Goal: Task Accomplishment & Management: Manage account settings

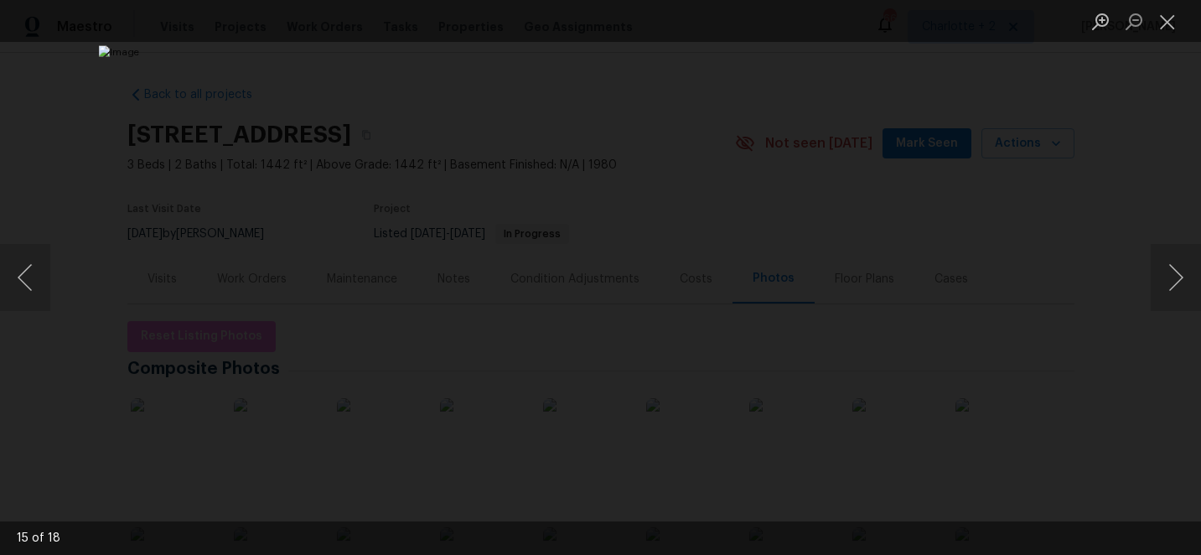
scroll to position [42, 0]
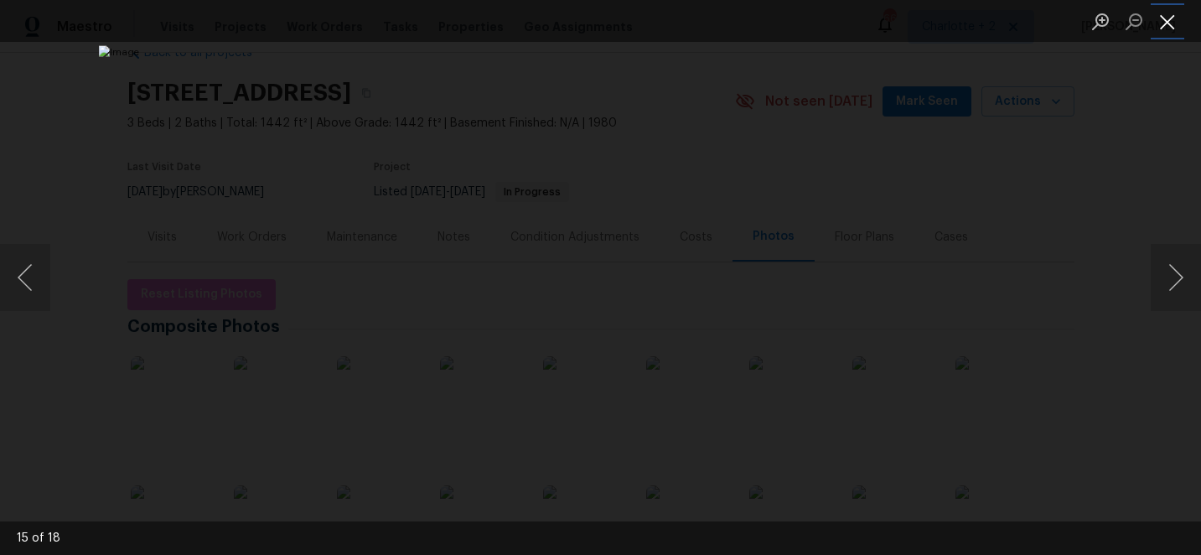
click at [1164, 25] on button "Close lightbox" at bounding box center [1168, 21] width 34 height 29
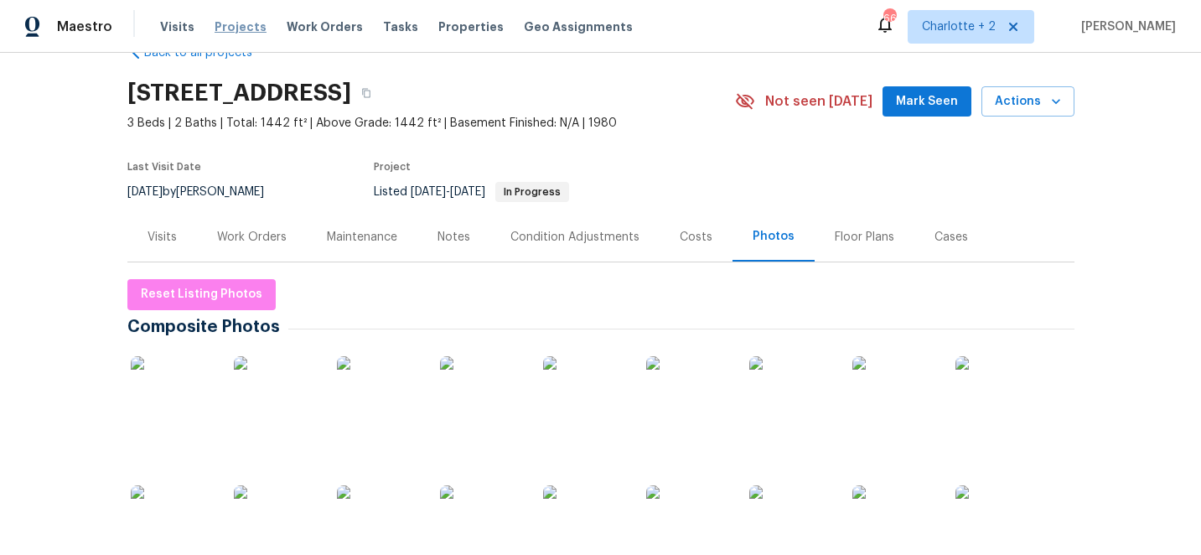
click at [230, 23] on span "Projects" at bounding box center [241, 26] width 52 height 17
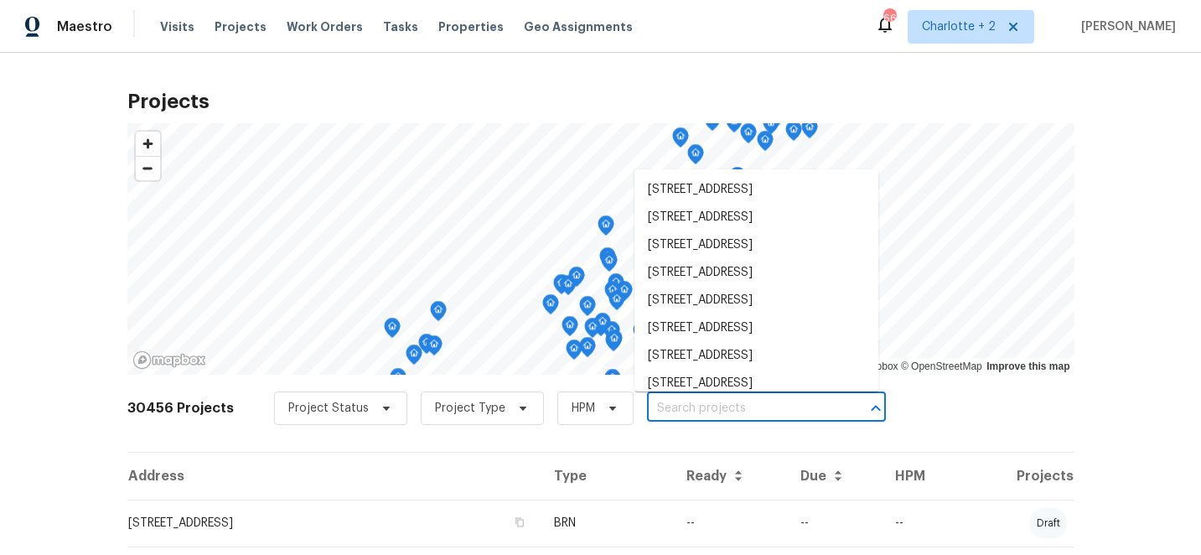
click at [684, 412] on input "text" at bounding box center [743, 409] width 192 height 26
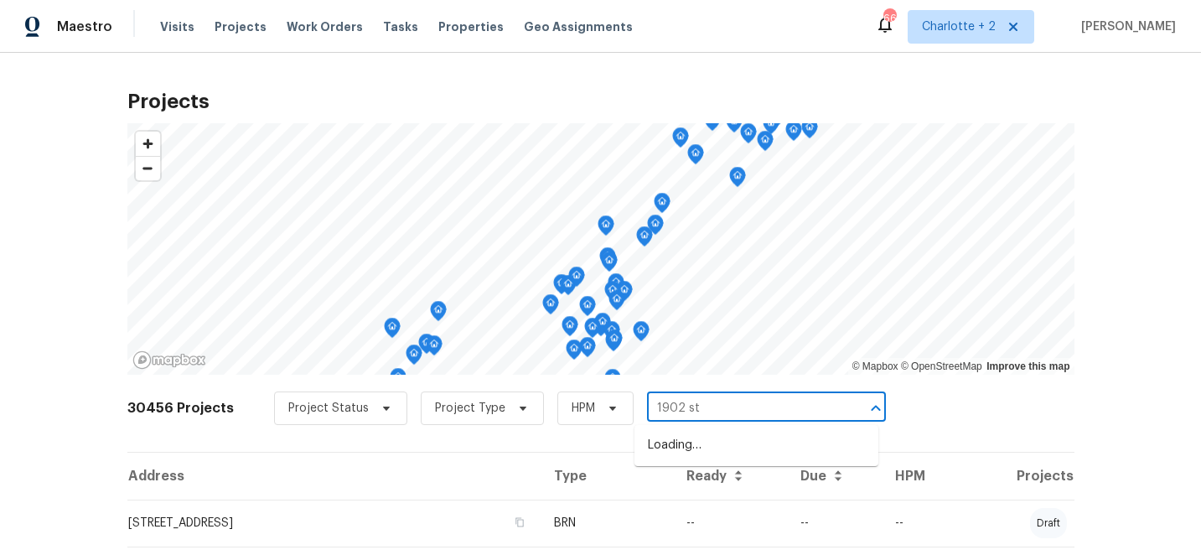
type input "1902 sto"
click at [700, 443] on li "[STREET_ADDRESS]" at bounding box center [757, 446] width 244 height 28
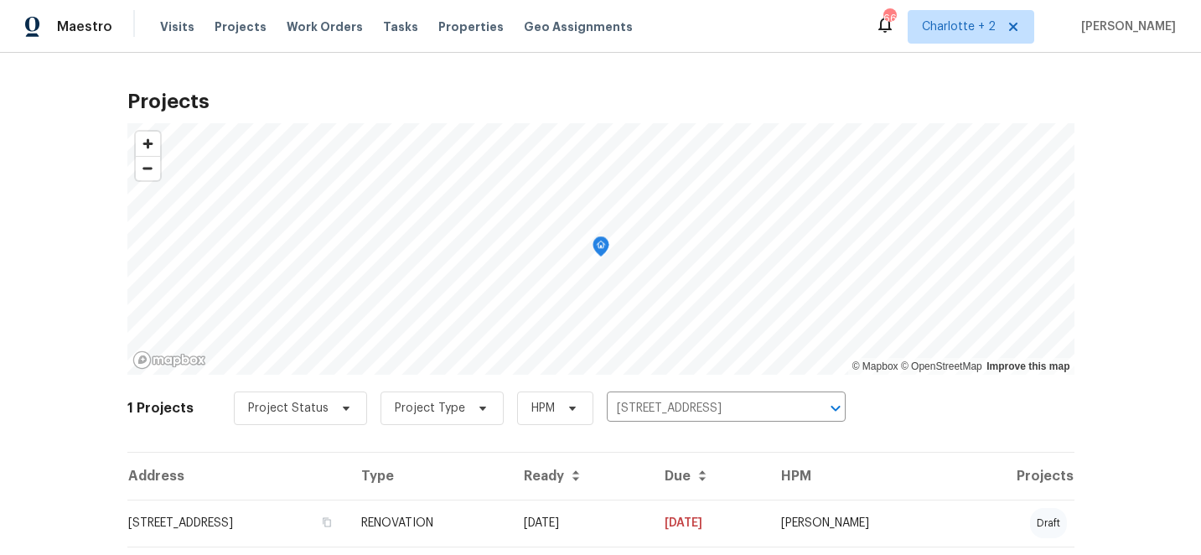
click at [651, 521] on td "[DATE]" at bounding box center [580, 523] width 141 height 47
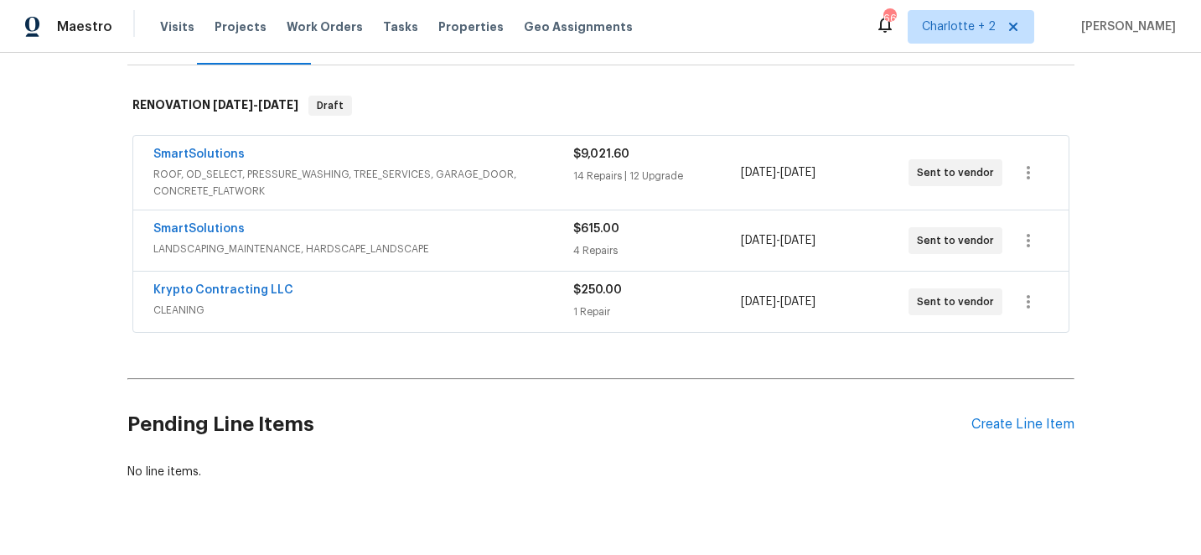
scroll to position [267, 0]
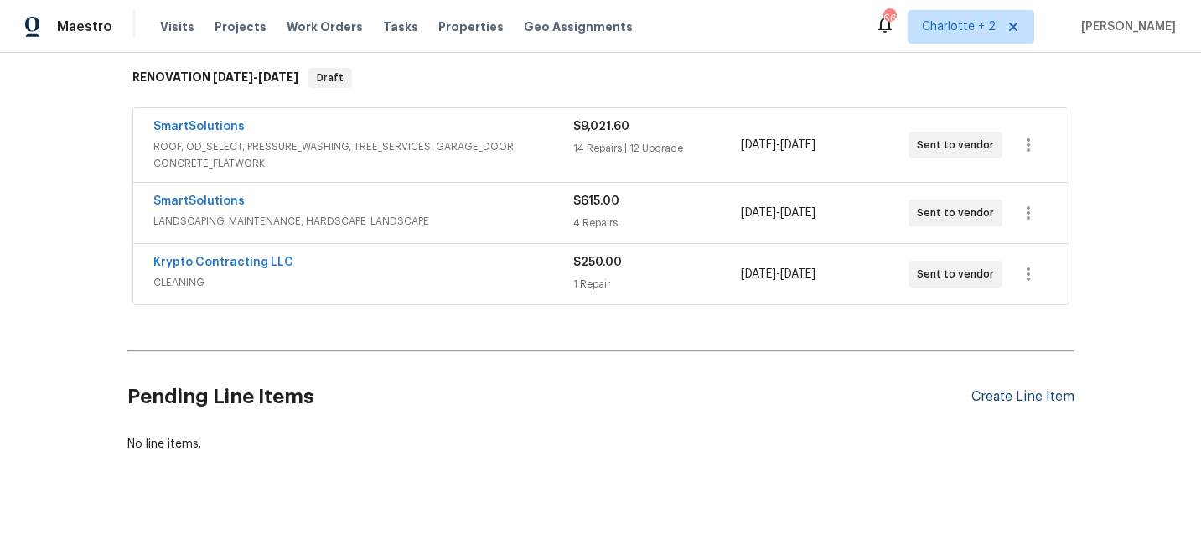
click at [1057, 395] on div "Create Line Item" at bounding box center [1022, 397] width 103 height 16
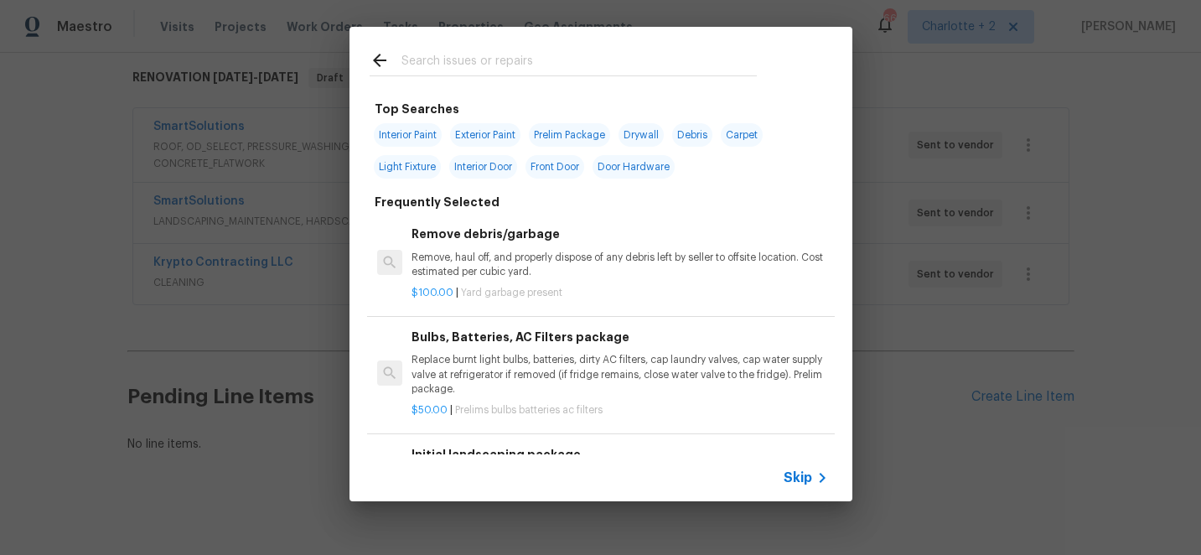
click at [463, 65] on input "text" at bounding box center [578, 62] width 355 height 25
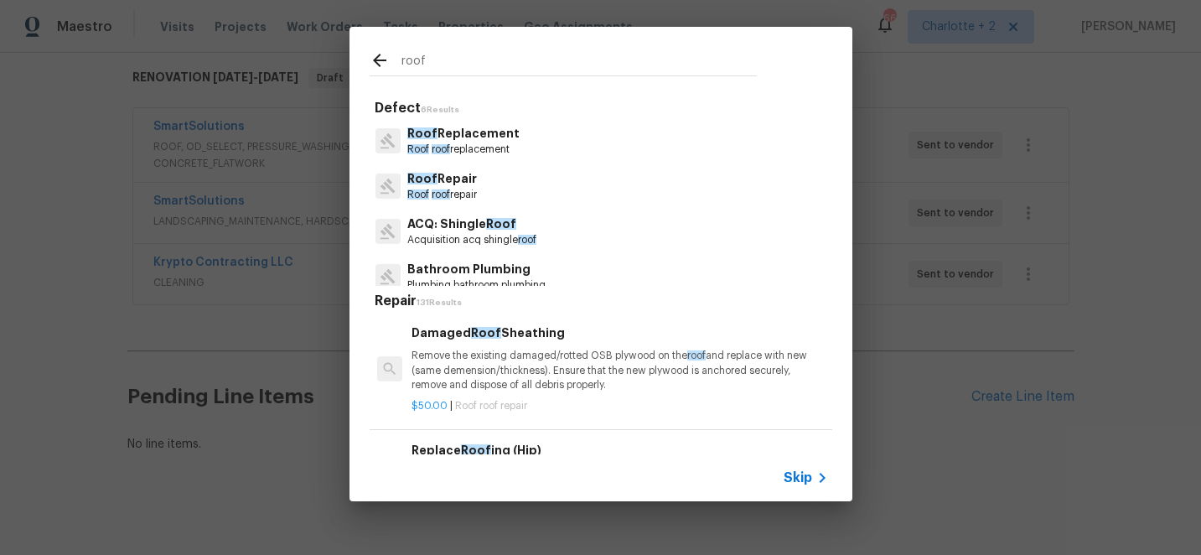
type input "roof"
click at [476, 130] on p "Roof Replacement" at bounding box center [463, 134] width 112 height 18
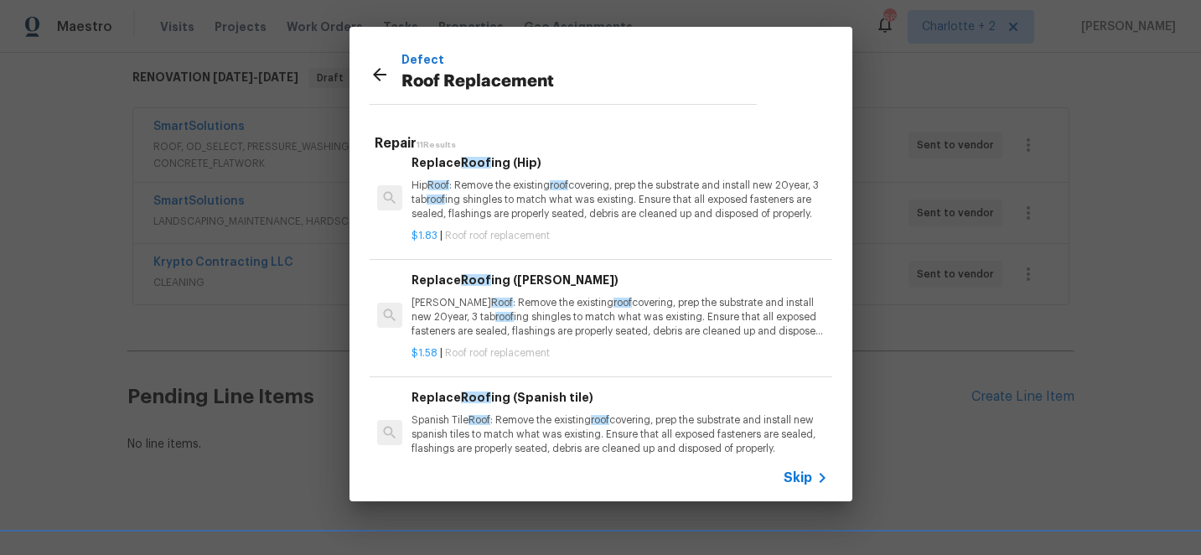
scroll to position [18, 0]
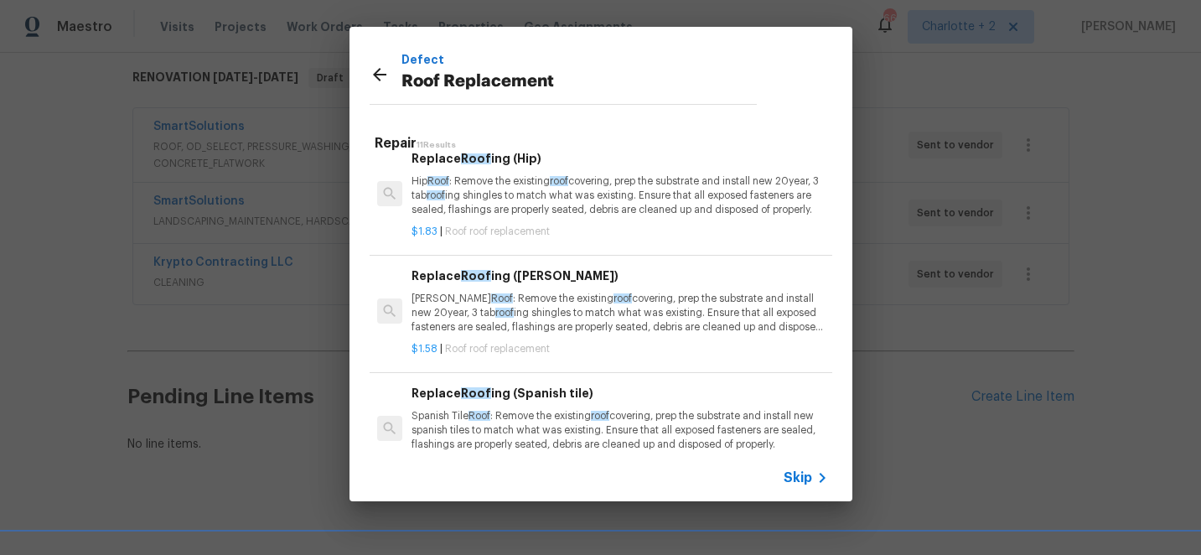
click at [533, 319] on p "[PERSON_NAME] Roof : Remove the existing roof covering, prep the substrate and …" at bounding box center [620, 313] width 416 height 43
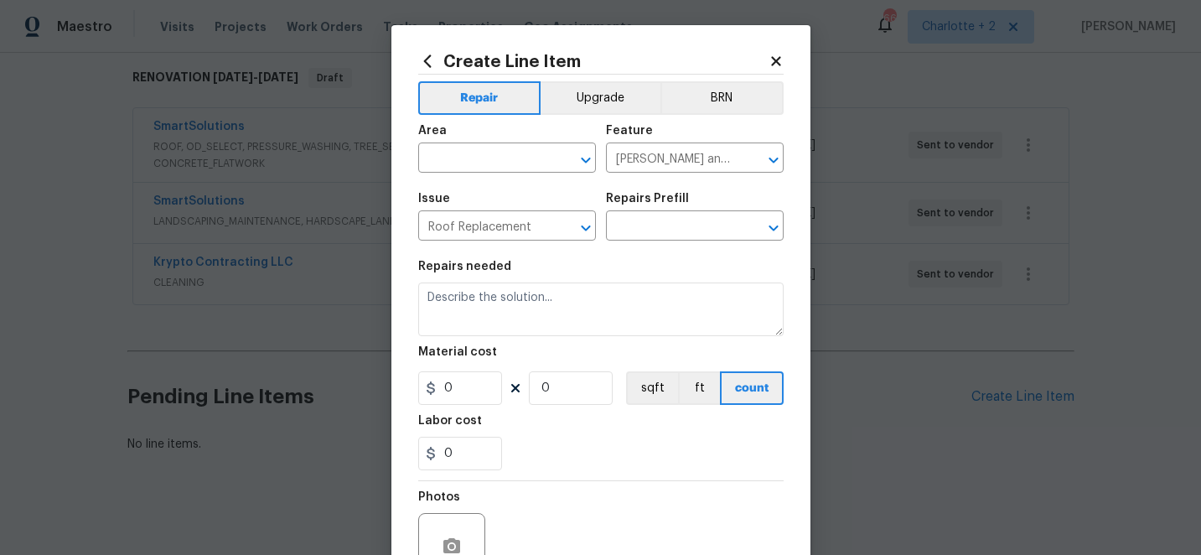
type textarea "[PERSON_NAME] Roof: Remove the existing roof covering, prep the substrate and i…"
type input "1"
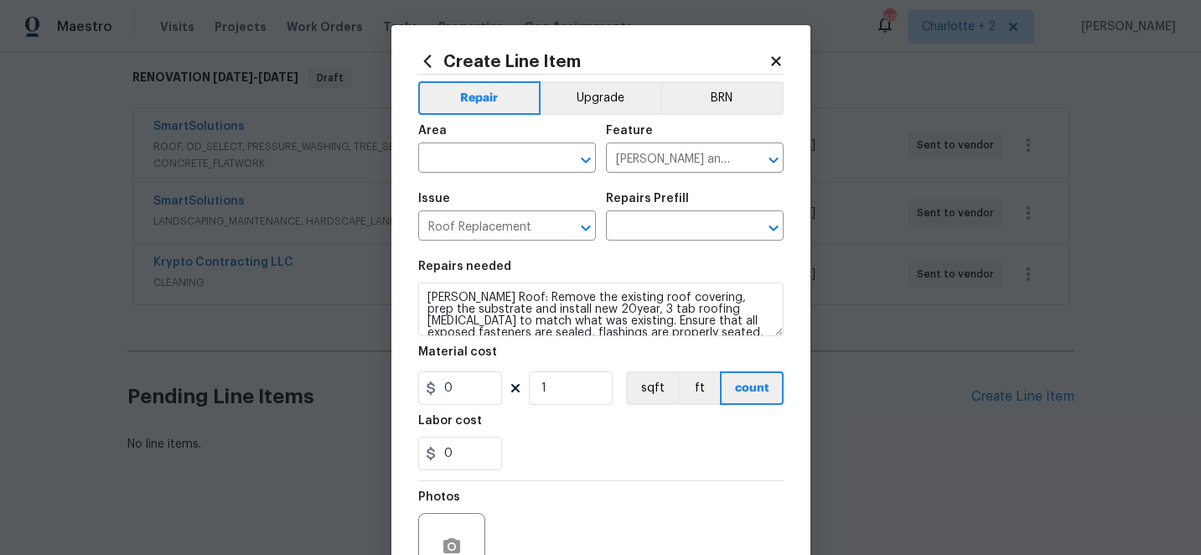
type input "Replace Roofing ([PERSON_NAME]) $1.58"
type input "1.58"
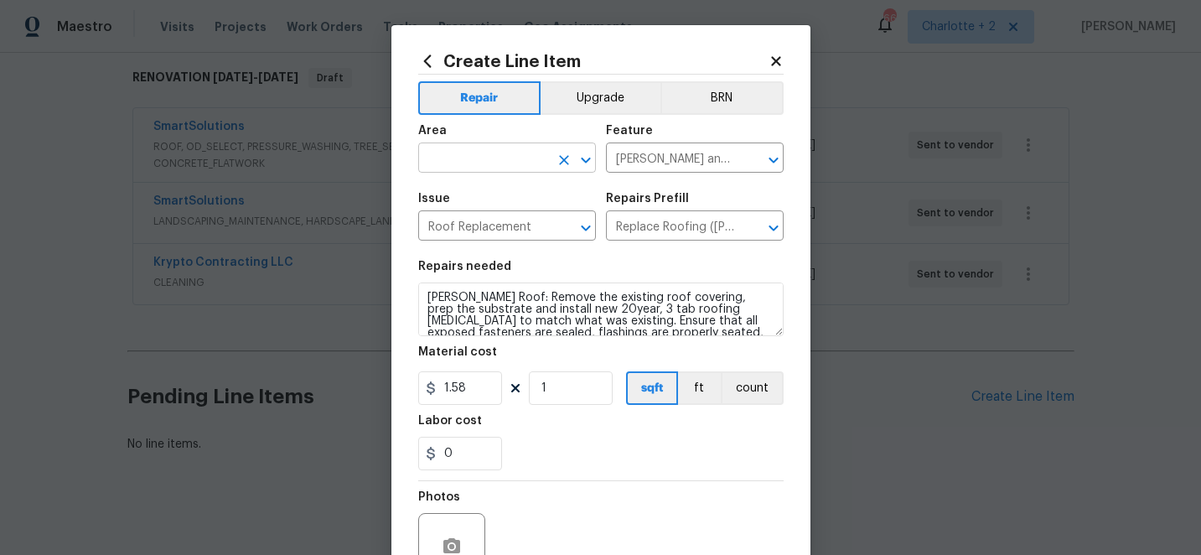
click at [490, 161] on input "text" at bounding box center [483, 160] width 131 height 26
click at [483, 193] on li "Roof" at bounding box center [507, 198] width 178 height 28
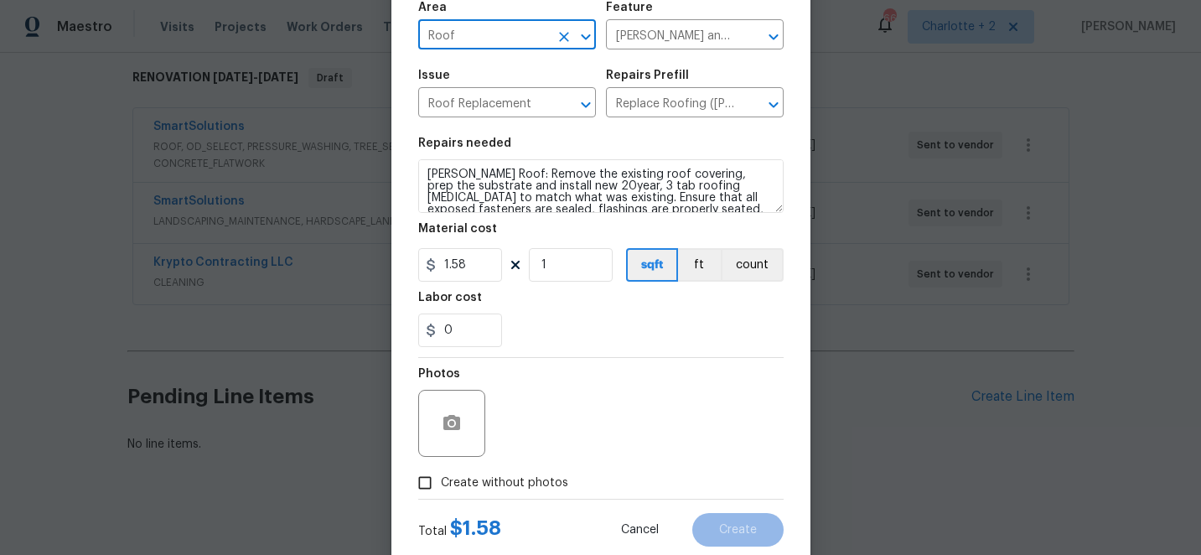
scroll to position [168, 0]
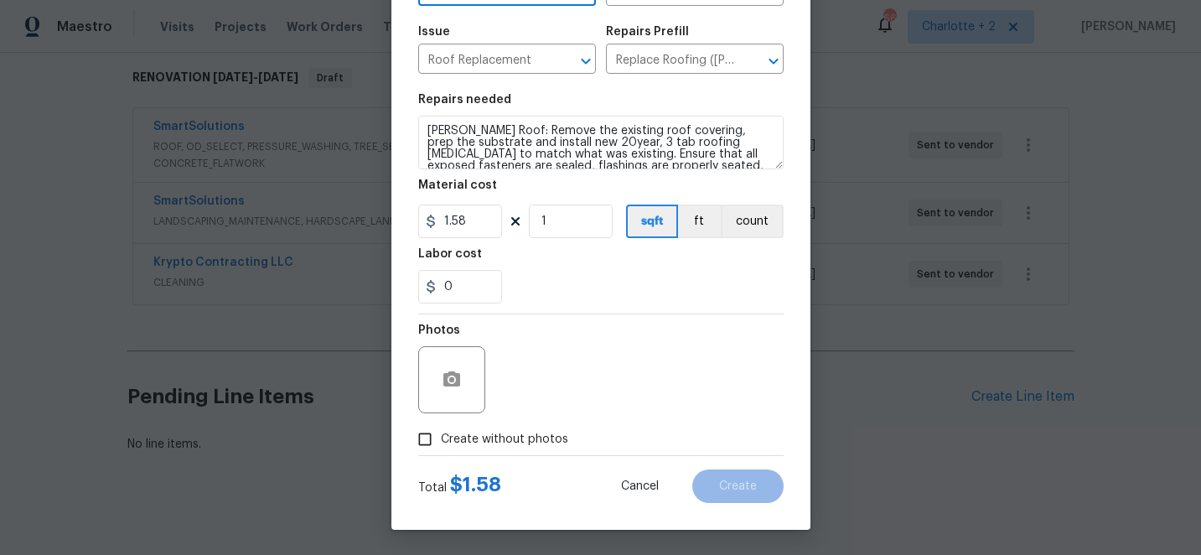
type input "Roof"
click at [424, 441] on input "Create without photos" at bounding box center [425, 439] width 32 height 32
checkbox input "true"
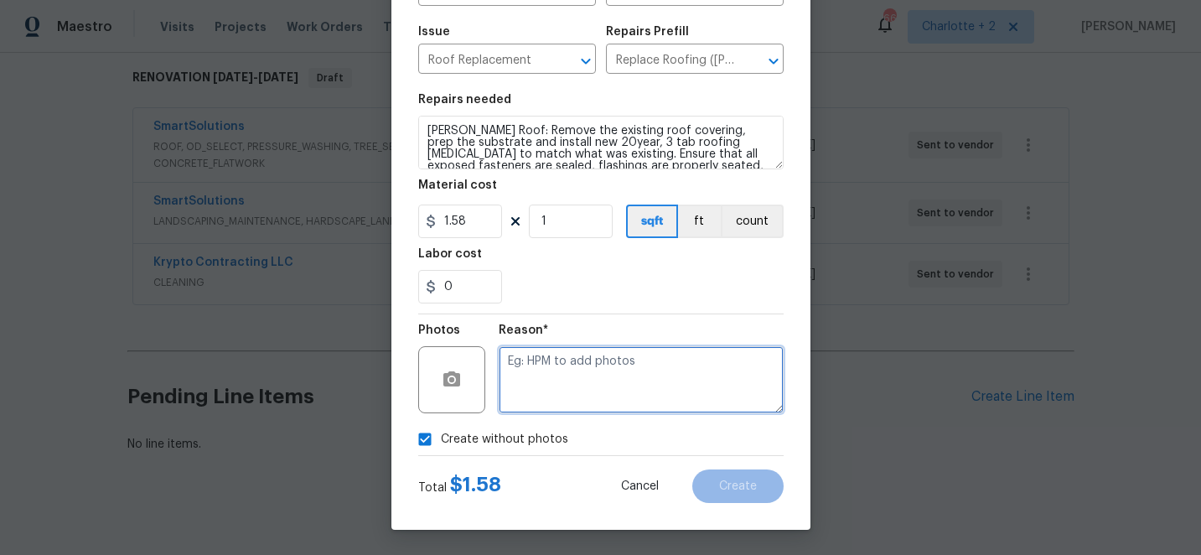
click at [605, 370] on textarea at bounding box center [641, 379] width 285 height 67
type textarea "edit"
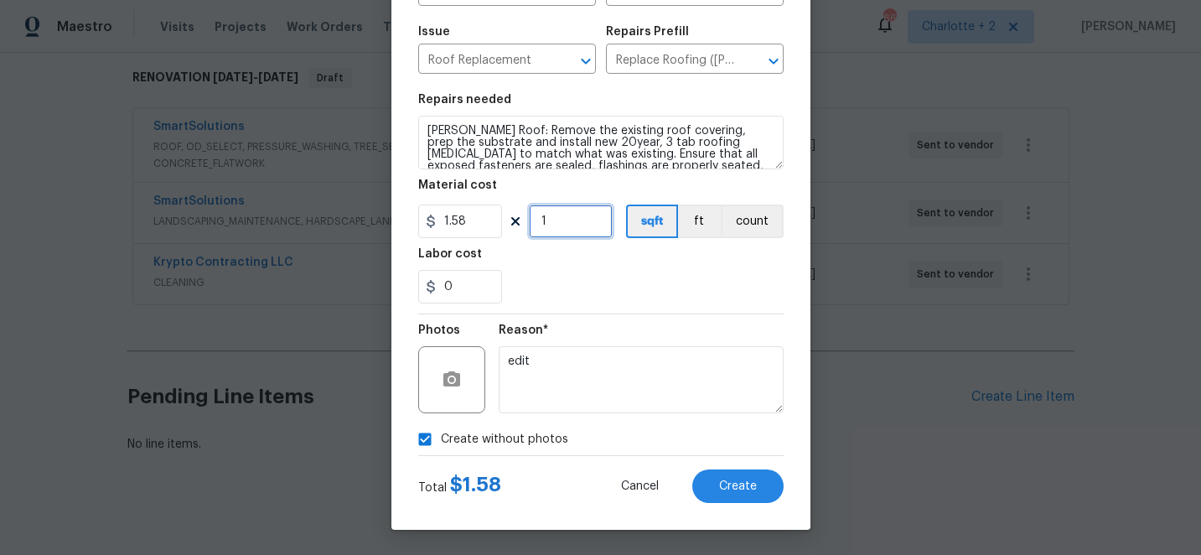
click at [565, 220] on input "1" at bounding box center [571, 222] width 84 height 34
type input "3750"
click at [650, 300] on div "0" at bounding box center [600, 287] width 365 height 34
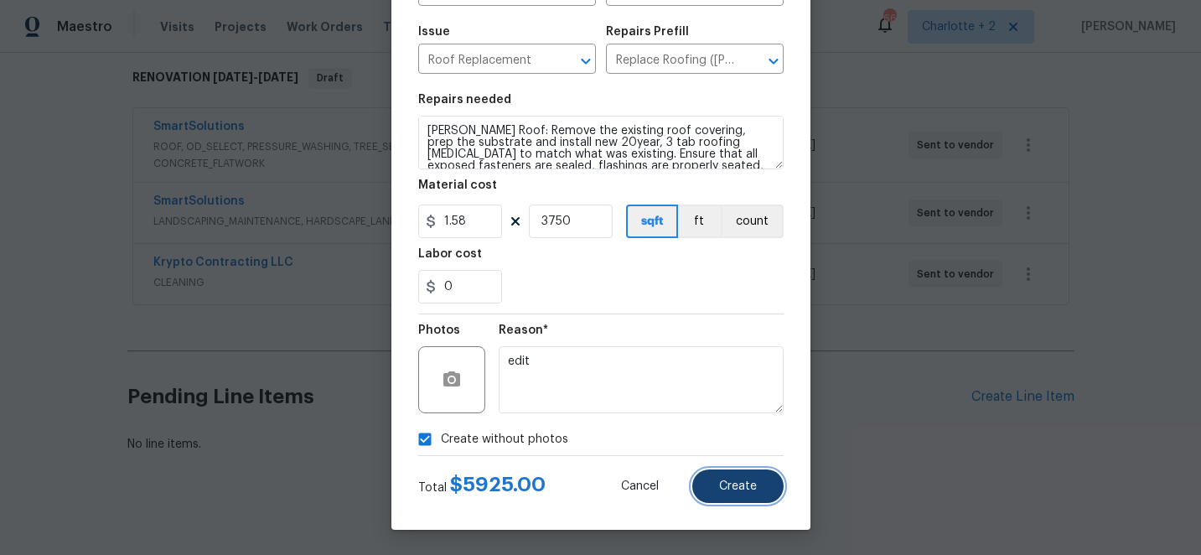
click at [750, 489] on span "Create" at bounding box center [738, 486] width 38 height 13
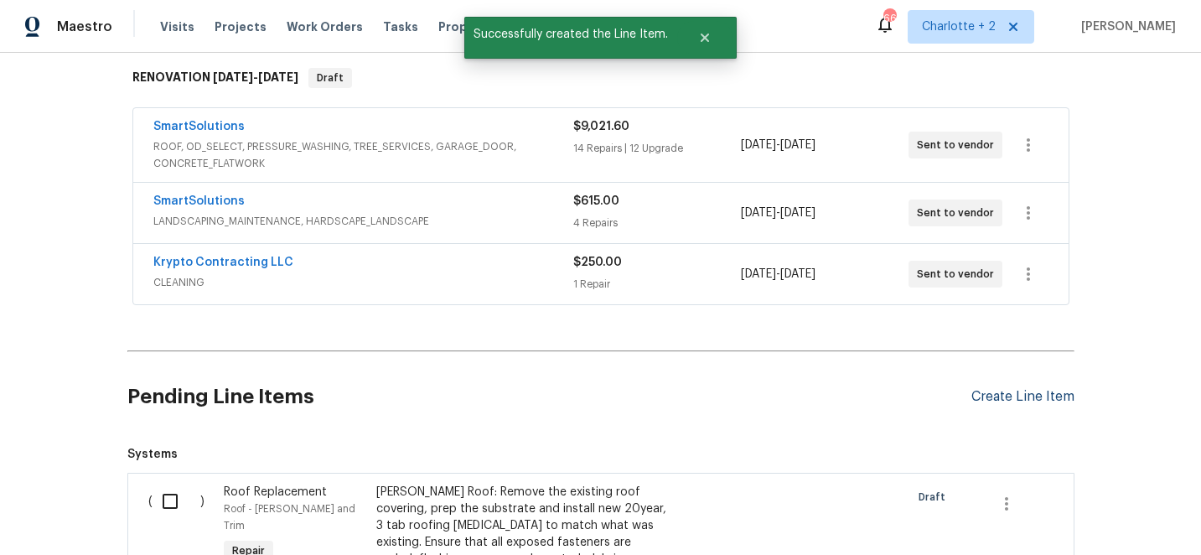
click at [1009, 397] on div "Create Line Item" at bounding box center [1022, 397] width 103 height 16
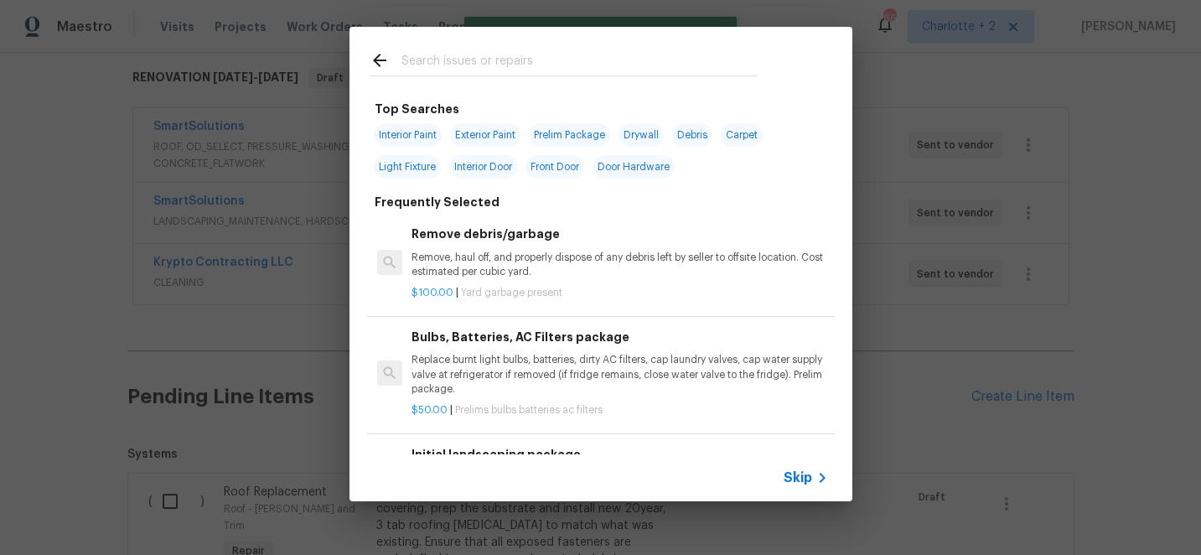
click at [469, 55] on input "text" at bounding box center [578, 62] width 355 height 25
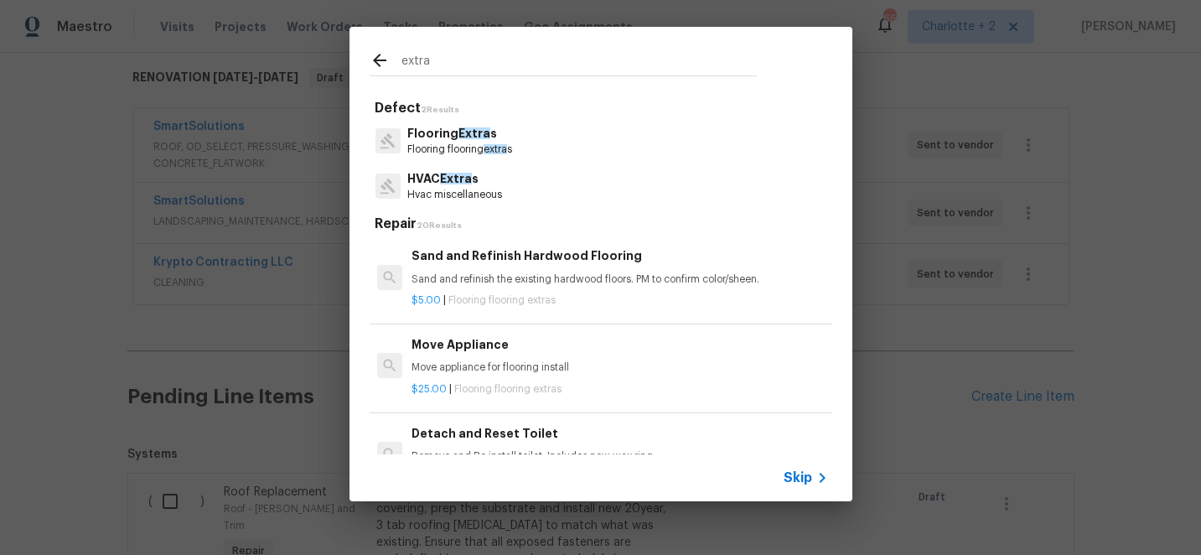
type input "extra"
click at [446, 183] on span "Extra" at bounding box center [456, 179] width 32 height 12
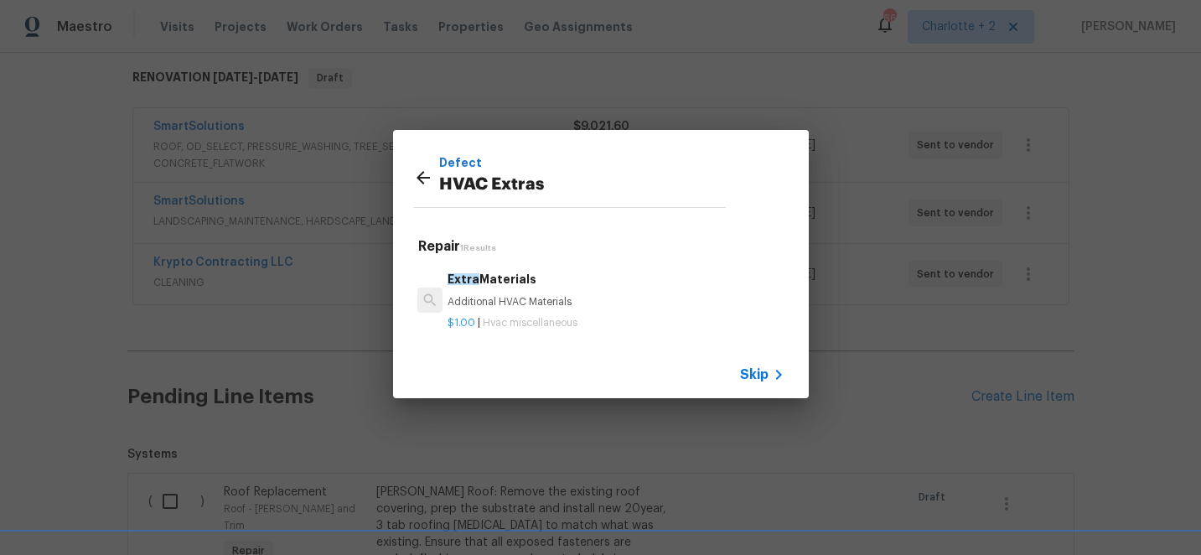
click at [494, 293] on div "Extra Materials Additional HVAC Materials" at bounding box center [616, 290] width 336 height 40
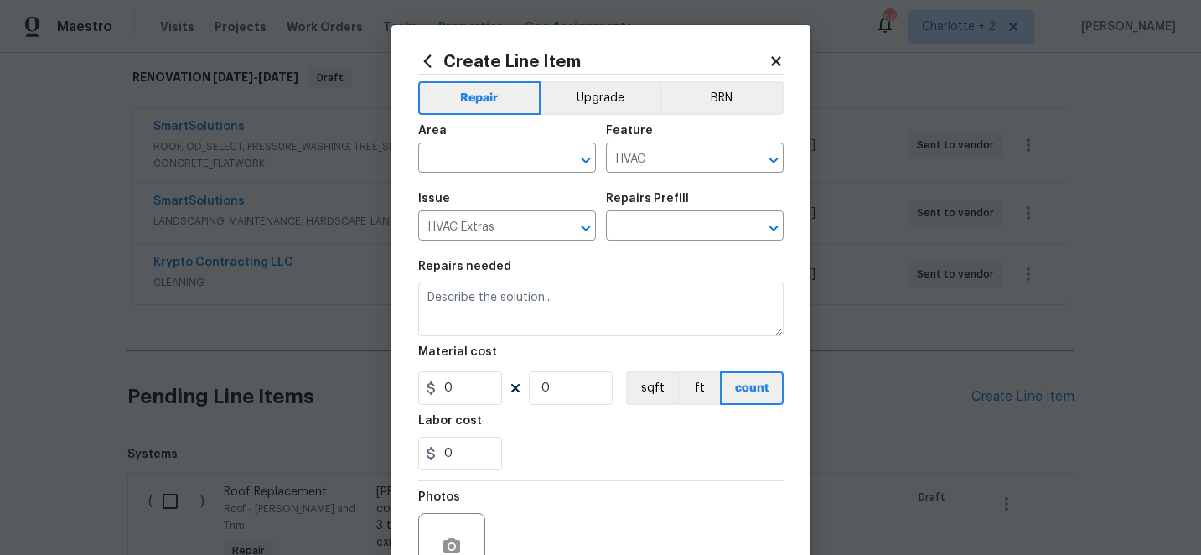
type textarea "Additional HVAC Materials"
type input "1"
type input "Extra Materials $1.00"
type input "1"
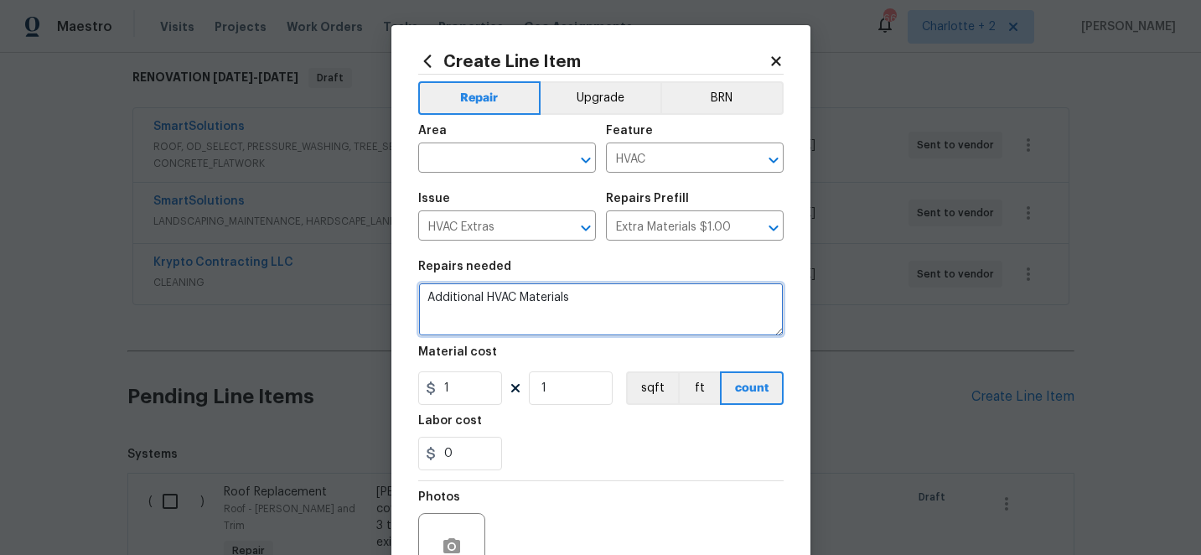
click at [579, 297] on textarea "Additional HVAC Materials" at bounding box center [600, 309] width 365 height 54
type textarea "A"
type textarea "Repalce 1994 HVAC unit with new system"
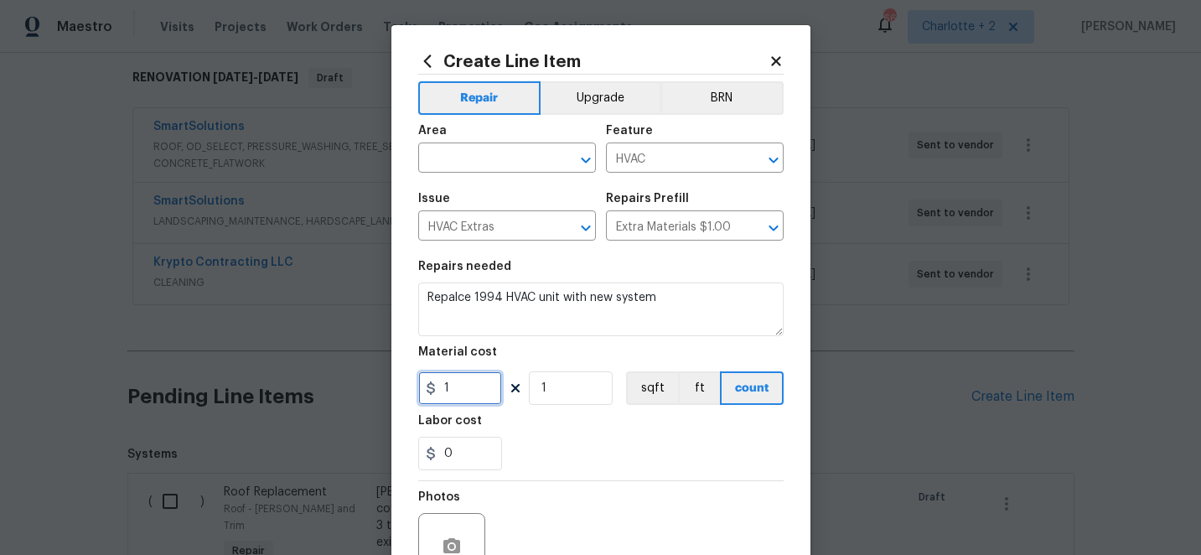
click at [478, 393] on input "1" at bounding box center [460, 388] width 84 height 34
type input "5750"
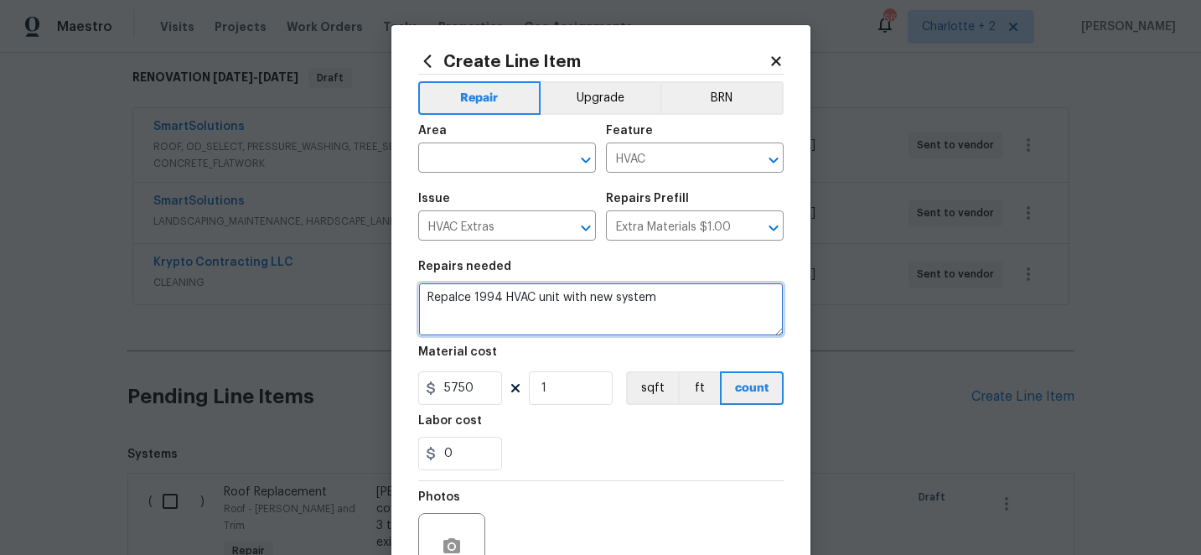
click at [460, 300] on textarea "Repalce 1994 HVAC unit with new system" at bounding box center [600, 309] width 365 height 54
type textarea "Replace 1994 HVAC unit with new system"
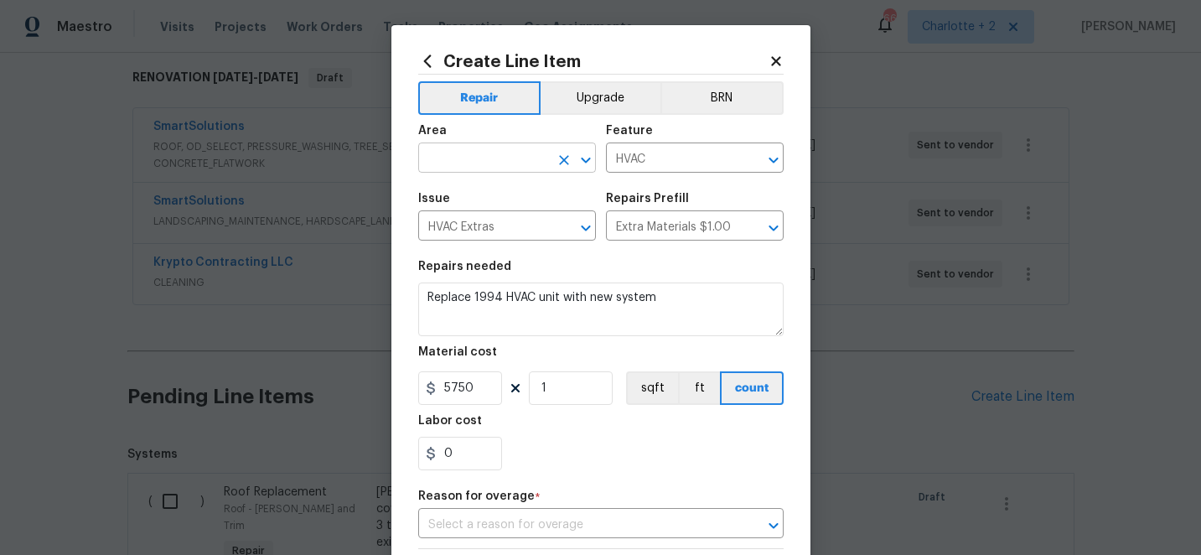
click at [448, 153] on input "text" at bounding box center [483, 160] width 131 height 26
click at [462, 195] on li "HVAC" at bounding box center [507, 198] width 178 height 28
type input "HVAC"
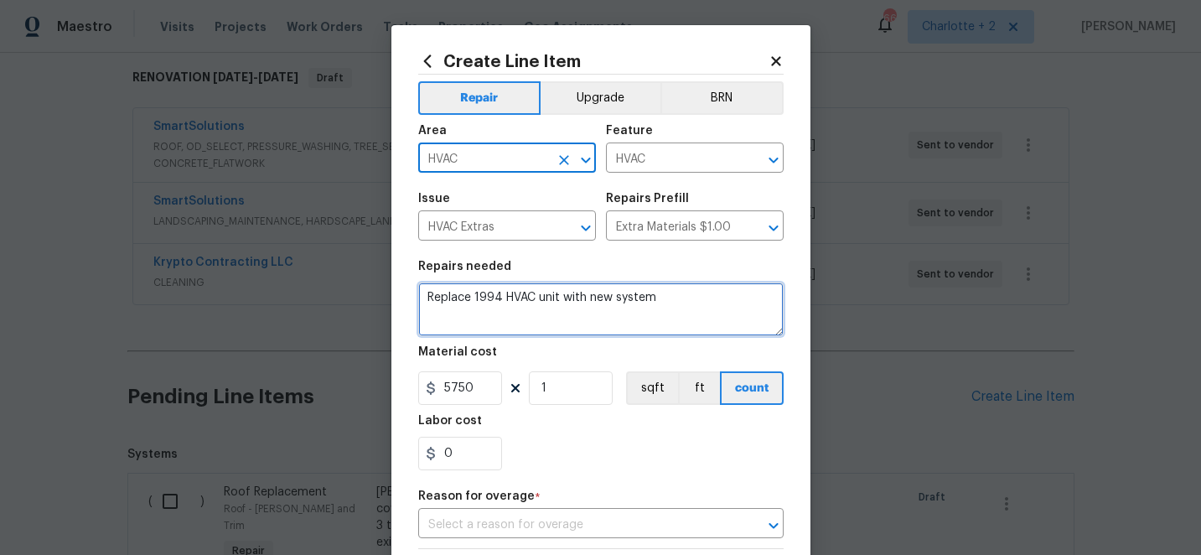
click at [672, 304] on textarea "Replace 1994 HVAC unit with new system" at bounding box center [600, 309] width 365 height 54
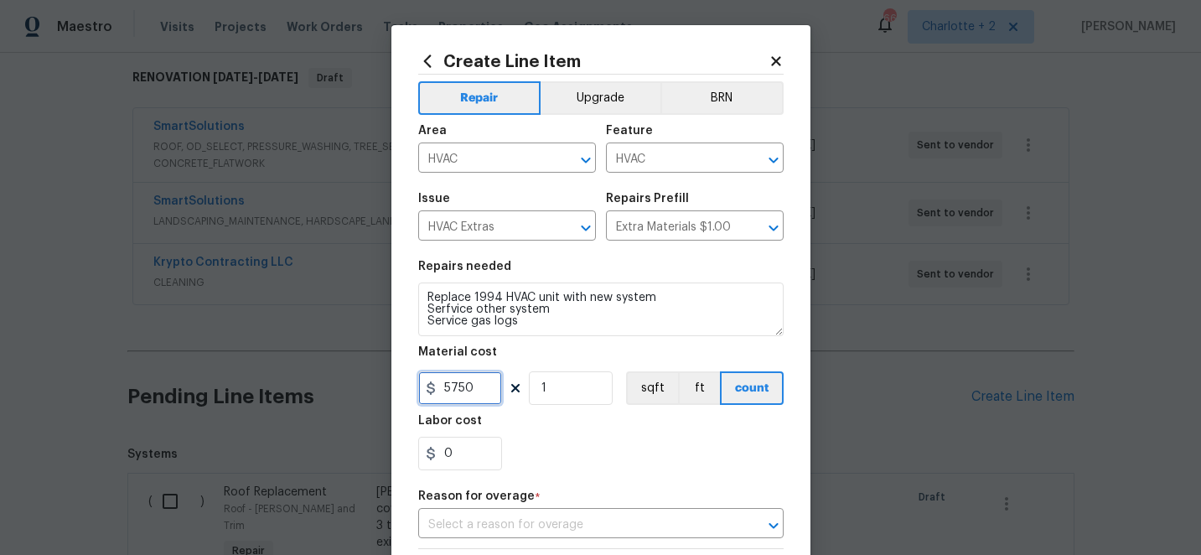
click at [479, 387] on input "5750" at bounding box center [460, 388] width 84 height 34
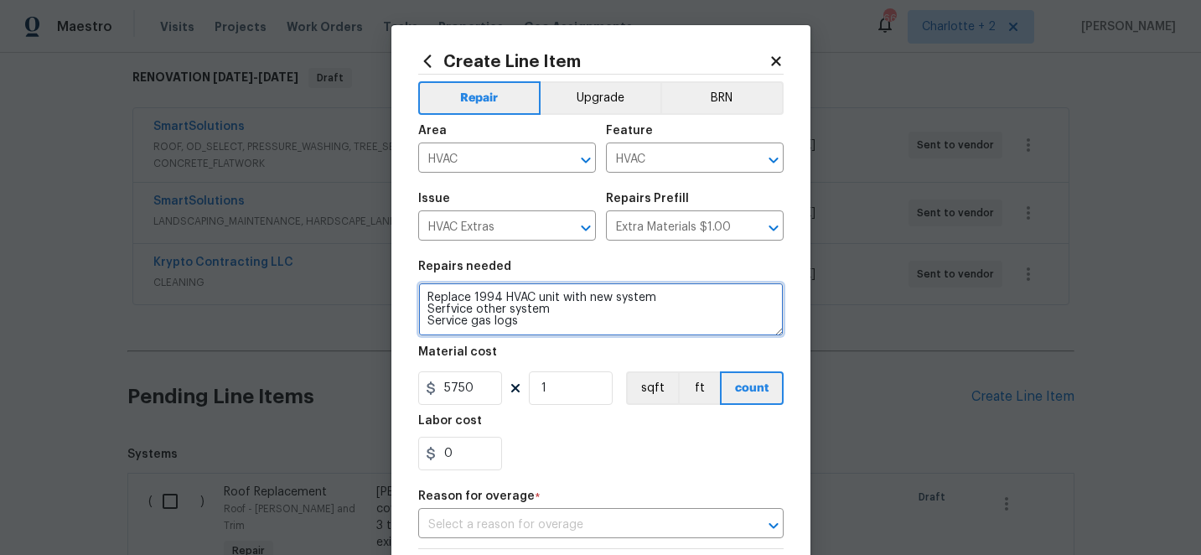
click at [451, 311] on textarea "Replace 1994 HVAC unit with new system Serfvice other system Service gas logs" at bounding box center [600, 309] width 365 height 54
type textarea "Replace 1994 HVAC unit with new system Service other system Service gas logs"
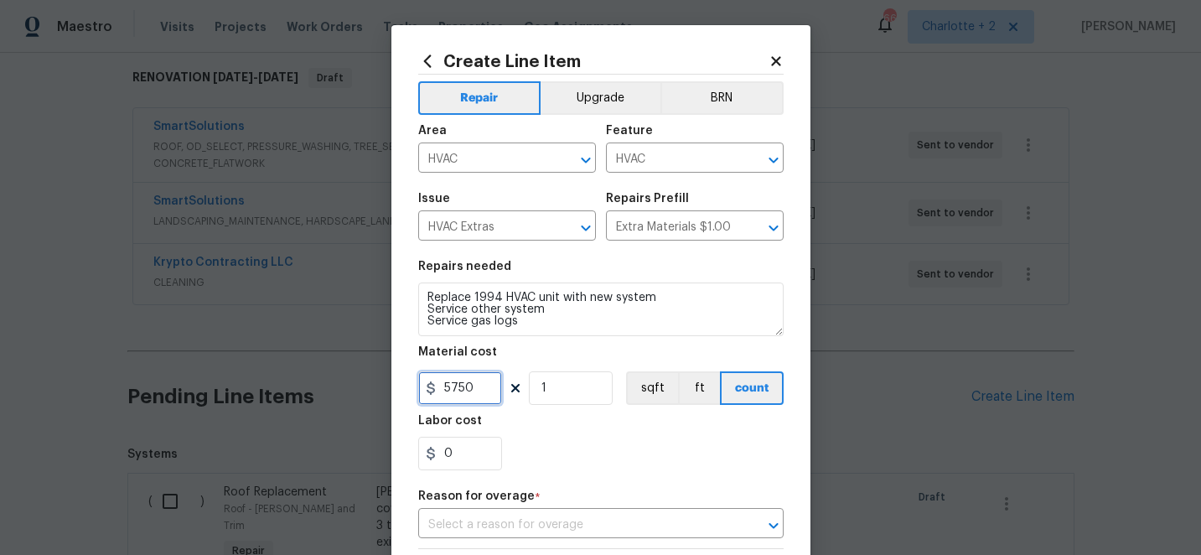
click at [482, 394] on input "5750" at bounding box center [460, 388] width 84 height 34
type input "6250"
click at [597, 458] on div "0" at bounding box center [600, 454] width 365 height 34
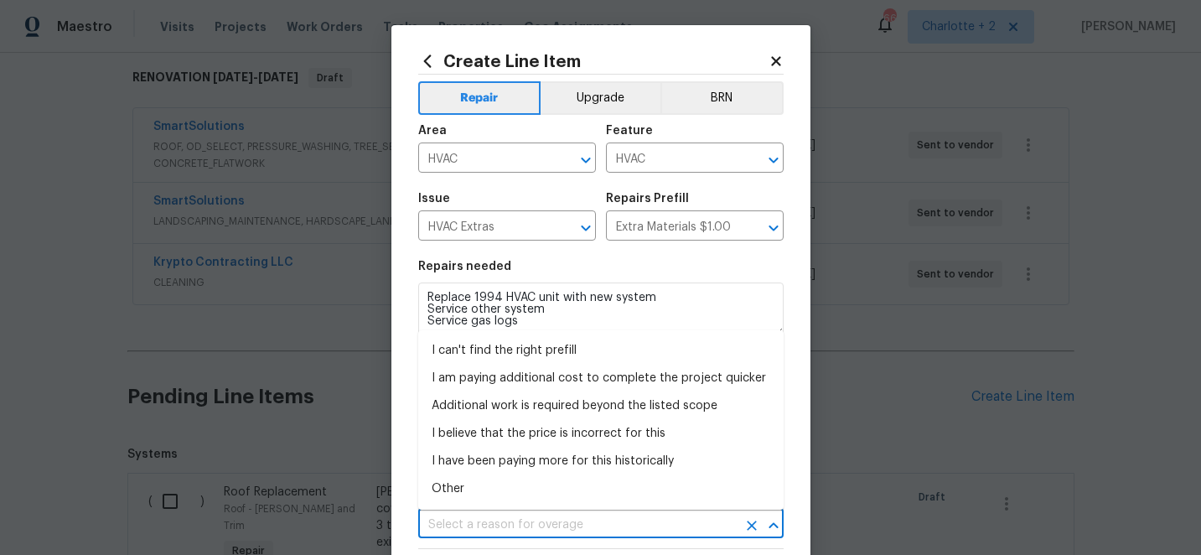
click at [540, 521] on input "text" at bounding box center [577, 525] width 319 height 26
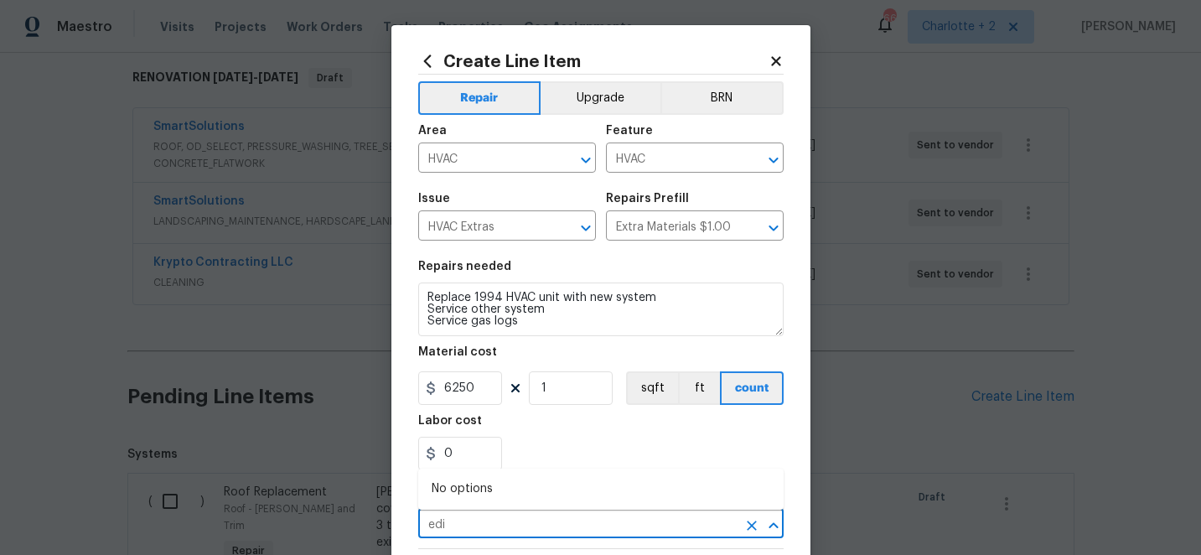
type input "edit"
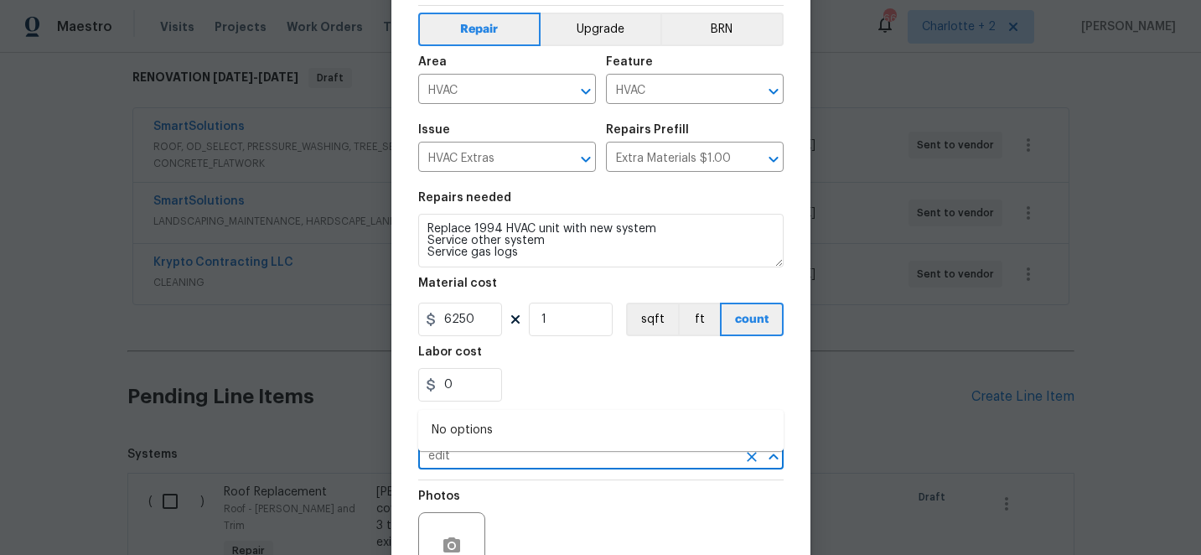
scroll to position [156, 0]
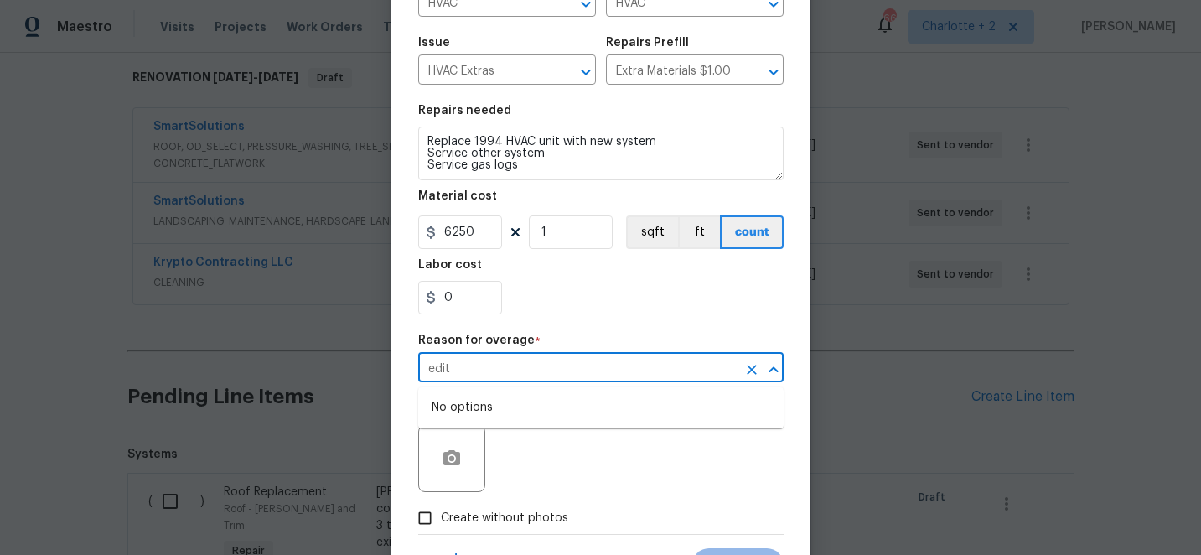
click at [750, 372] on icon "Clear" at bounding box center [751, 369] width 17 height 17
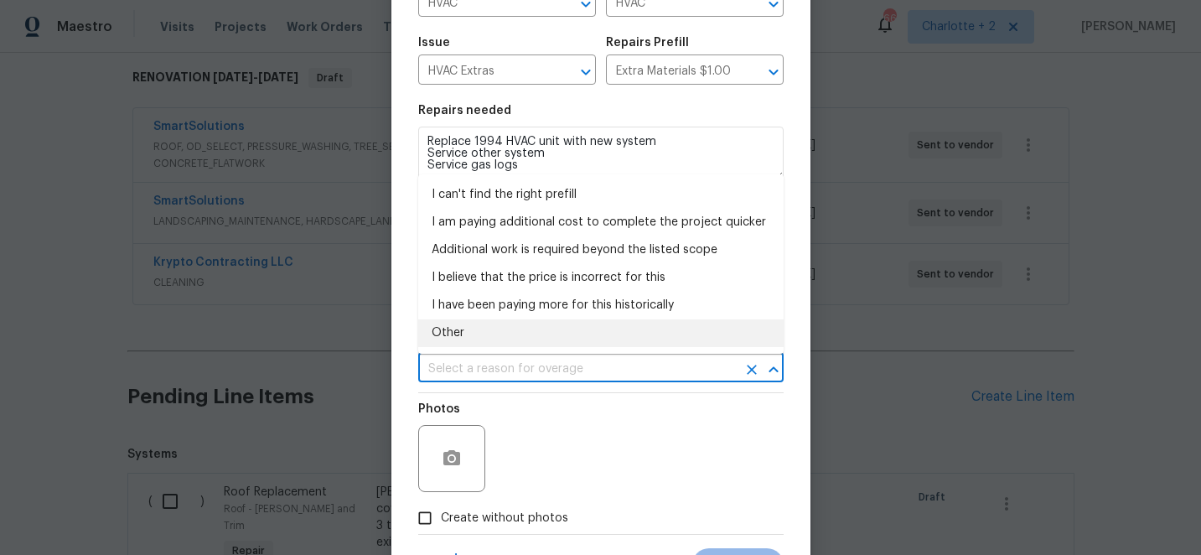
click at [548, 325] on li "Other" at bounding box center [600, 333] width 365 height 28
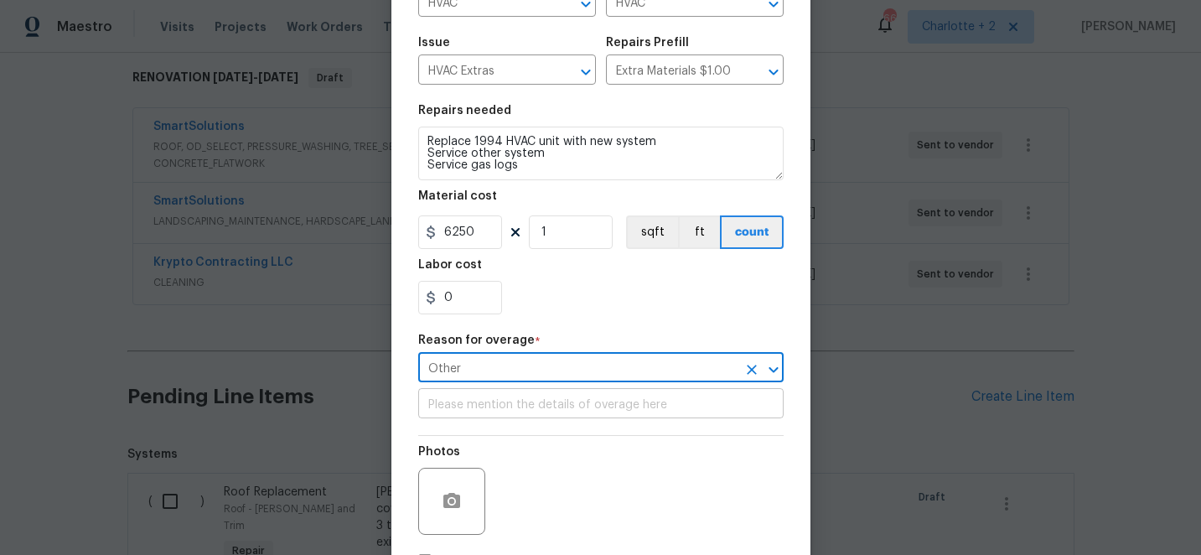
type input "Other"
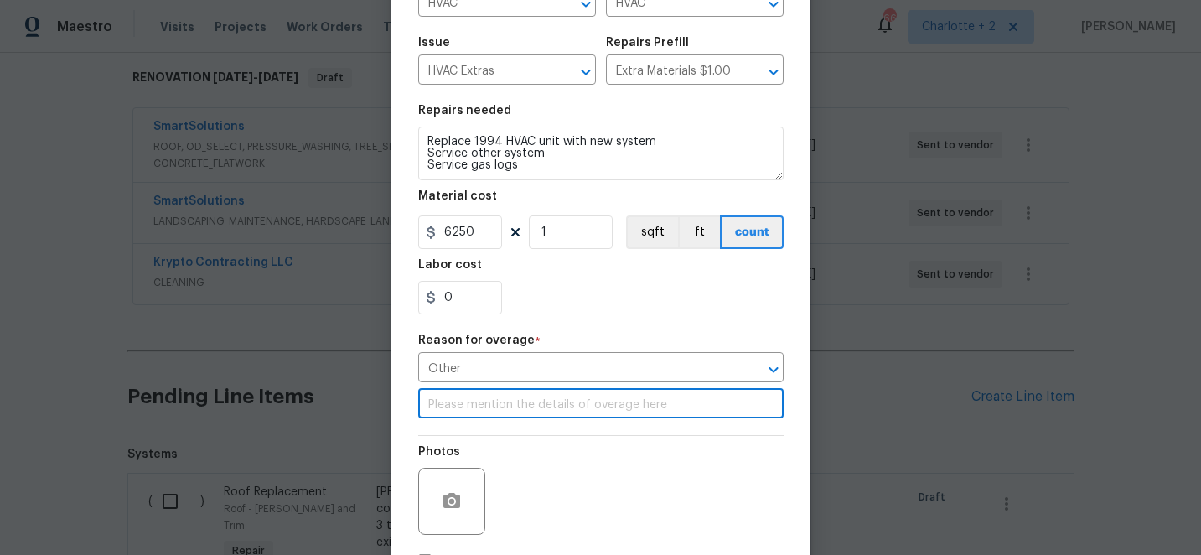
click at [522, 404] on input "text" at bounding box center [600, 405] width 365 height 26
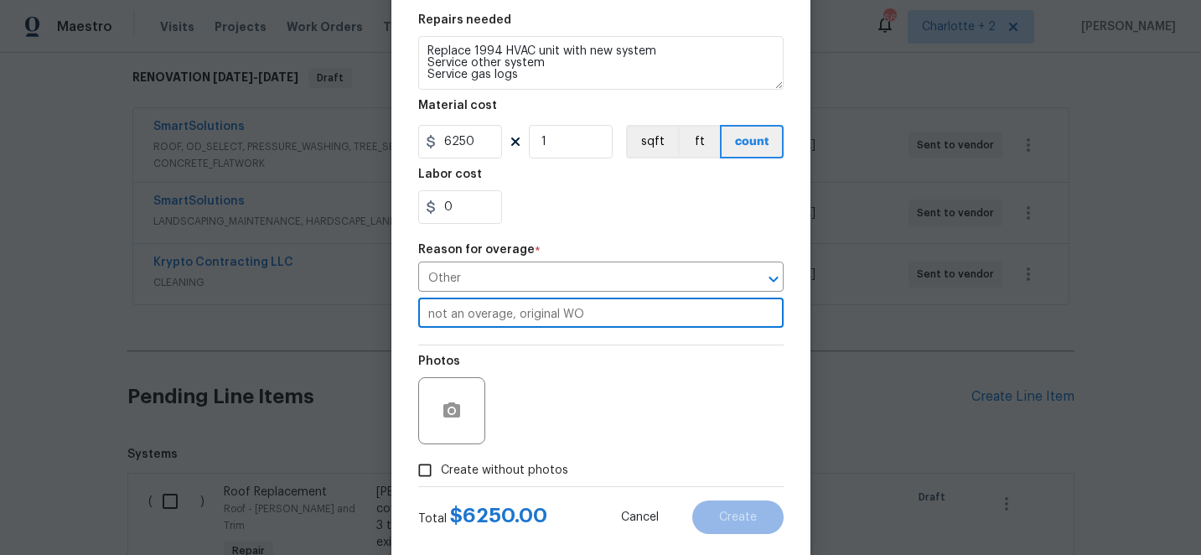
scroll to position [279, 0]
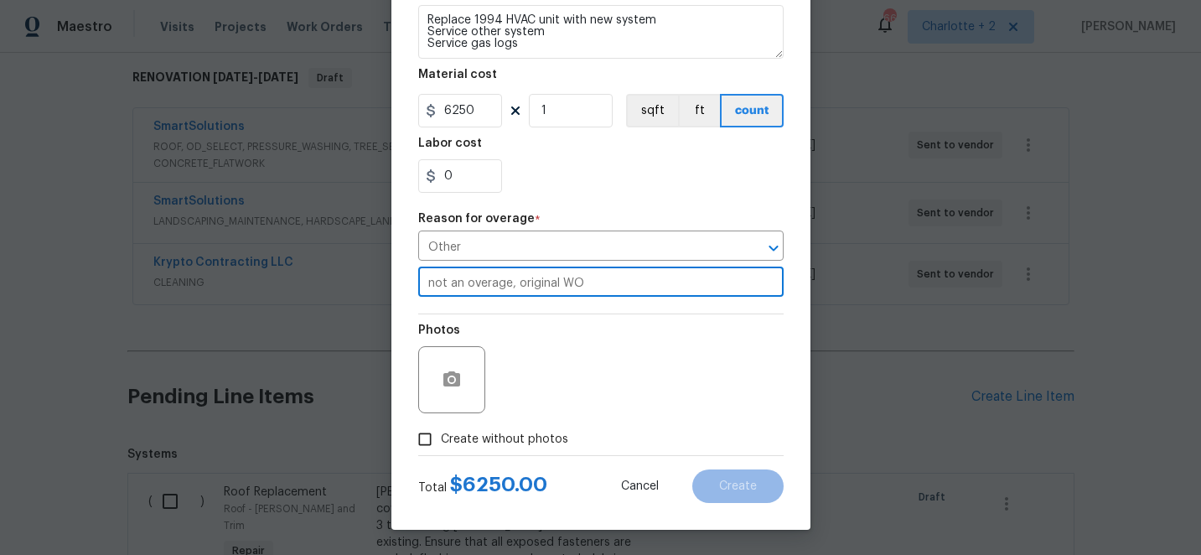
type input "not an overage, original WO"
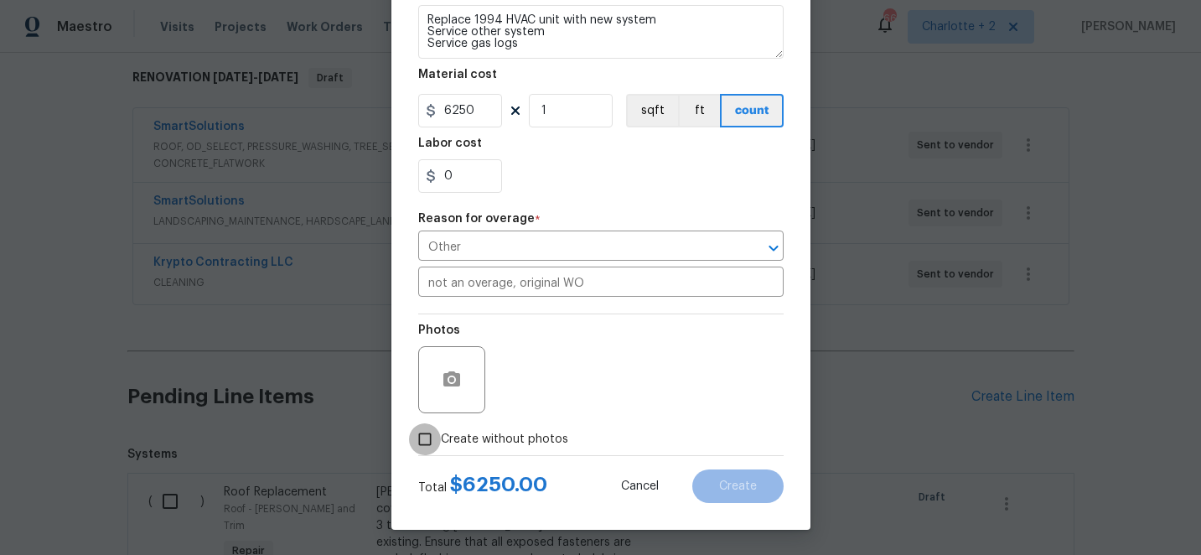
click at [424, 439] on input "Create without photos" at bounding box center [425, 439] width 32 height 32
checkbox input "true"
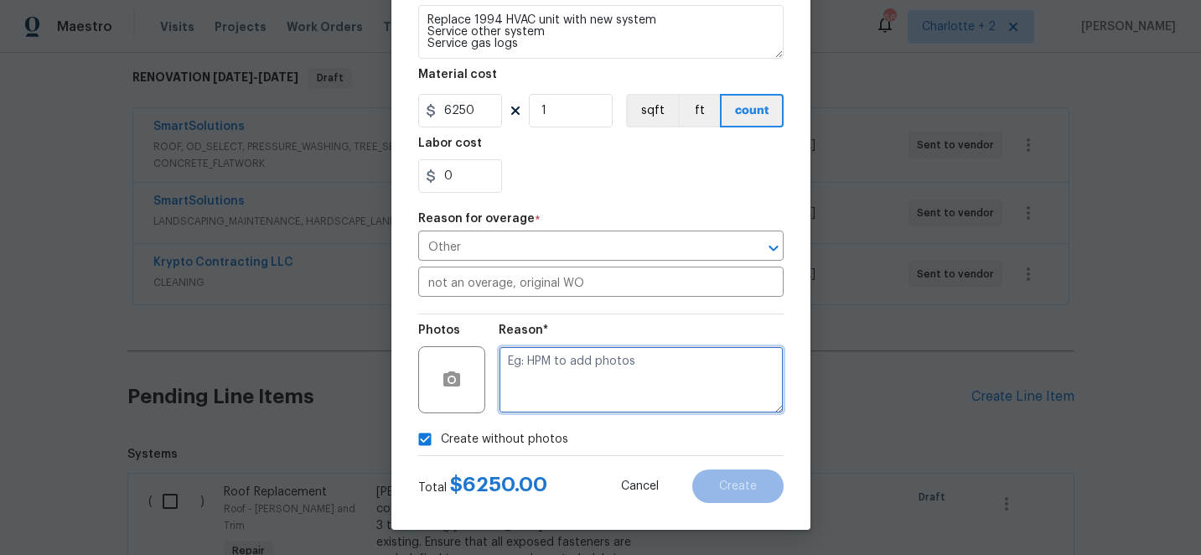
click at [628, 371] on textarea at bounding box center [641, 379] width 285 height 67
type textarea "edit"
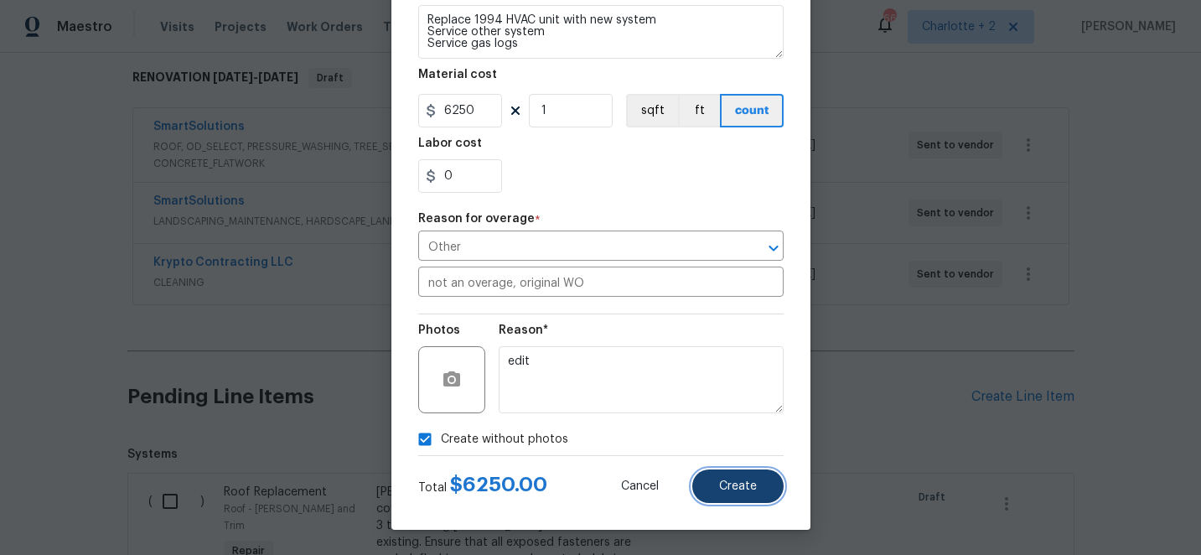
click at [751, 495] on button "Create" at bounding box center [737, 486] width 91 height 34
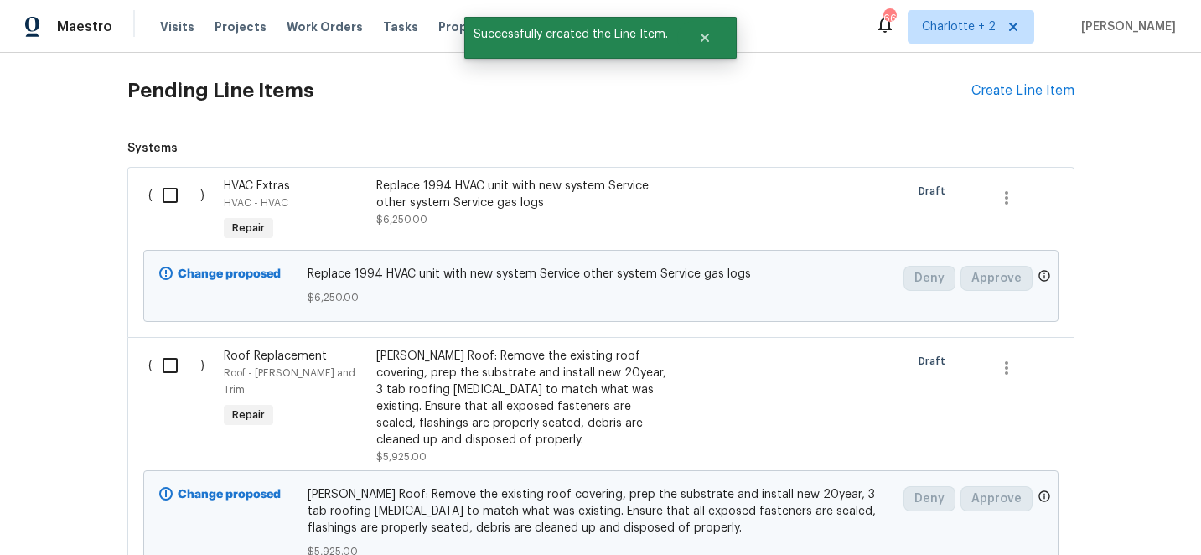
scroll to position [605, 0]
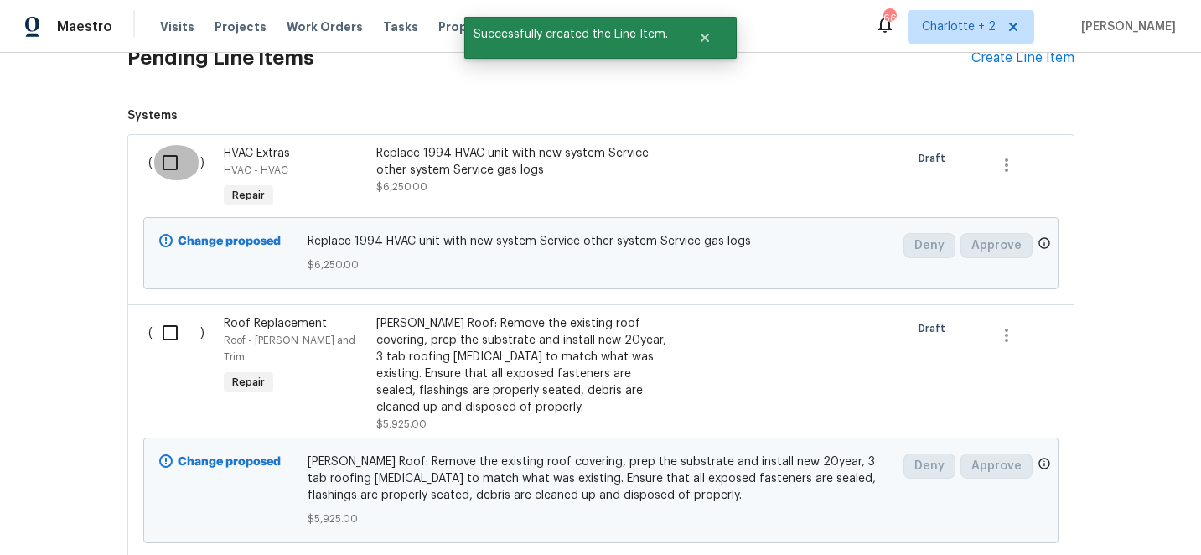
click at [168, 161] on input "checkbox" at bounding box center [177, 162] width 48 height 35
checkbox input "true"
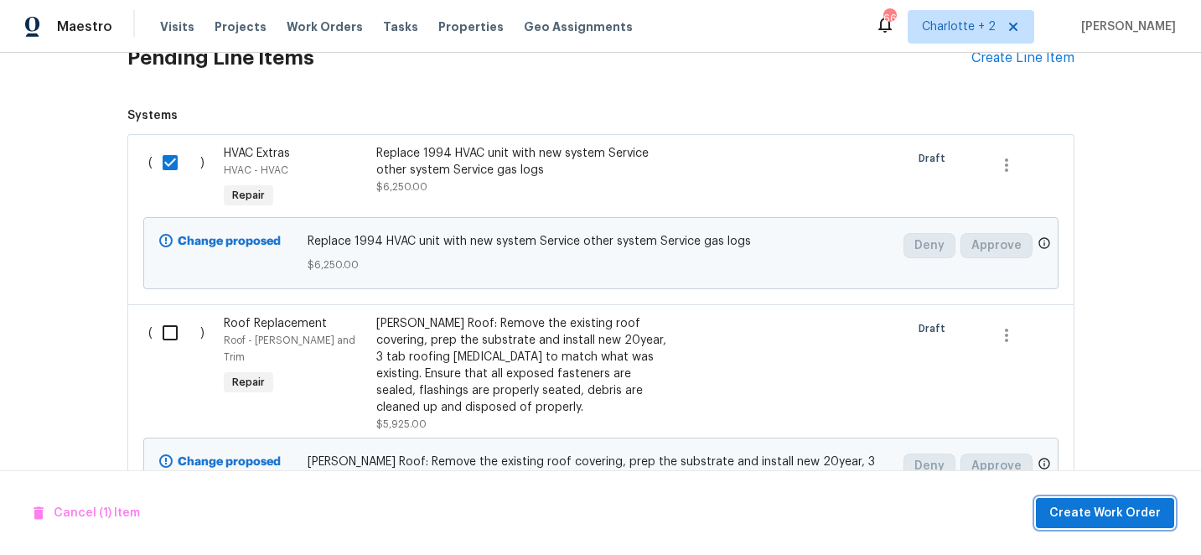
click at [1146, 513] on span "Create Work Order" at bounding box center [1104, 513] width 111 height 21
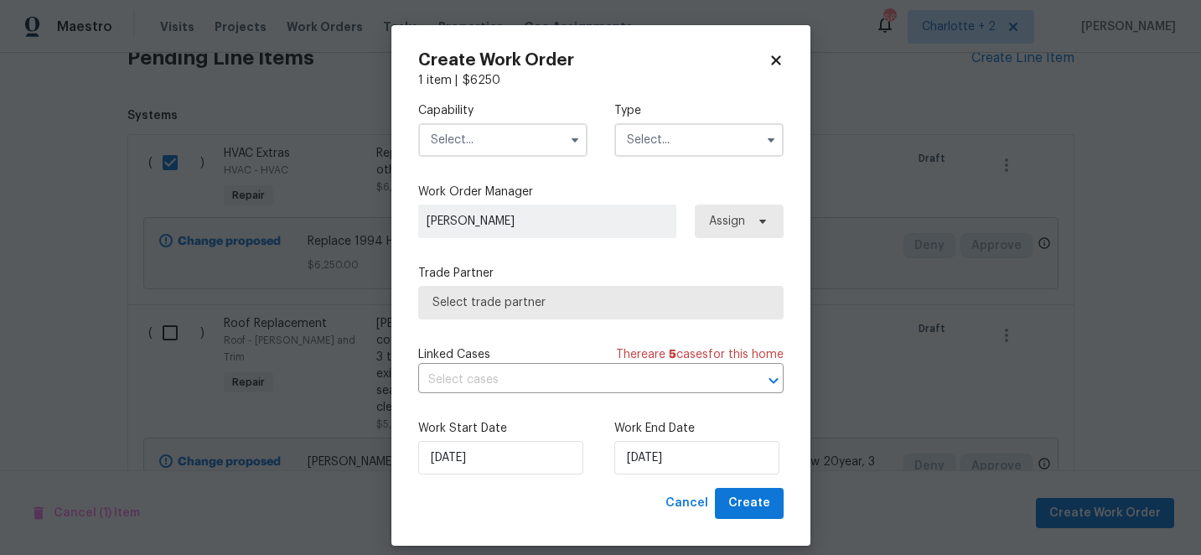
click at [499, 141] on input "text" at bounding box center [502, 140] width 169 height 34
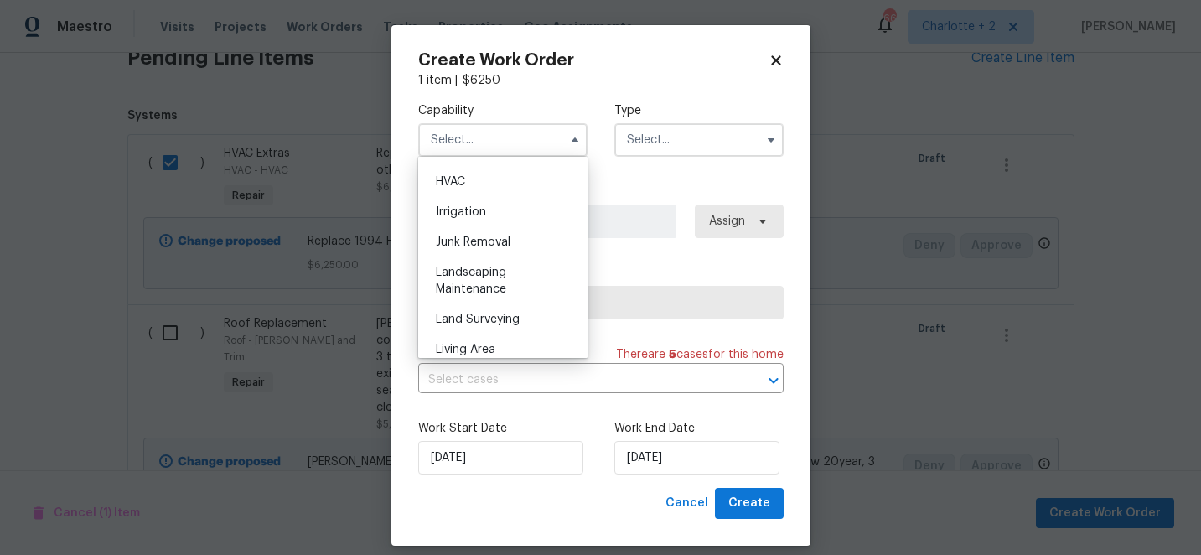
scroll to position [1012, 0]
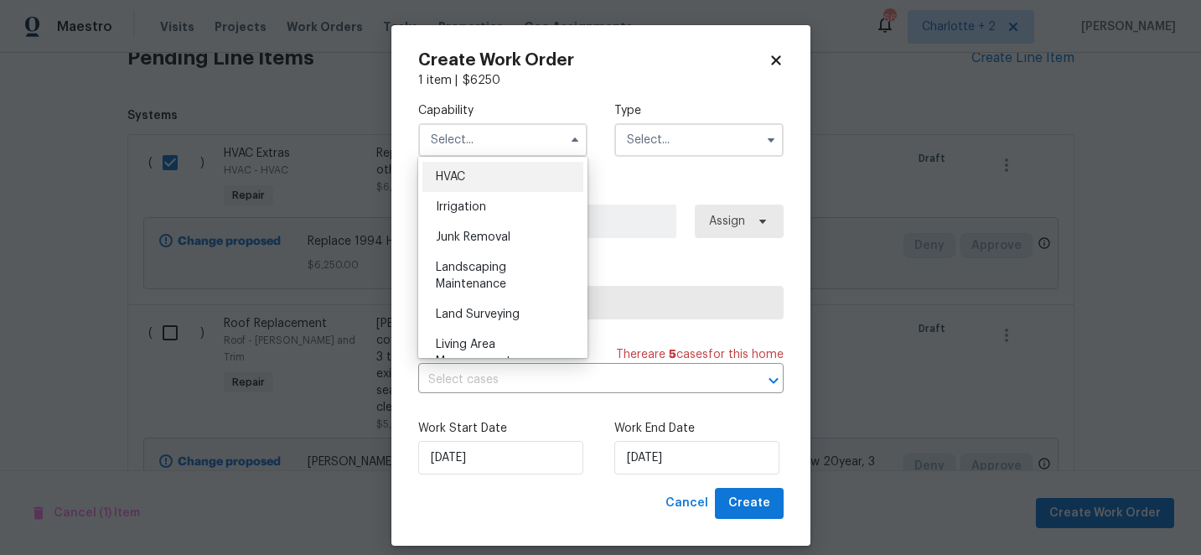
click at [459, 168] on div "HVAC" at bounding box center [502, 177] width 161 height 30
type input "HVAC"
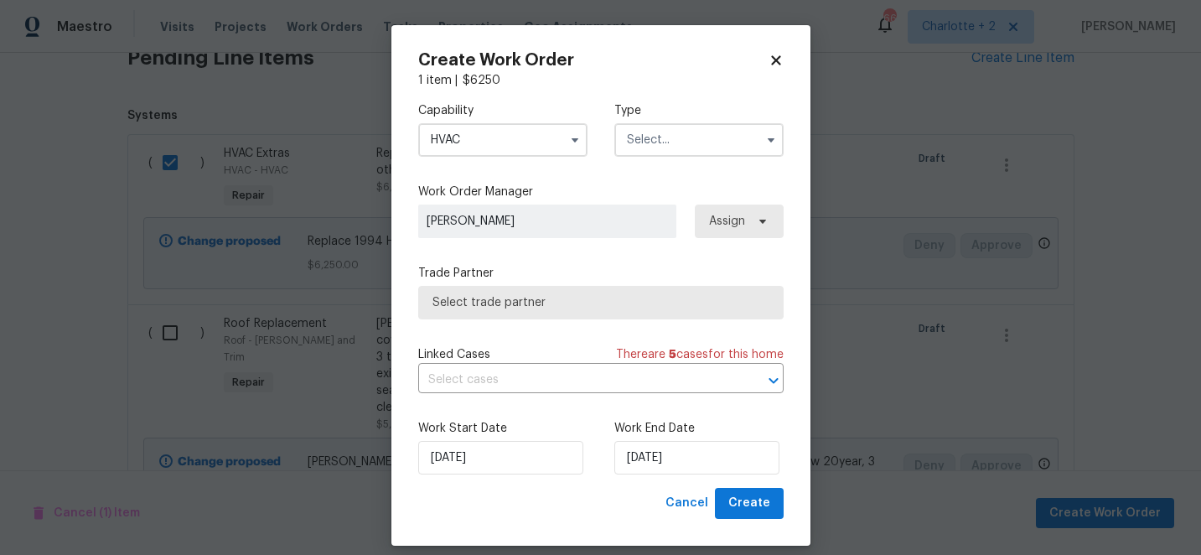
click at [652, 142] on input "text" at bounding box center [698, 140] width 169 height 34
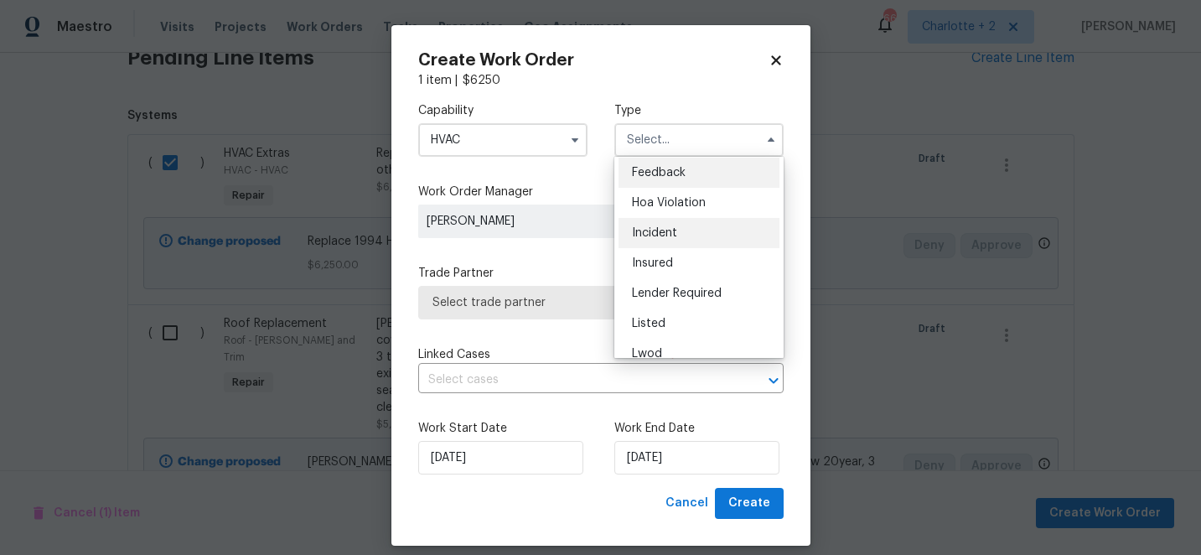
scroll to position [199, 0]
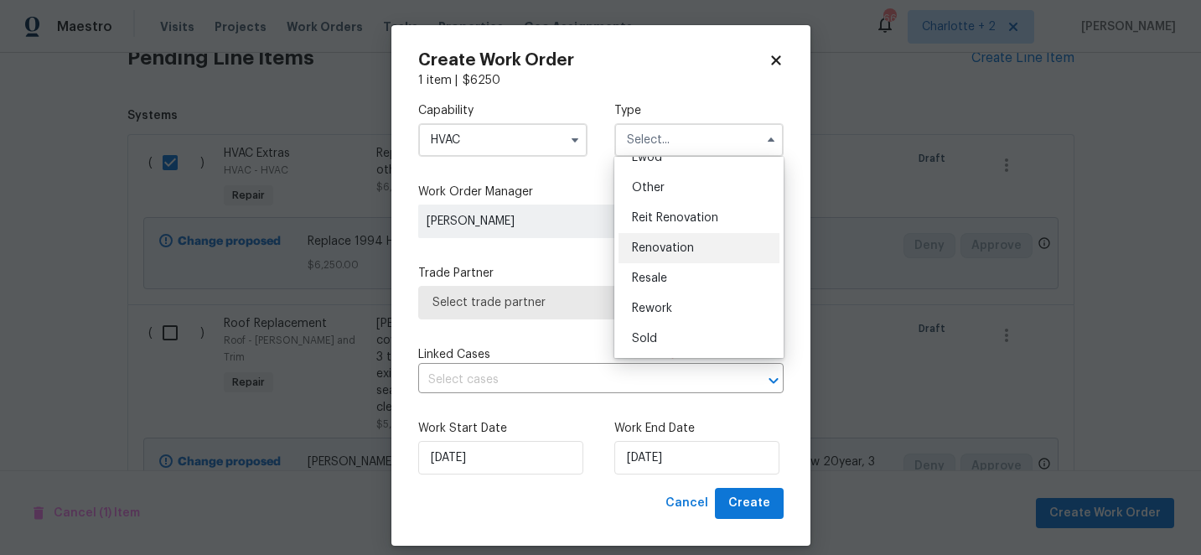
click at [670, 252] on span "Renovation" at bounding box center [663, 248] width 62 height 12
type input "Renovation"
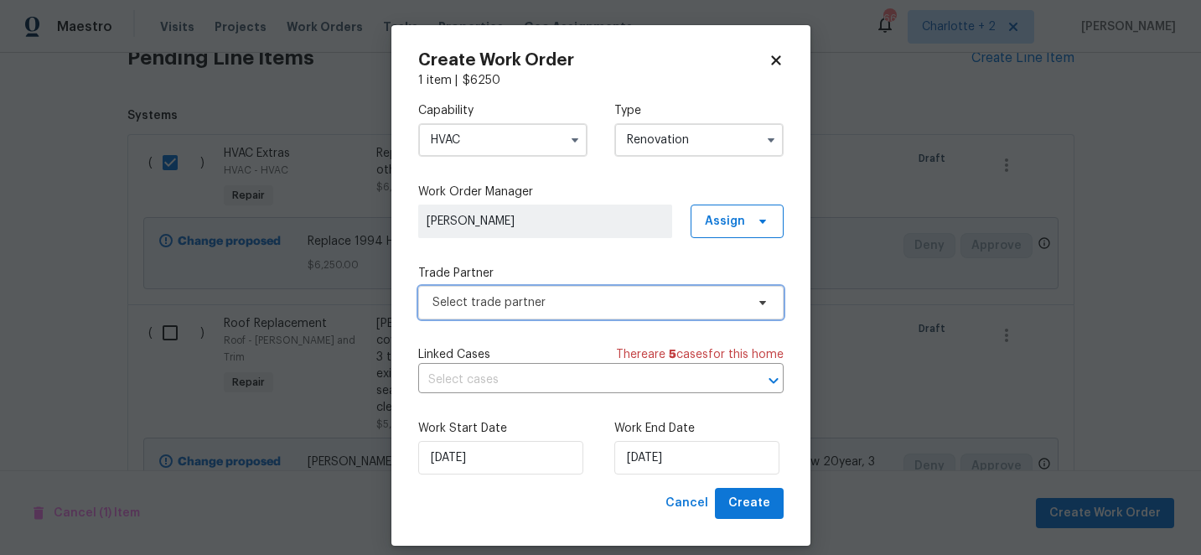
click at [597, 299] on span "Select trade partner" at bounding box center [589, 302] width 313 height 17
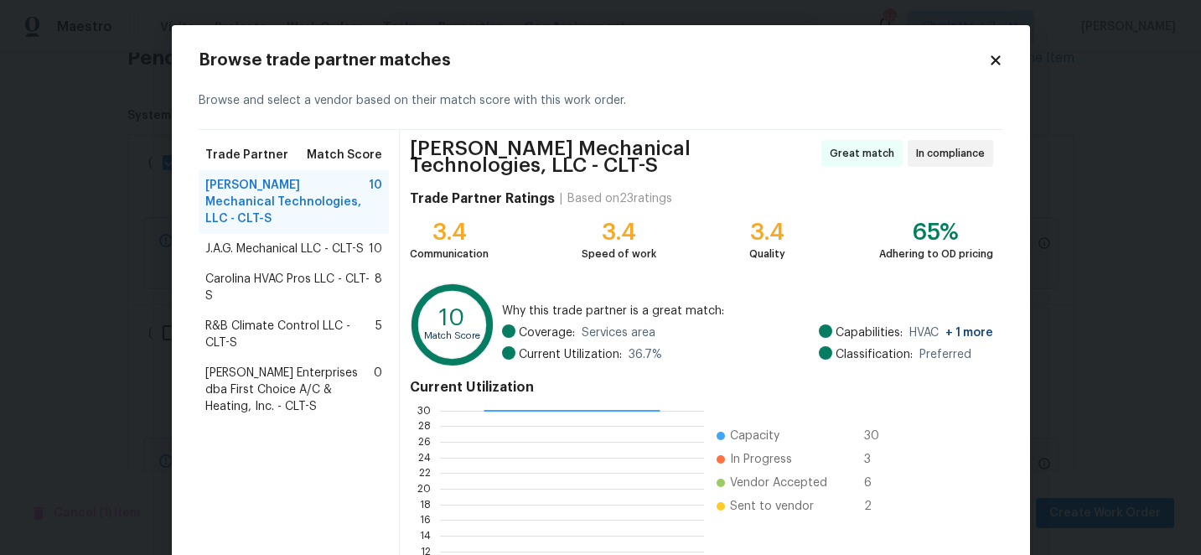
scroll to position [191, 0]
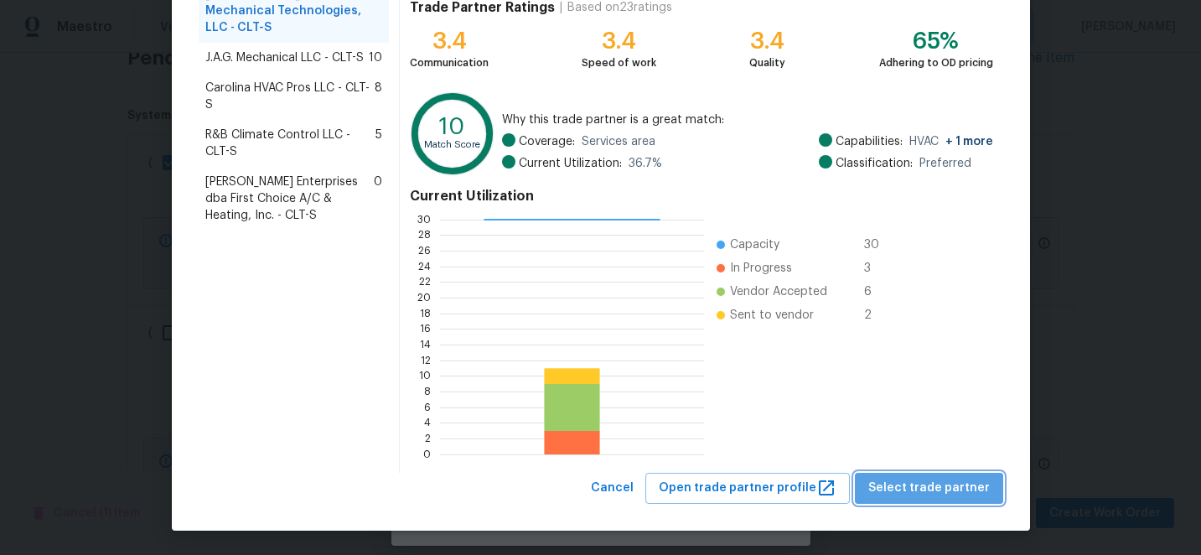
click at [970, 493] on span "Select trade partner" at bounding box center [929, 488] width 122 height 21
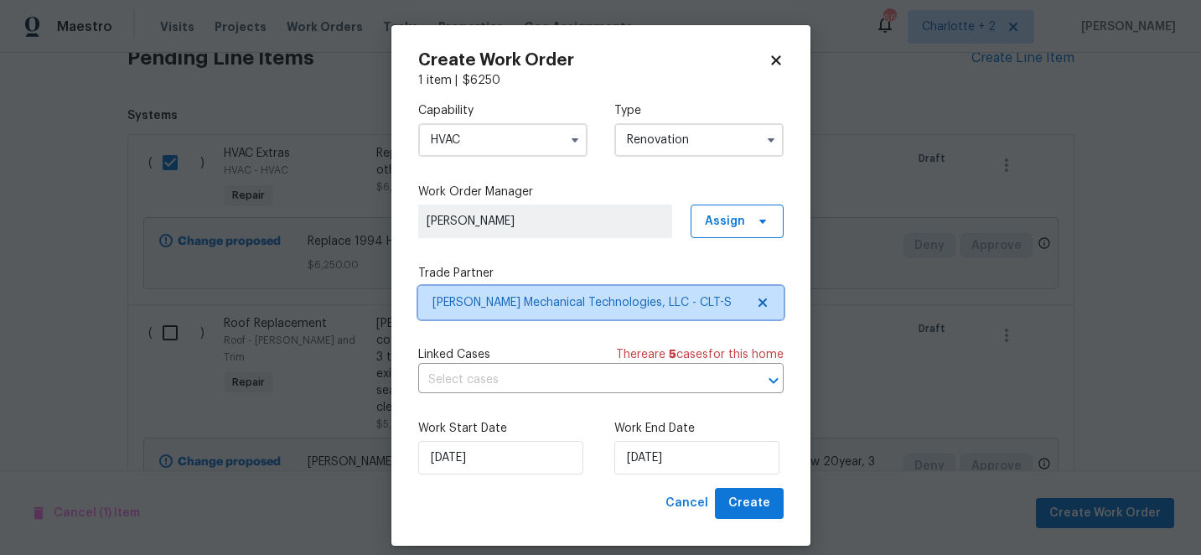
scroll to position [0, 0]
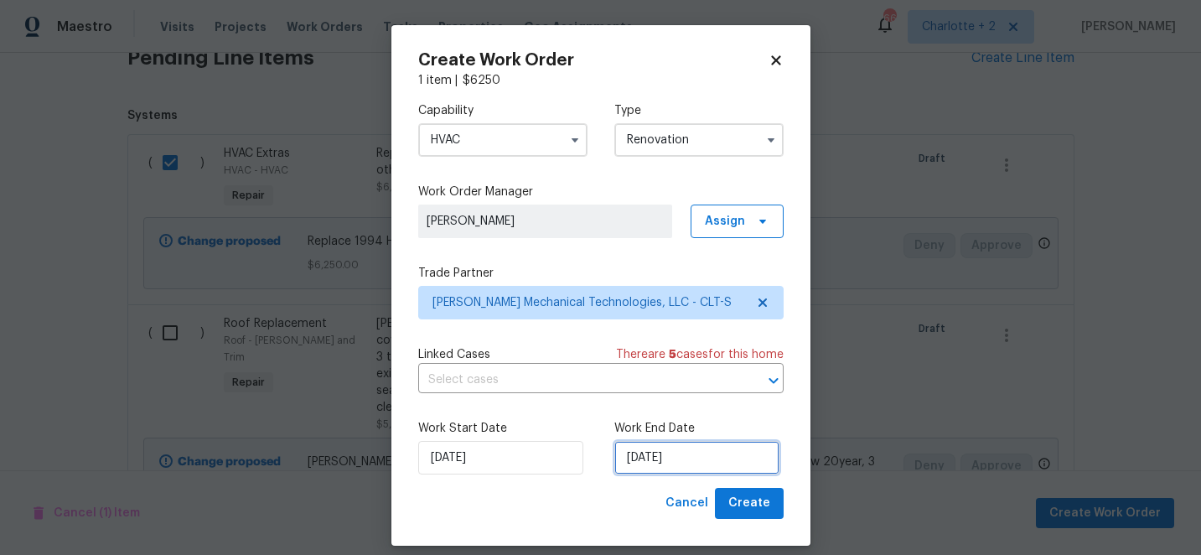
click at [738, 460] on input "[DATE]" at bounding box center [696, 458] width 165 height 34
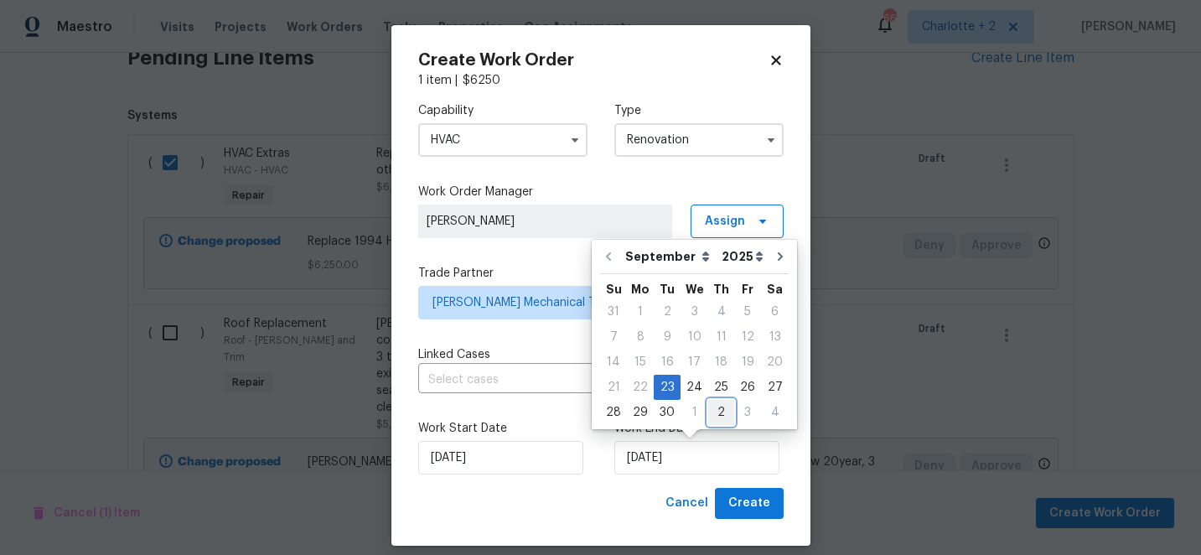
click at [717, 410] on div "2" at bounding box center [721, 412] width 26 height 23
type input "[DATE]"
select select "9"
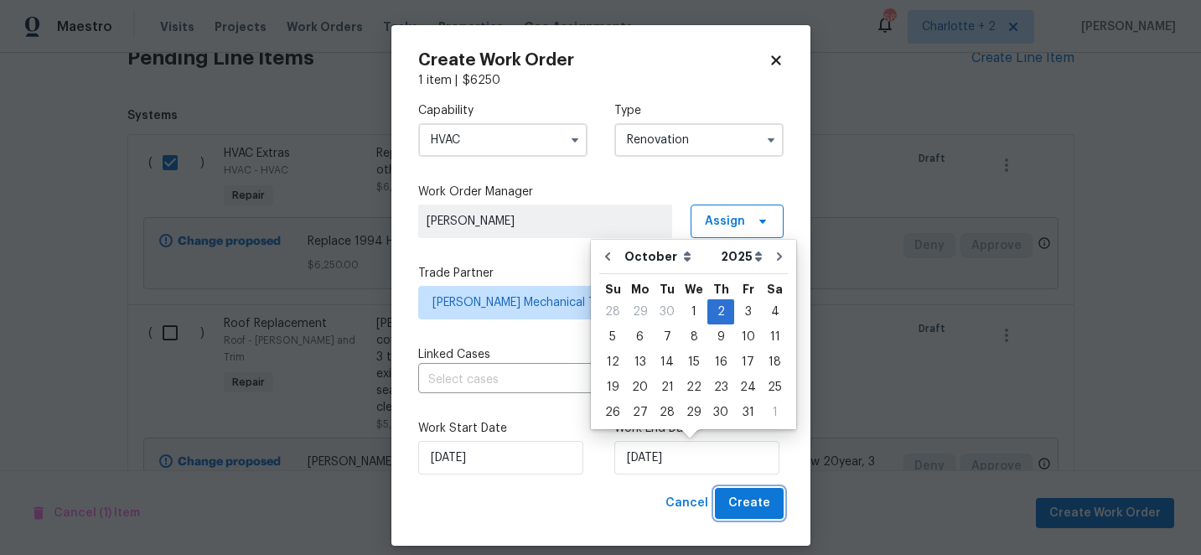
click at [738, 502] on span "Create" at bounding box center [749, 503] width 42 height 21
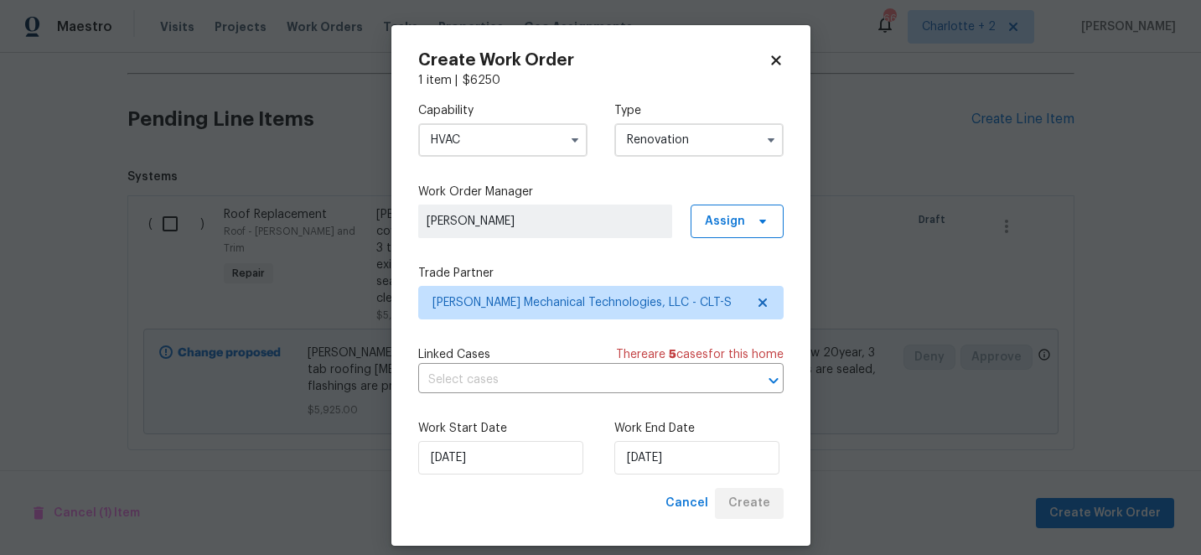
scroll to position [614, 0]
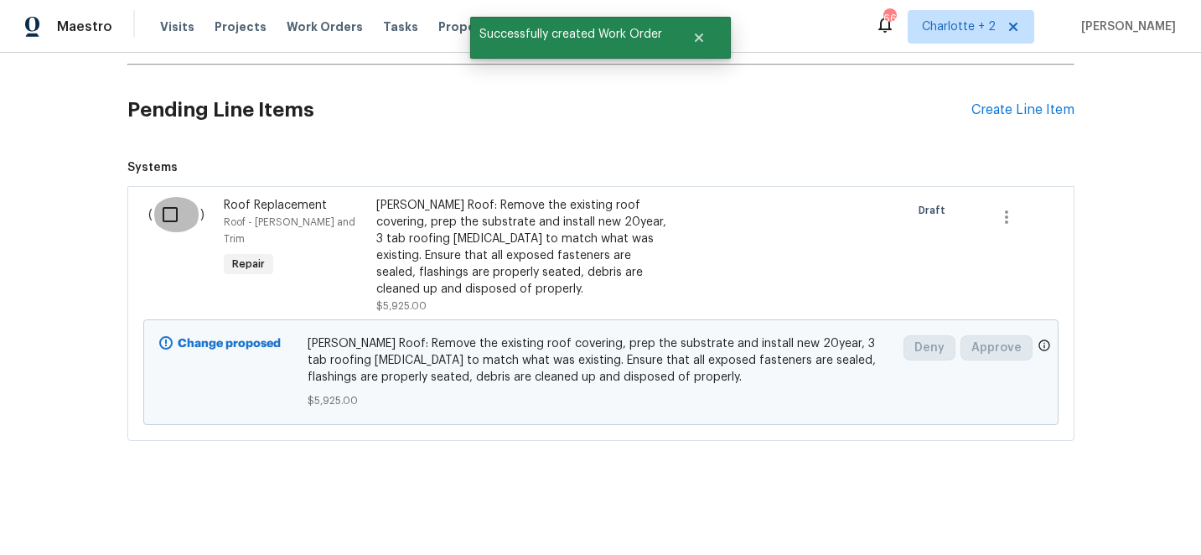
click at [162, 214] on input "checkbox" at bounding box center [177, 214] width 48 height 35
checkbox input "true"
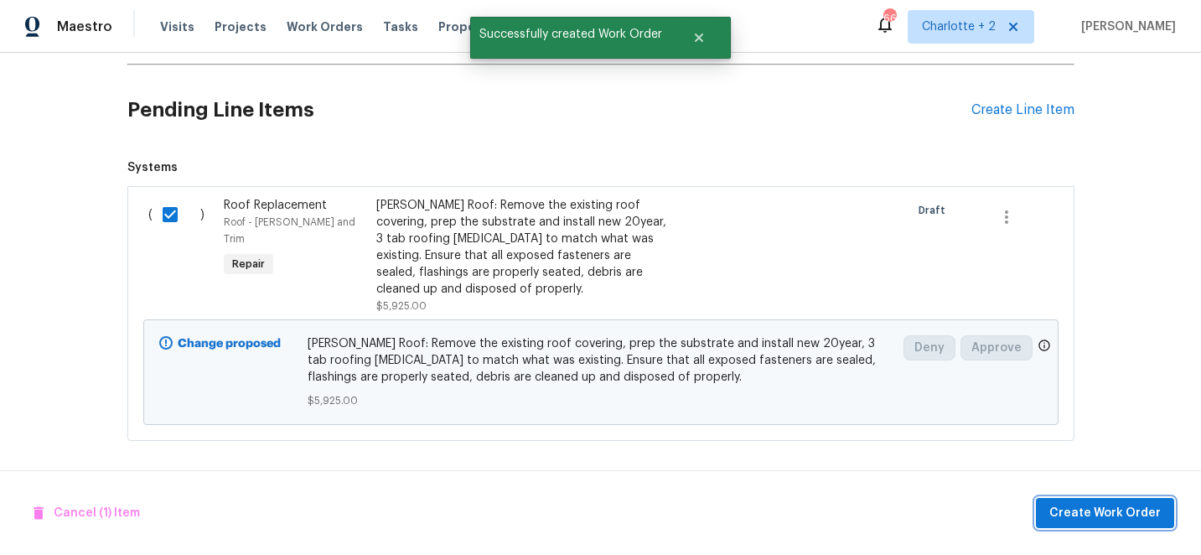
click at [1106, 506] on span "Create Work Order" at bounding box center [1104, 513] width 111 height 21
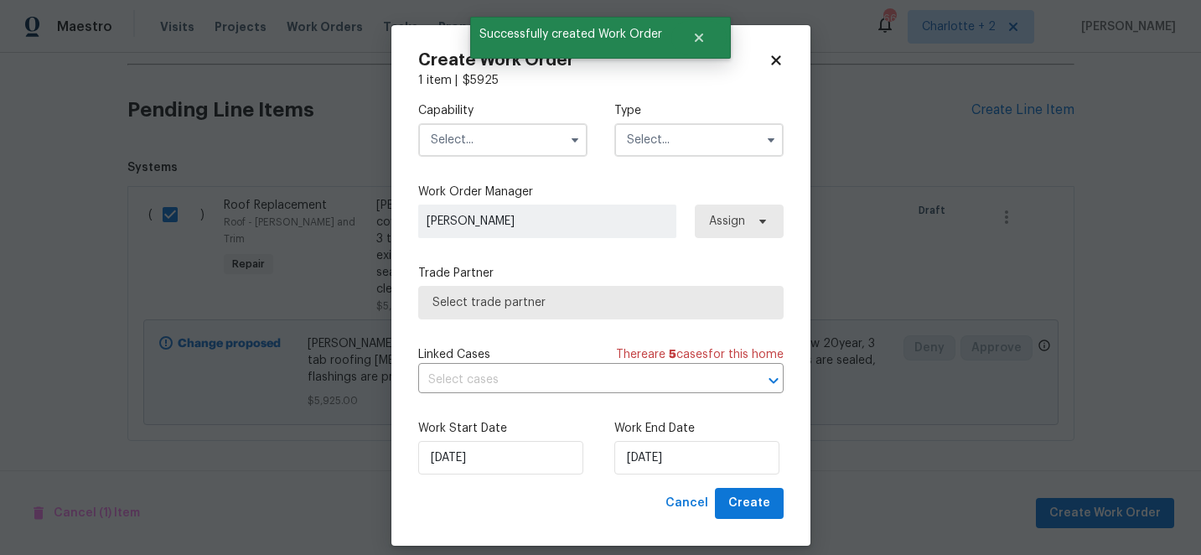
click at [499, 148] on input "text" at bounding box center [502, 140] width 169 height 34
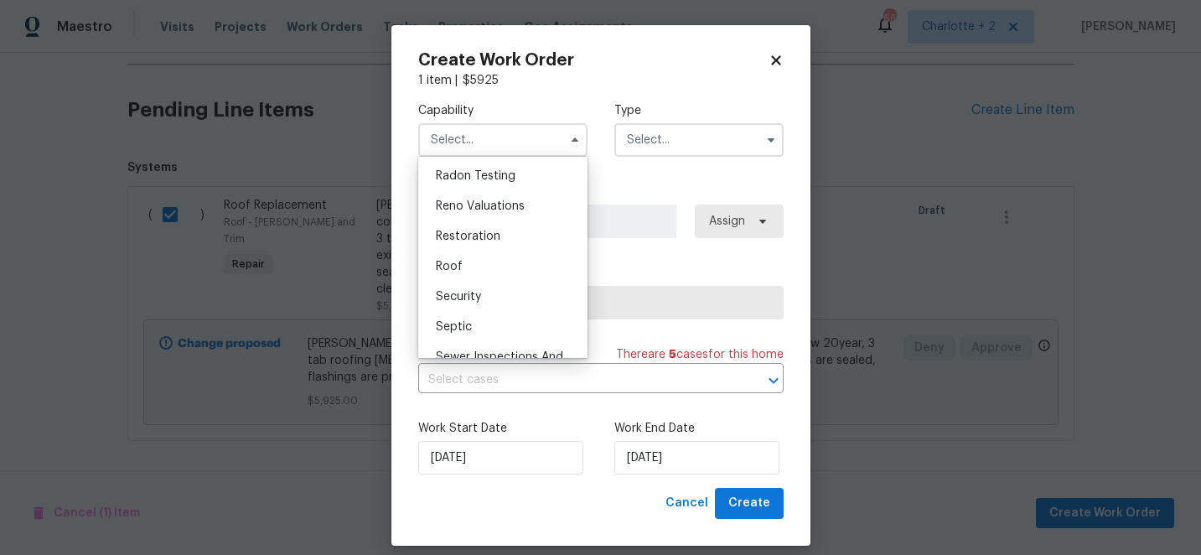
scroll to position [1629, 0]
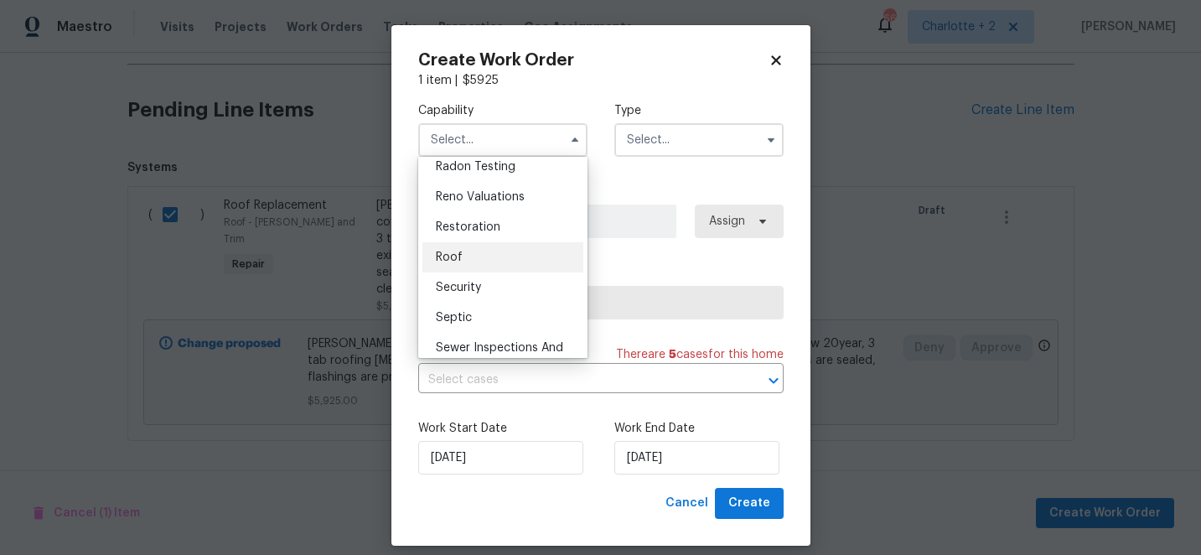
click at [463, 256] on div "Roof" at bounding box center [502, 257] width 161 height 30
type input "Roof"
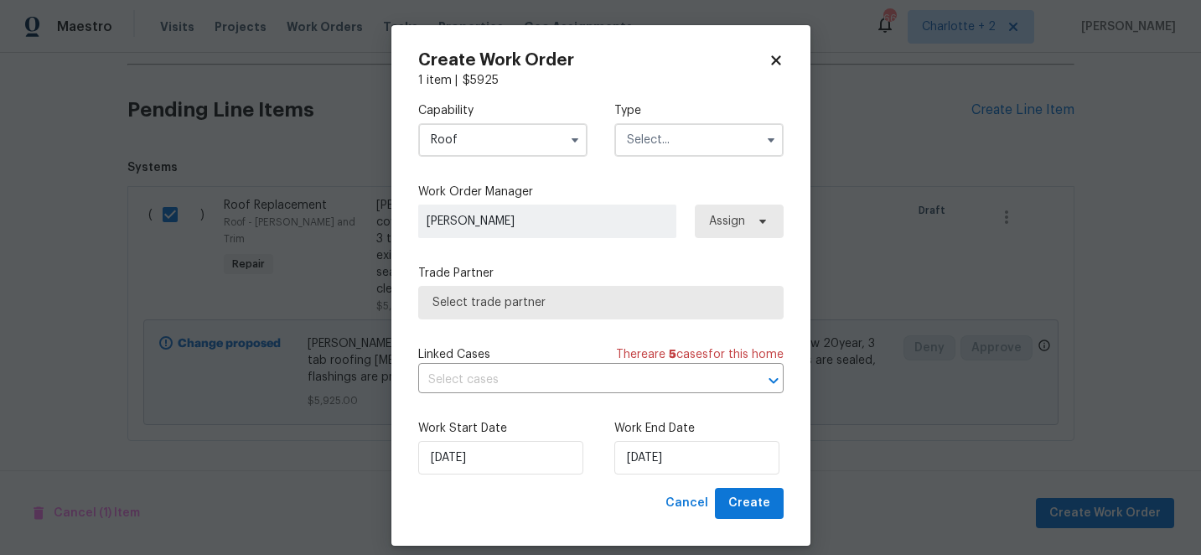
click at [651, 134] on input "text" at bounding box center [698, 140] width 169 height 34
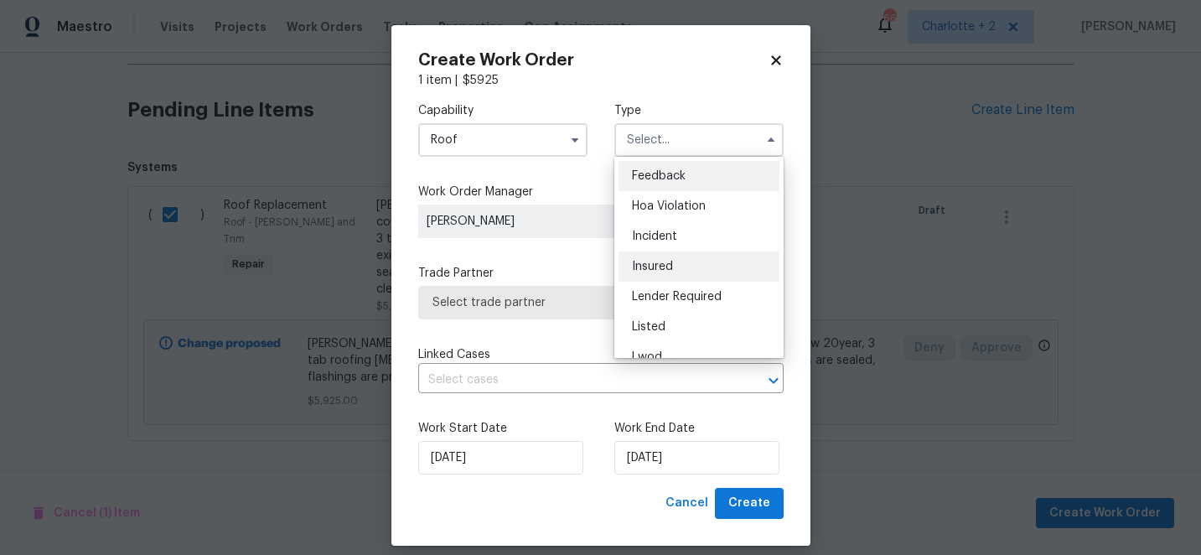
scroll to position [199, 0]
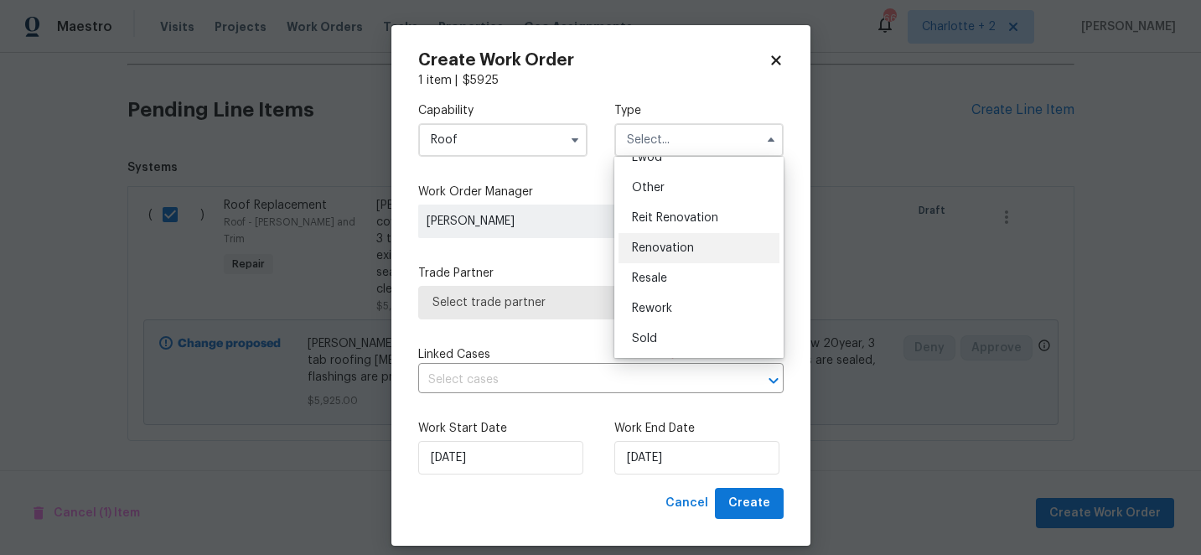
click at [672, 258] on div "Renovation" at bounding box center [699, 248] width 161 height 30
type input "Renovation"
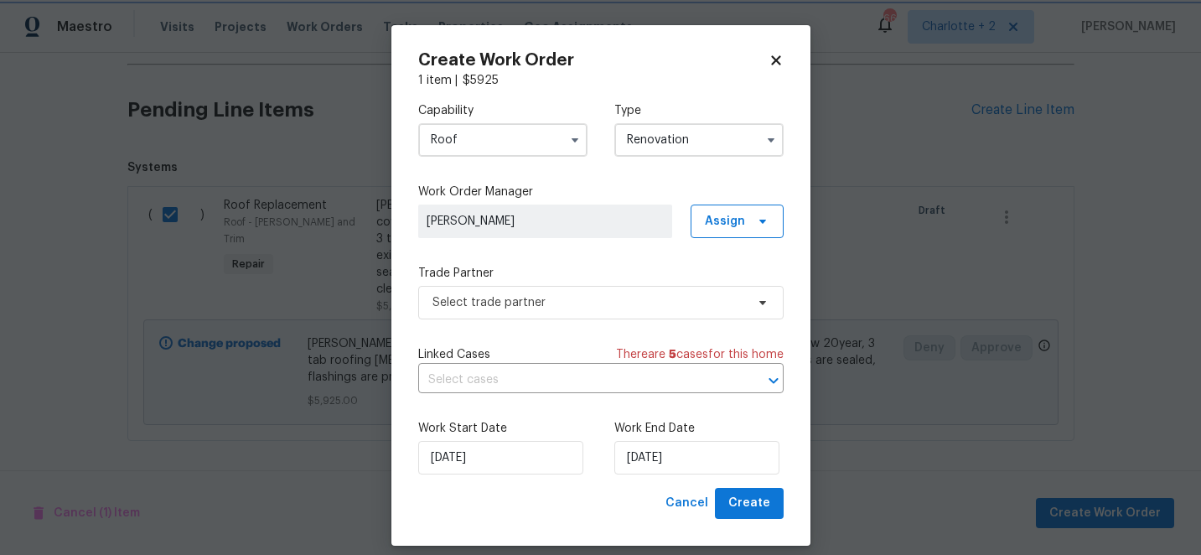
scroll to position [0, 0]
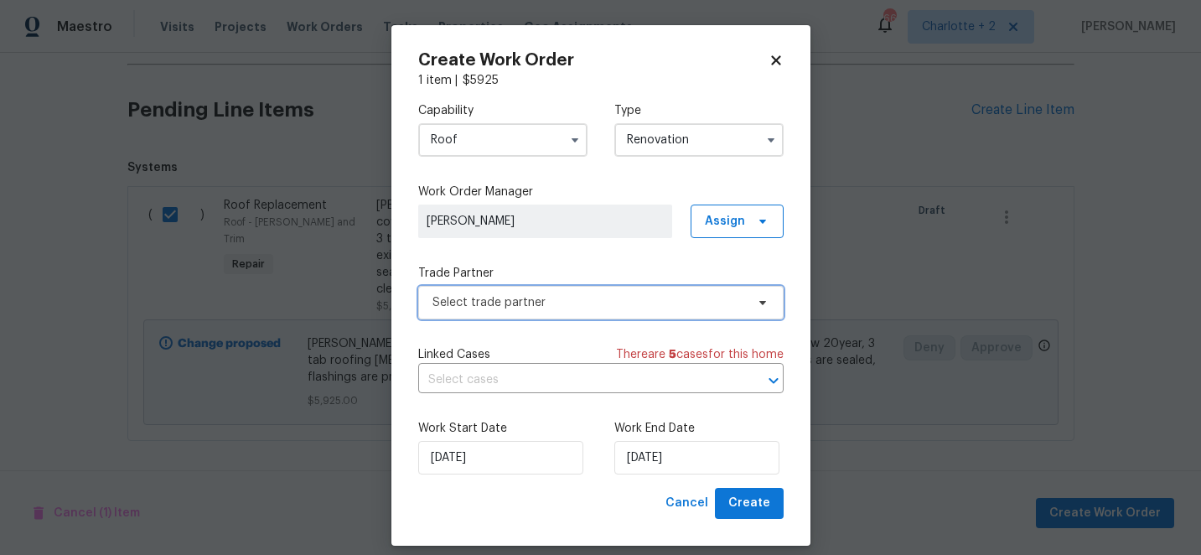
click at [620, 302] on span "Select trade partner" at bounding box center [589, 302] width 313 height 17
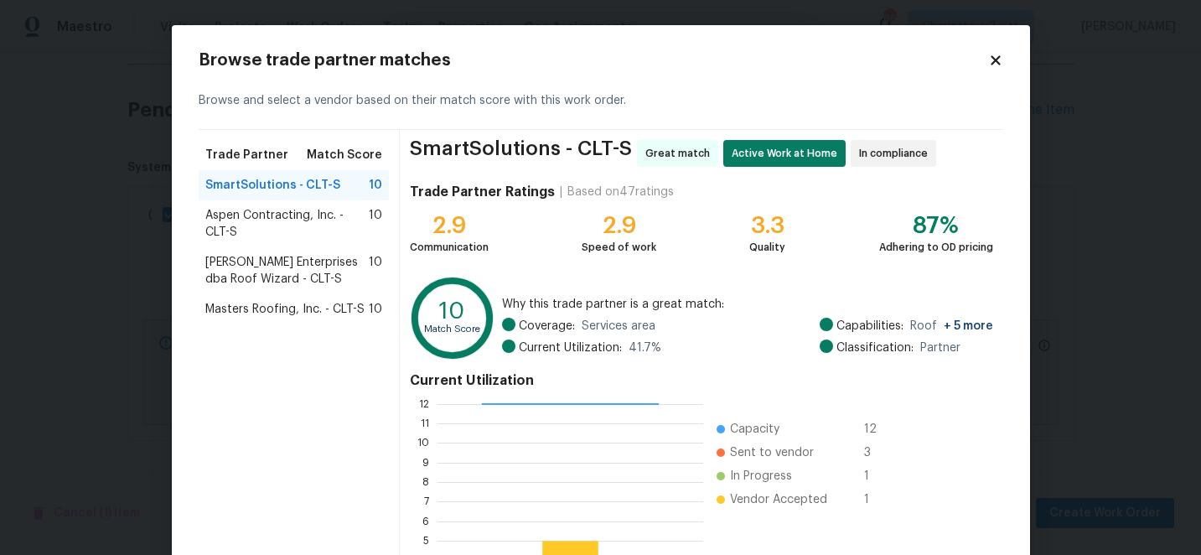
scroll to position [184, 0]
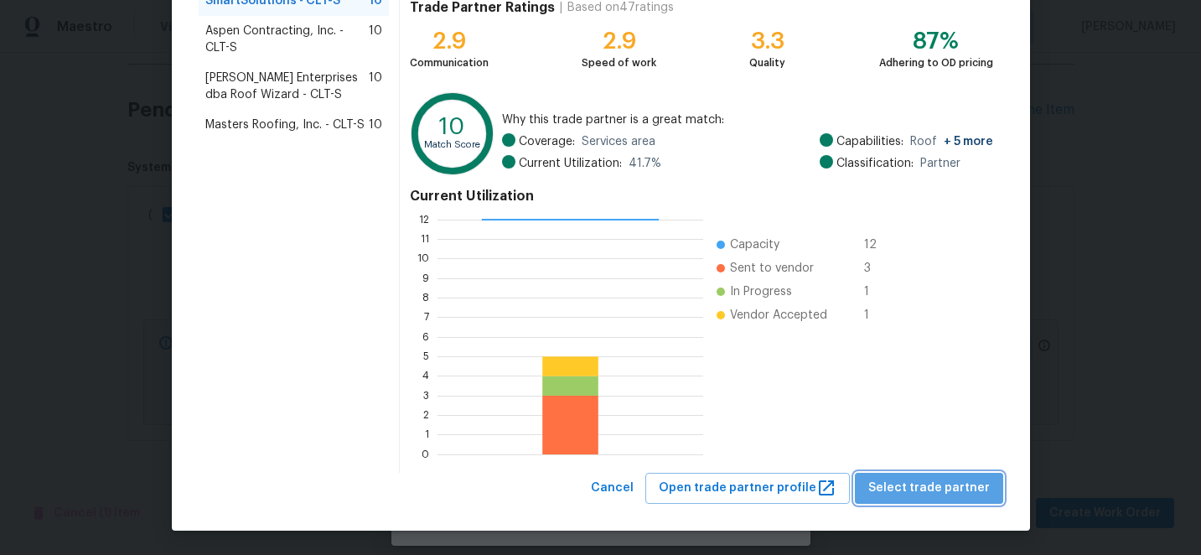
click at [945, 495] on span "Select trade partner" at bounding box center [929, 488] width 122 height 21
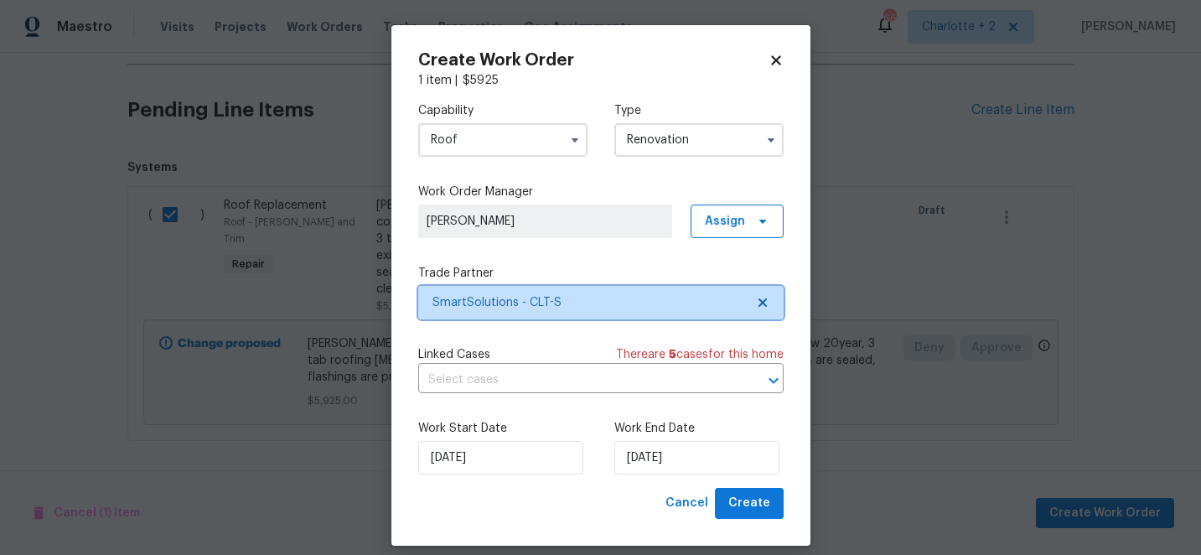
scroll to position [0, 0]
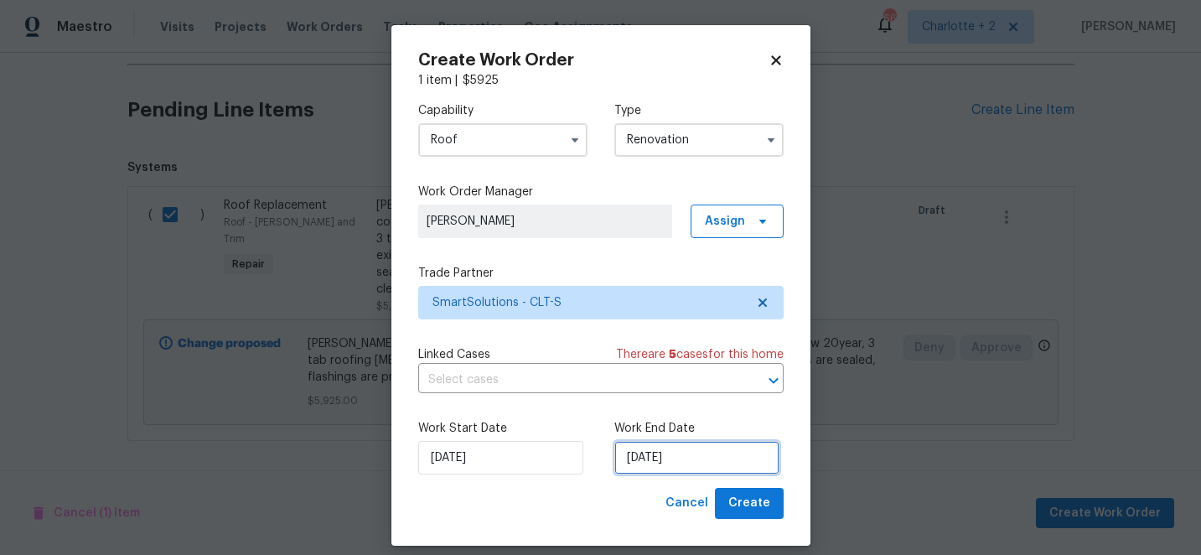
click at [735, 462] on input "[DATE]" at bounding box center [696, 458] width 165 height 34
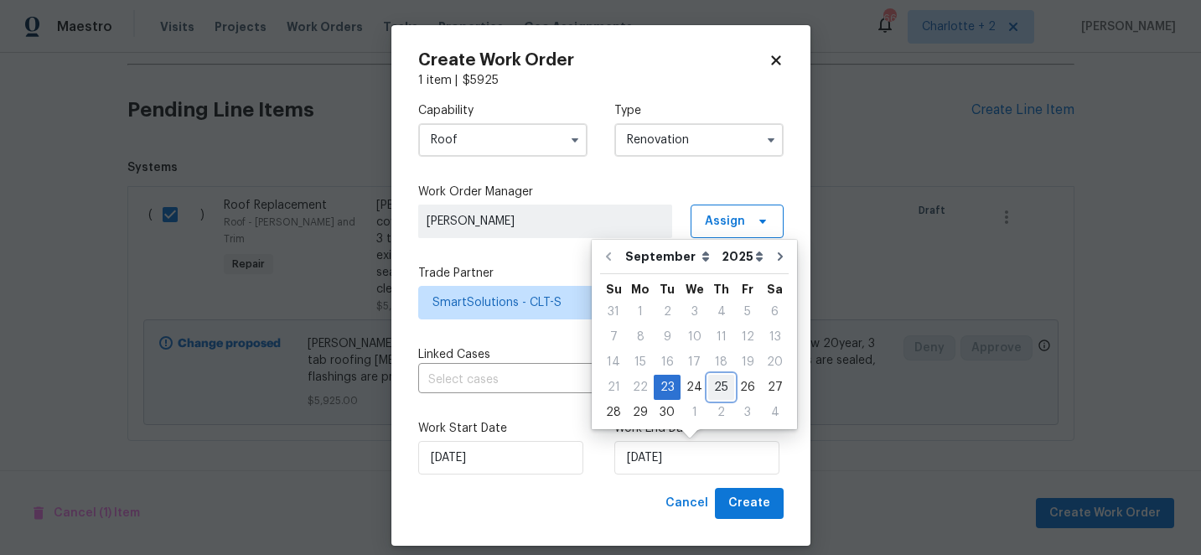
click at [720, 391] on div "25" at bounding box center [721, 387] width 26 height 23
type input "[DATE]"
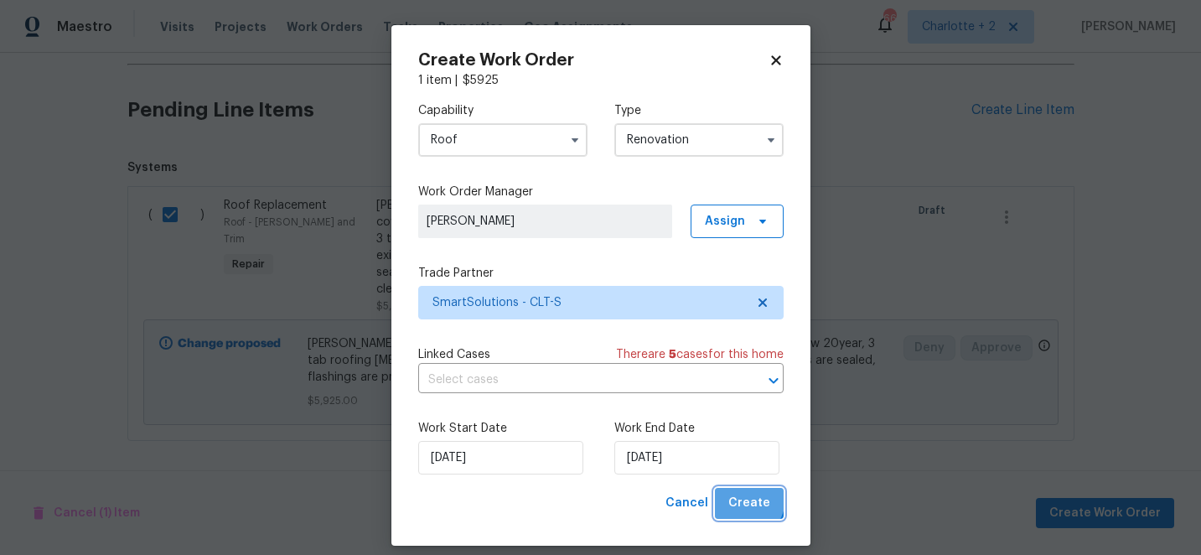
click at [743, 499] on span "Create" at bounding box center [749, 503] width 42 height 21
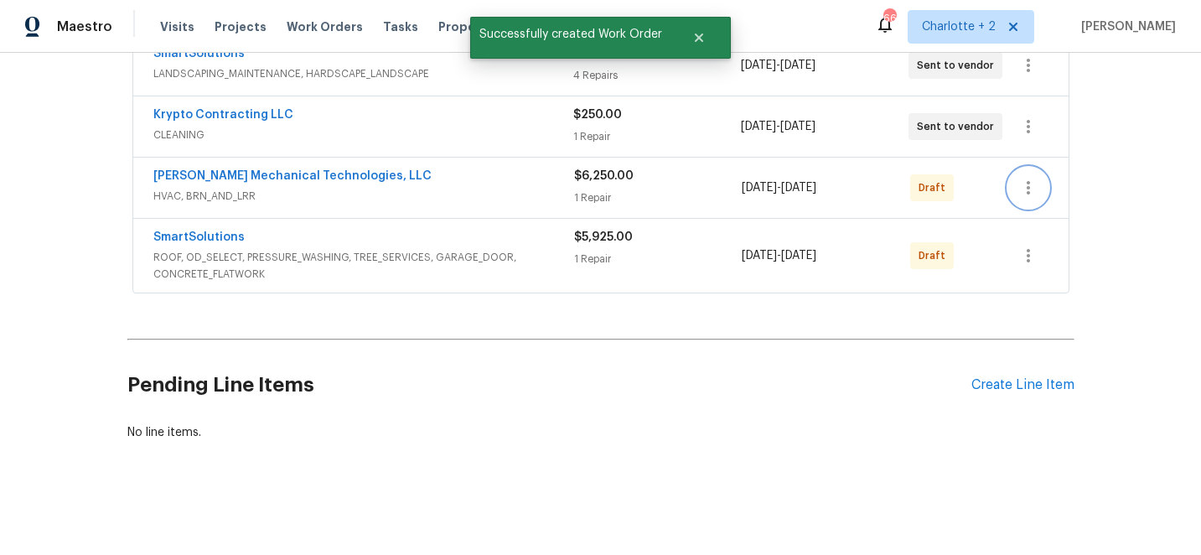
click at [1032, 187] on icon "button" at bounding box center [1028, 188] width 20 height 20
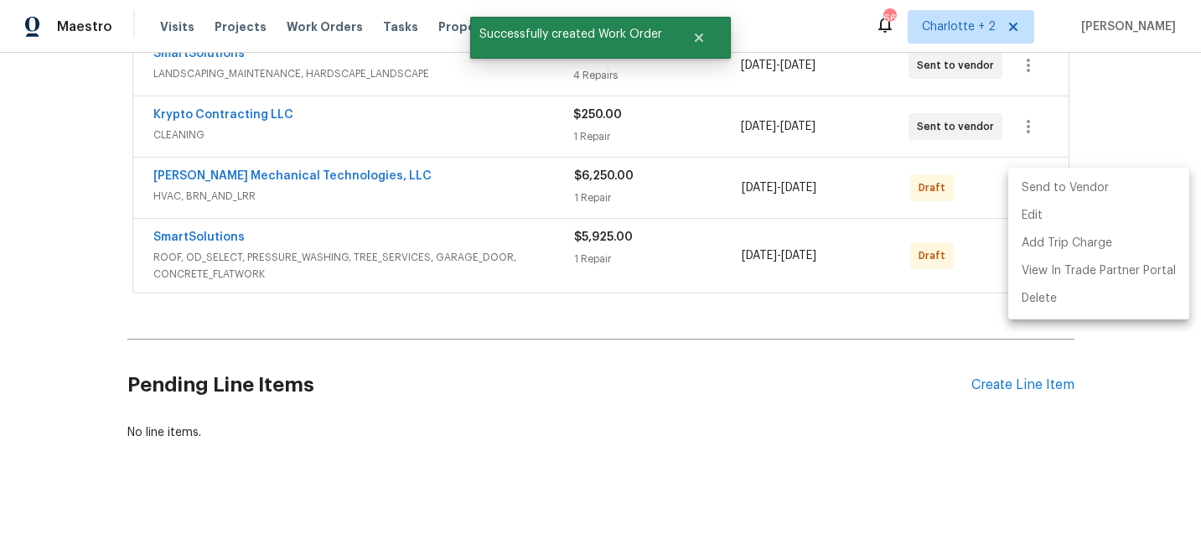
click at [1074, 192] on li "Send to Vendor" at bounding box center [1098, 188] width 181 height 28
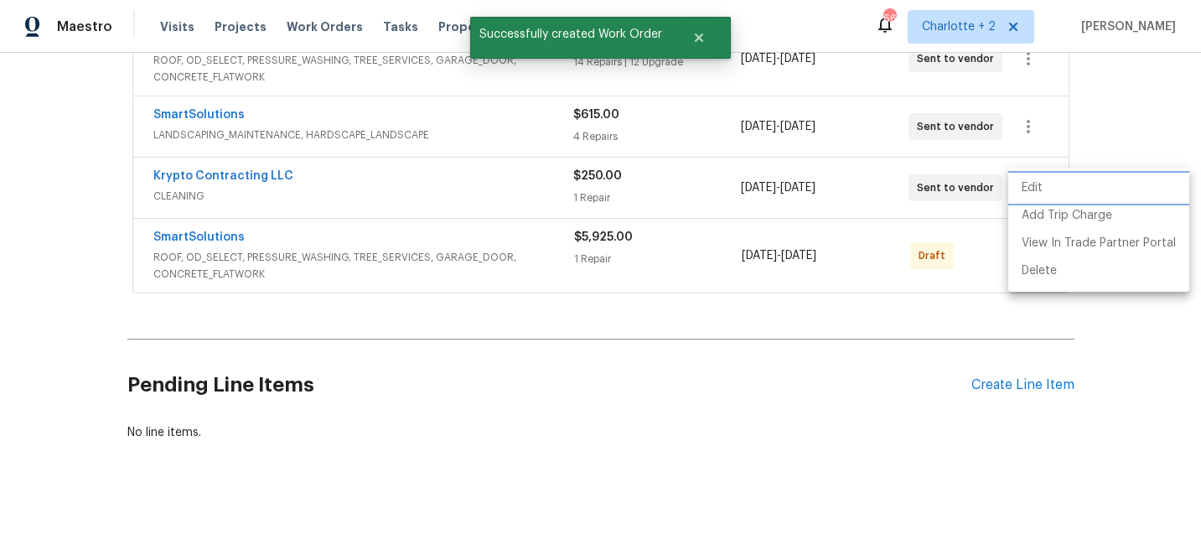
scroll to position [217, 0]
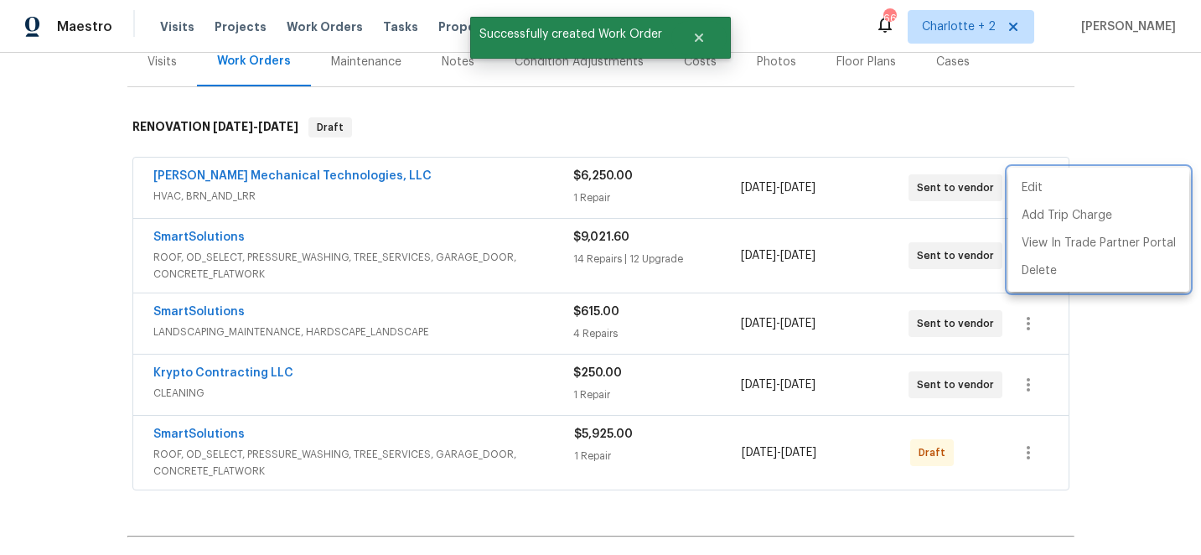
click at [1126, 121] on div at bounding box center [600, 277] width 1201 height 555
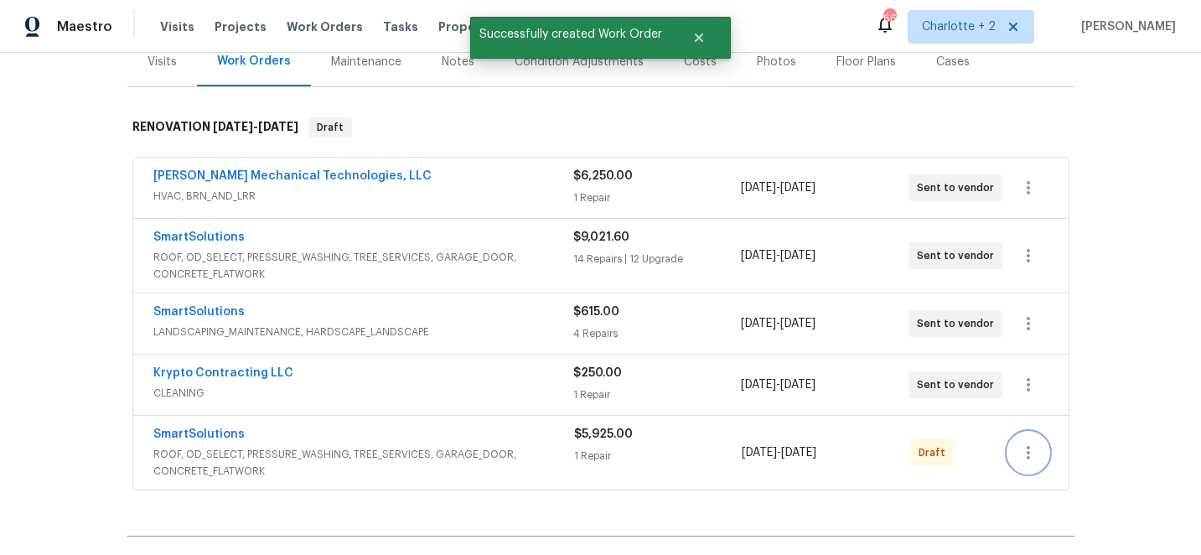
click at [1028, 449] on icon "button" at bounding box center [1028, 453] width 20 height 20
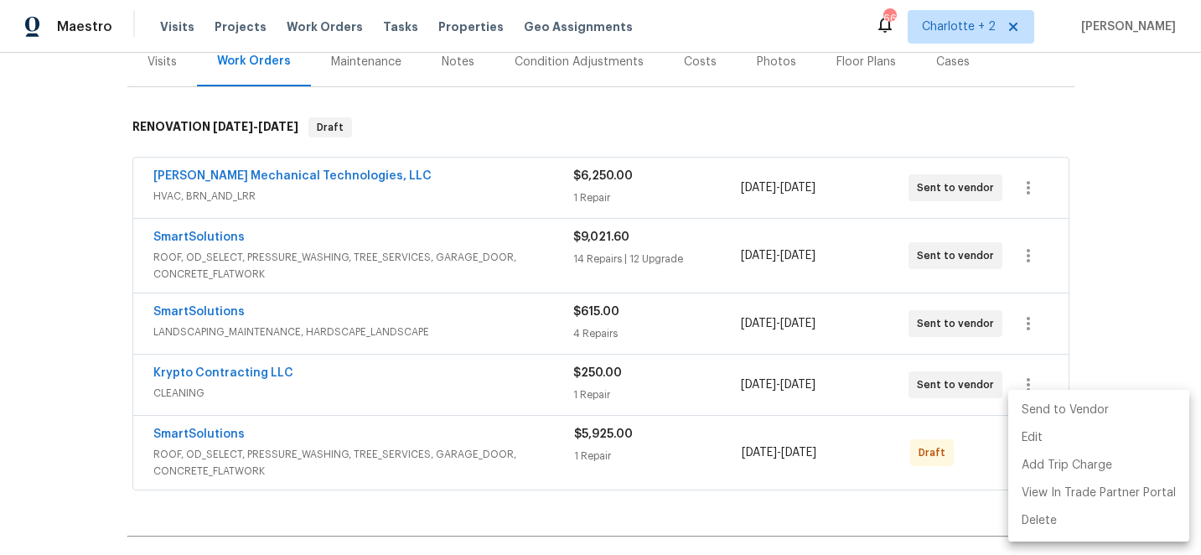
click at [1059, 411] on li "Send to Vendor" at bounding box center [1098, 410] width 181 height 28
click at [1123, 126] on div at bounding box center [600, 277] width 1201 height 555
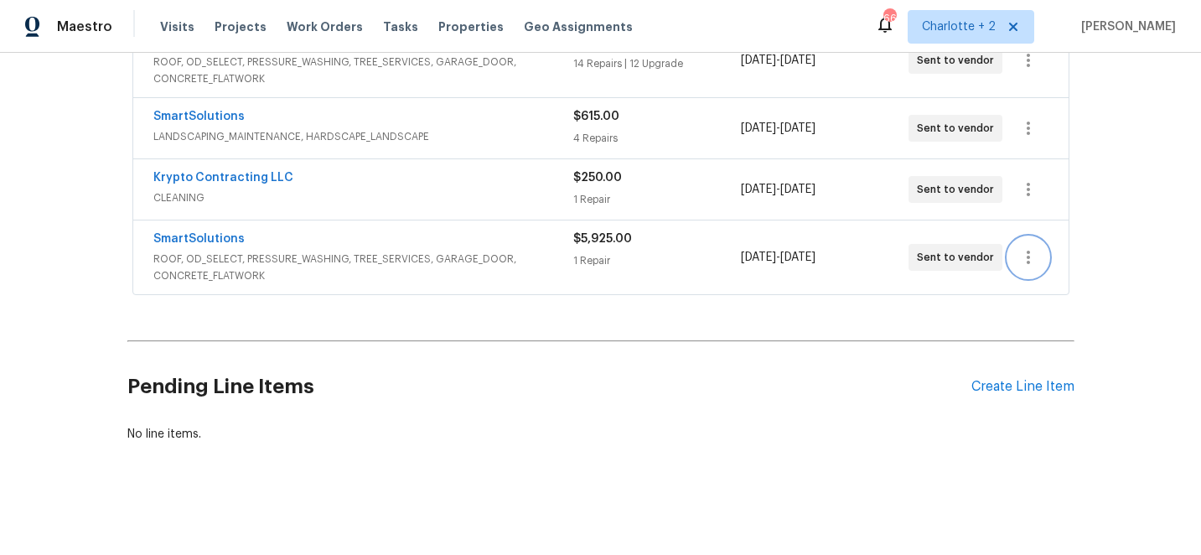
scroll to position [414, 0]
click at [991, 382] on div "Create Line Item" at bounding box center [1022, 385] width 103 height 16
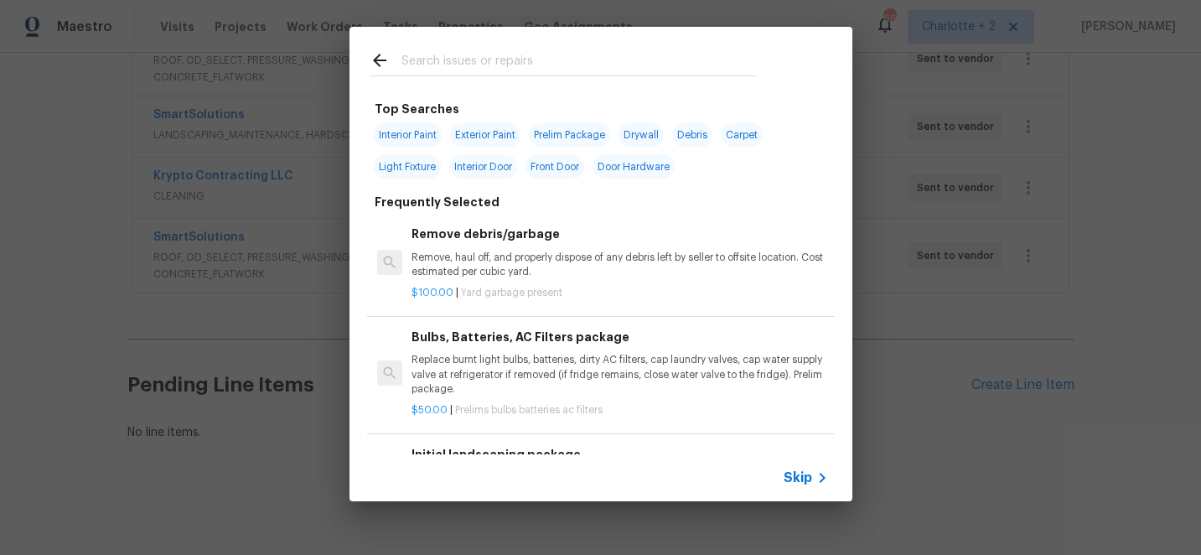
click at [472, 60] on input "text" at bounding box center [578, 62] width 355 height 25
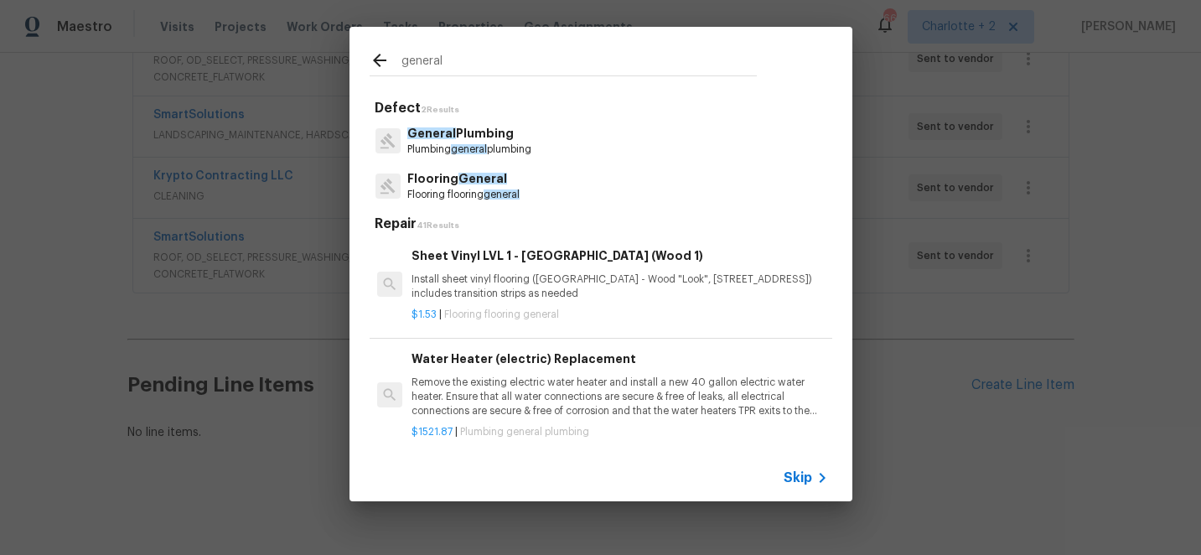
type input "general"
click at [469, 189] on p "Flooring flooring general" at bounding box center [463, 195] width 112 height 14
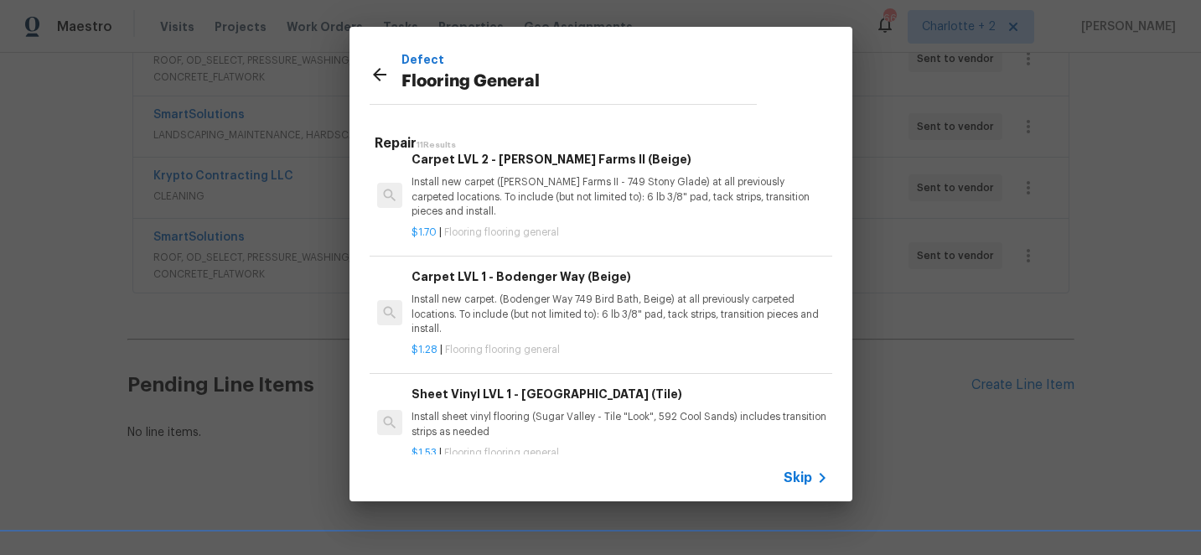
scroll to position [541, 0]
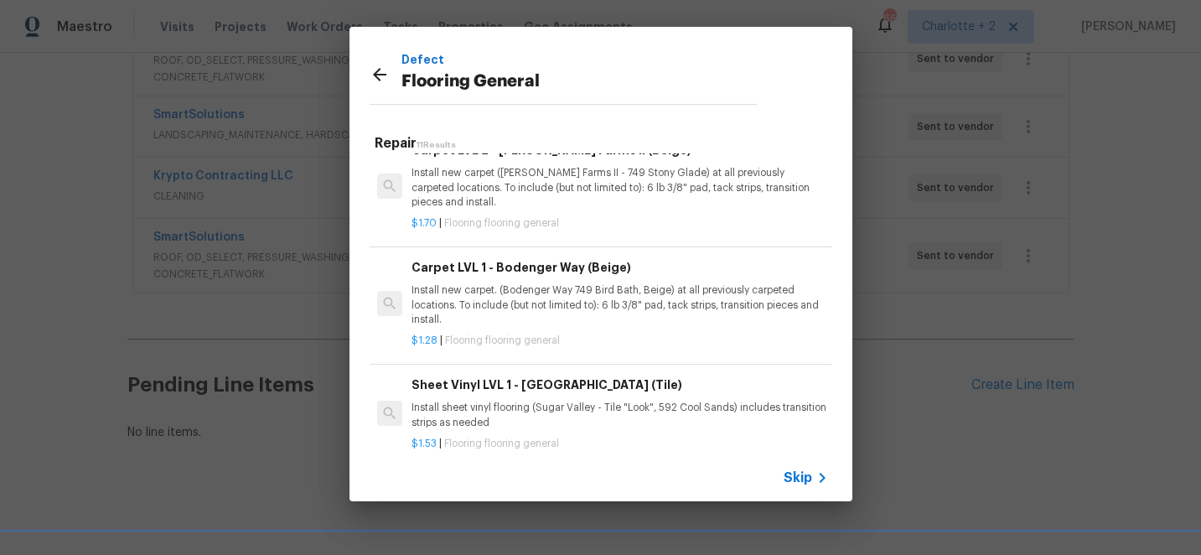
click at [619, 294] on p "Install new carpet. (Bodenger Way 749 Bird Bath, Beige) at all previously carpe…" at bounding box center [620, 304] width 416 height 43
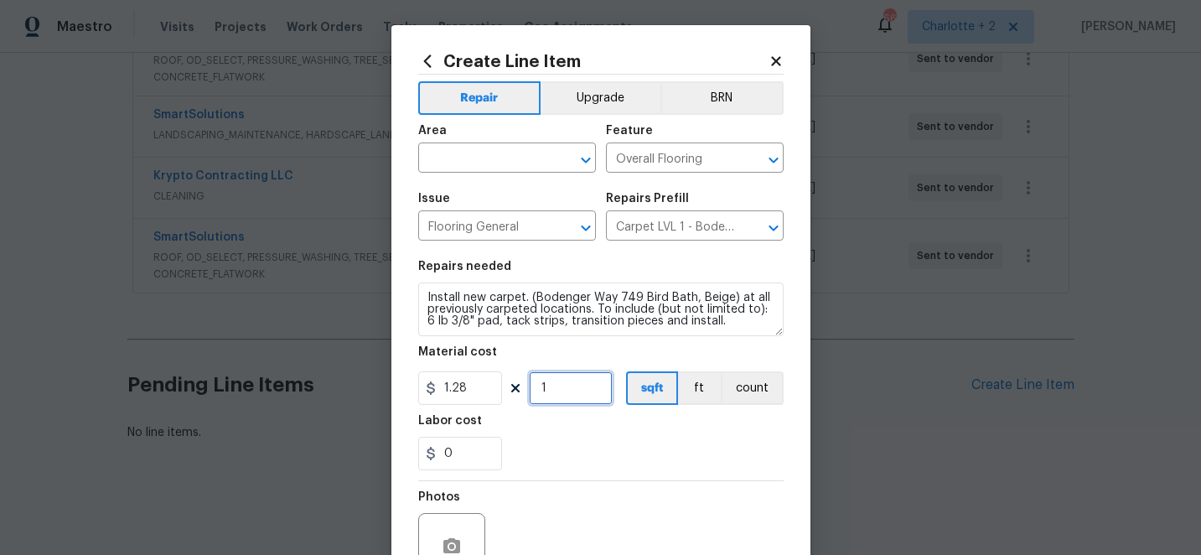
click at [558, 391] on input "1" at bounding box center [571, 388] width 84 height 34
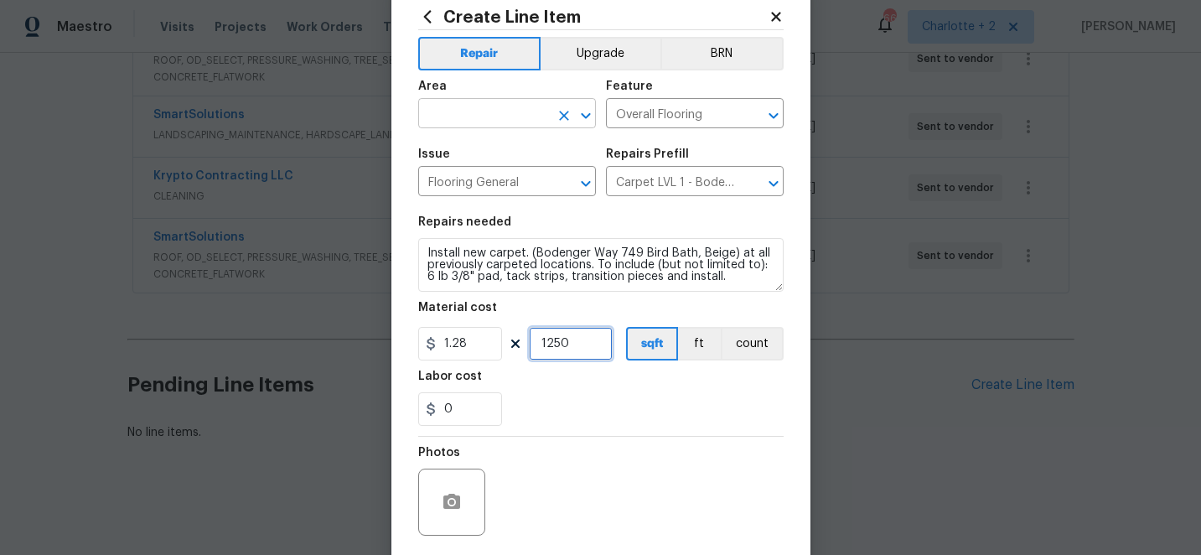
scroll to position [46, 0]
type input "1250"
click at [491, 112] on input "text" at bounding box center [483, 114] width 131 height 26
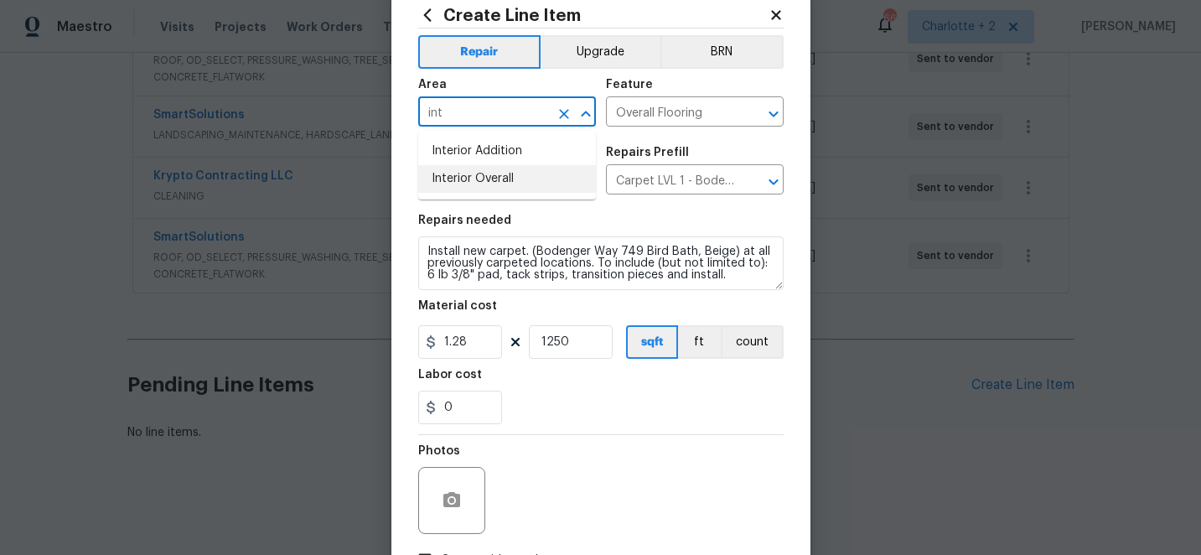
click at [482, 176] on li "Interior Overall" at bounding box center [507, 179] width 178 height 28
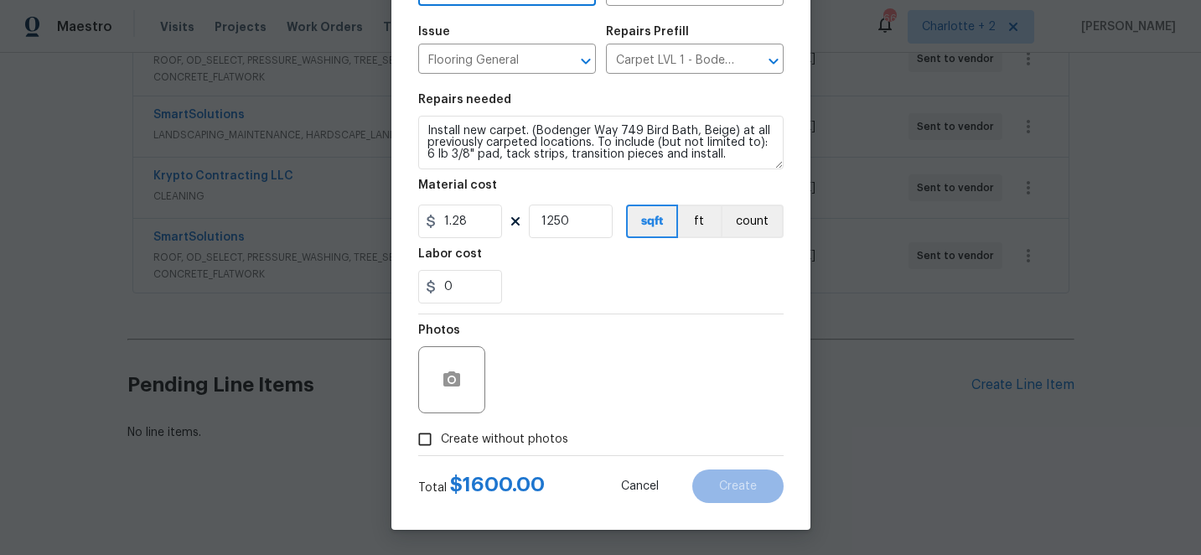
type input "Interior Overall"
click at [426, 442] on input "Create without photos" at bounding box center [425, 439] width 32 height 32
checkbox input "true"
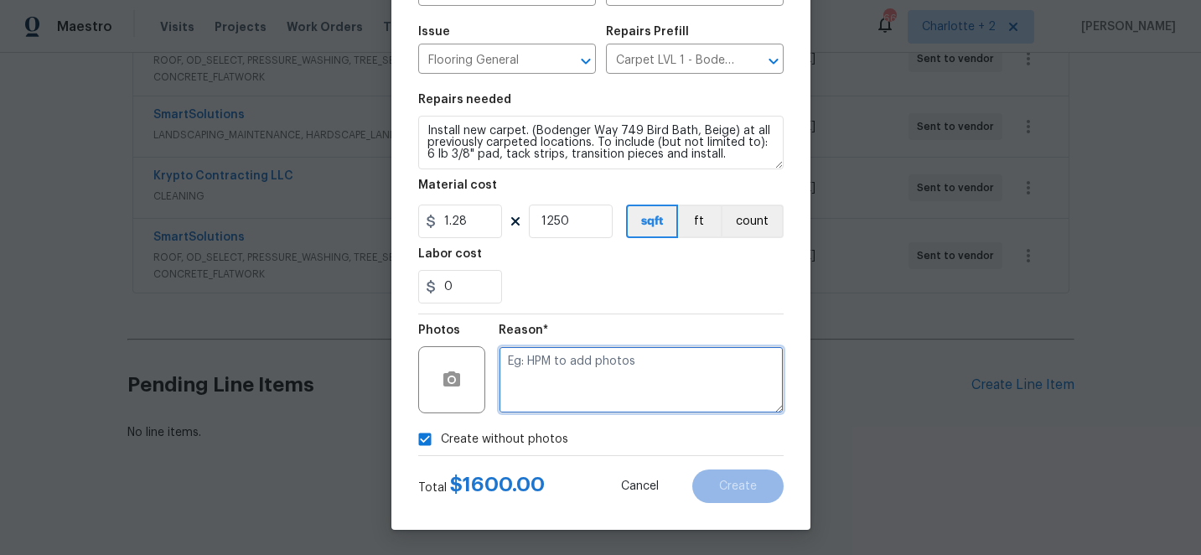
click at [599, 381] on textarea at bounding box center [641, 379] width 285 height 67
type textarea "edit"
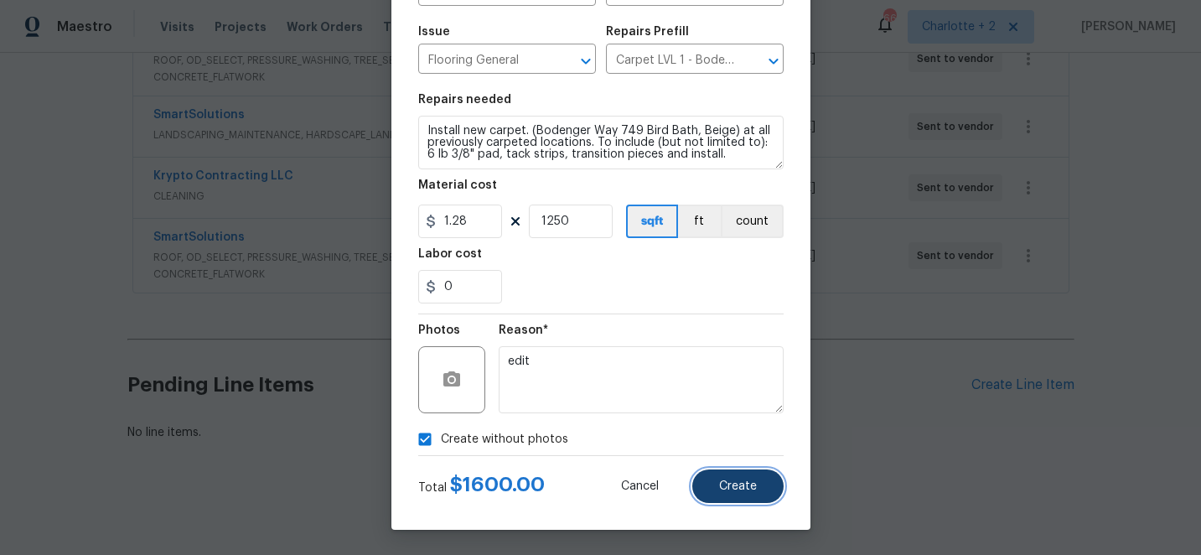
click at [759, 481] on button "Create" at bounding box center [737, 486] width 91 height 34
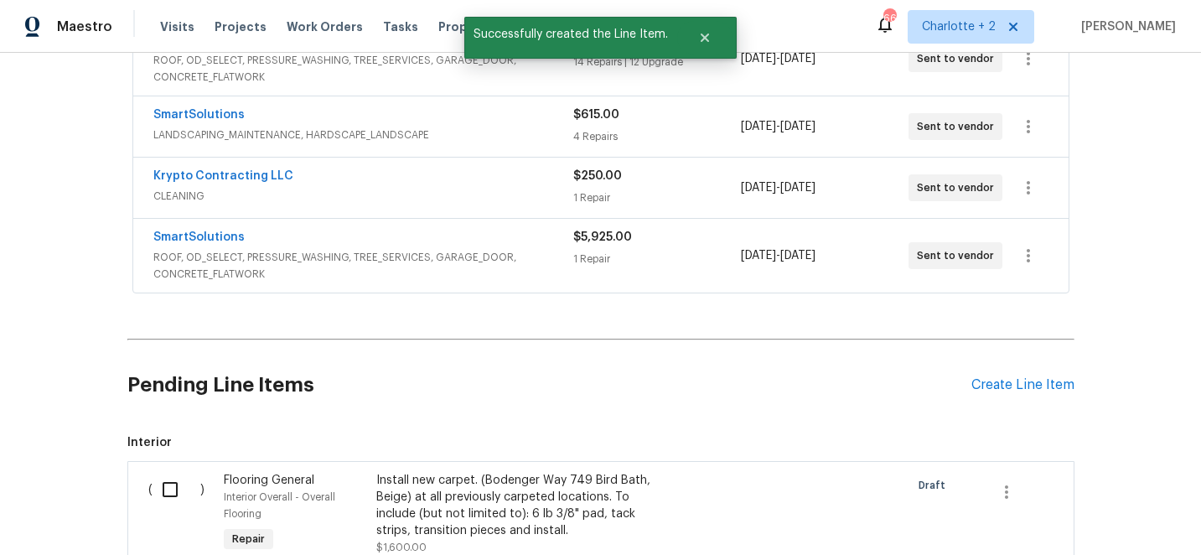
click at [170, 487] on input "checkbox" at bounding box center [177, 489] width 48 height 35
checkbox input "true"
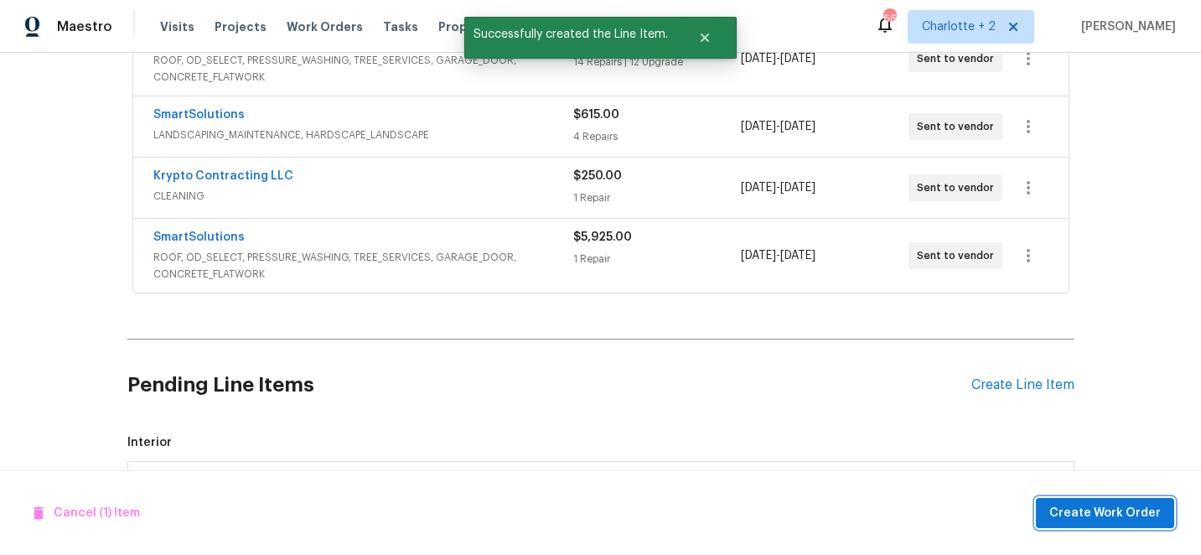
click at [1115, 512] on span "Create Work Order" at bounding box center [1104, 513] width 111 height 21
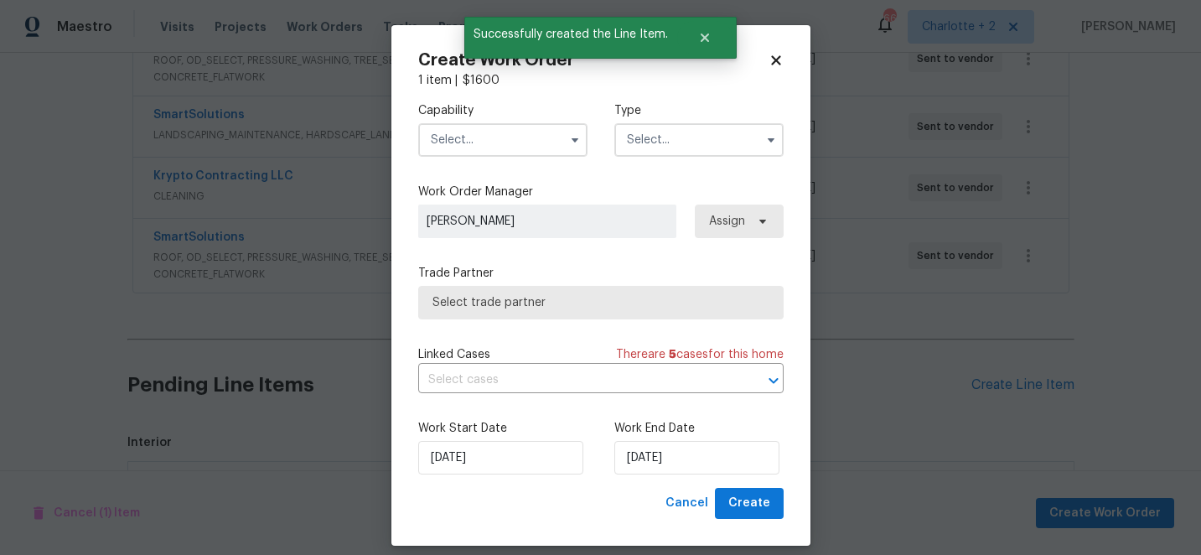
click at [504, 142] on input "text" at bounding box center [502, 140] width 169 height 34
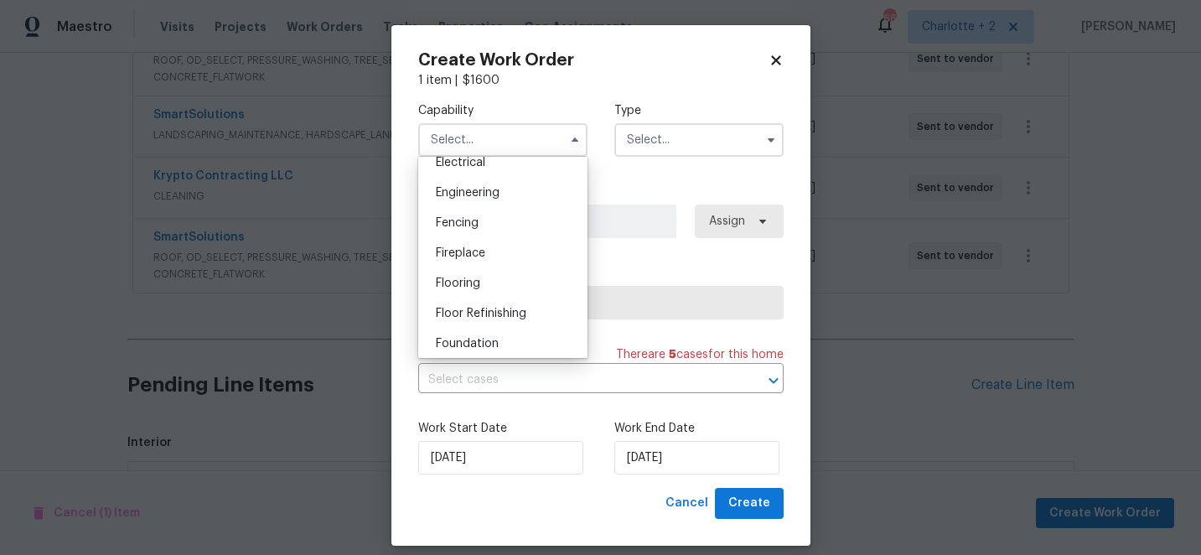
scroll to position [546, 0]
click at [464, 281] on span "Flooring" at bounding box center [458, 281] width 44 height 12
type input "Flooring"
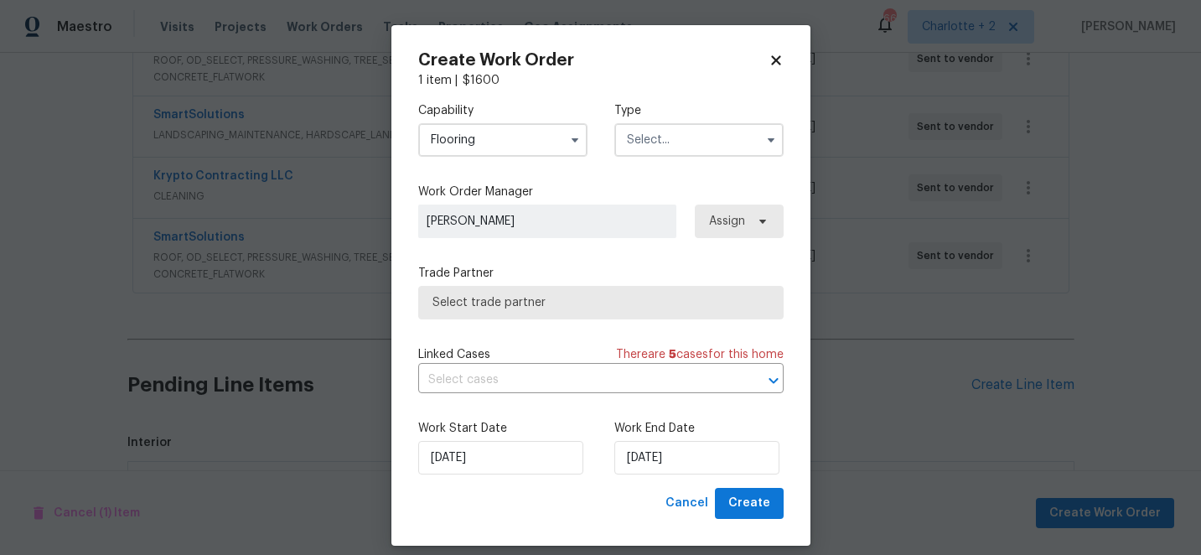
click at [630, 141] on input "text" at bounding box center [698, 140] width 169 height 34
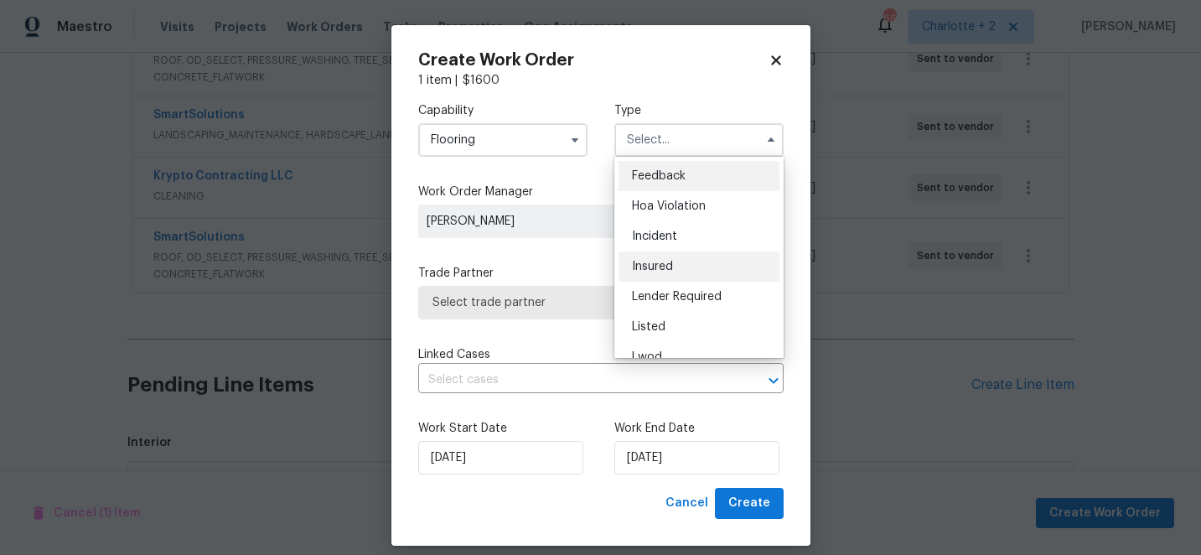
scroll to position [199, 0]
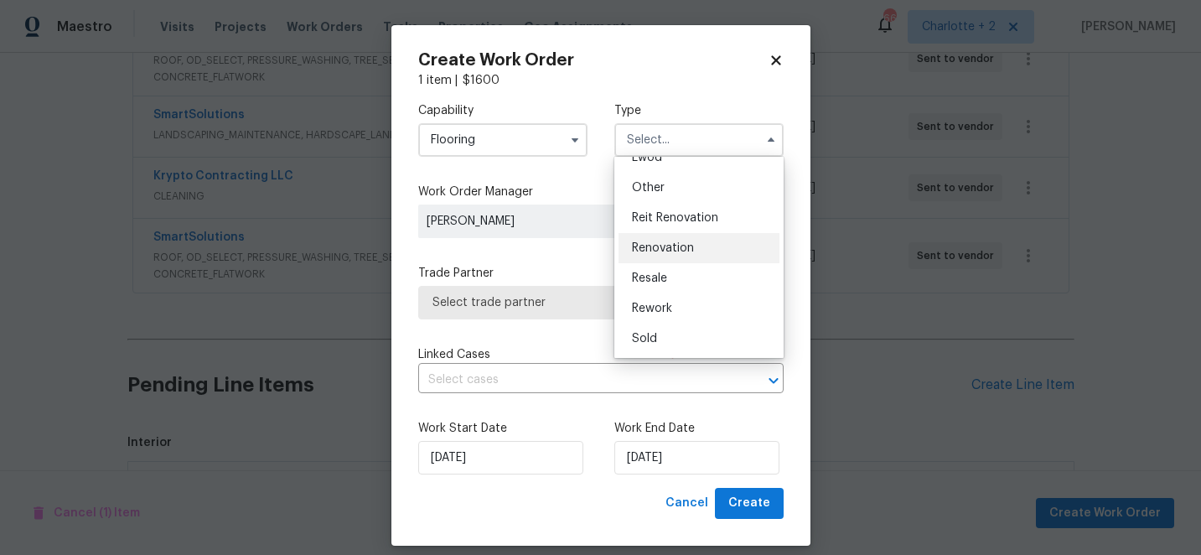
click at [676, 251] on span "Renovation" at bounding box center [663, 248] width 62 height 12
type input "Renovation"
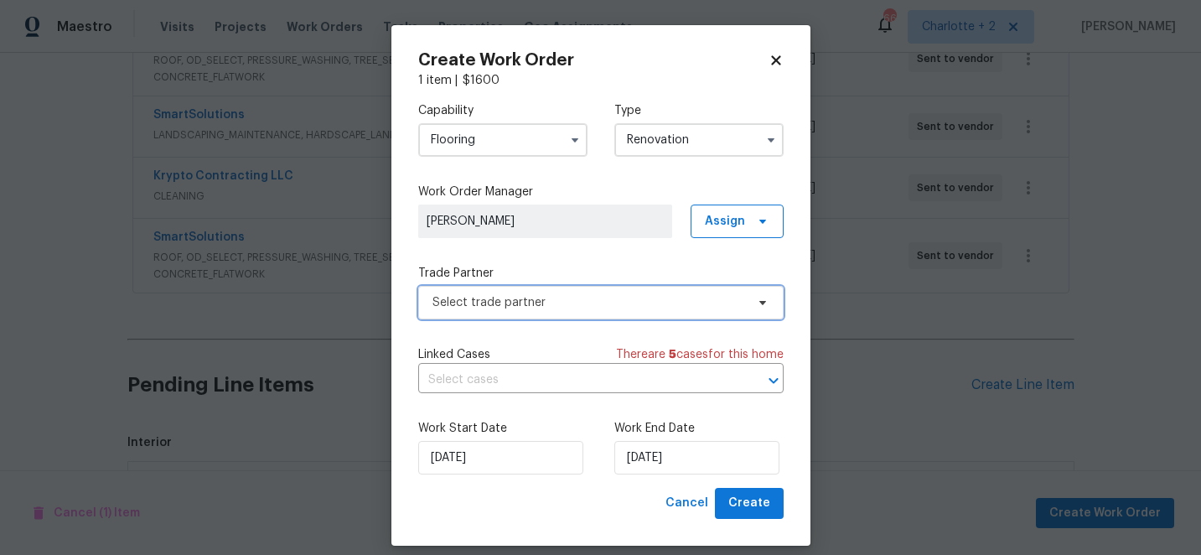
click at [583, 308] on span "Select trade partner" at bounding box center [589, 302] width 313 height 17
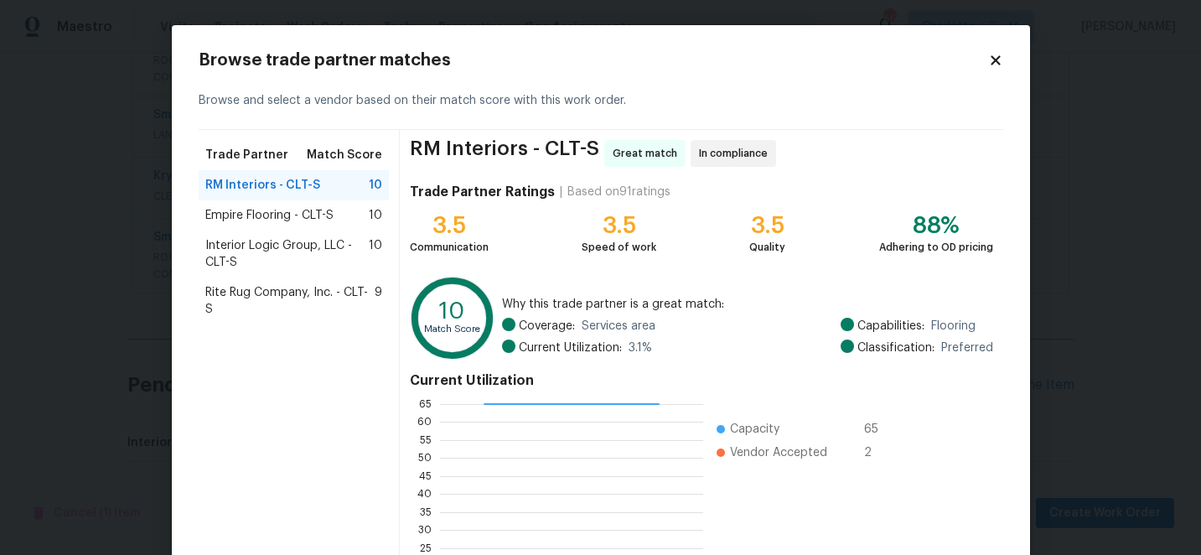
scroll to position [184, 0]
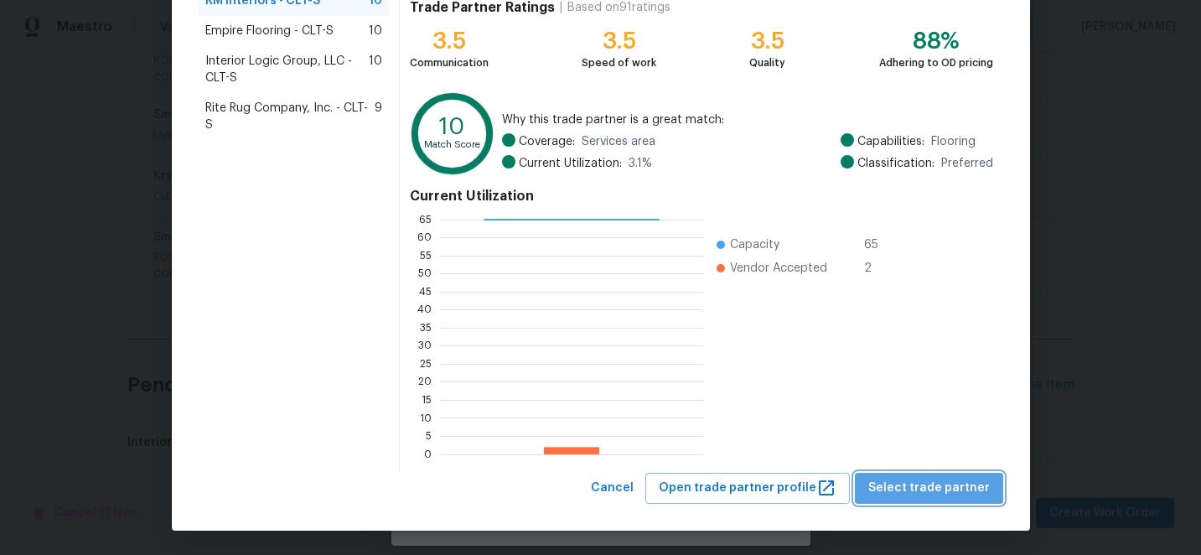
click at [966, 491] on span "Select trade partner" at bounding box center [929, 488] width 122 height 21
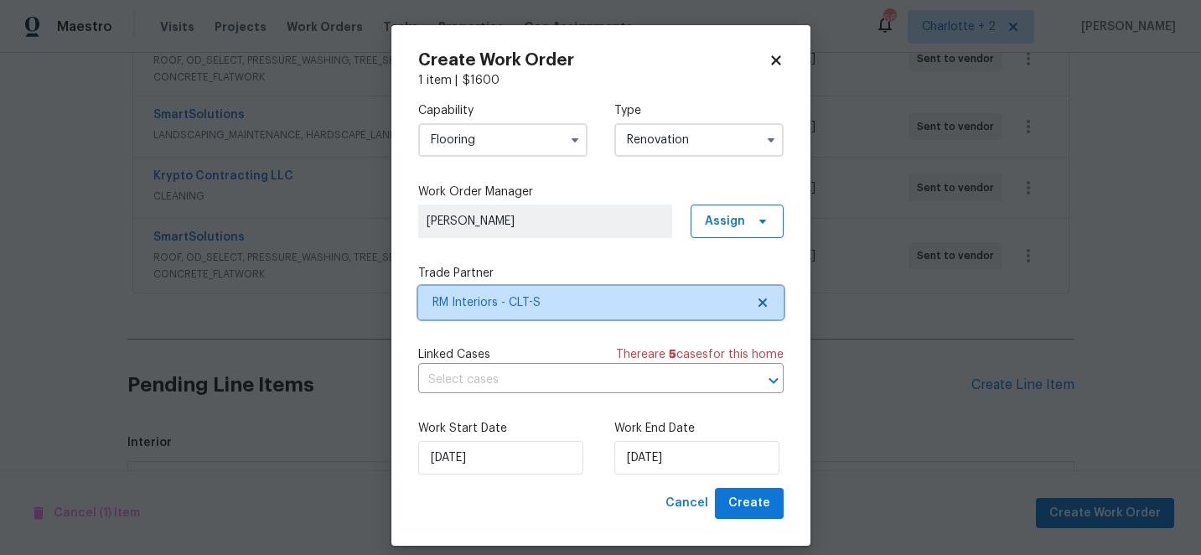
scroll to position [0, 0]
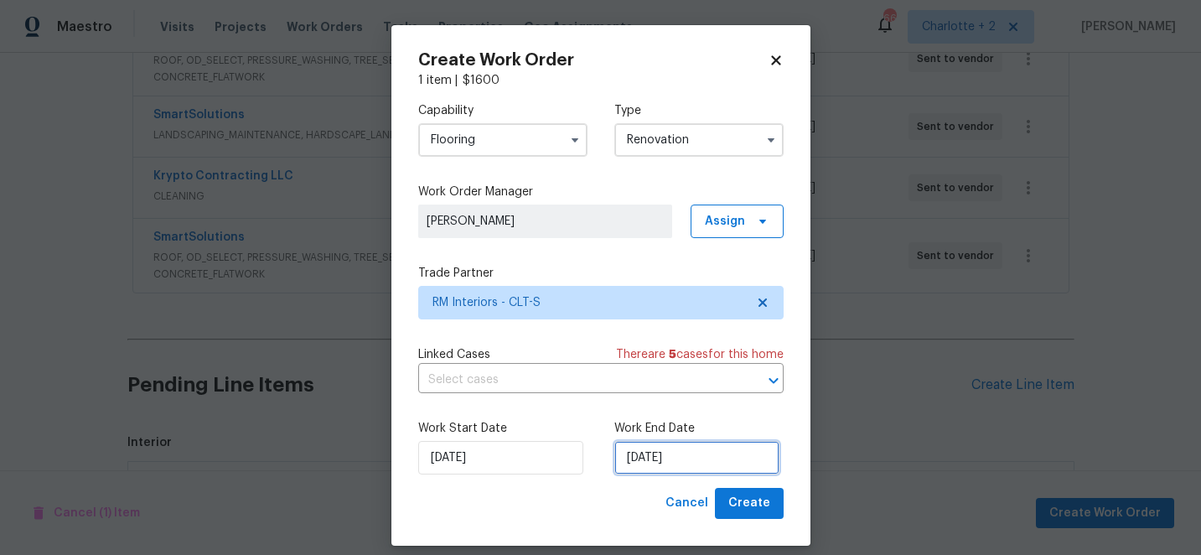
click at [717, 467] on input "[DATE]" at bounding box center [696, 458] width 165 height 34
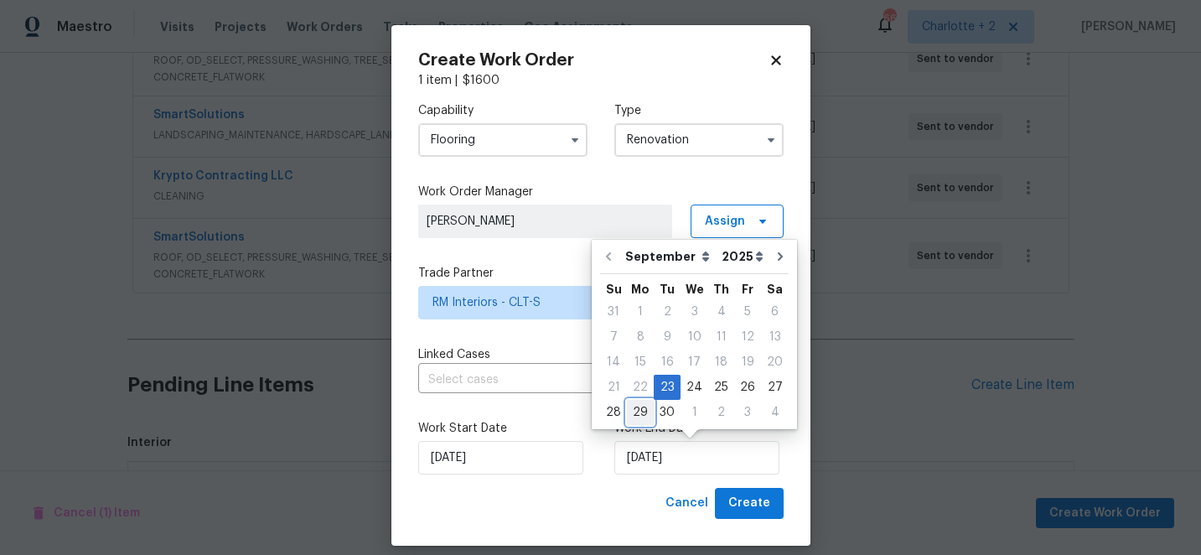
click at [646, 412] on div "29" at bounding box center [640, 412] width 27 height 23
type input "[DATE]"
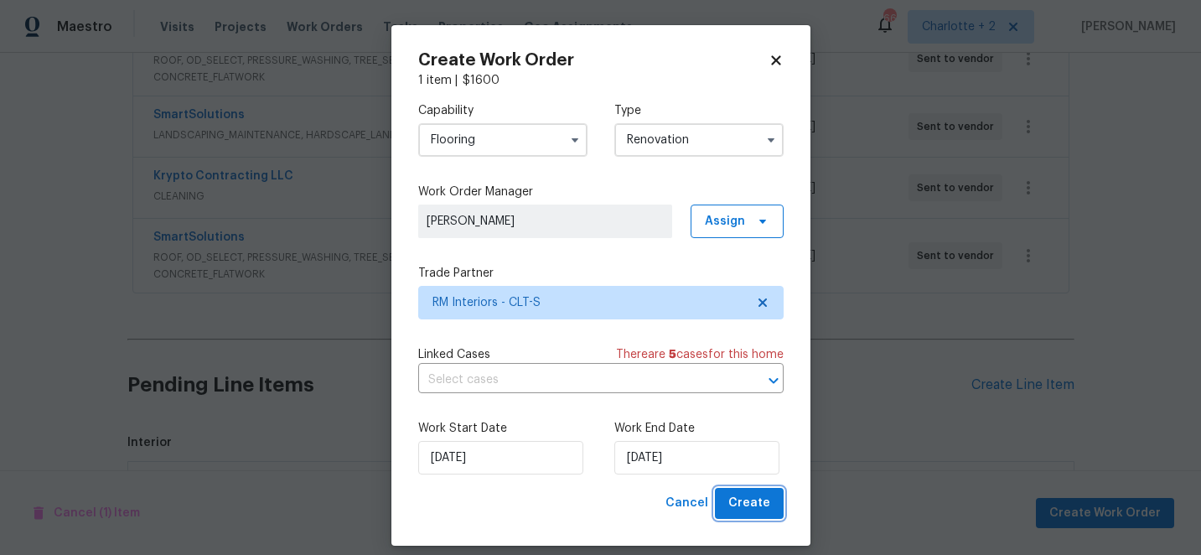
click at [739, 499] on span "Create" at bounding box center [749, 503] width 42 height 21
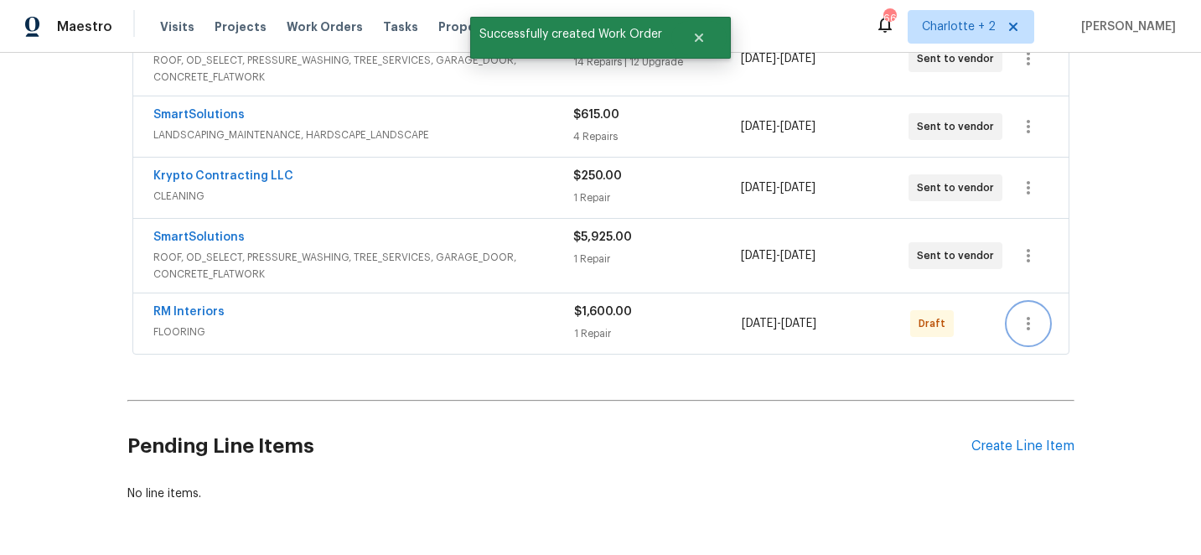
click at [1033, 324] on icon "button" at bounding box center [1028, 323] width 20 height 20
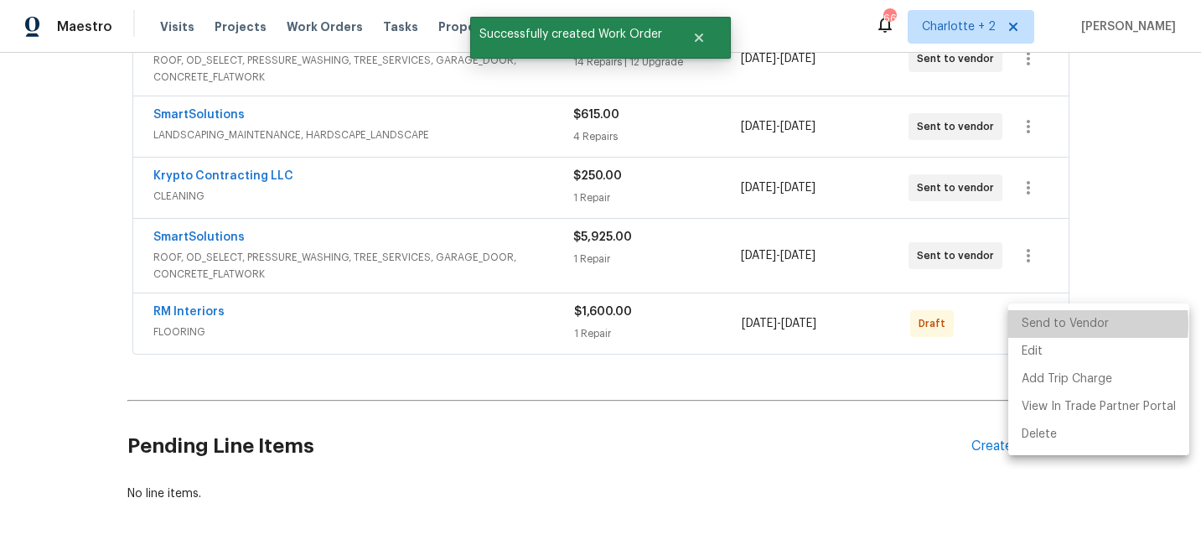
click at [1033, 324] on li "Send to Vendor" at bounding box center [1098, 324] width 181 height 28
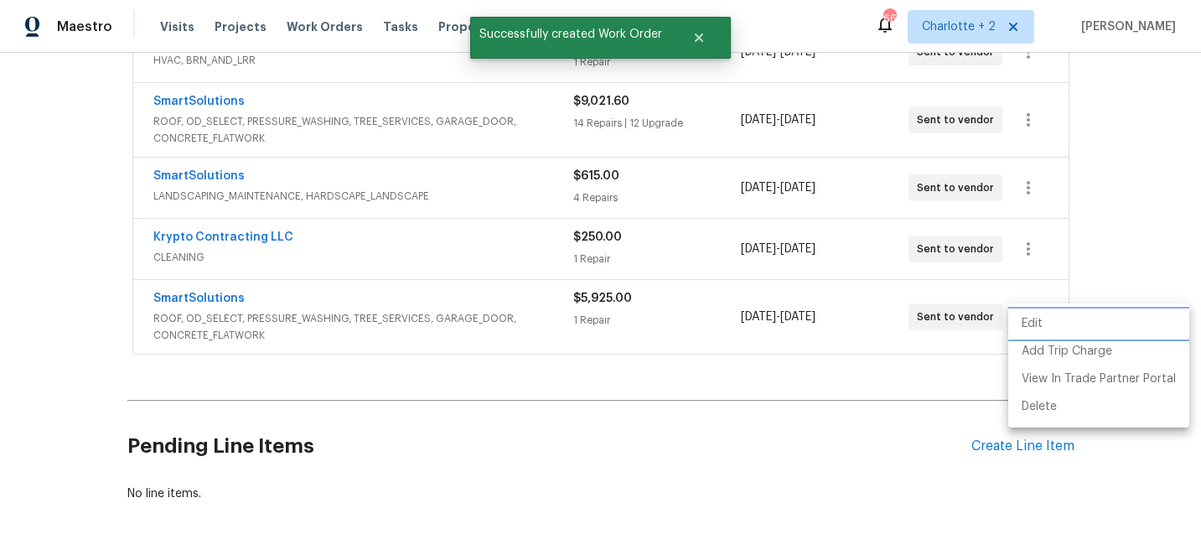
scroll to position [81, 0]
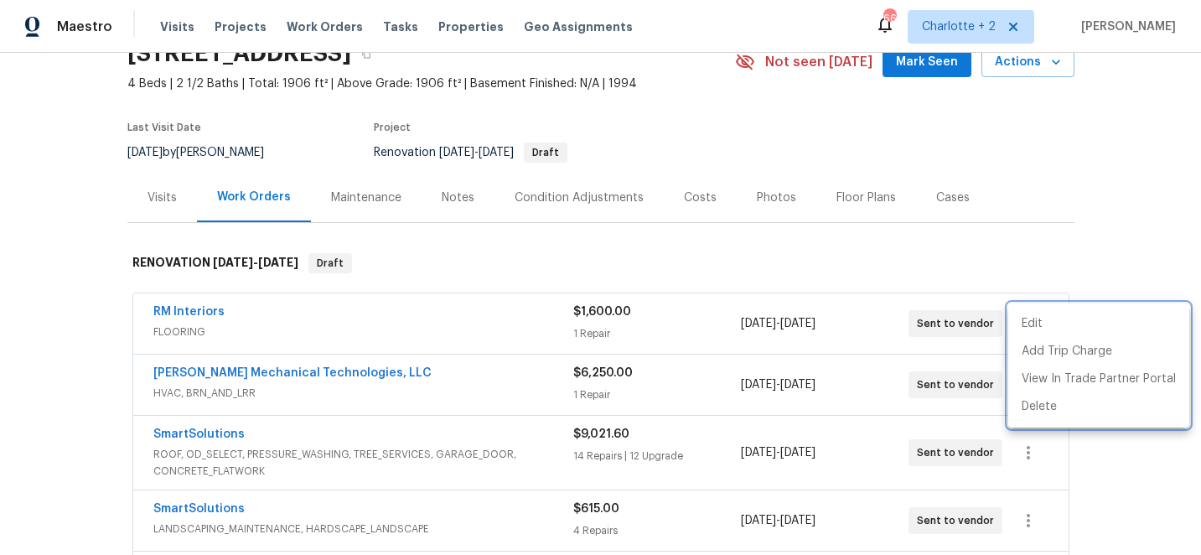
click at [832, 136] on div at bounding box center [600, 277] width 1201 height 555
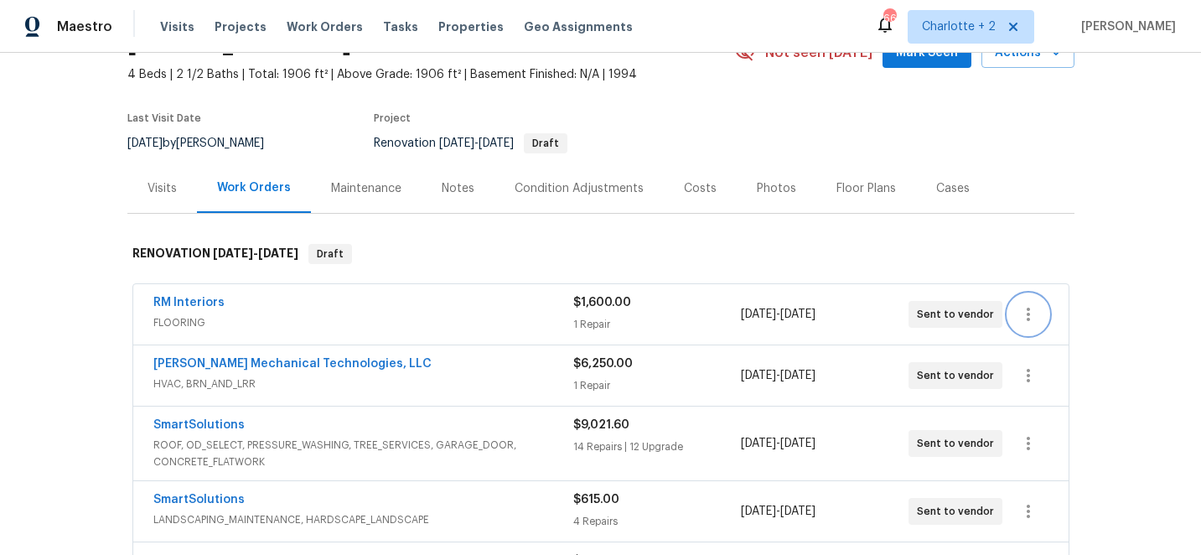
scroll to position [103, 0]
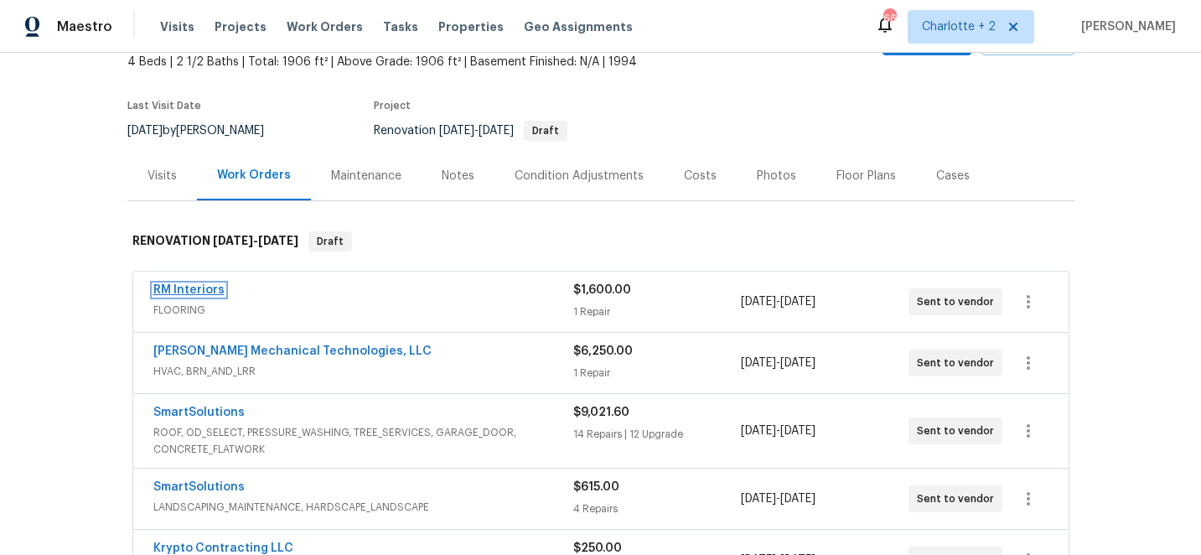
click at [188, 289] on link "RM Interiors" at bounding box center [188, 290] width 71 height 12
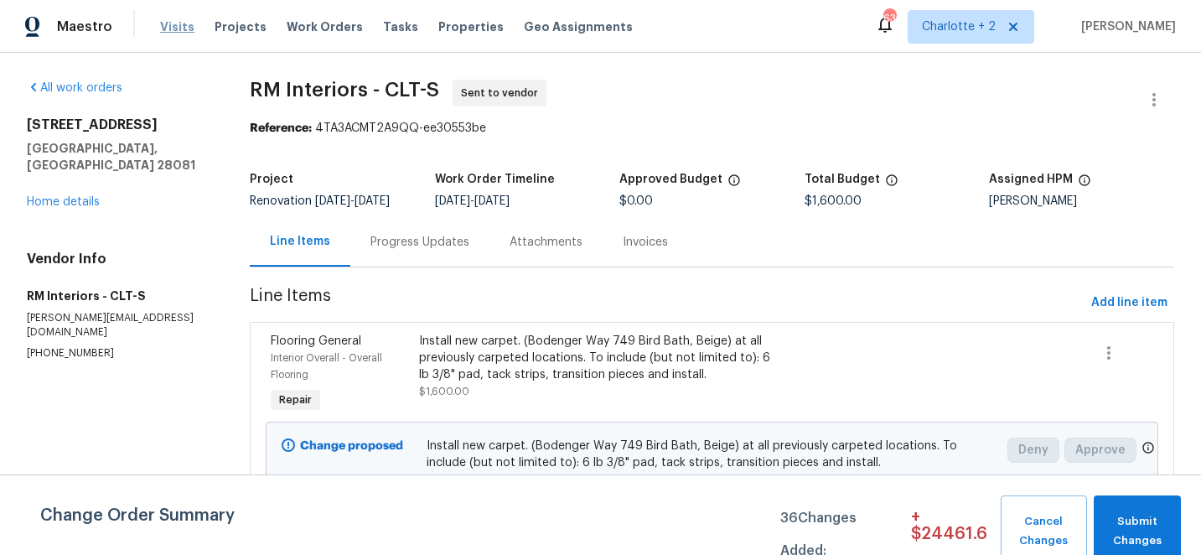
click at [174, 22] on span "Visits" at bounding box center [177, 26] width 34 height 17
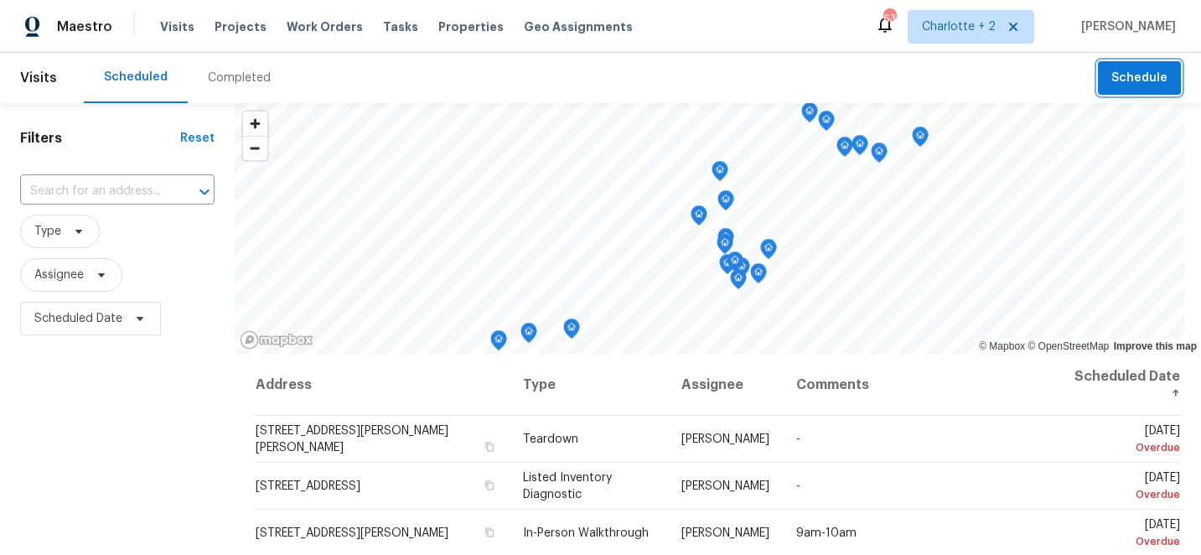
click at [1125, 79] on span "Schedule" at bounding box center [1139, 78] width 56 height 21
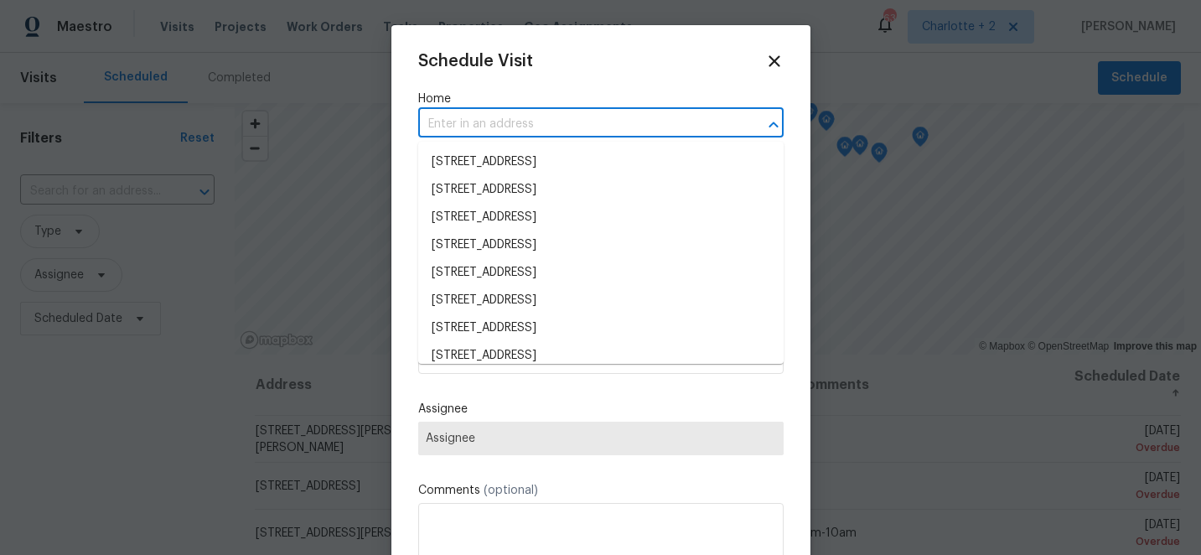
click at [590, 123] on input "text" at bounding box center [577, 124] width 319 height 26
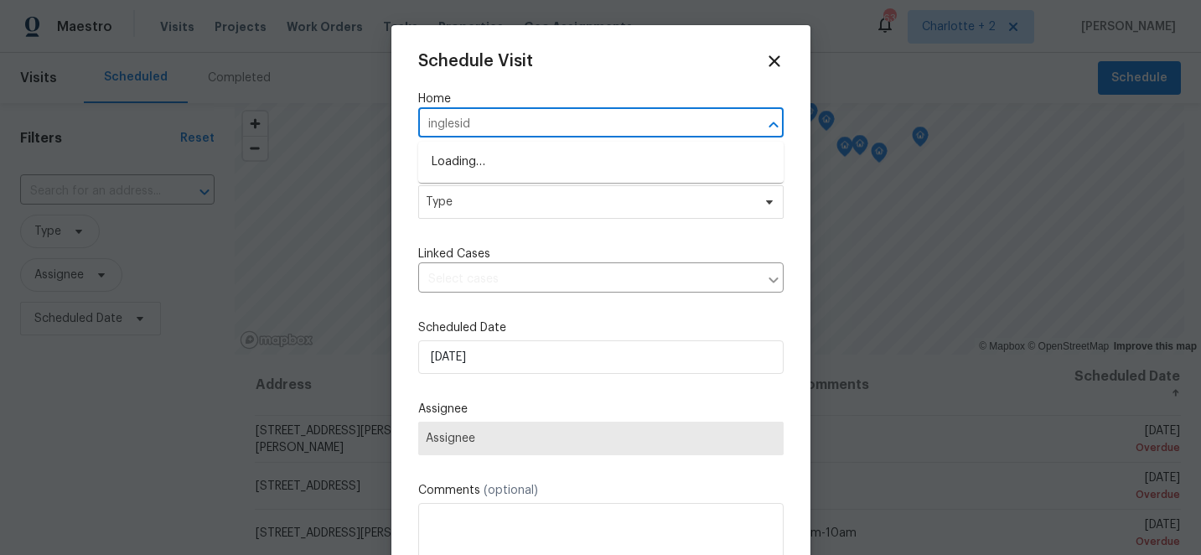
type input "ingleside"
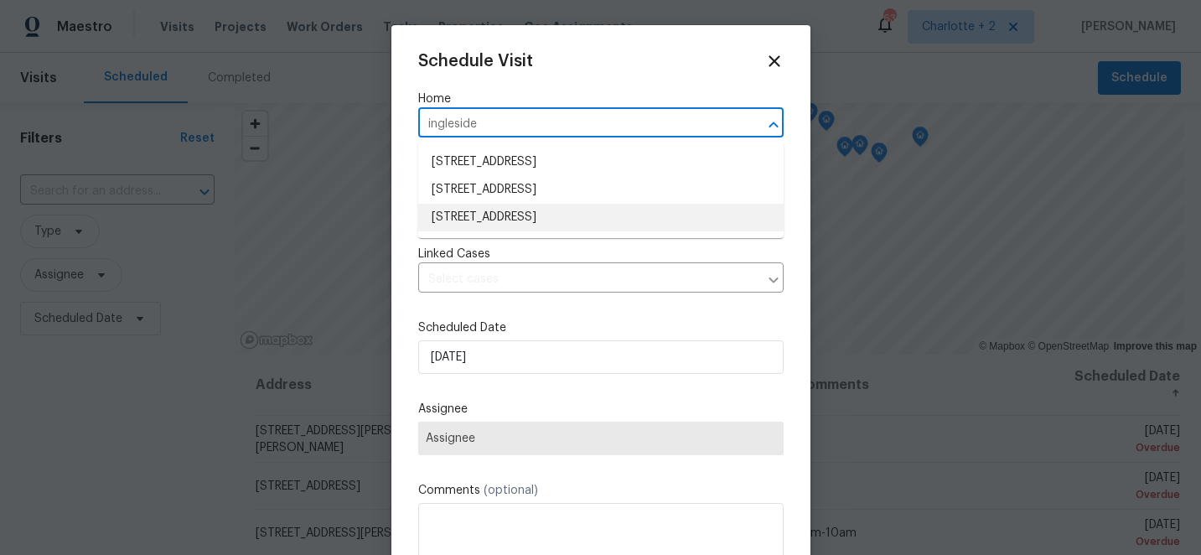
click at [609, 223] on li "[STREET_ADDRESS]" at bounding box center [600, 218] width 365 height 28
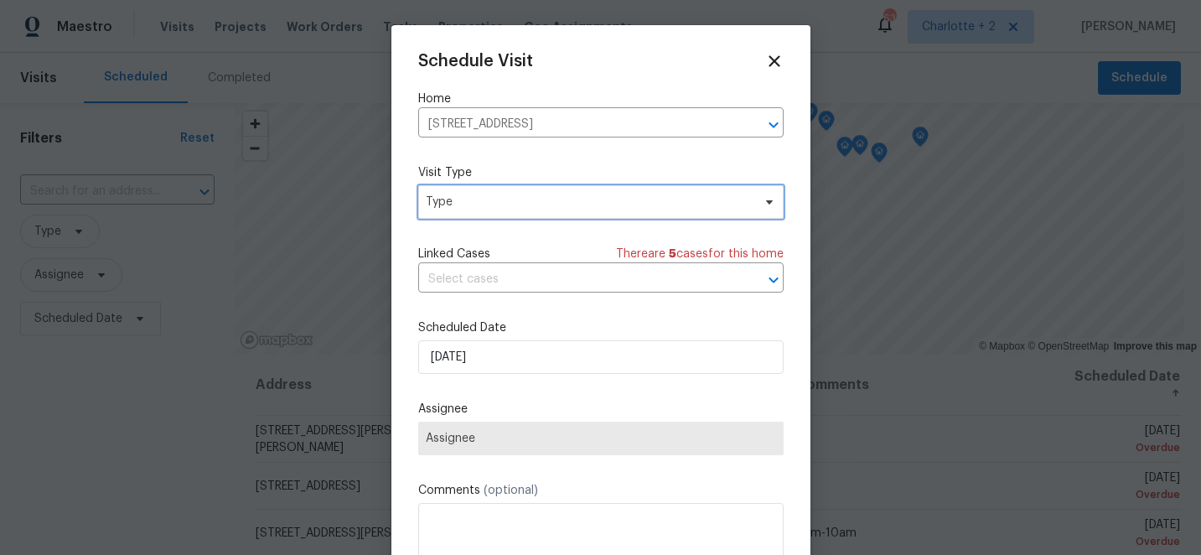
click at [555, 197] on span "Type" at bounding box center [589, 202] width 326 height 17
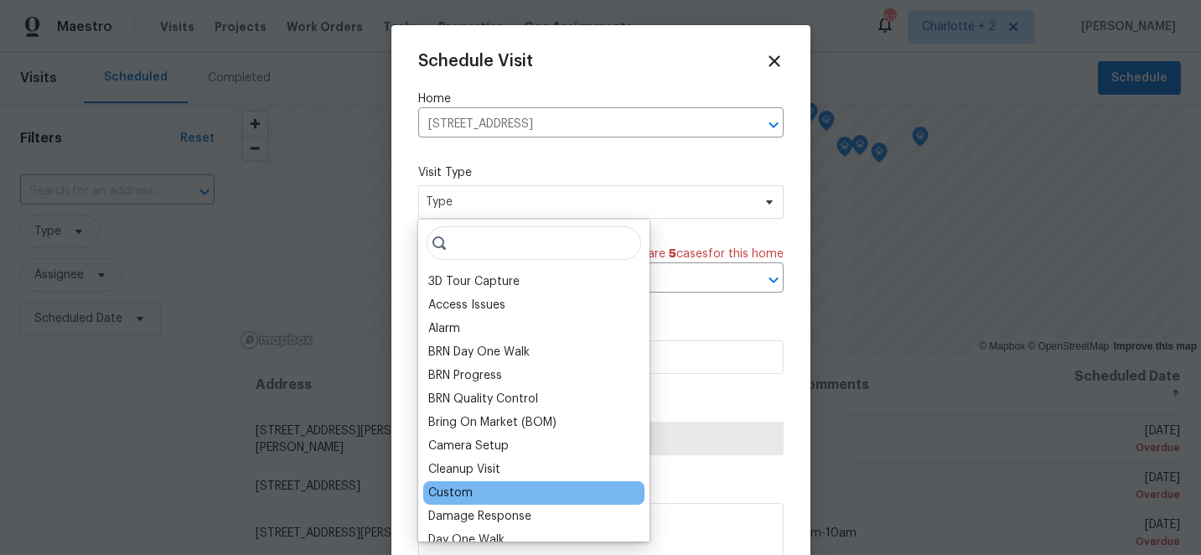
click at [449, 486] on div "Custom" at bounding box center [450, 492] width 44 height 17
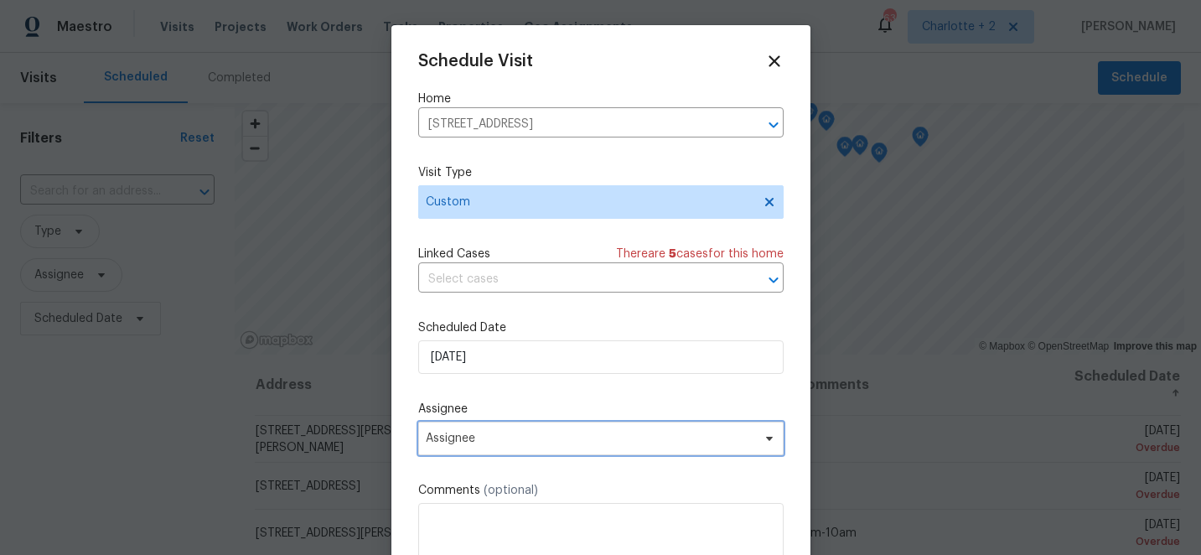
click at [505, 453] on span "Assignee" at bounding box center [600, 439] width 365 height 34
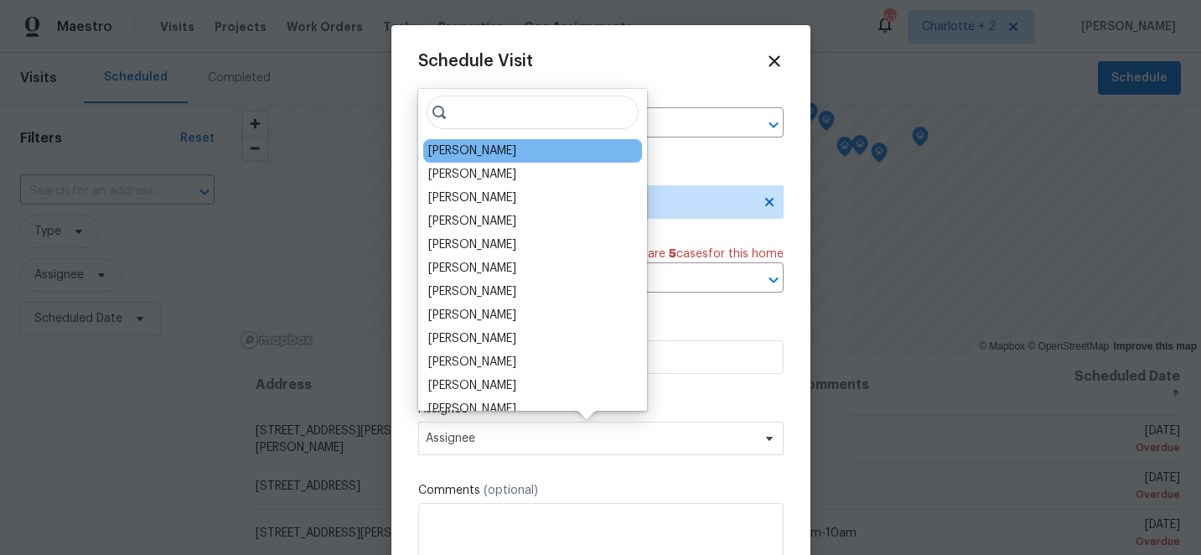
click at [472, 153] on div "[PERSON_NAME]" at bounding box center [472, 150] width 88 height 17
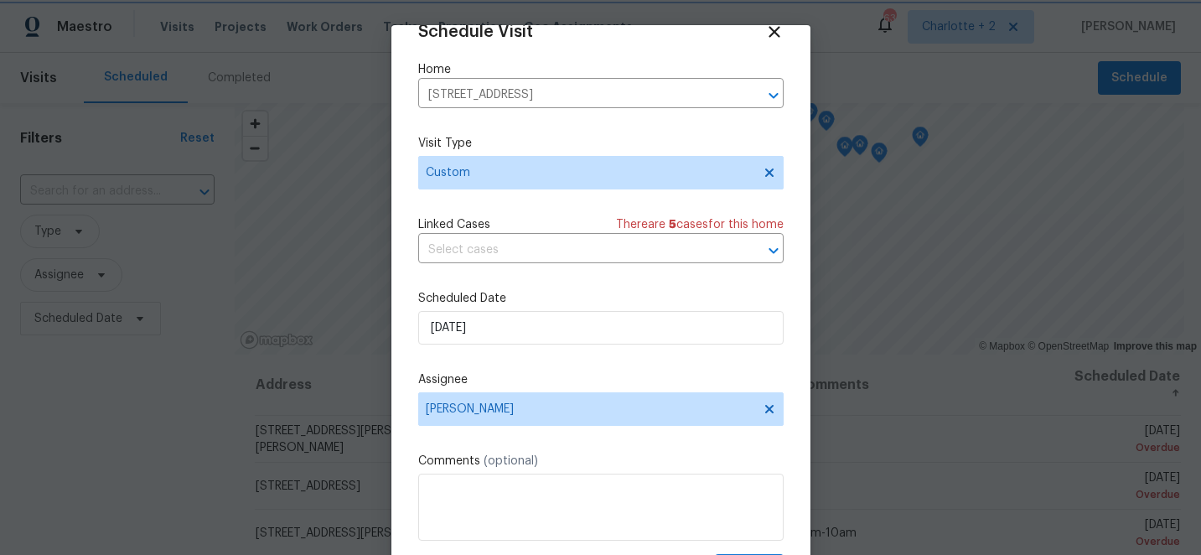
scroll to position [82, 0]
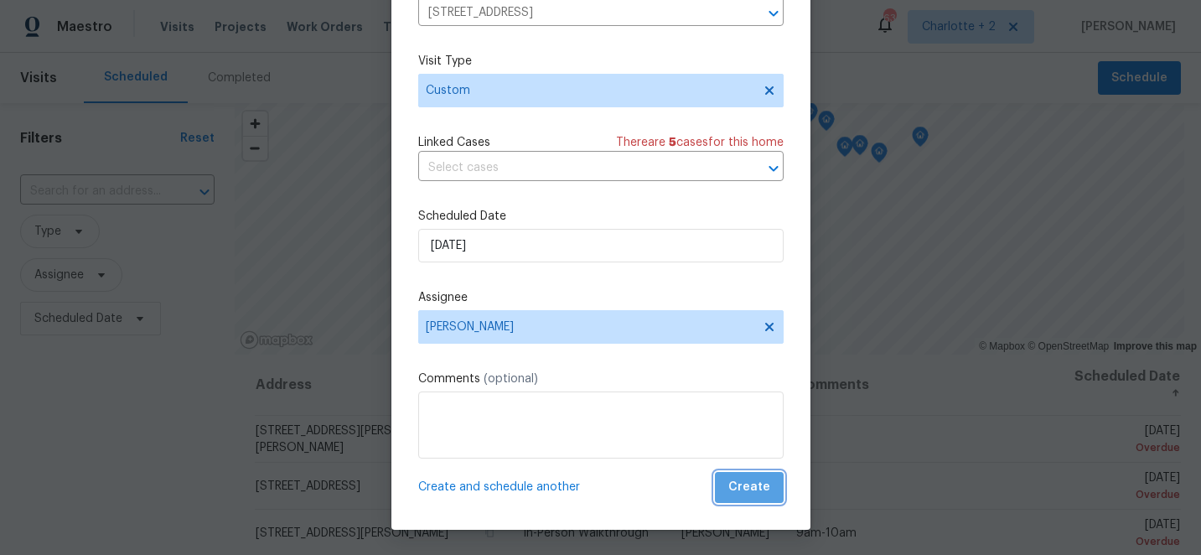
click at [763, 487] on span "Create" at bounding box center [749, 487] width 42 height 21
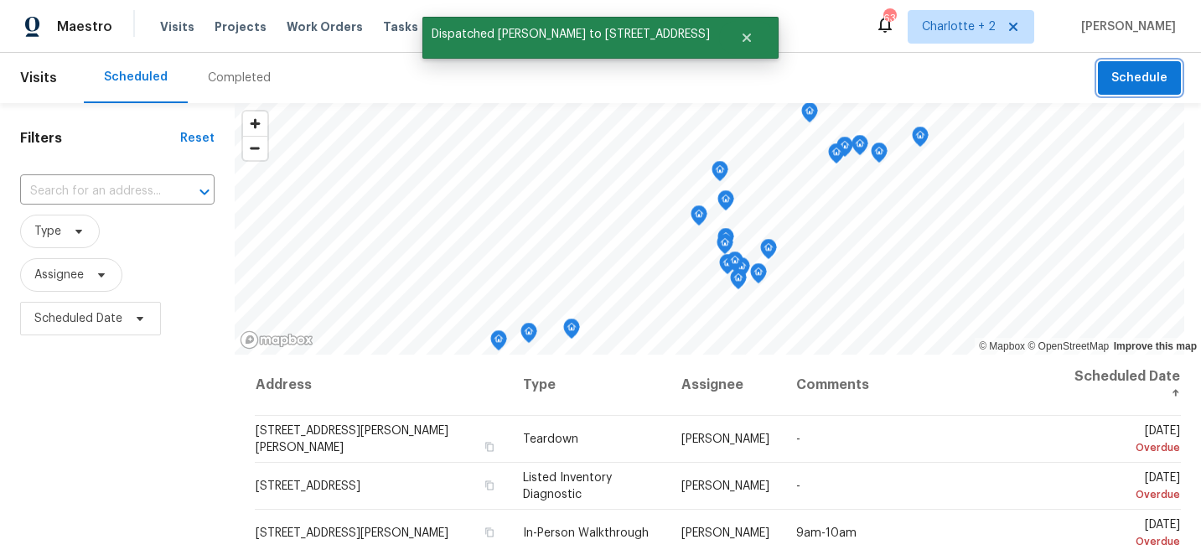
scroll to position [0, 0]
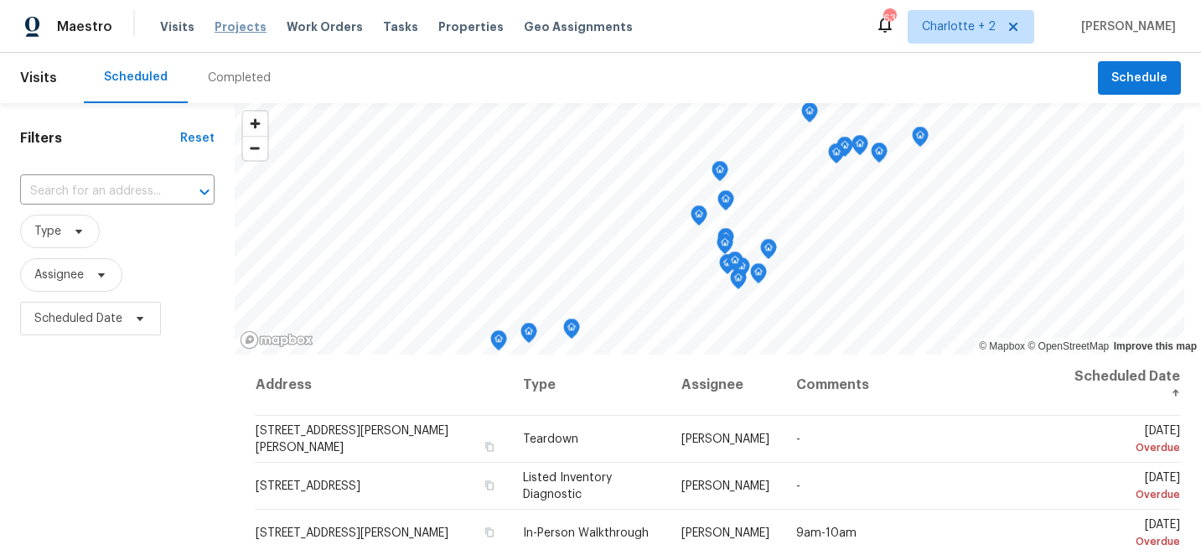
click at [240, 24] on span "Projects" at bounding box center [241, 26] width 52 height 17
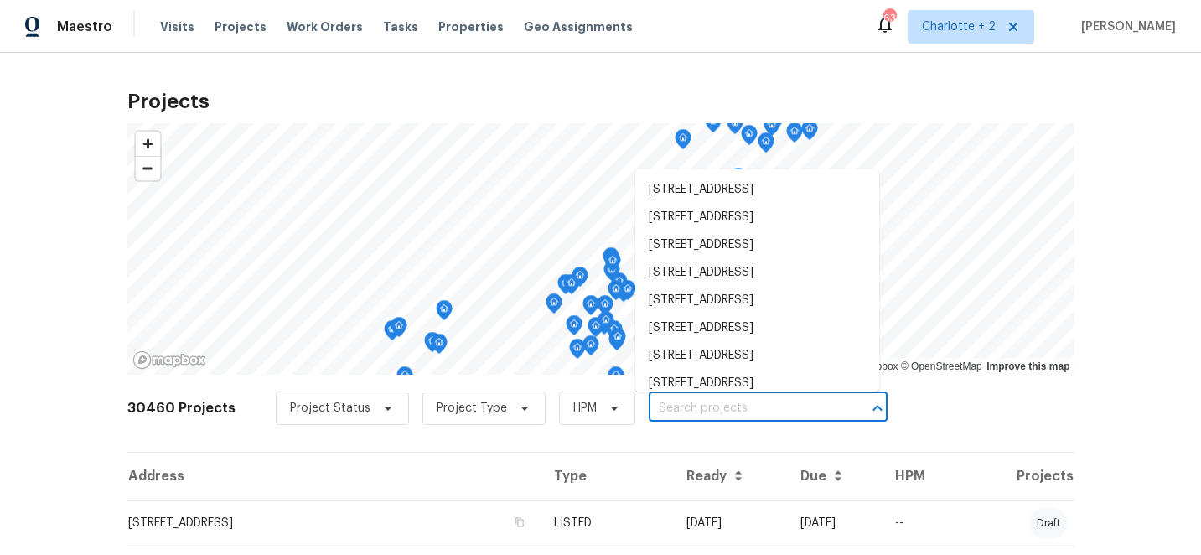
click at [666, 410] on input "text" at bounding box center [745, 409] width 192 height 26
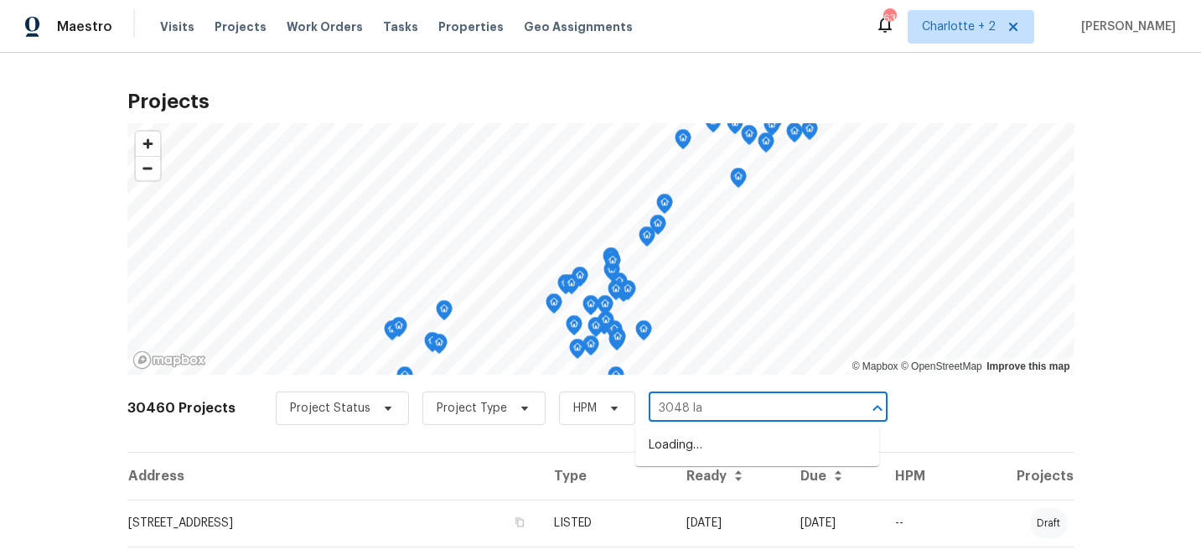
type input "3048 [PERSON_NAME]"
click at [710, 446] on li "[STREET_ADDRESS]" at bounding box center [757, 446] width 244 height 28
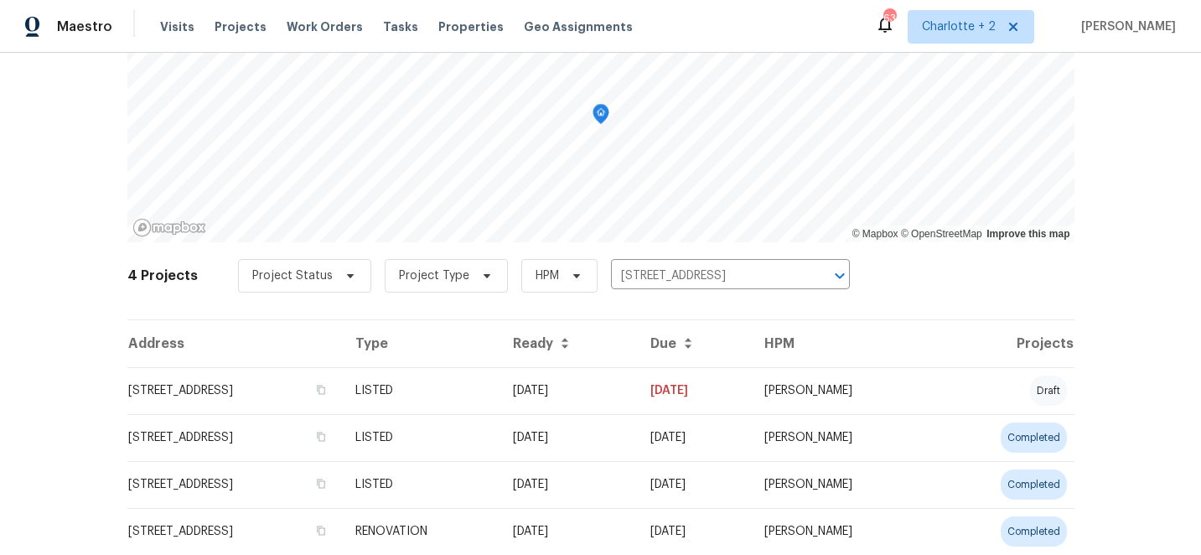
scroll to position [186, 0]
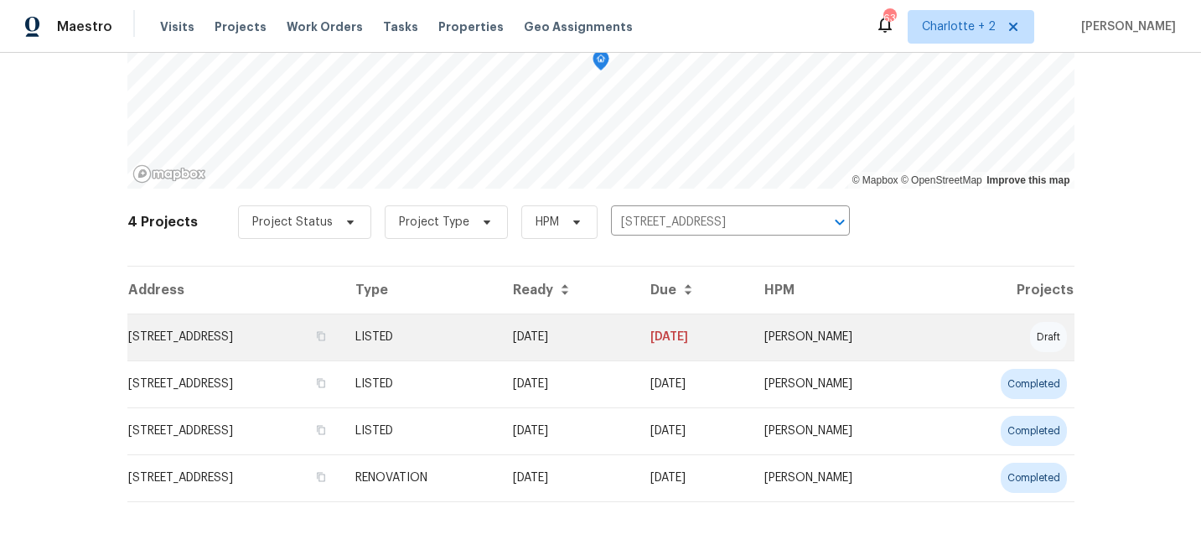
click at [342, 334] on td "[STREET_ADDRESS]" at bounding box center [234, 336] width 215 height 47
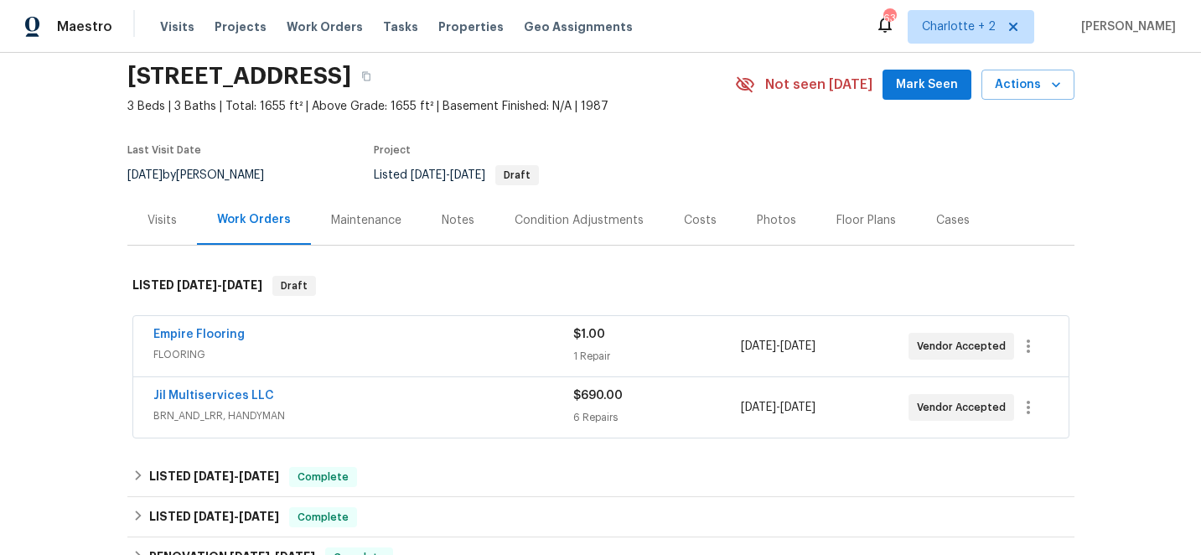
scroll to position [158, 0]
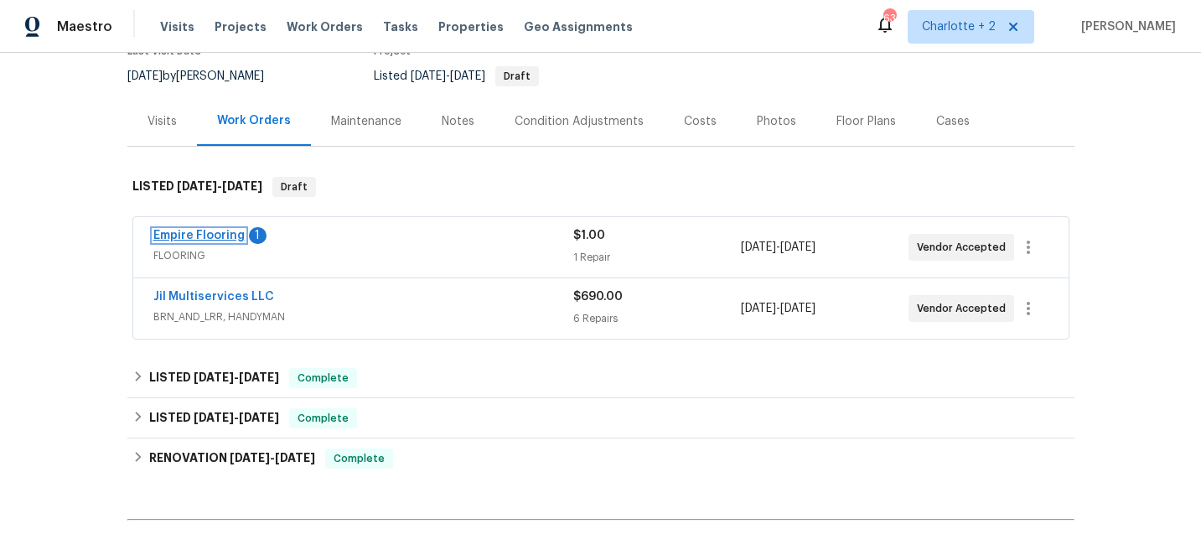
click at [210, 233] on link "Empire Flooring" at bounding box center [198, 236] width 91 height 12
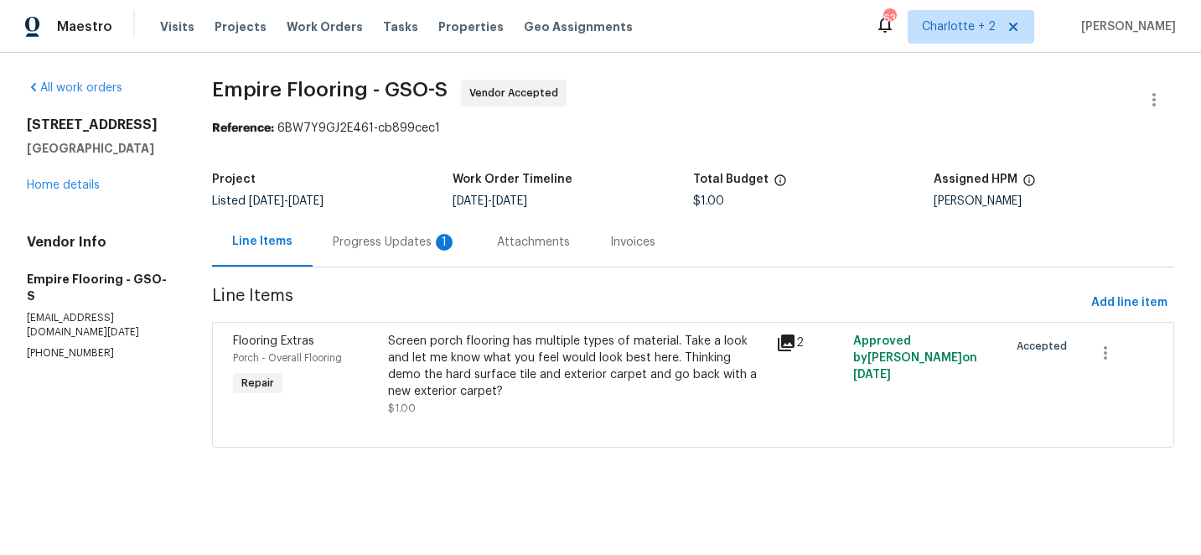
click at [411, 250] on div "Progress Updates 1" at bounding box center [395, 242] width 124 height 17
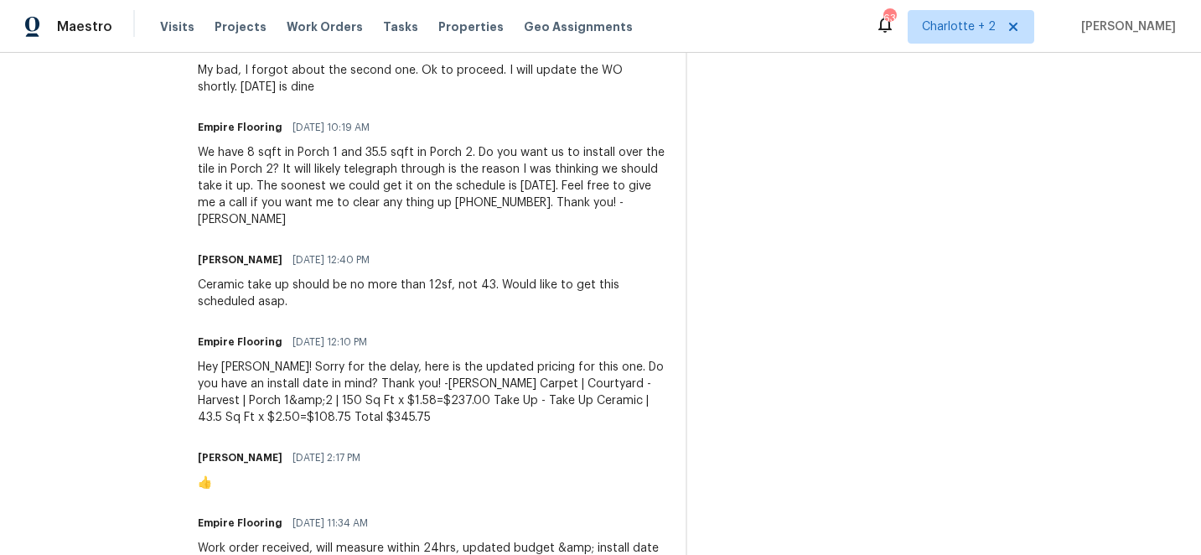
scroll to position [568, 0]
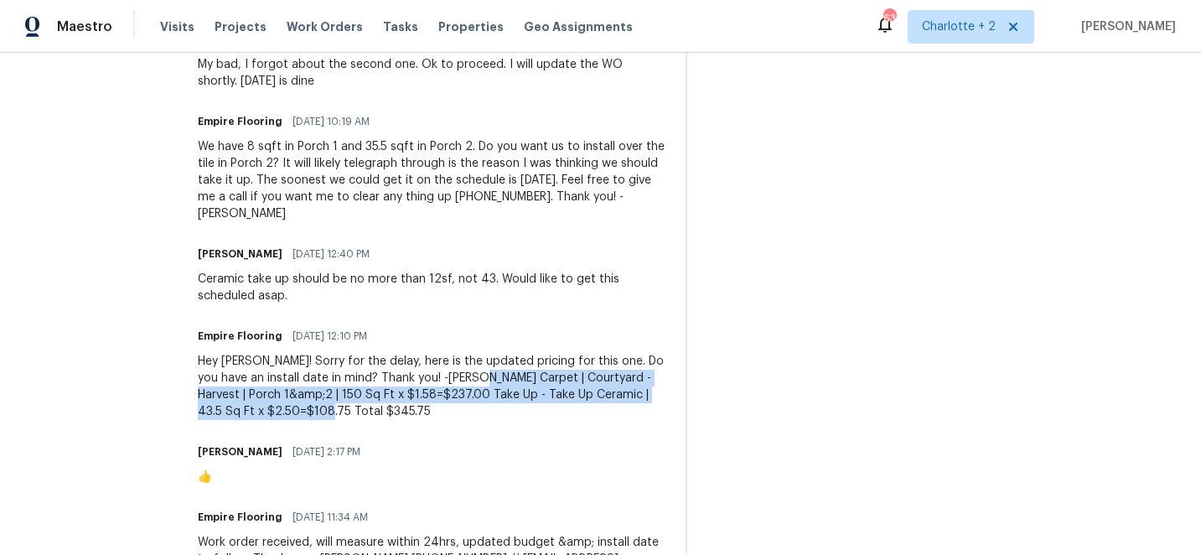
drag, startPoint x: 486, startPoint y: 362, endPoint x: 516, endPoint y: 389, distance: 40.4
click at [516, 389] on div "Hey [PERSON_NAME]! Sorry for the delay, here is the updated pricing for this on…" at bounding box center [432, 386] width 468 height 67
copy div "Courtyard - Harvest | Porch 1&amp;2 | 150 Sq Ft x $1.58=$237.00 Take Up - Take …"
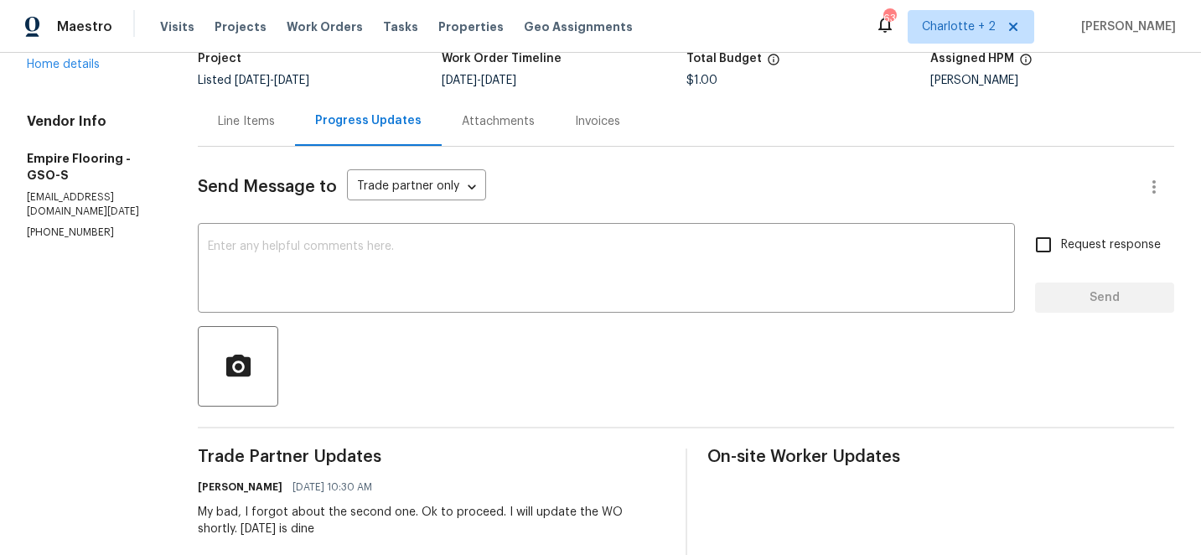
scroll to position [0, 0]
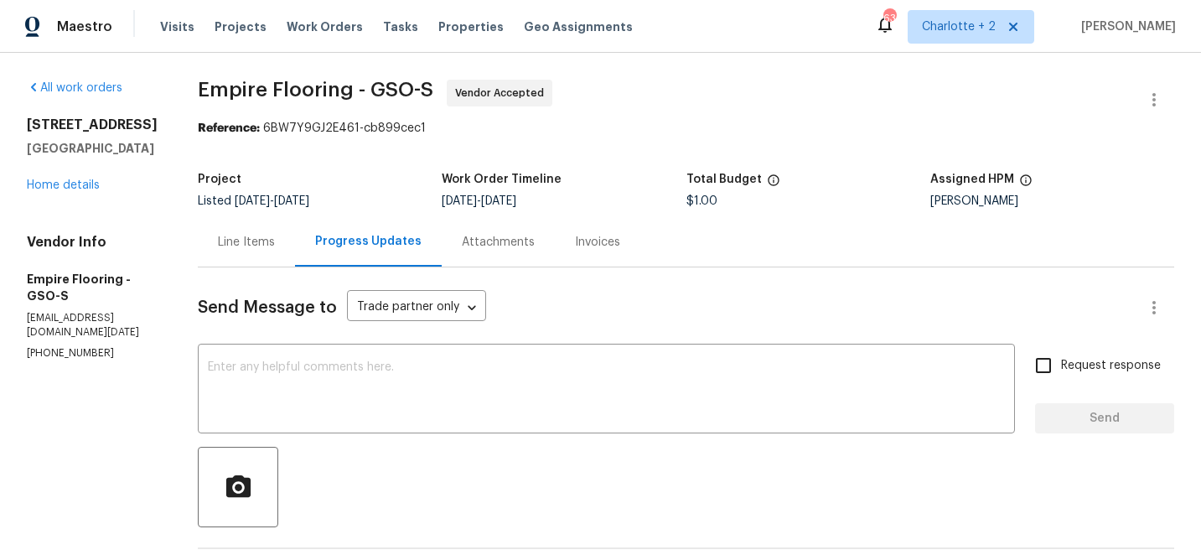
click at [272, 241] on div "Line Items" at bounding box center [246, 242] width 57 height 17
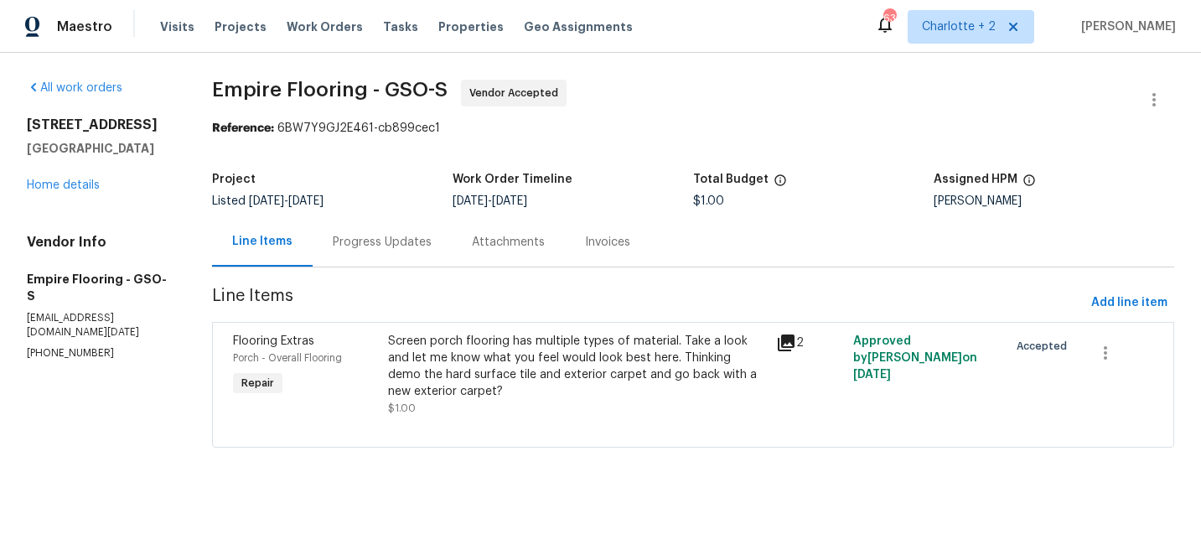
click at [486, 356] on div "Screen porch flooring has multiple types of material. Take a look and let me kn…" at bounding box center [576, 366] width 377 height 67
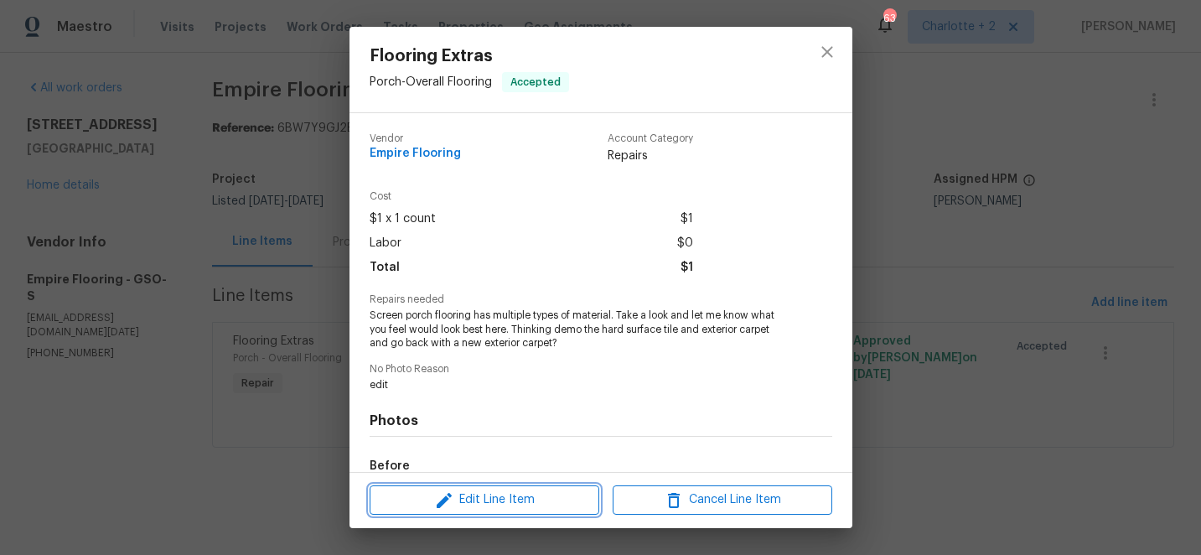
click at [484, 488] on button "Edit Line Item" at bounding box center [485, 499] width 230 height 29
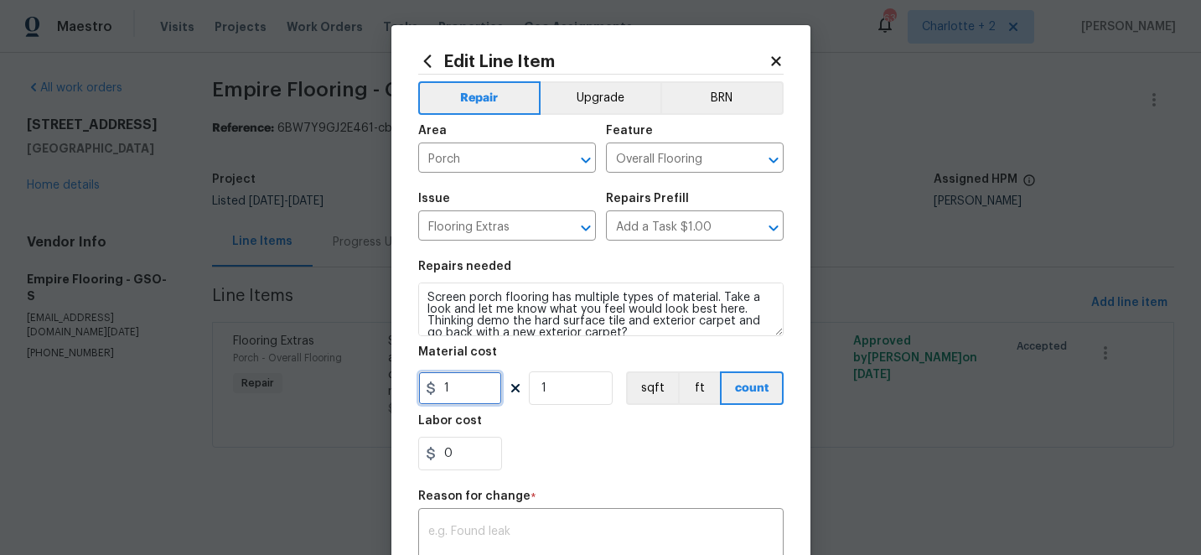
click at [469, 394] on input "1" at bounding box center [460, 388] width 84 height 34
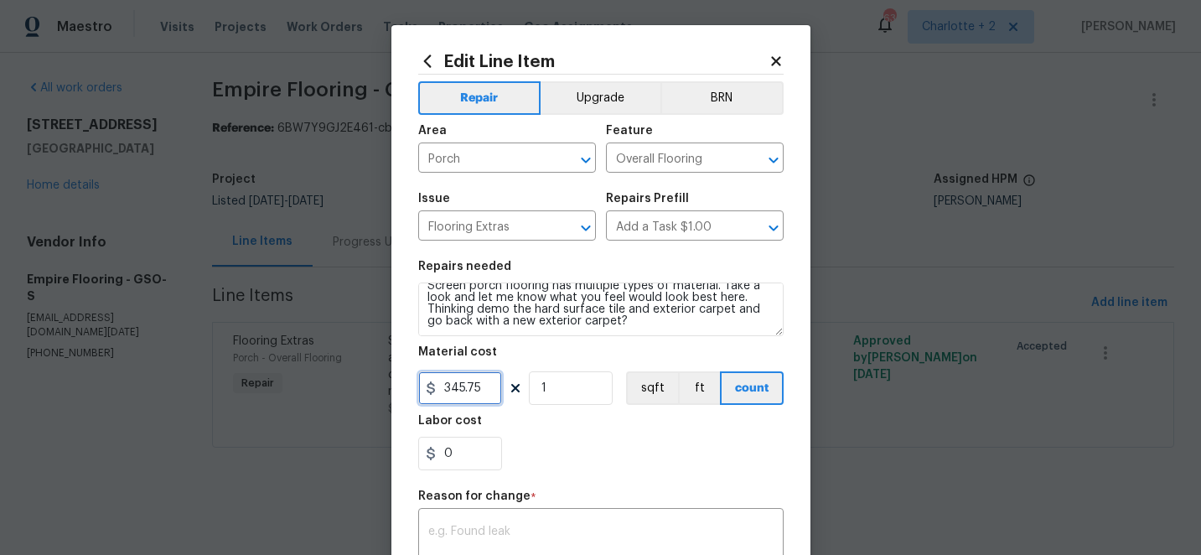
type input "345.75"
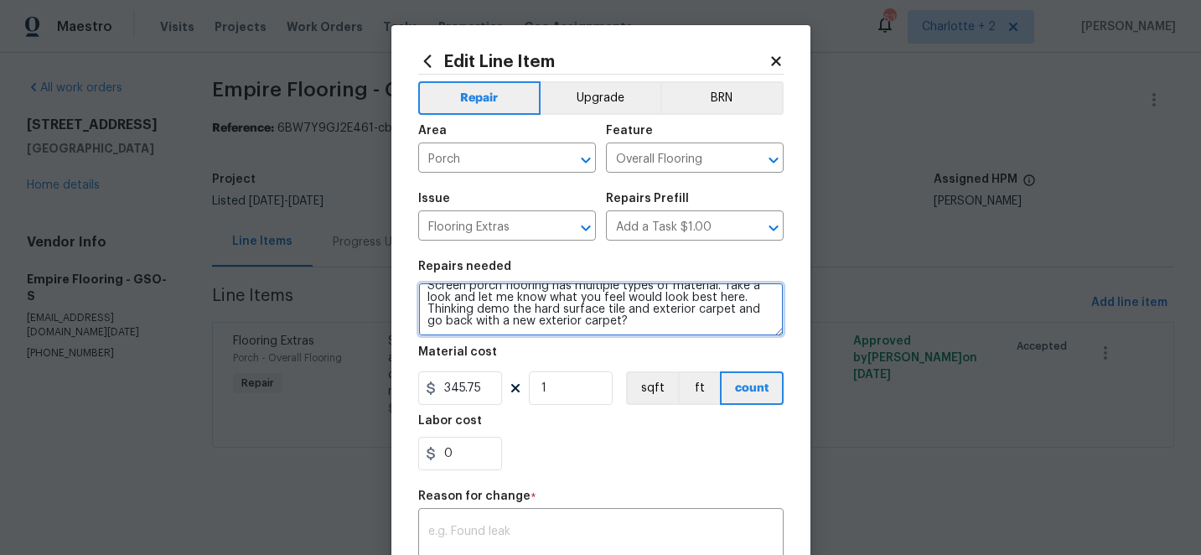
click at [617, 323] on textarea "Screen porch flooring has multiple types of material. Take a look and let me kn…" at bounding box center [600, 309] width 365 height 54
paste textarea "Courtyard - Harvest | Porch 1&amp;2 | 150 Sq Ft x $1.58=$237.00 Take Up - Take …"
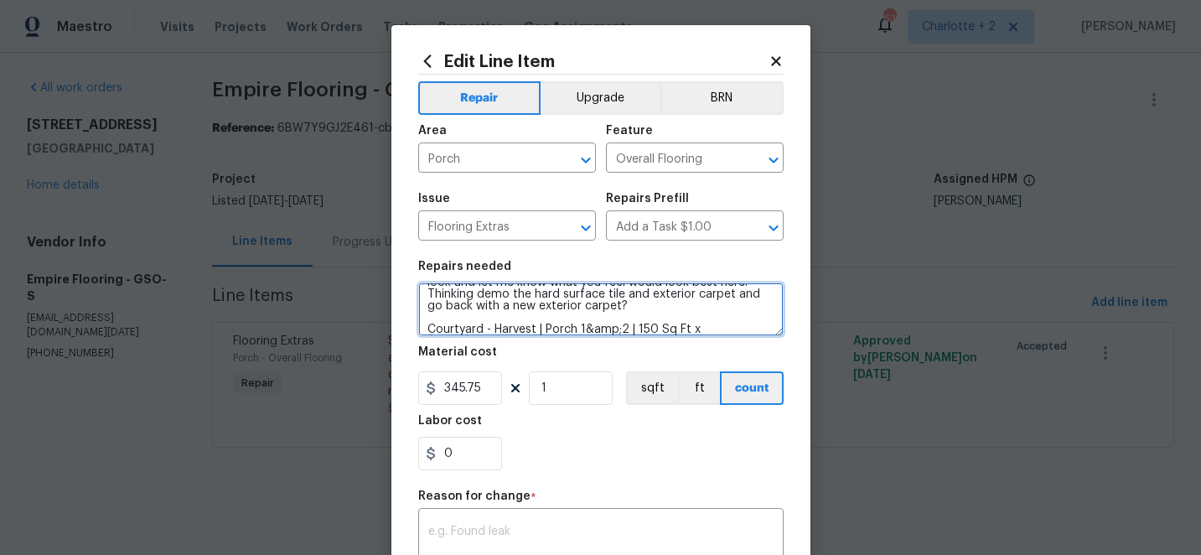
scroll to position [50, 0]
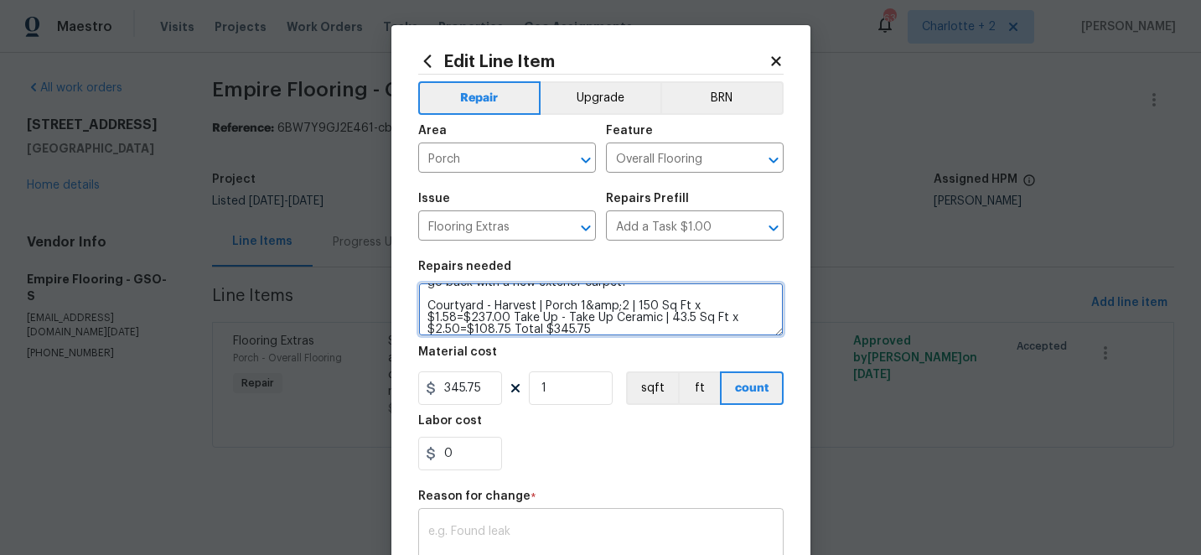
type textarea "Screen porch flooring has multiple types of material. Take a look and let me kn…"
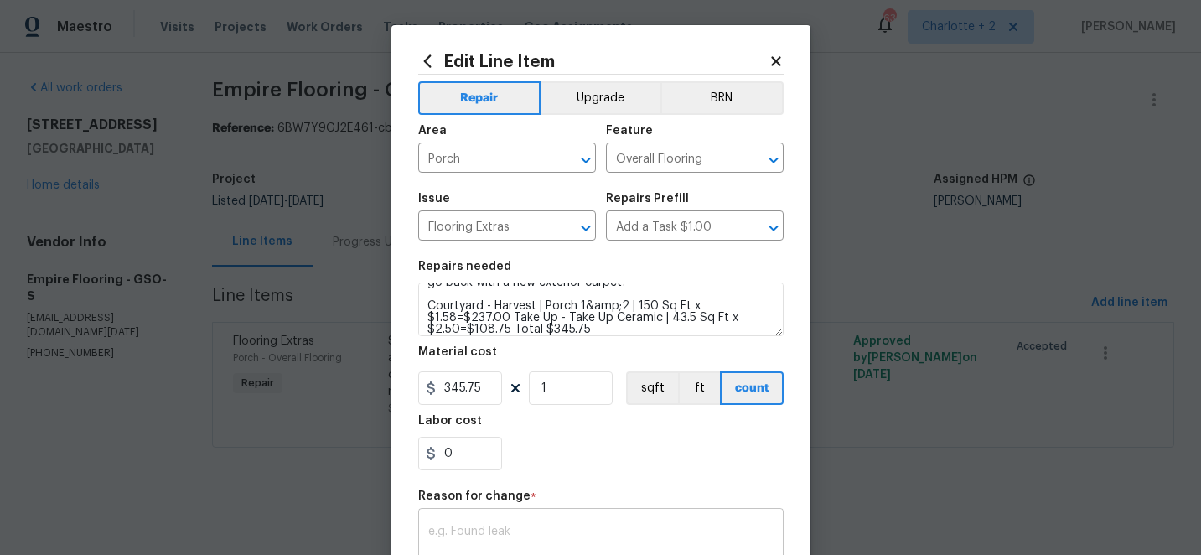
click at [510, 522] on div "x ​" at bounding box center [600, 543] width 365 height 62
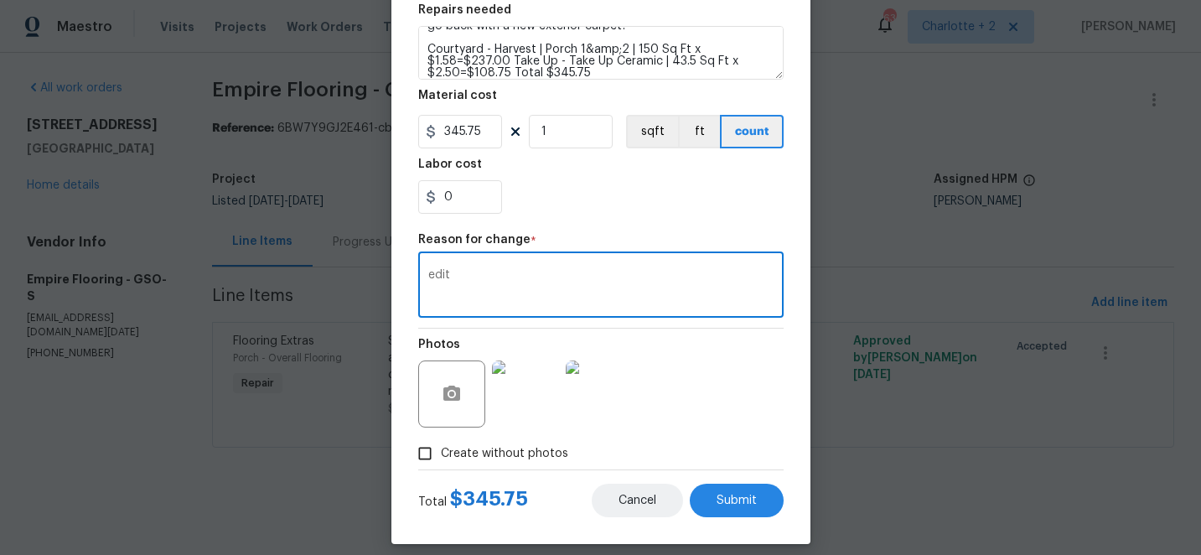
scroll to position [271, 0]
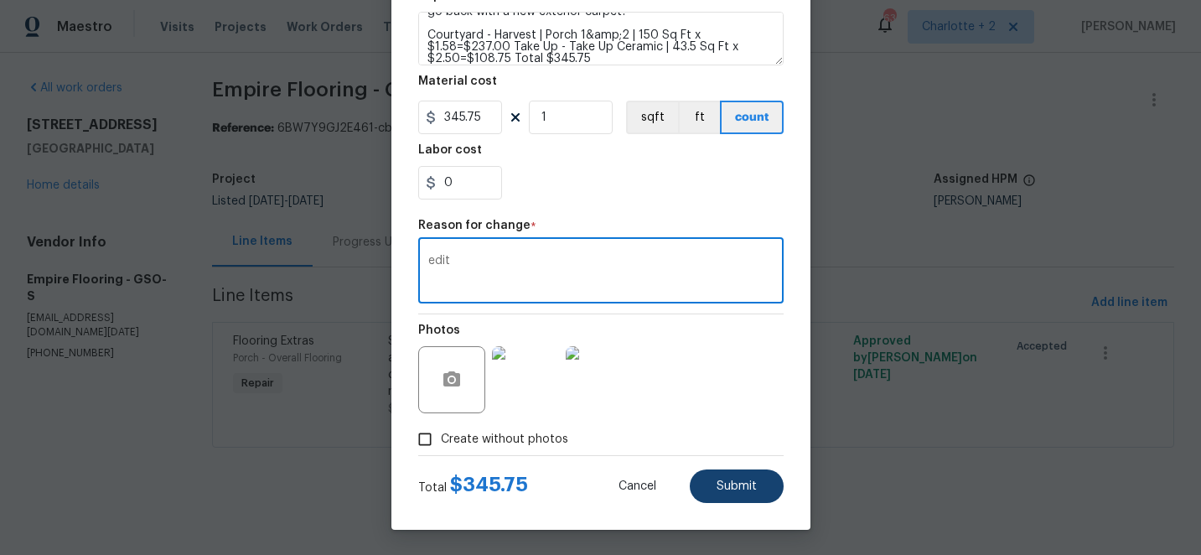
type textarea "edit"
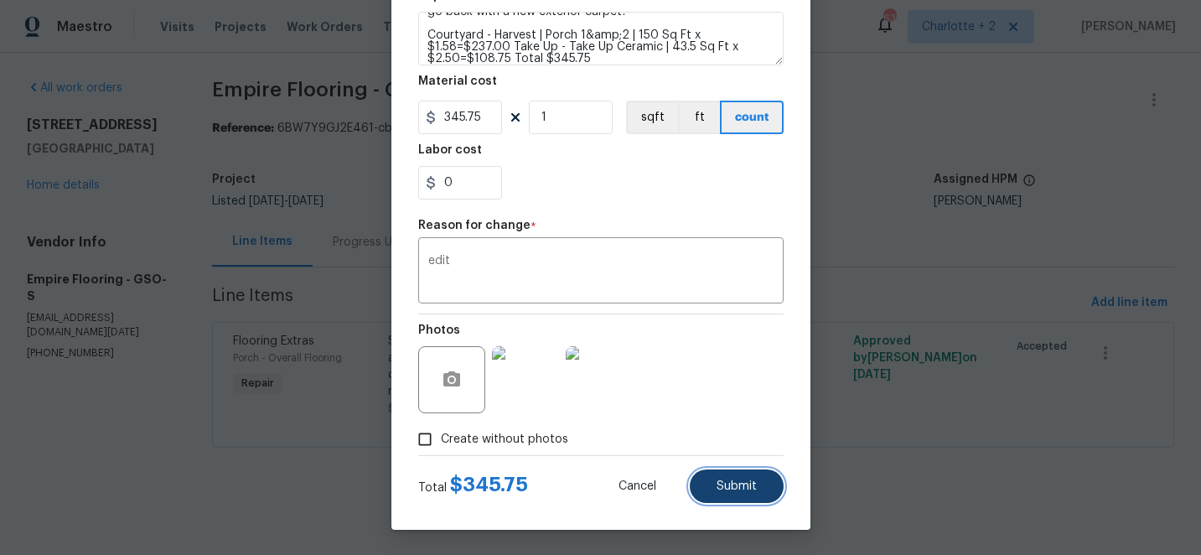
click at [759, 487] on button "Submit" at bounding box center [737, 486] width 94 height 34
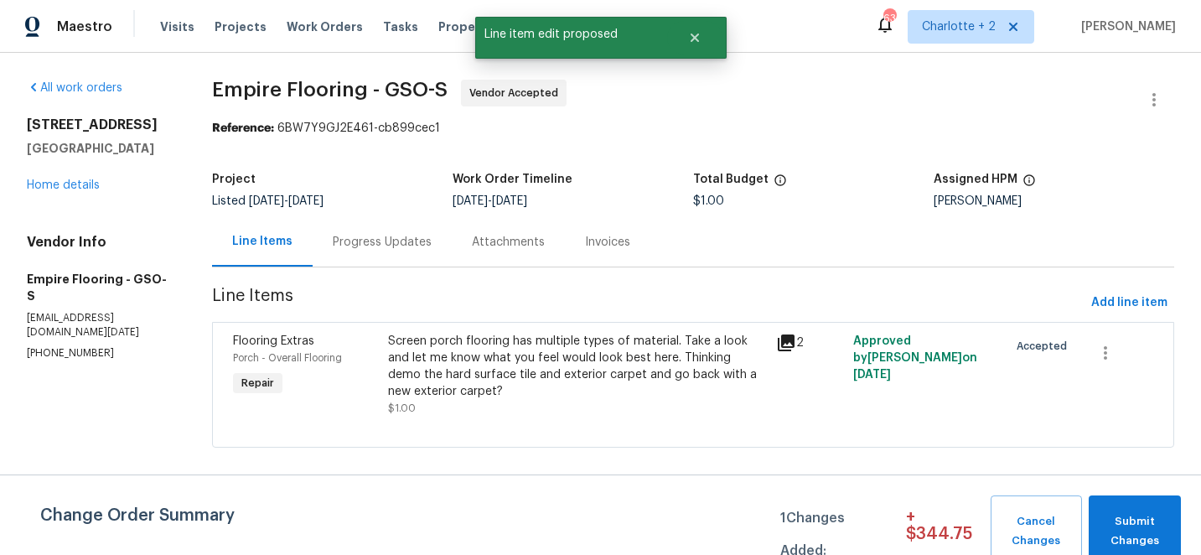
scroll to position [0, 0]
click at [1142, 515] on span "Submit Changes" at bounding box center [1134, 531] width 75 height 39
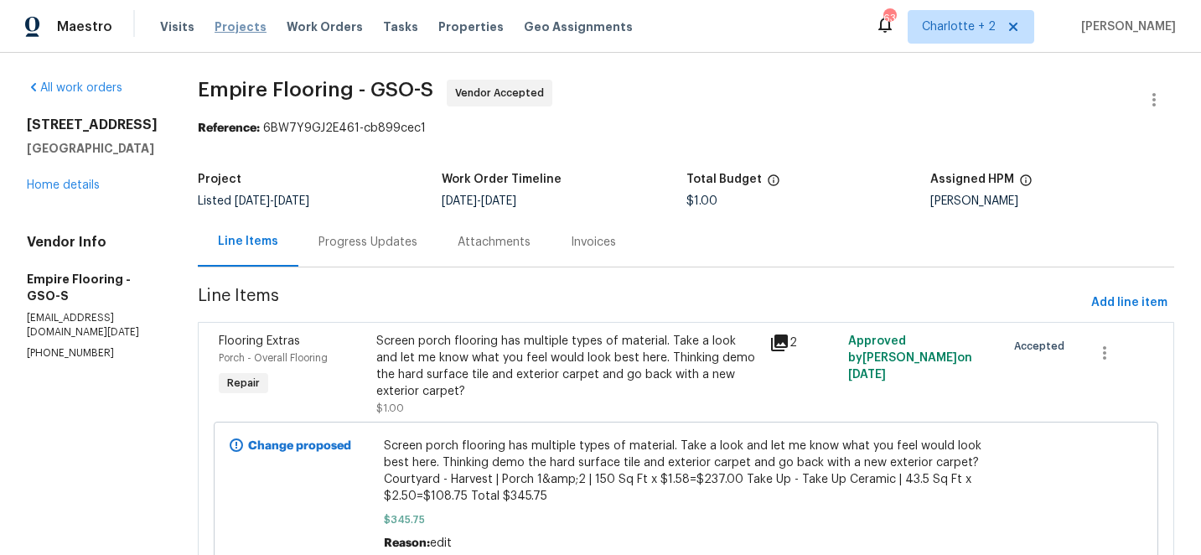
click at [225, 25] on span "Projects" at bounding box center [241, 26] width 52 height 17
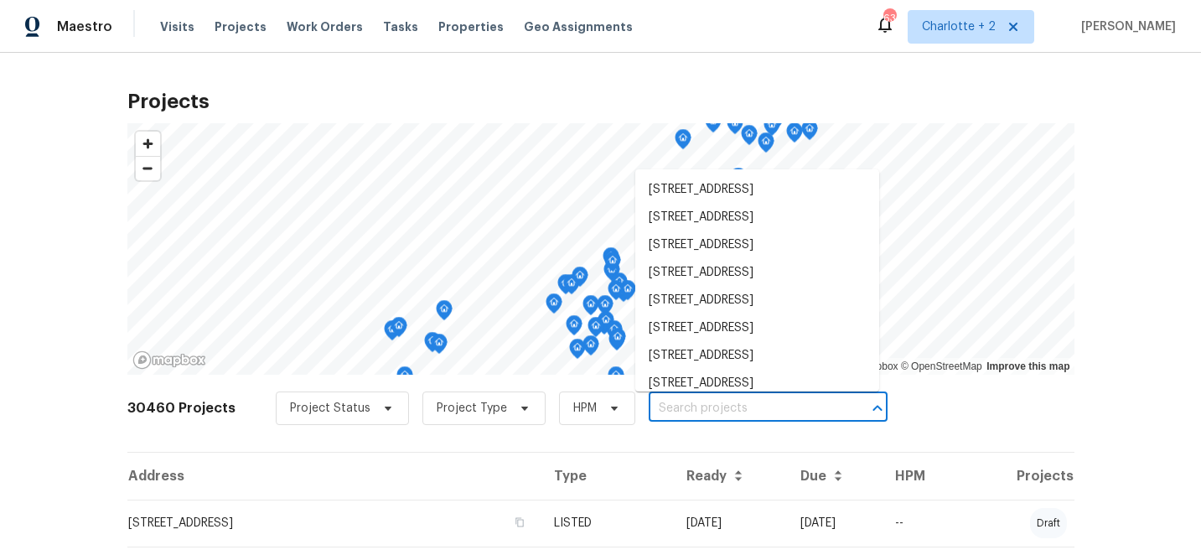
click at [706, 414] on input "text" at bounding box center [745, 409] width 192 height 26
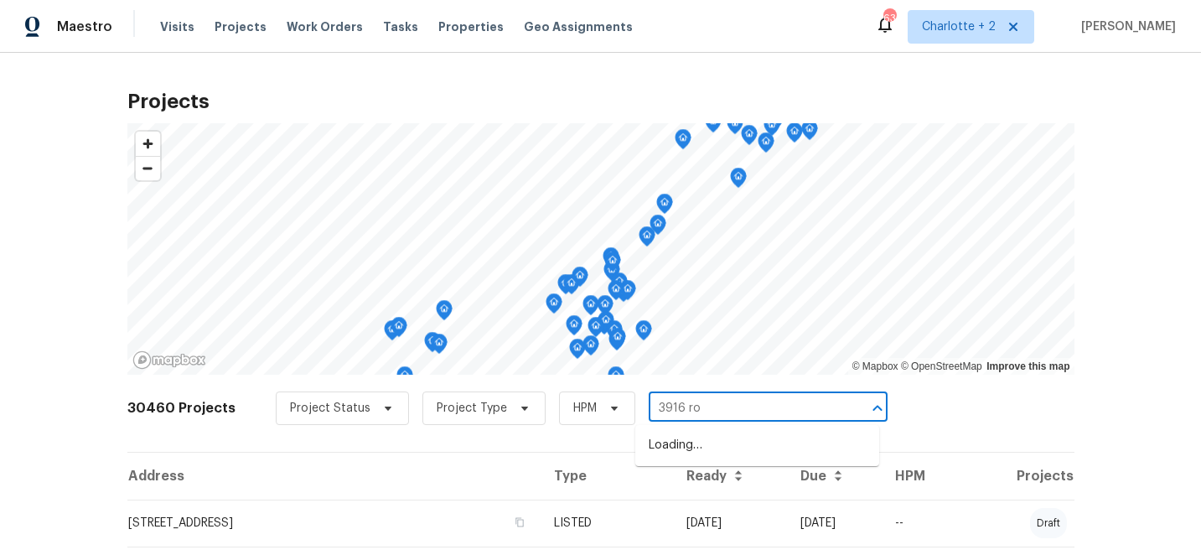
type input "3916 rol"
click at [731, 446] on li "[STREET_ADDRESS]" at bounding box center [757, 446] width 244 height 28
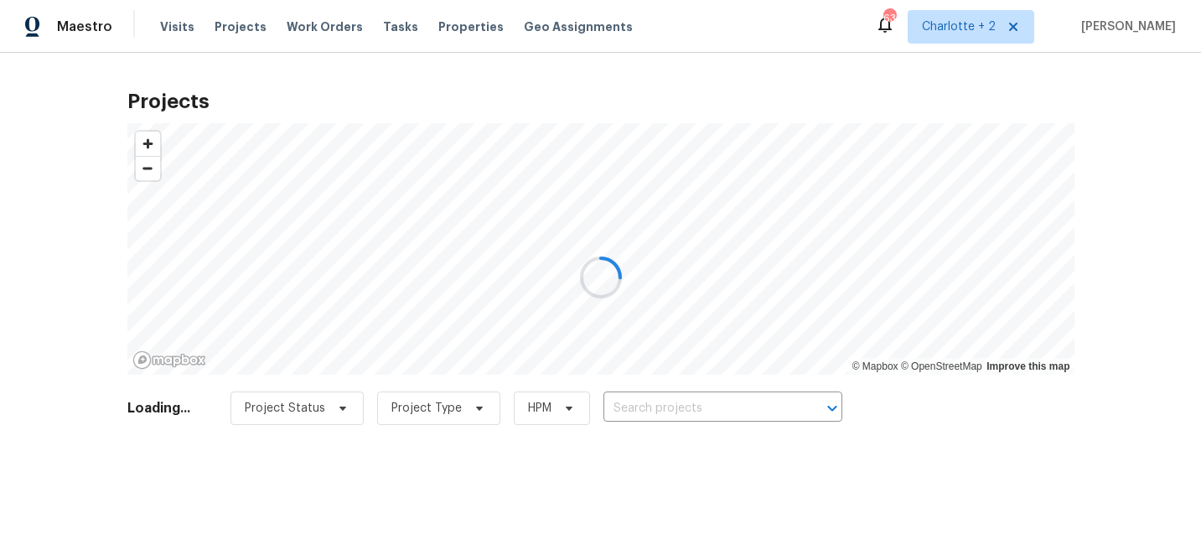
type input "[STREET_ADDRESS]"
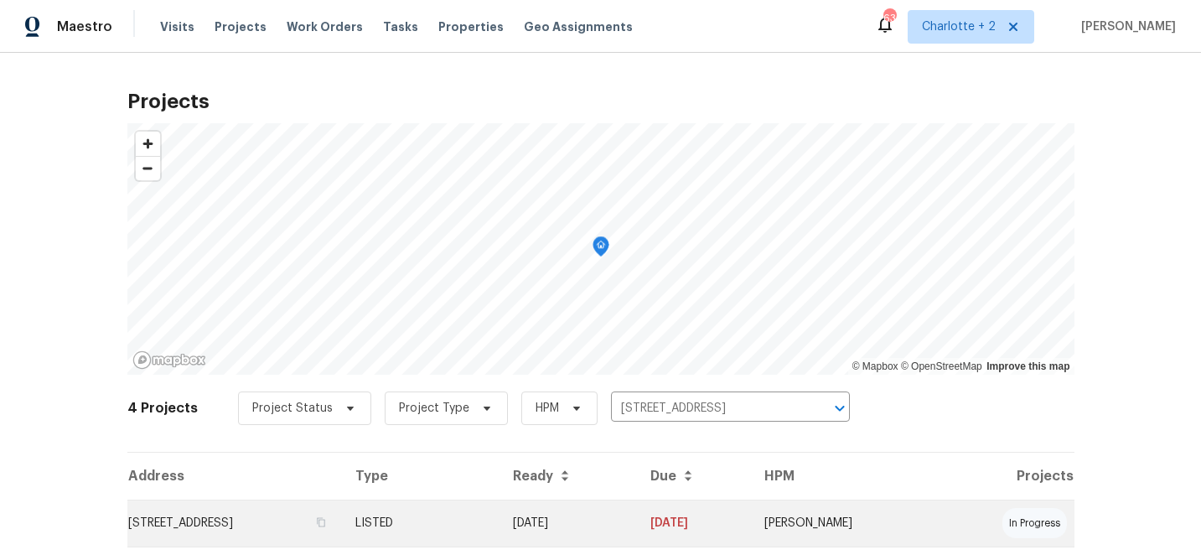
click at [636, 519] on td "[DATE]" at bounding box center [568, 523] width 137 height 47
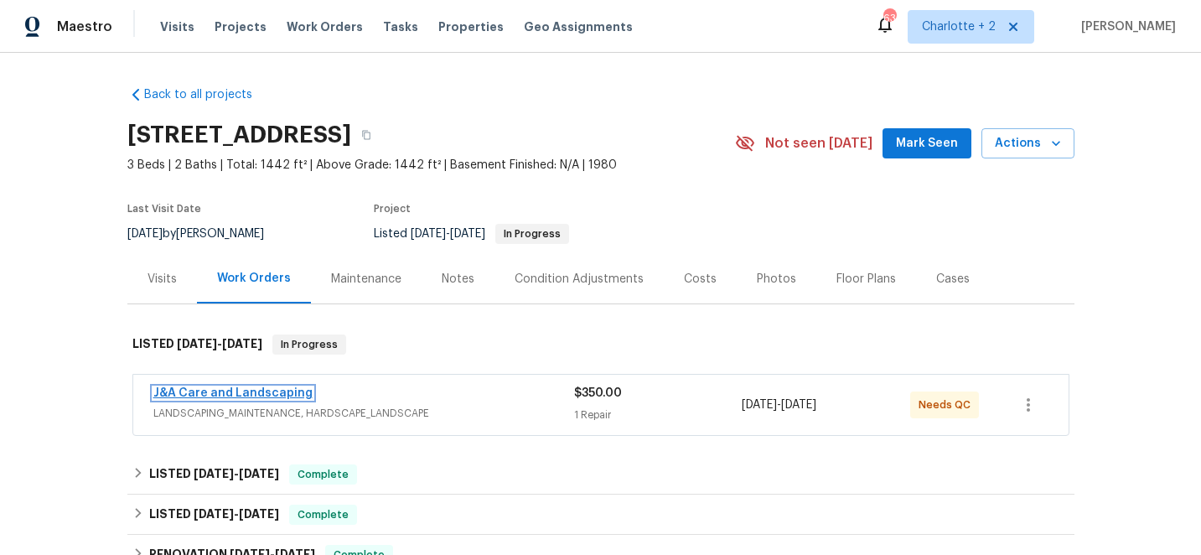
click at [250, 391] on link "J&A Care and Landscaping" at bounding box center [232, 393] width 159 height 12
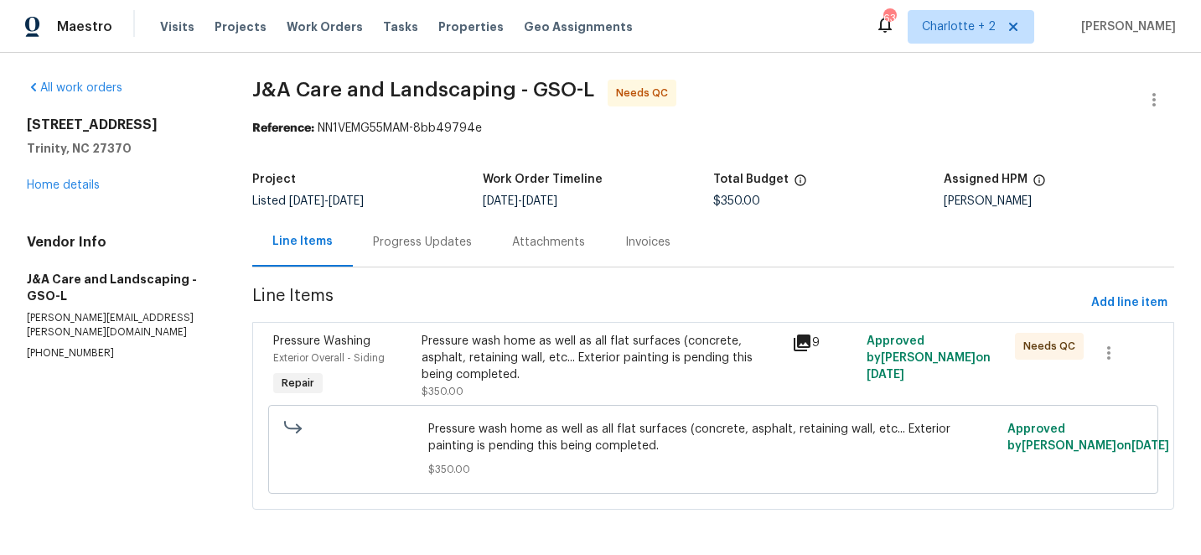
click at [459, 342] on div "Pressure wash home as well as all flat surfaces (concrete, asphalt, retaining w…" at bounding box center [602, 358] width 361 height 50
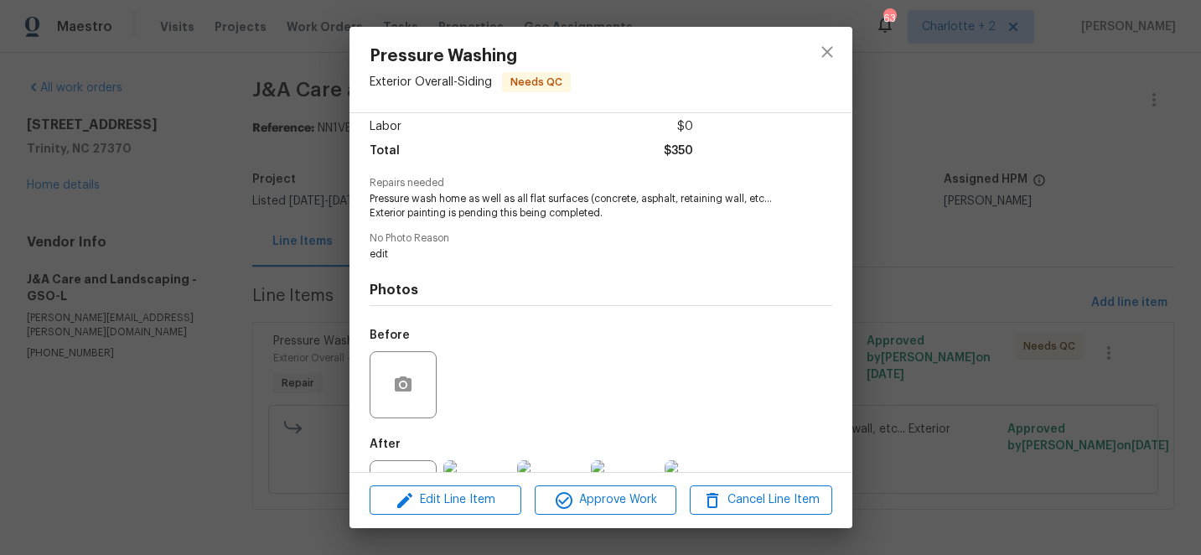
scroll to position [189, 0]
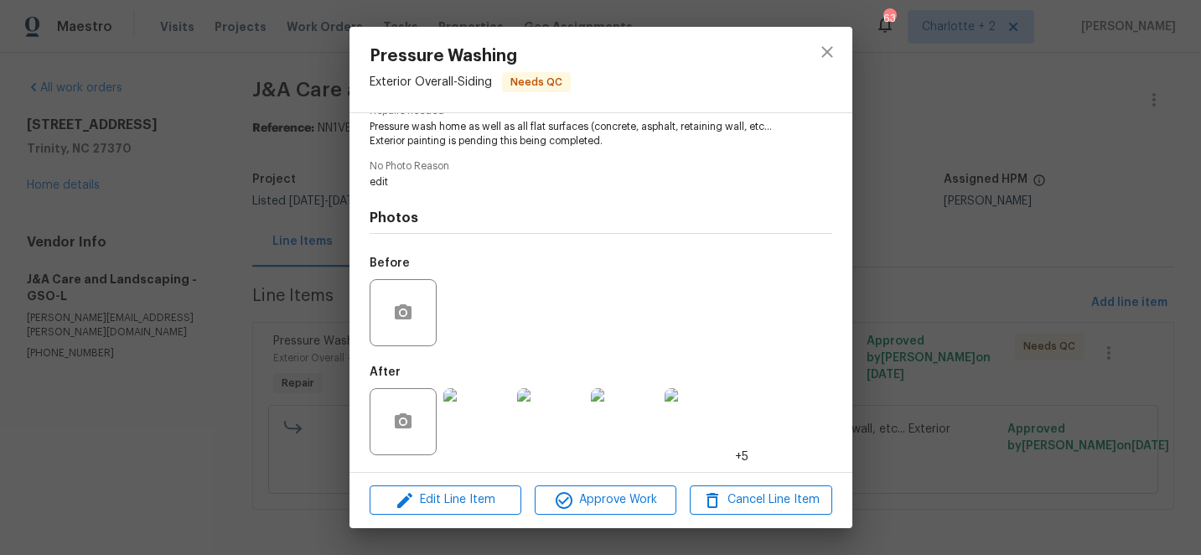
click at [459, 422] on img at bounding box center [476, 421] width 67 height 67
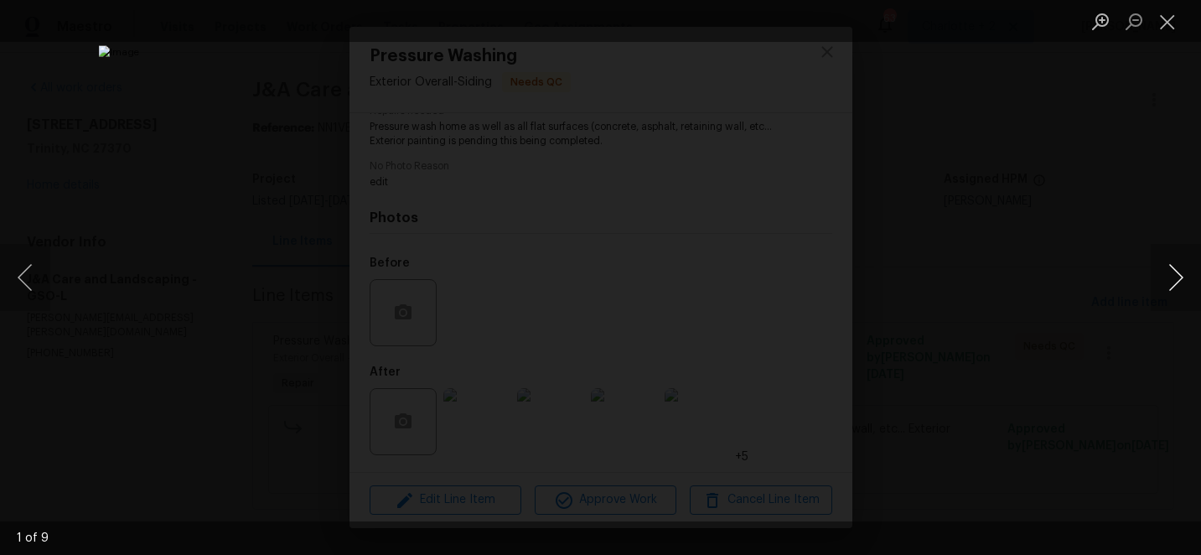
click at [1176, 277] on button "Next image" at bounding box center [1176, 277] width 50 height 67
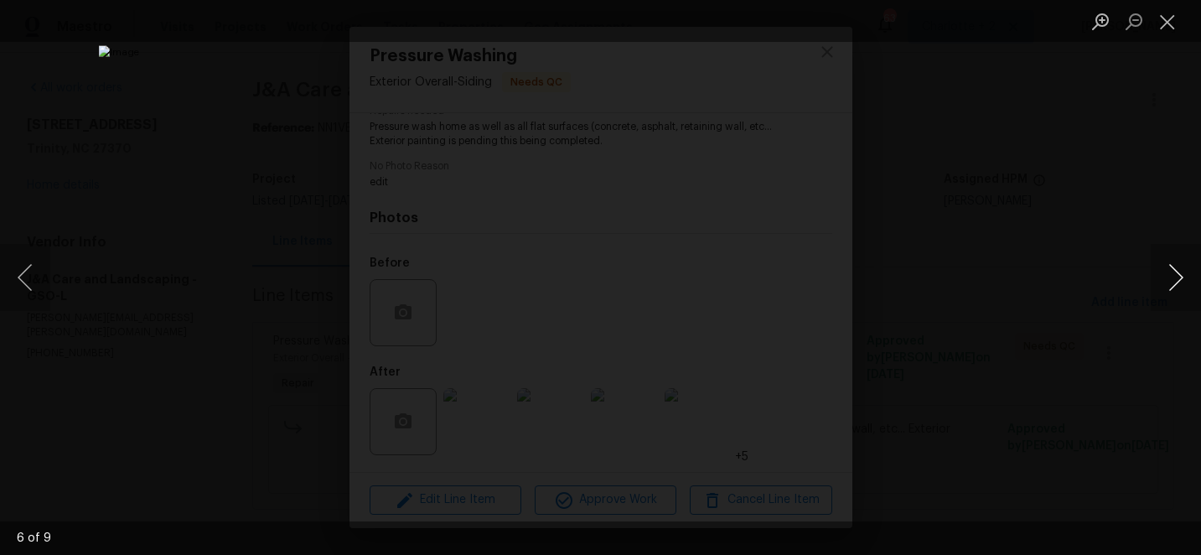
click at [1176, 277] on button "Next image" at bounding box center [1176, 277] width 50 height 67
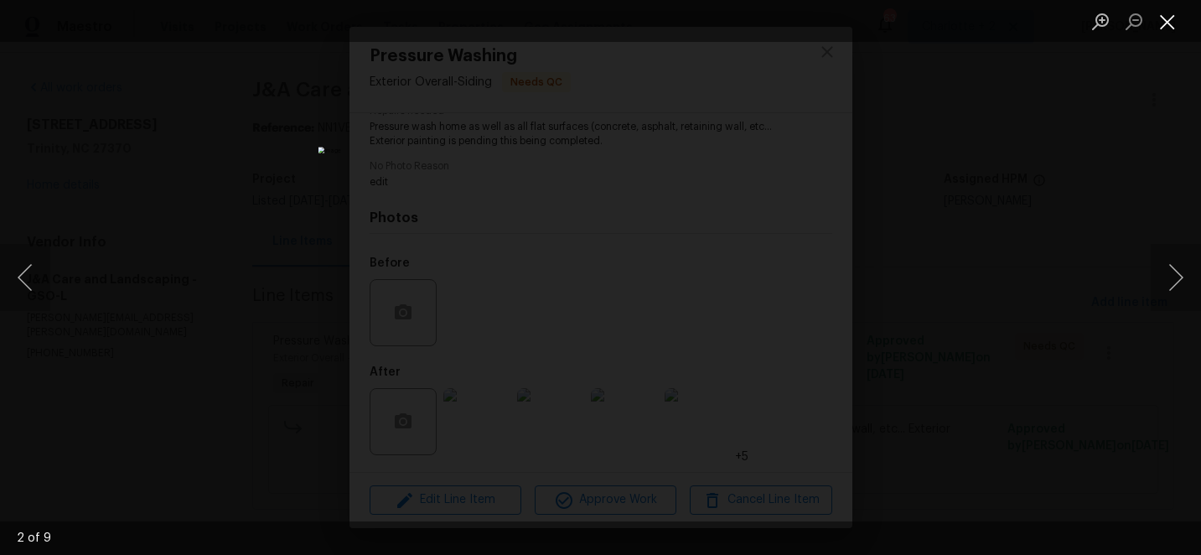
click at [1167, 22] on button "Close lightbox" at bounding box center [1168, 21] width 34 height 29
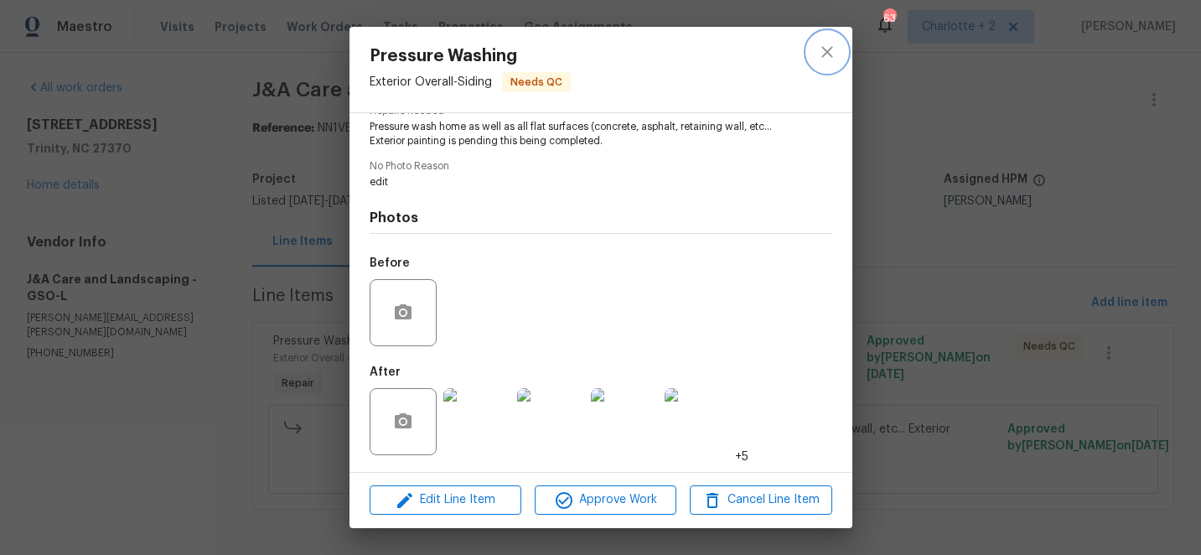
click at [825, 51] on icon "close" at bounding box center [826, 51] width 11 height 11
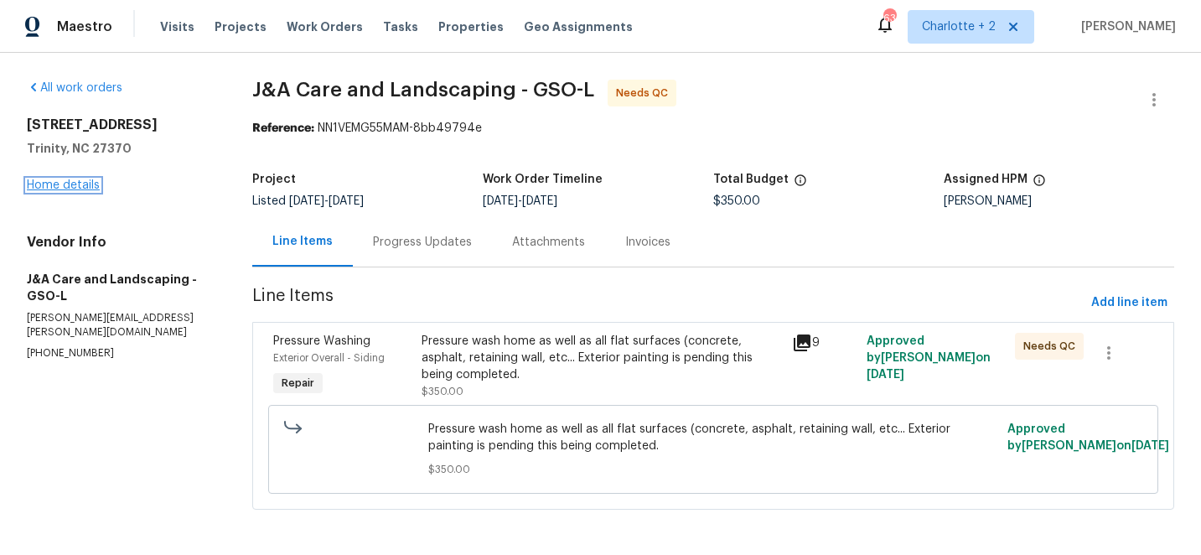
click at [74, 184] on link "Home details" at bounding box center [63, 185] width 73 height 12
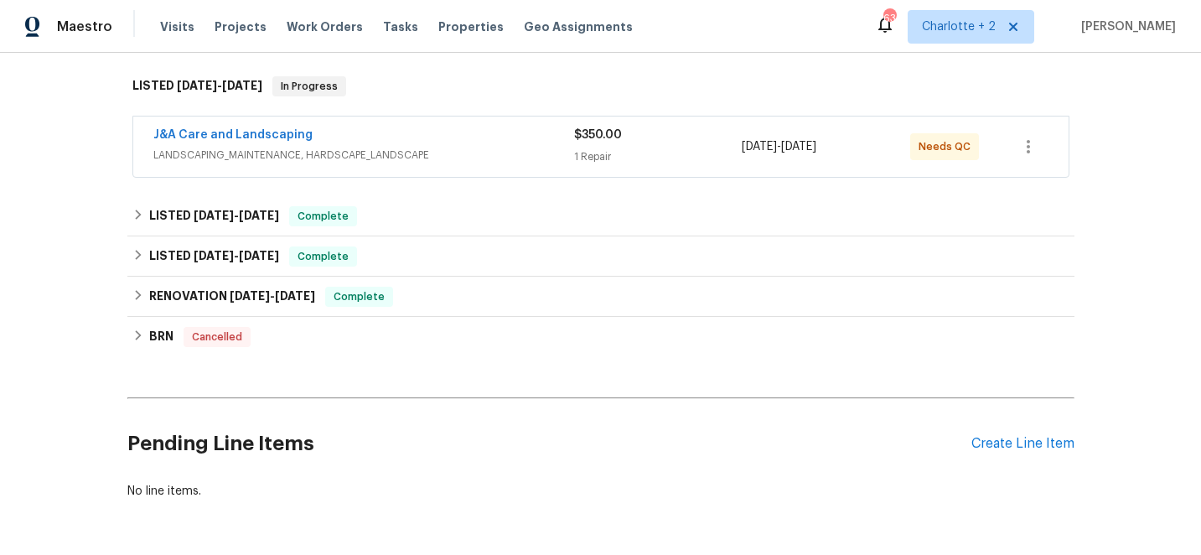
scroll to position [317, 0]
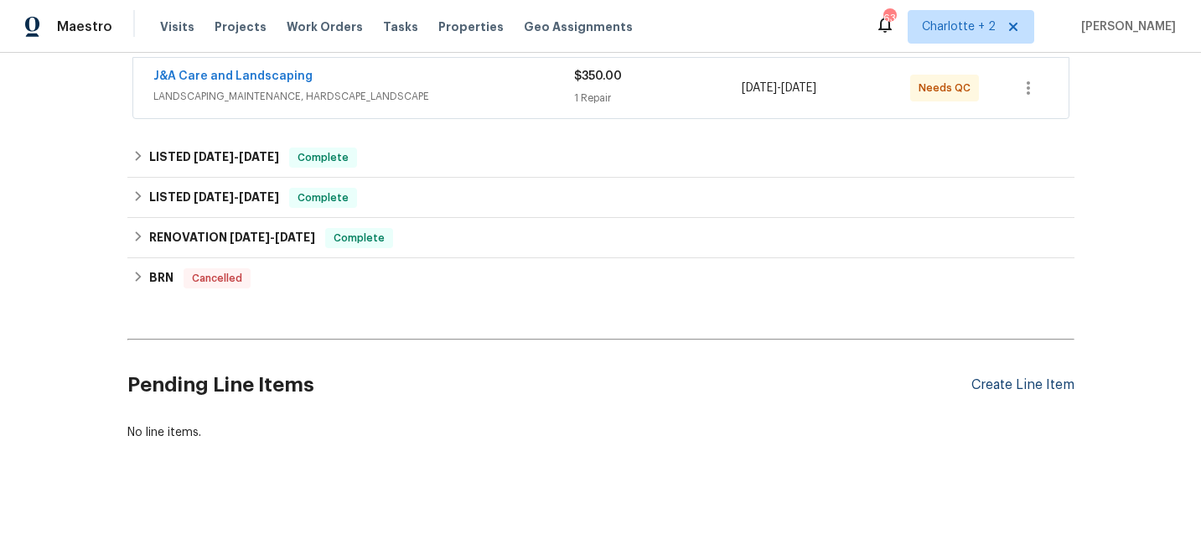
click at [1028, 381] on div "Create Line Item" at bounding box center [1022, 385] width 103 height 16
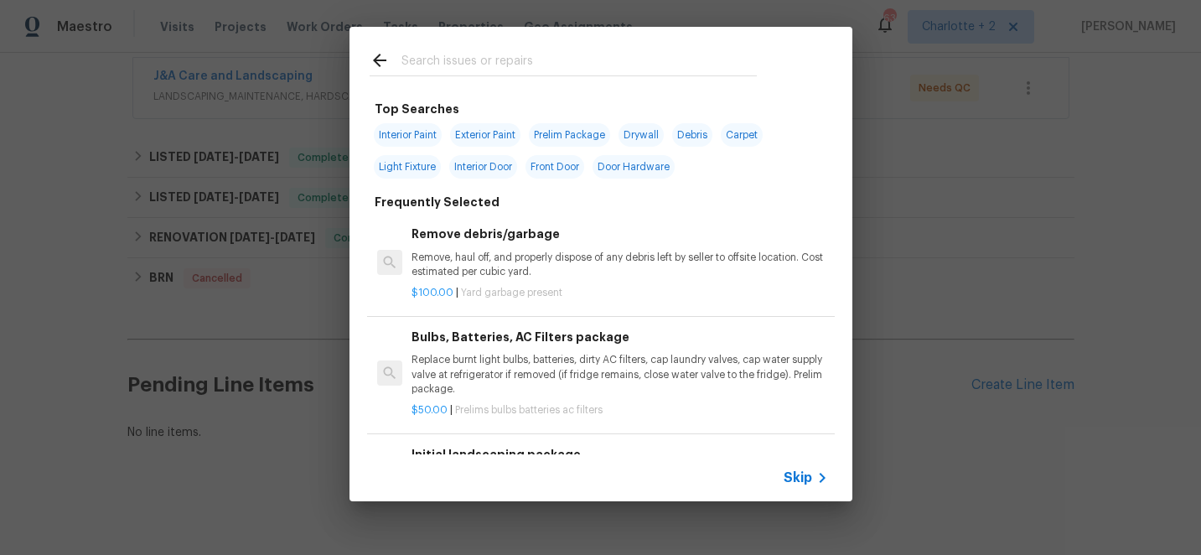
click at [480, 133] on span "Exterior Paint" at bounding box center [485, 134] width 70 height 23
type input "Exterior Paint"
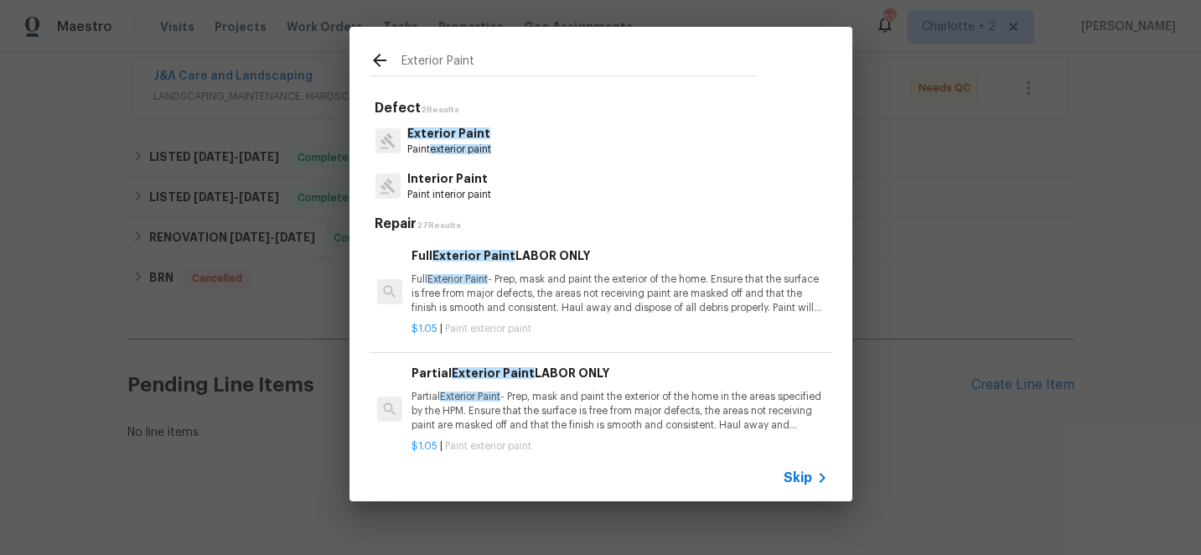
click at [448, 144] on span "exterior paint" at bounding box center [460, 149] width 61 height 10
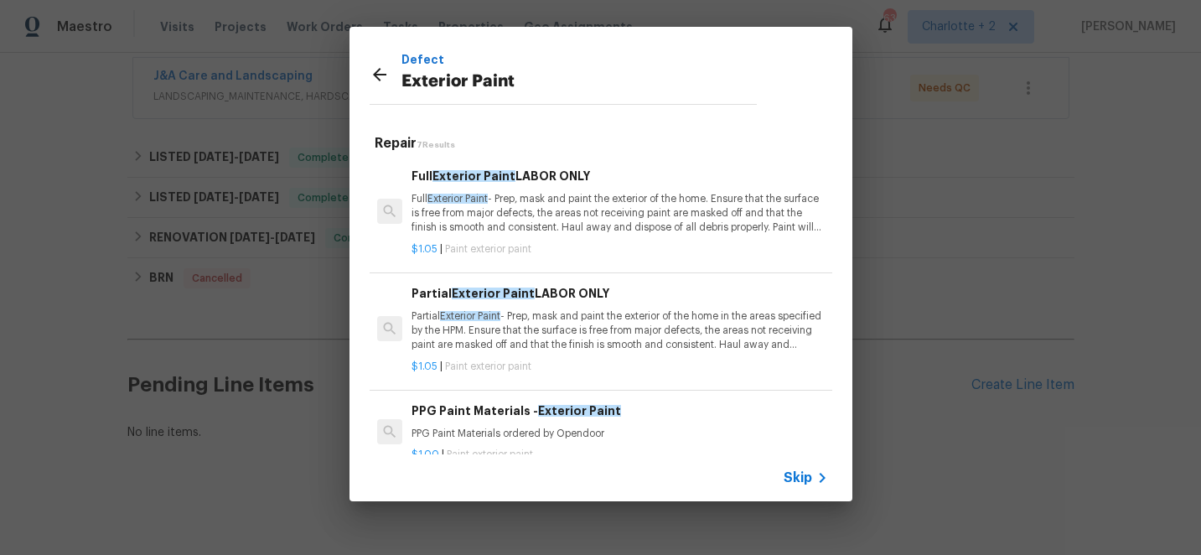
click at [593, 210] on p "Full Exterior Paint - Prep, mask and paint the exterior of the home. Ensure tha…" at bounding box center [620, 213] width 416 height 43
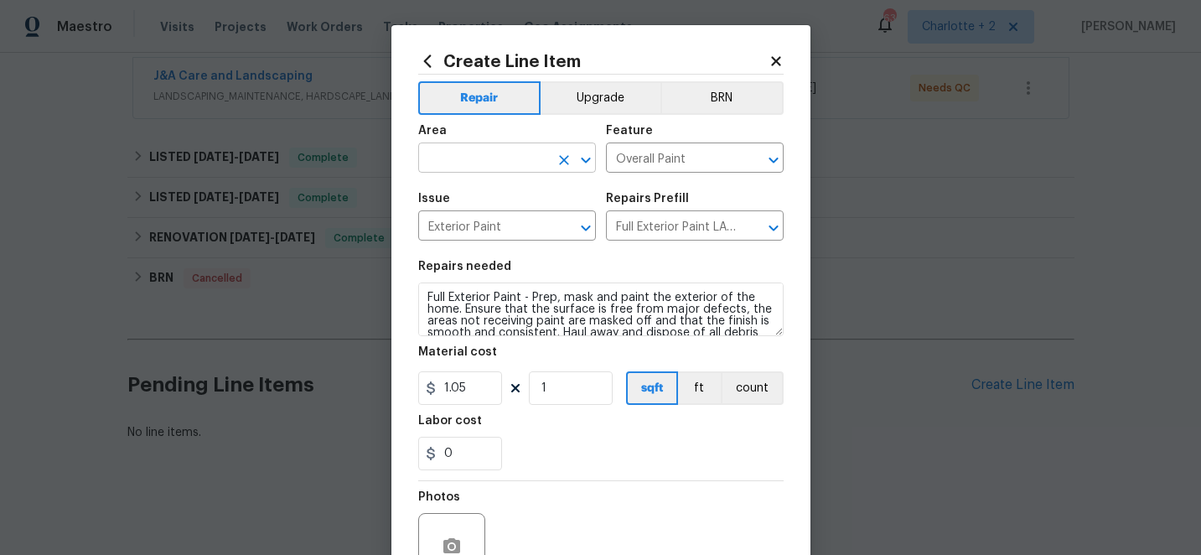
click at [464, 158] on input "text" at bounding box center [483, 160] width 131 height 26
click at [474, 232] on li "Exterior Overall" at bounding box center [507, 225] width 178 height 28
type input "Exterior Overall"
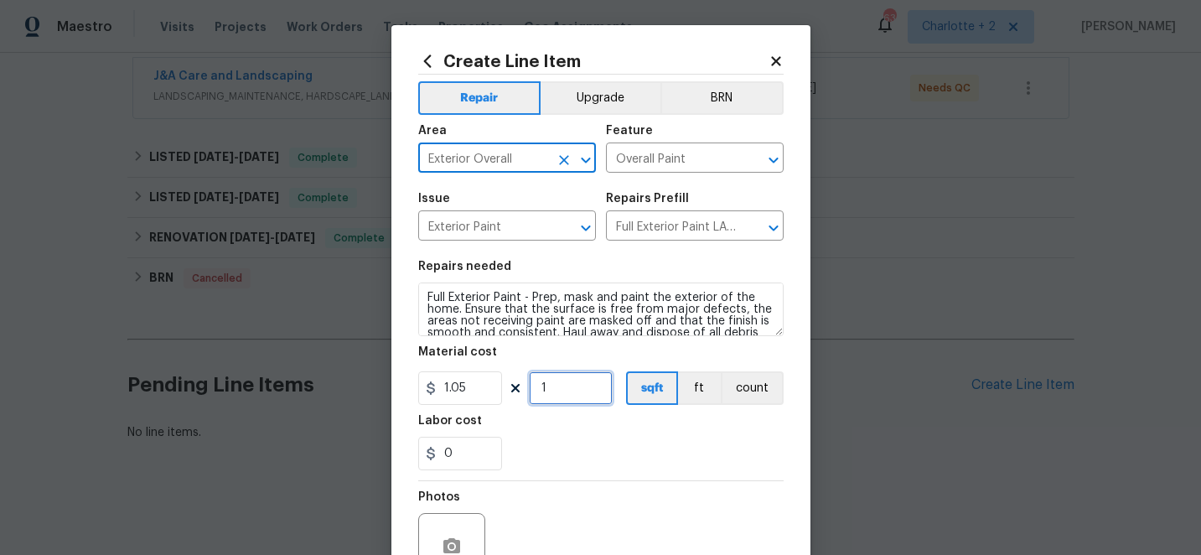
click at [551, 389] on input "1" at bounding box center [571, 388] width 84 height 34
click at [663, 451] on div "0" at bounding box center [600, 454] width 365 height 34
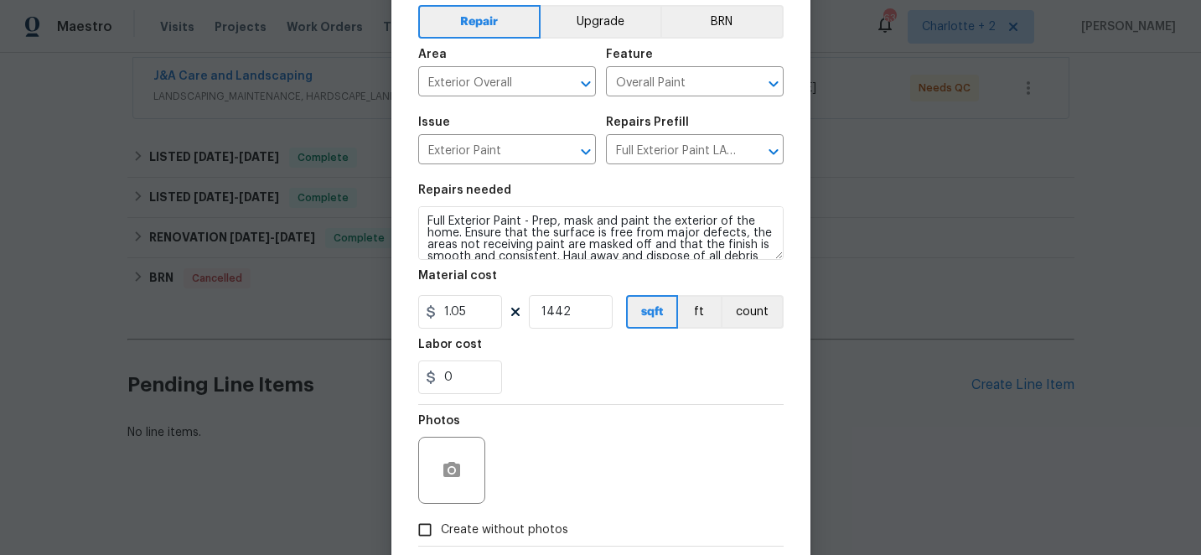
scroll to position [168, 0]
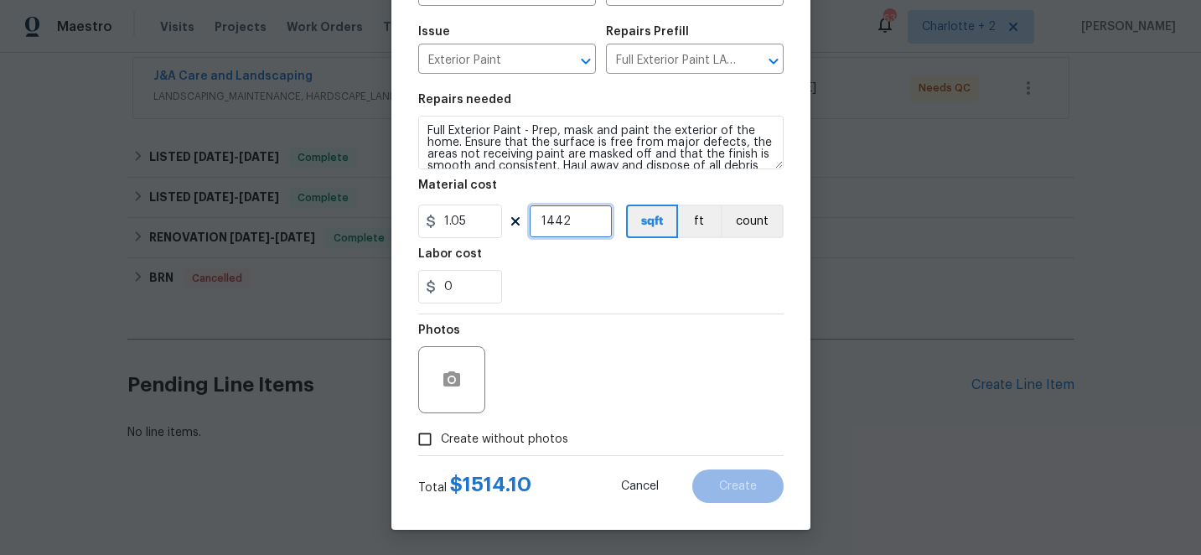
click at [575, 220] on input "1442" at bounding box center [571, 222] width 84 height 34
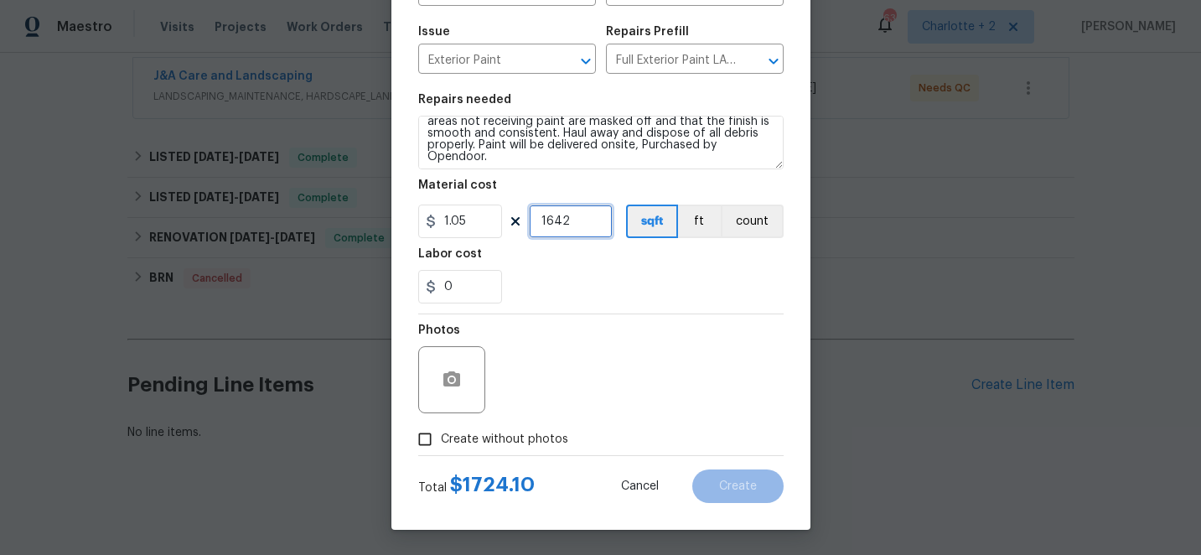
scroll to position [35, 0]
type input "1642"
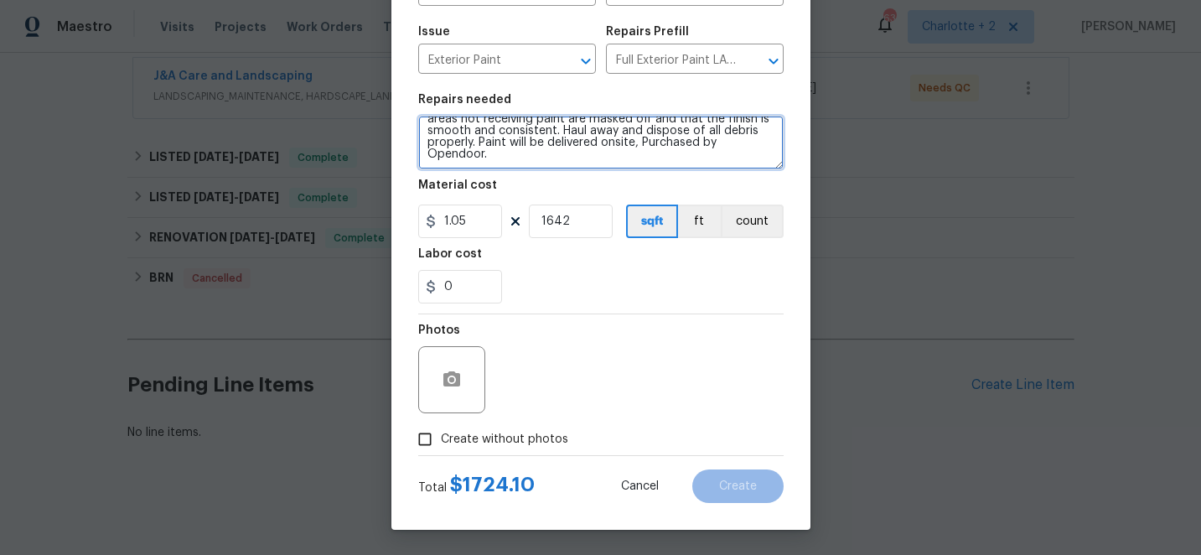
click at [505, 152] on textarea "Full Exterior Paint - Prep, mask and paint the exterior of the home. Ensure tha…" at bounding box center [600, 143] width 365 height 54
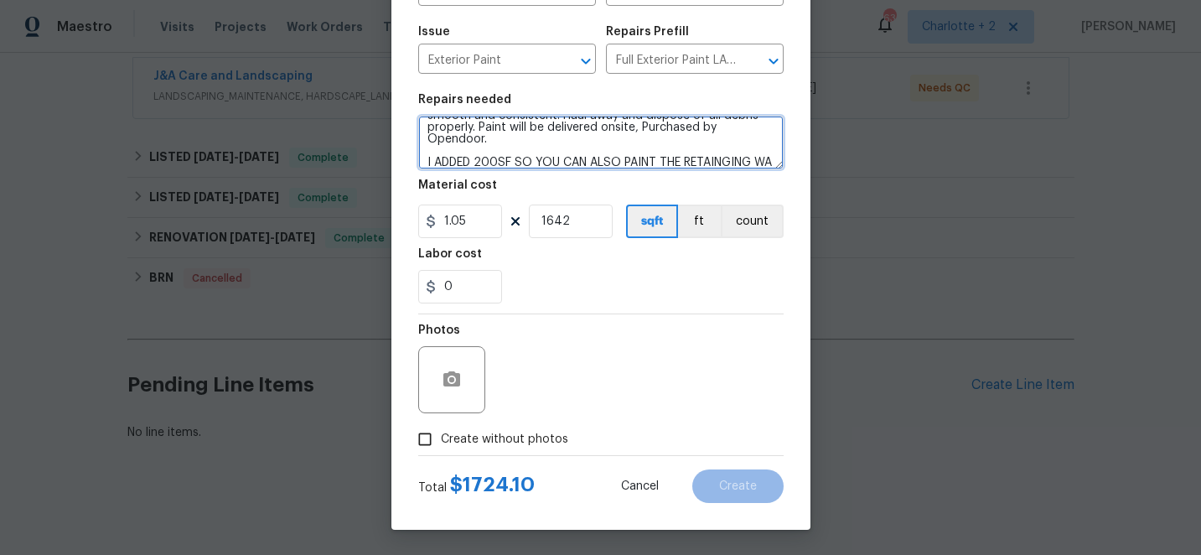
scroll to position [62, 0]
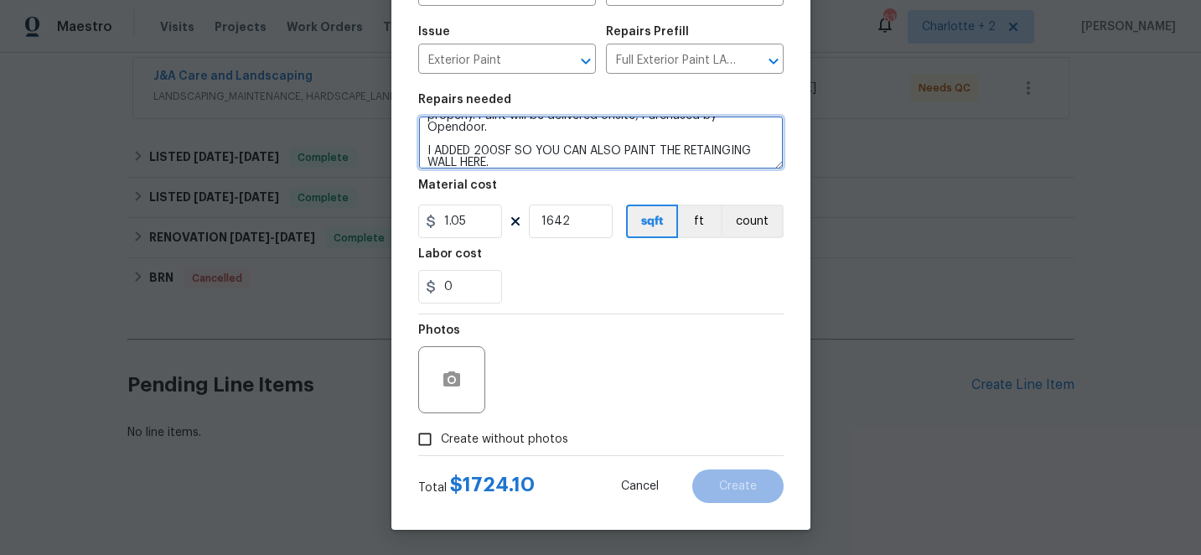
click at [732, 153] on textarea "Full Exterior Paint - Prep, mask and paint the exterior of the home. Ensure tha…" at bounding box center [600, 143] width 365 height 54
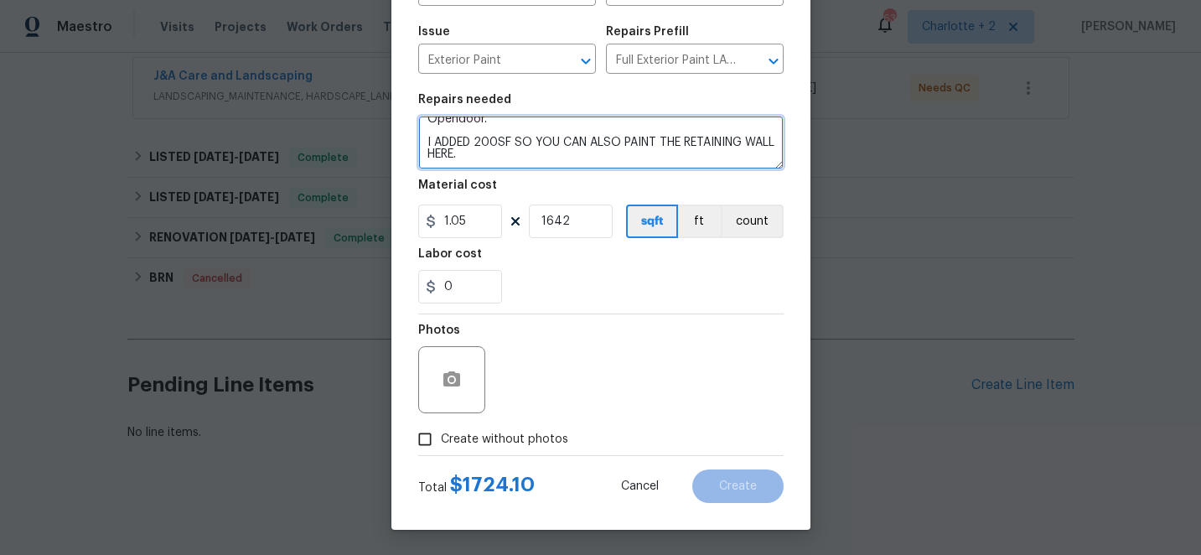
click at [502, 153] on textarea "Full Exterior Paint - Prep, mask and paint the exterior of the home. Ensure tha…" at bounding box center [600, 143] width 365 height 54
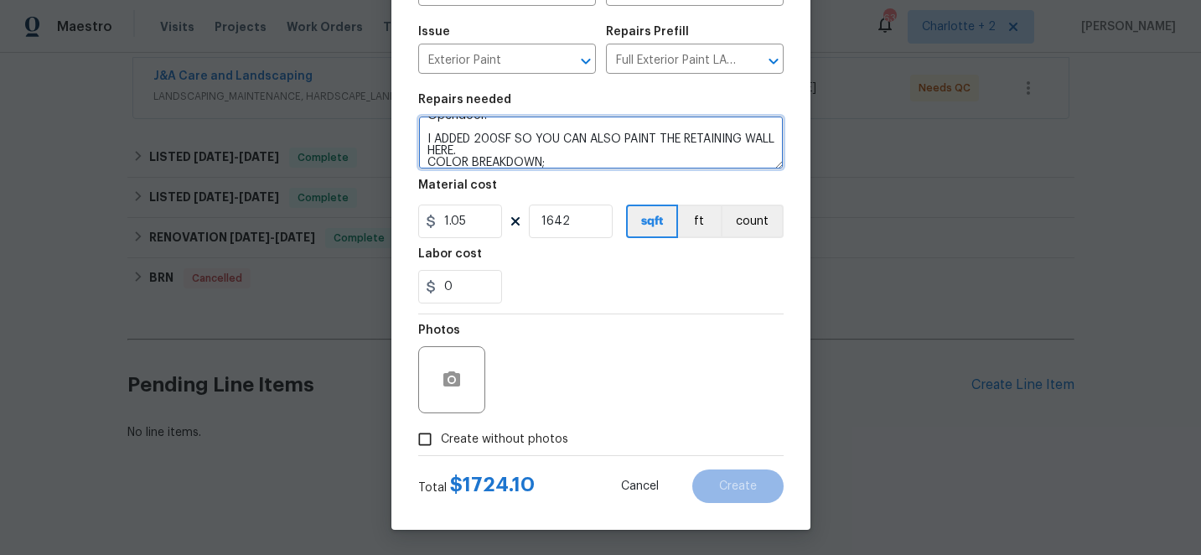
paste textarea "Siding, Retaining wall: Kalispell, PPG0998-3, Flat"
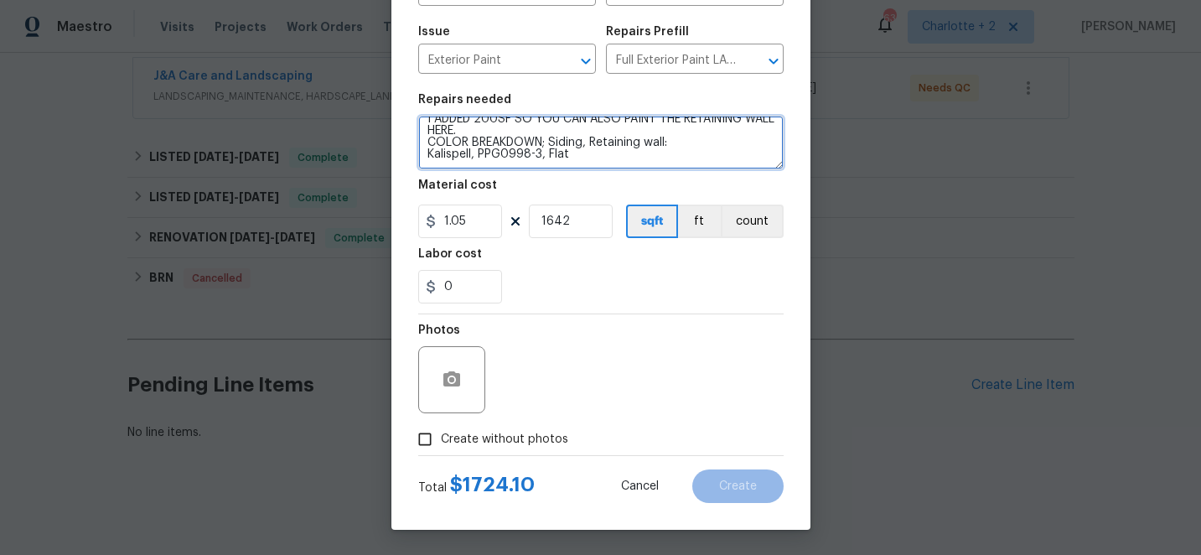
scroll to position [109, 0]
paste textarea "Siding, Retaining wall: Kalispell, PPG0998-3, Flat"
paste textarea "Posts, Downspouts, [MEDICAL_DATA], Gutters: Knight's Armor, PPG1001-6, Semi-glo…"
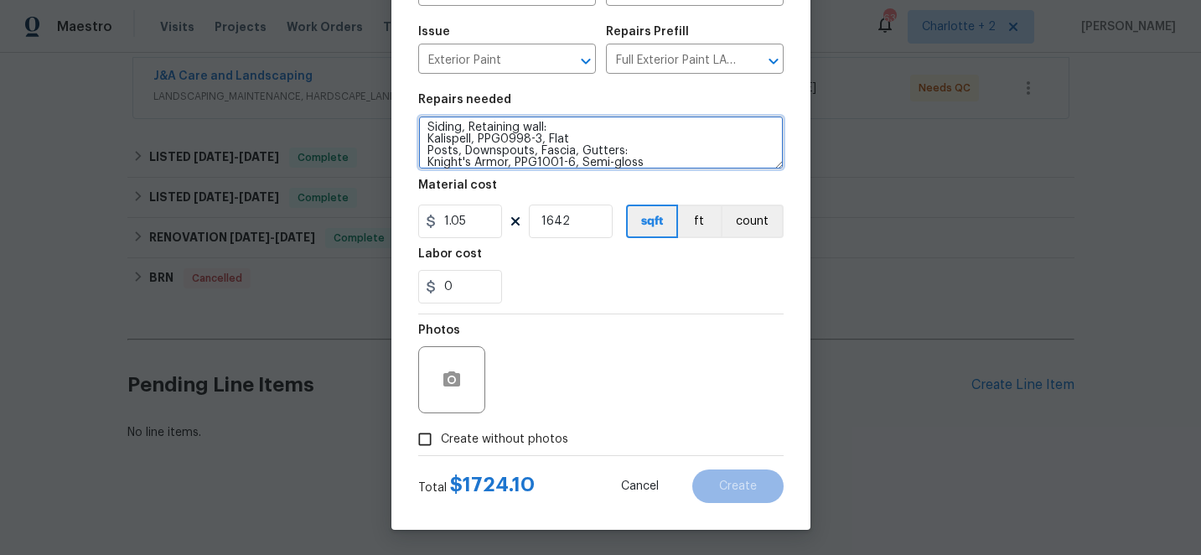
scroll to position [168, 0]
type textarea "Full Exterior Paint - Prep, mask and paint the exterior of the home. Ensure tha…"
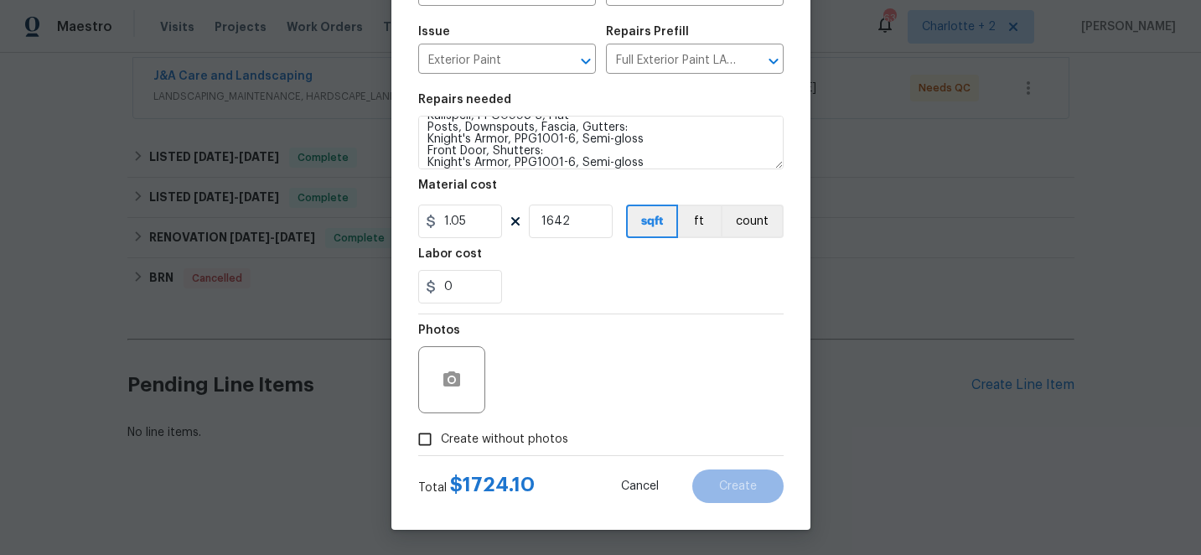
click at [666, 359] on div "Photos" at bounding box center [600, 368] width 365 height 109
click at [427, 441] on input "Create without photos" at bounding box center [425, 439] width 32 height 32
checkbox input "true"
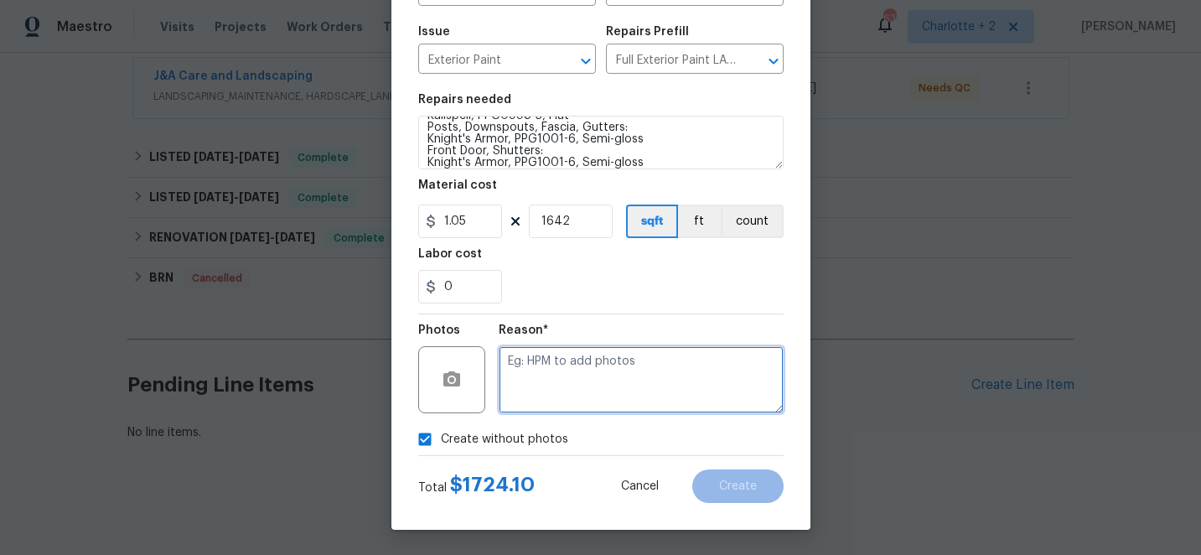
click at [574, 390] on textarea at bounding box center [641, 379] width 285 height 67
type textarea "EDIT"
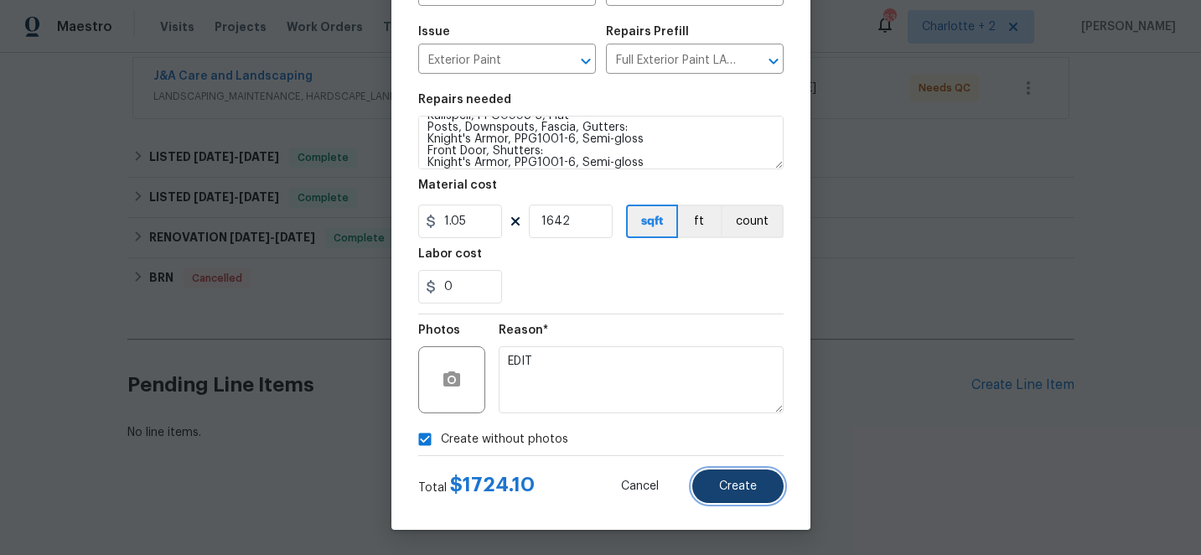
click at [734, 485] on span "Create" at bounding box center [738, 486] width 38 height 13
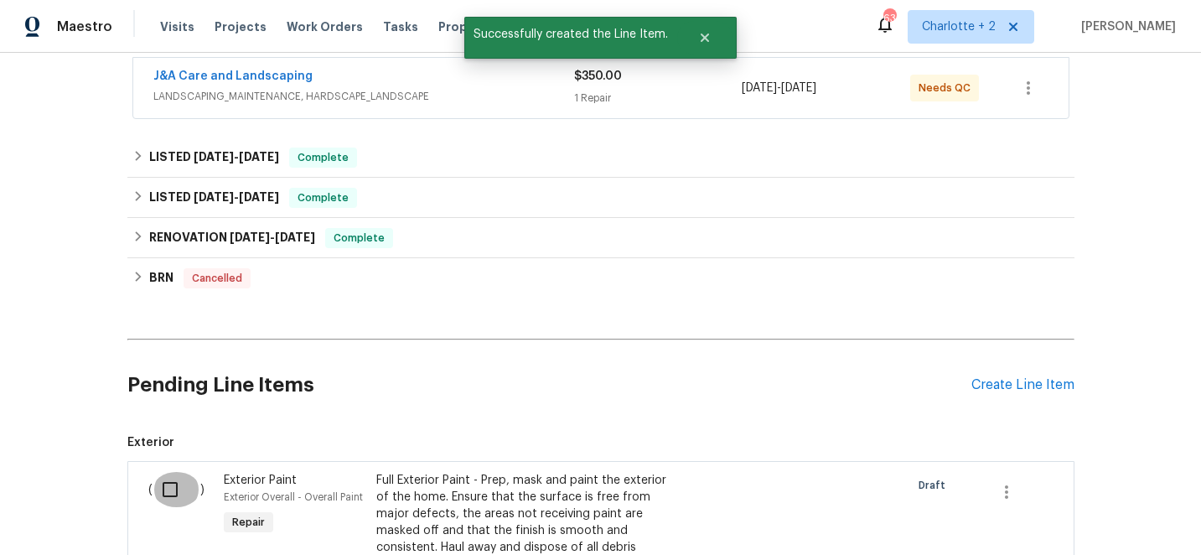
click at [171, 487] on input "checkbox" at bounding box center [177, 489] width 48 height 35
checkbox input "true"
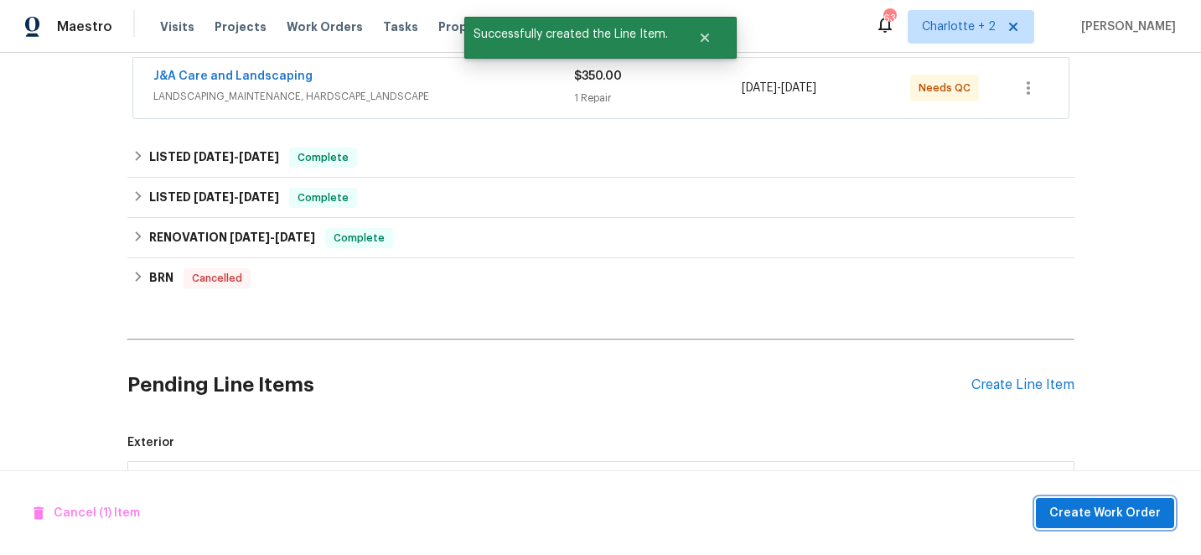
click at [1152, 515] on span "Create Work Order" at bounding box center [1104, 513] width 111 height 21
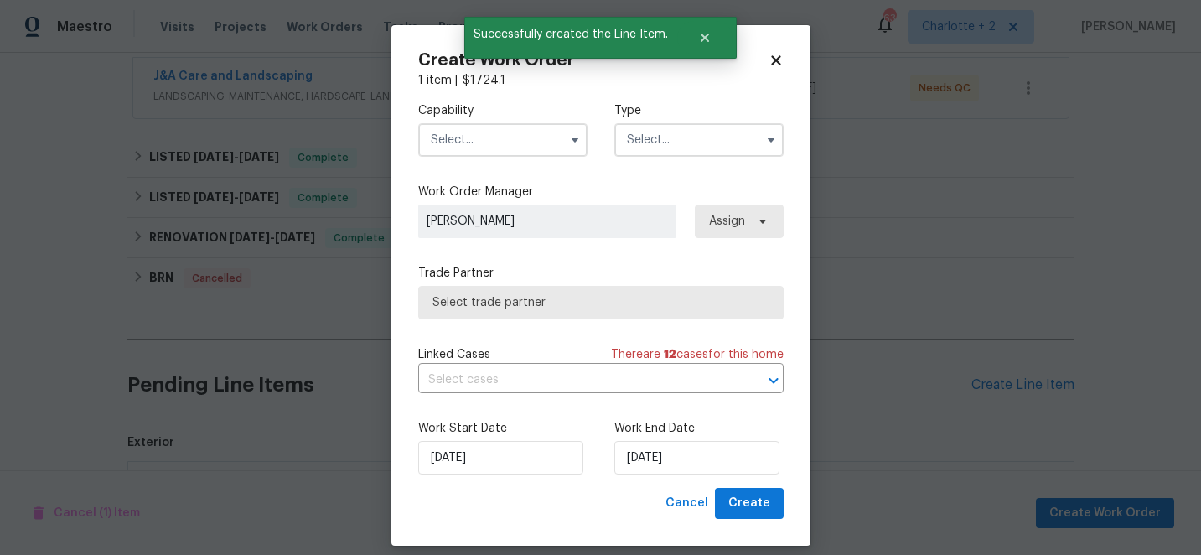
click at [490, 144] on input "text" at bounding box center [502, 140] width 169 height 34
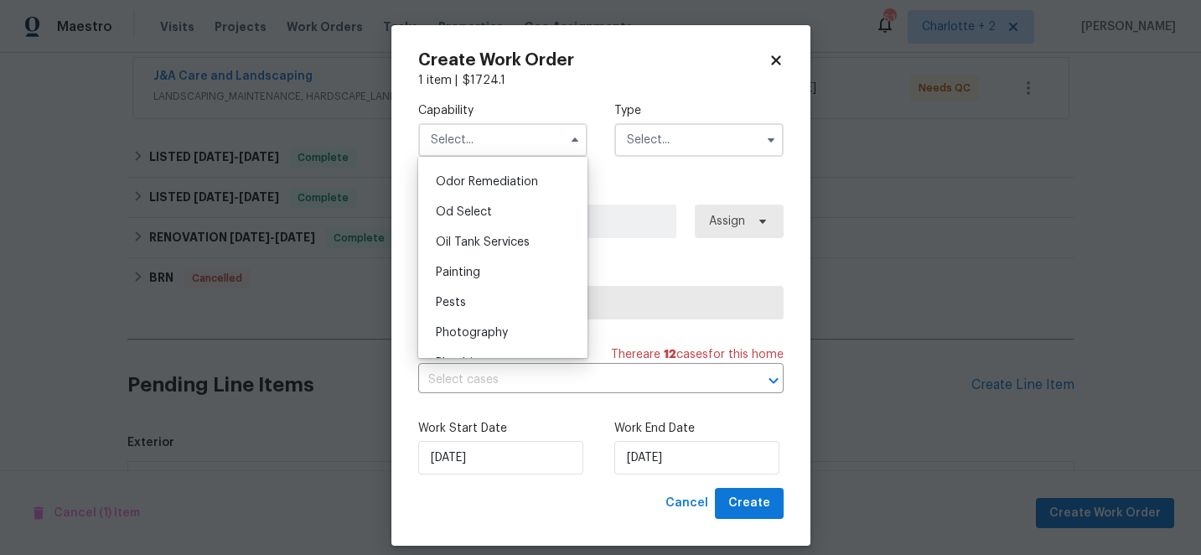
scroll to position [1313, 0]
click at [468, 274] on span "Painting" at bounding box center [458, 272] width 44 height 12
type input "Painting"
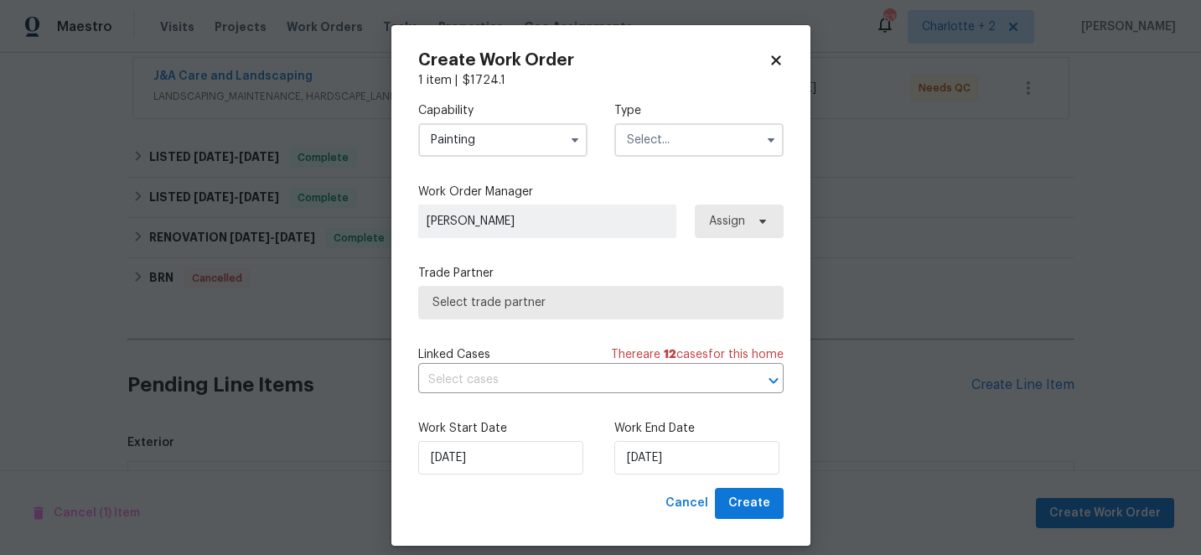
click at [645, 138] on input "text" at bounding box center [698, 140] width 169 height 34
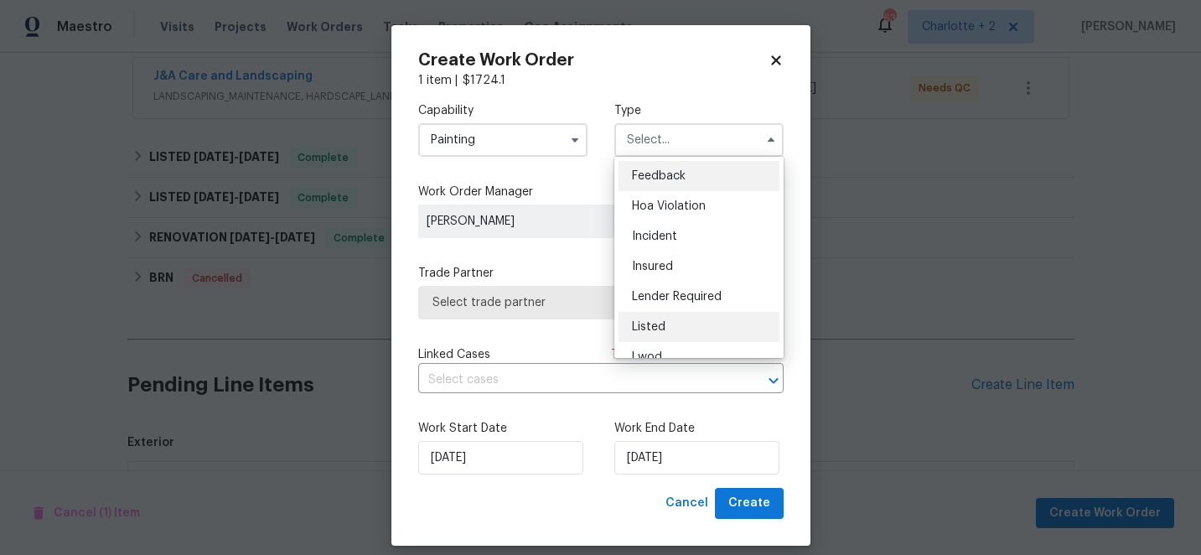
click at [655, 329] on span "Listed" at bounding box center [649, 327] width 34 height 12
type input "Listed"
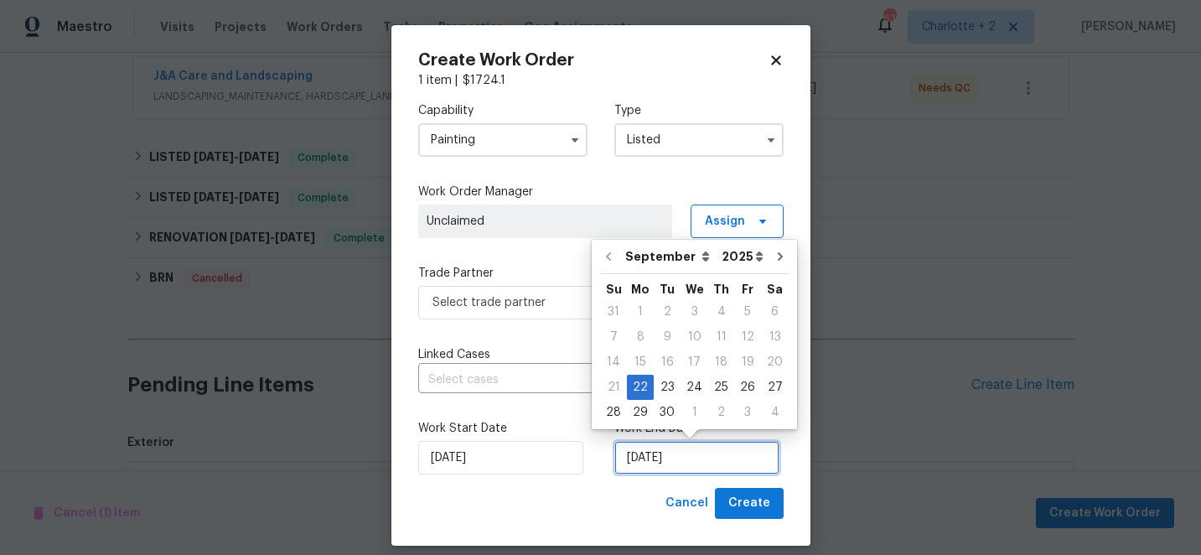
click at [701, 461] on input "[DATE]" at bounding box center [696, 458] width 165 height 34
click at [745, 385] on div "26" at bounding box center [747, 387] width 27 height 23
type input "[DATE]"
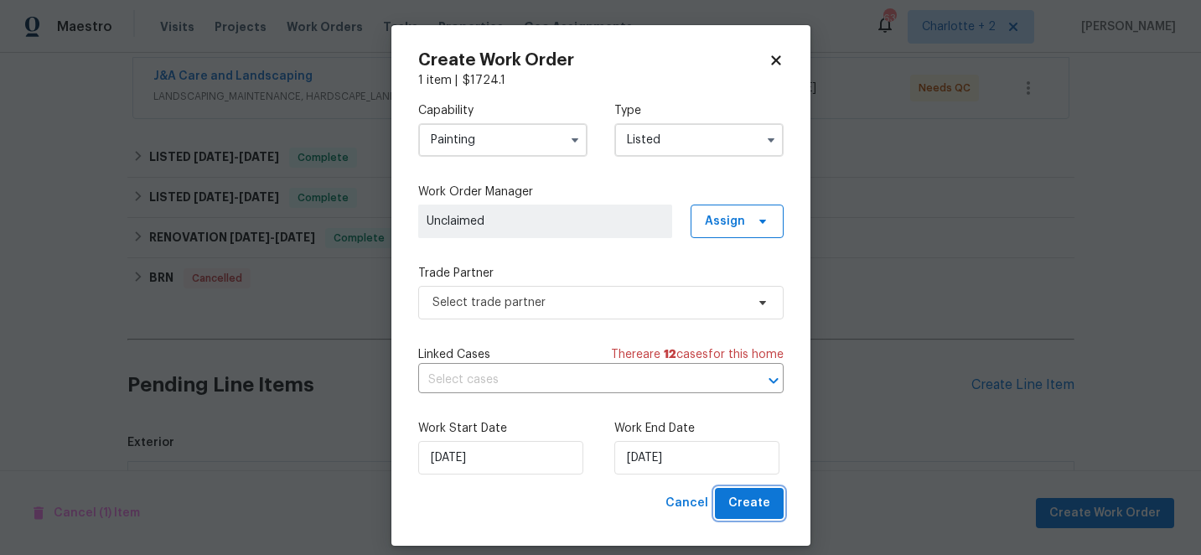
click at [756, 510] on span "Create" at bounding box center [749, 503] width 42 height 21
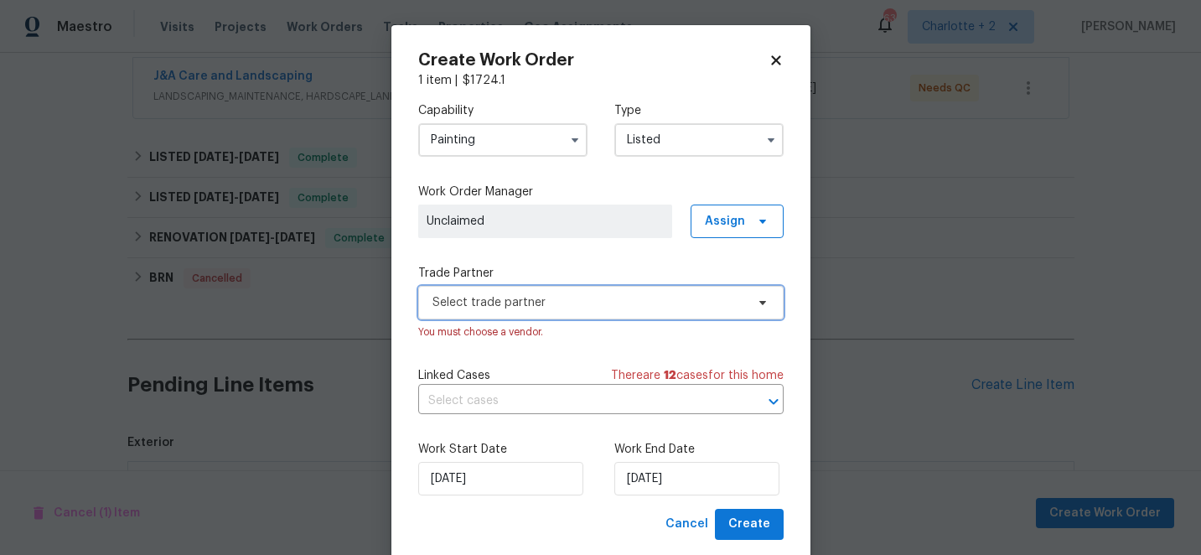
click at [580, 305] on span "Select trade partner" at bounding box center [589, 302] width 313 height 17
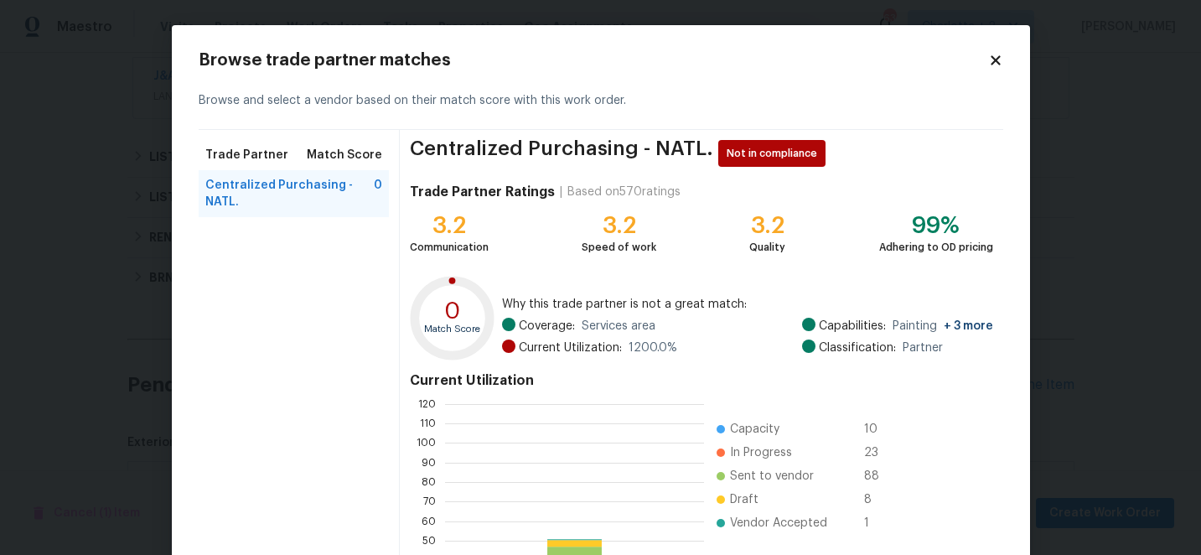
scroll to position [235, 258]
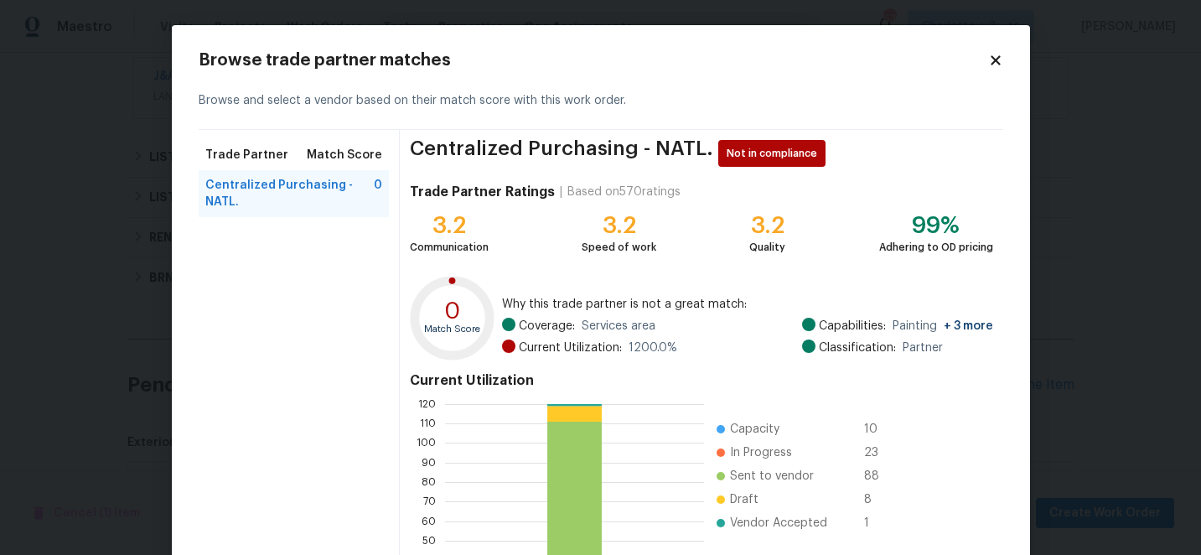
click at [998, 57] on icon at bounding box center [995, 59] width 9 height 9
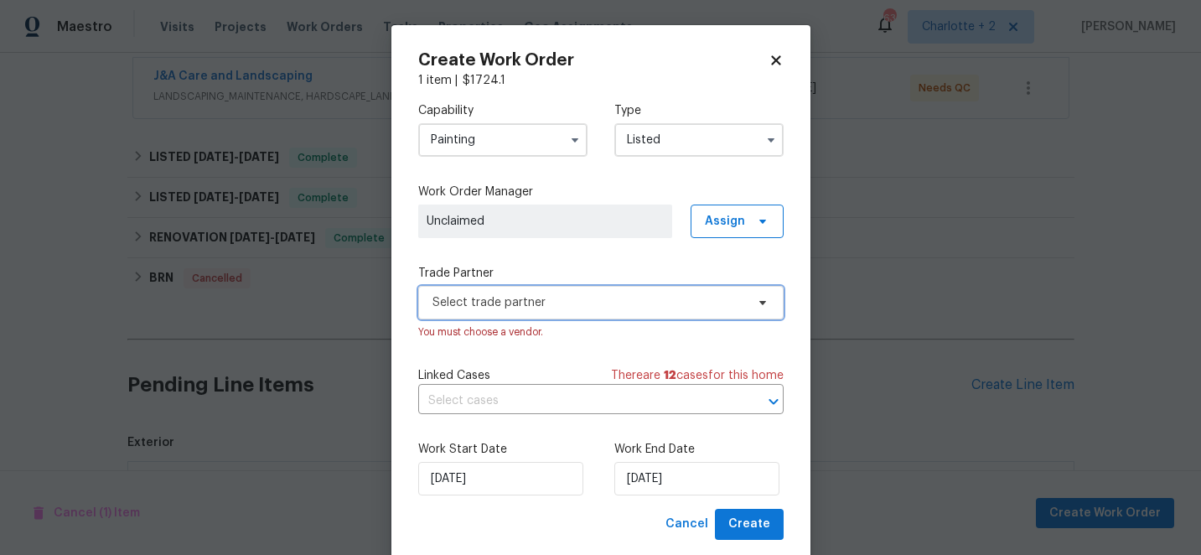
click at [554, 312] on span "Select trade partner" at bounding box center [600, 303] width 365 height 34
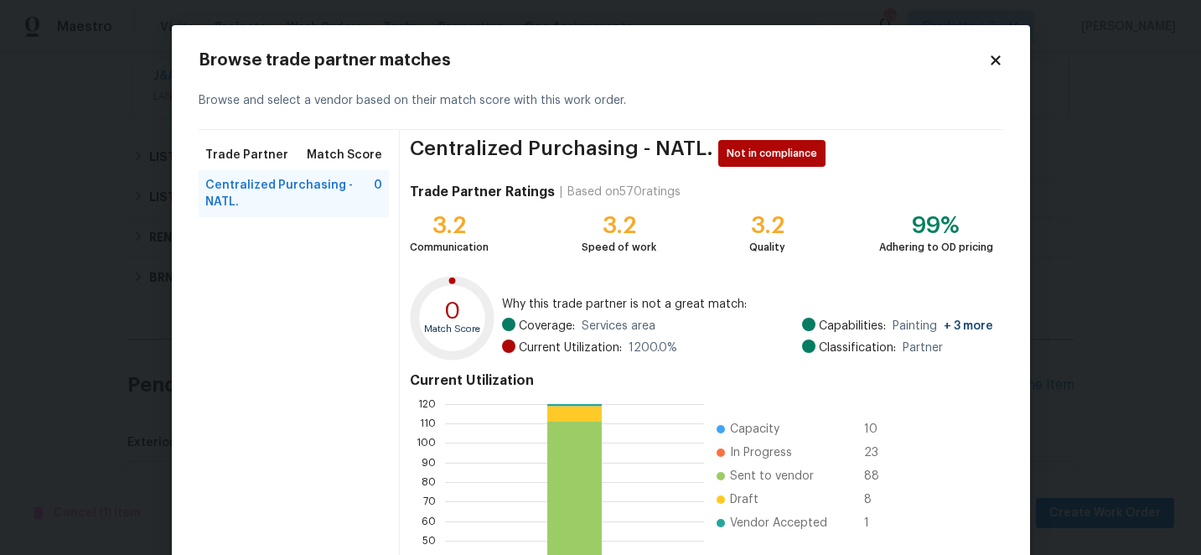
click at [991, 55] on icon at bounding box center [995, 59] width 9 height 9
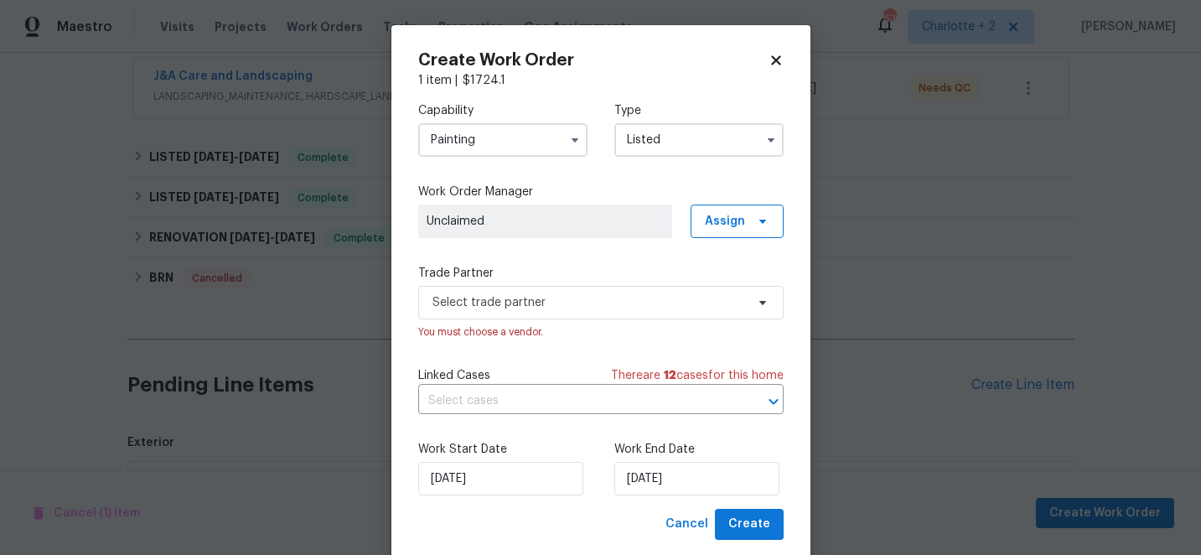
click at [456, 143] on input "Painting" at bounding box center [502, 140] width 169 height 34
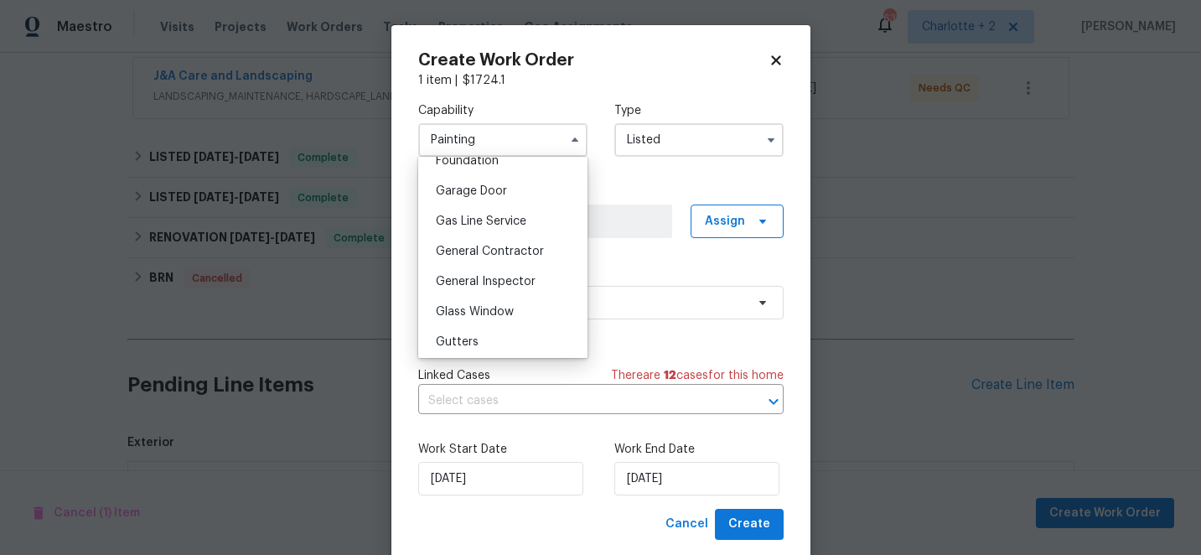
scroll to position [734, 0]
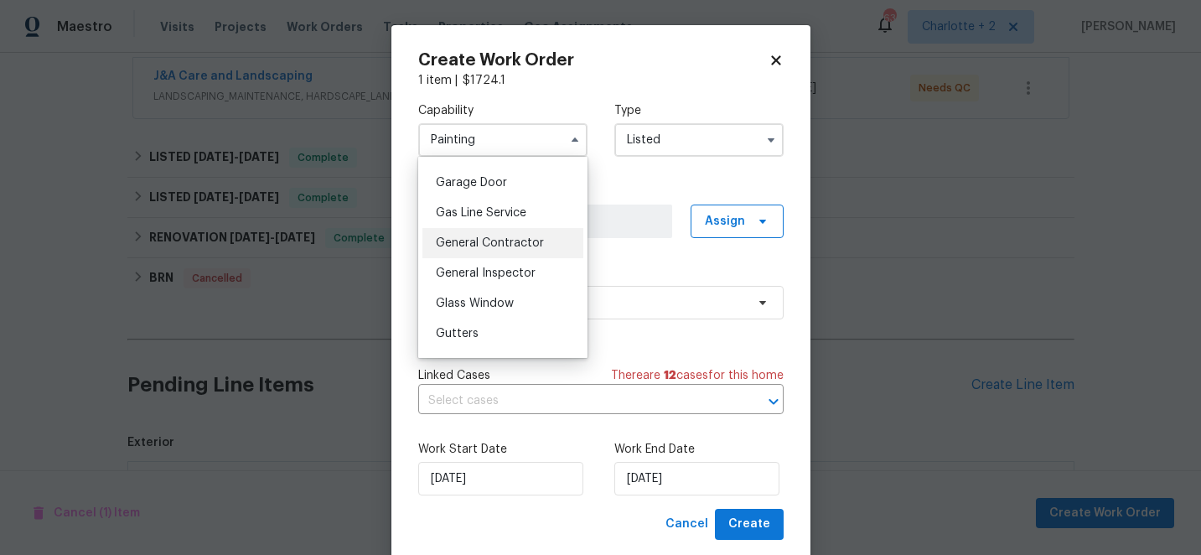
click at [509, 244] on span "General Contractor" at bounding box center [490, 243] width 108 height 12
type input "General Contractor"
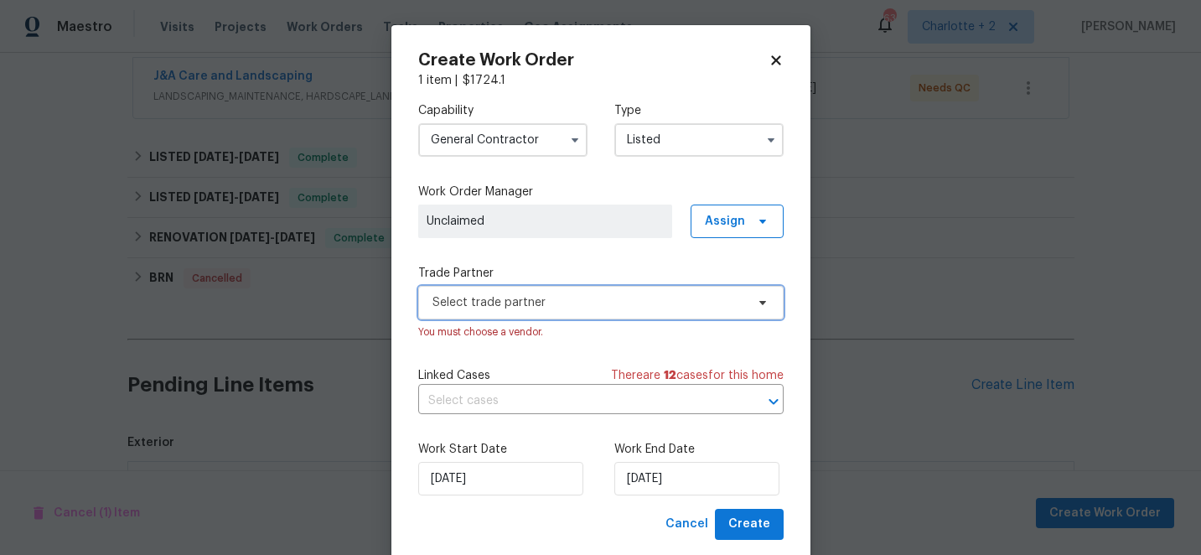
click at [509, 303] on span "Select trade partner" at bounding box center [589, 302] width 313 height 17
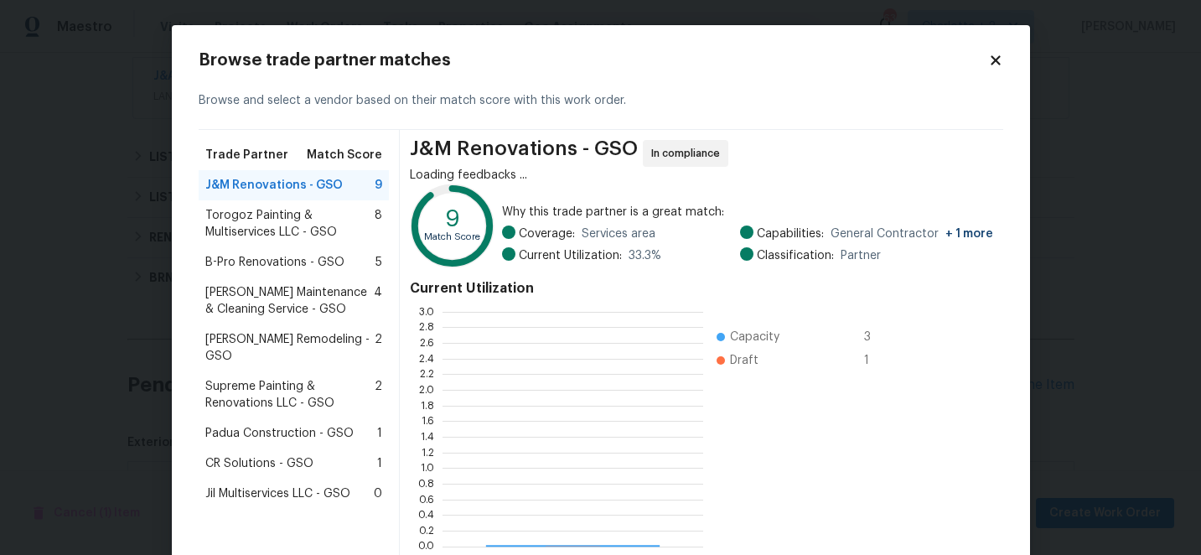
scroll to position [235, 261]
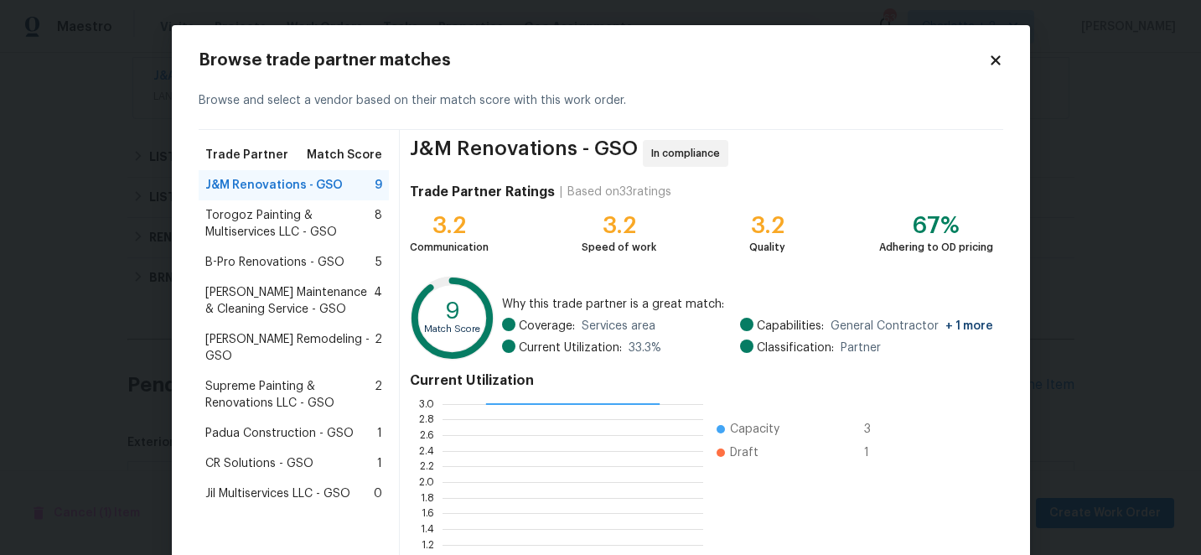
click at [273, 378] on span "Supreme Painting & Renovations LLC - GSO" at bounding box center [290, 395] width 170 height 34
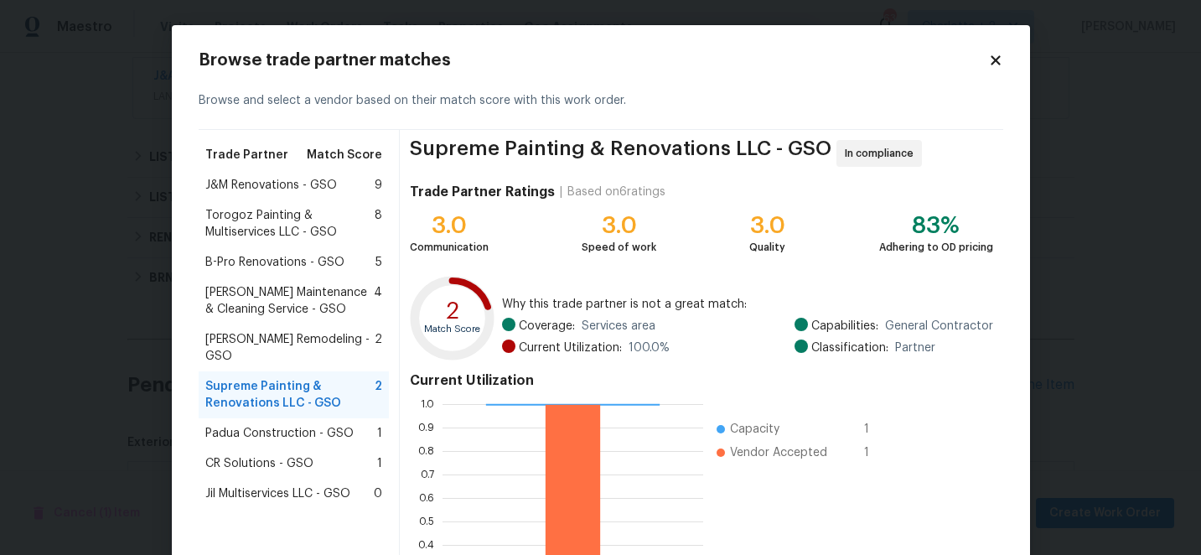
scroll to position [184, 0]
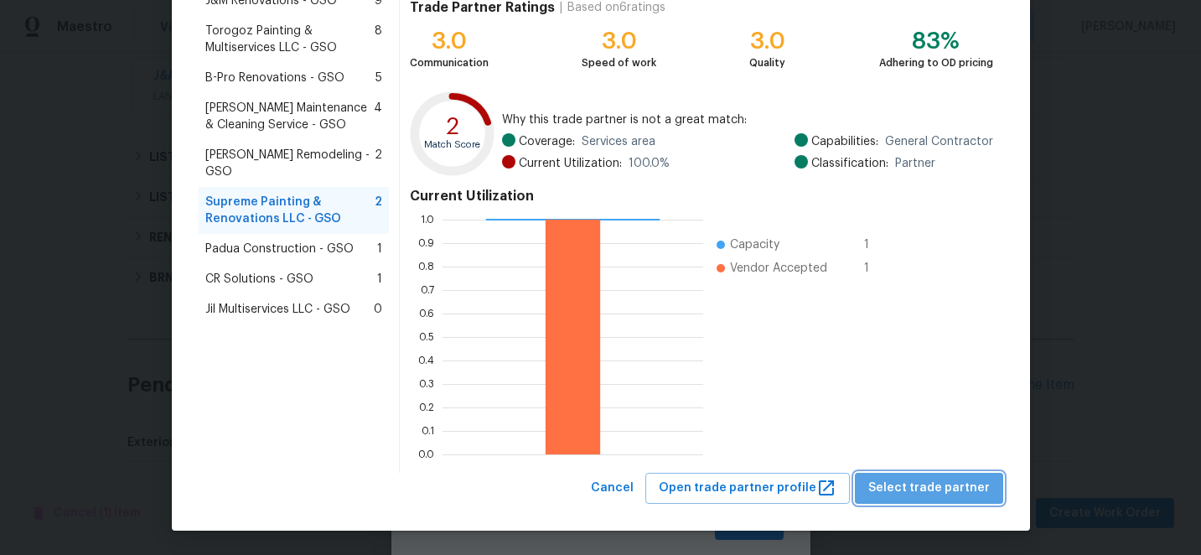
click at [956, 478] on span "Select trade partner" at bounding box center [929, 488] width 122 height 21
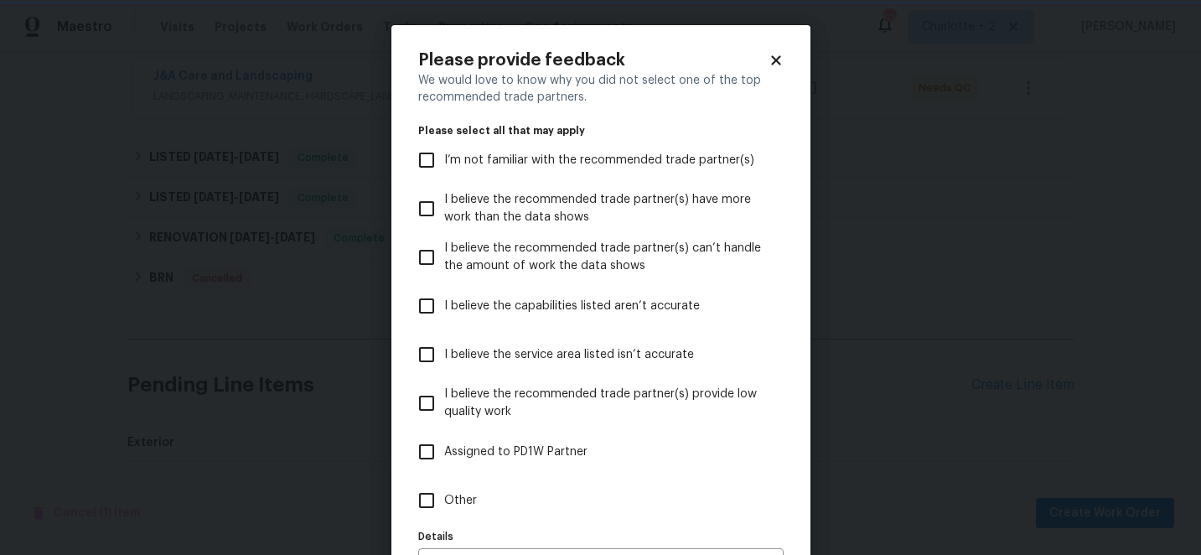
scroll to position [0, 0]
click at [426, 302] on input "I believe the capabilities listed aren’t accurate" at bounding box center [426, 305] width 35 height 35
checkbox input "true"
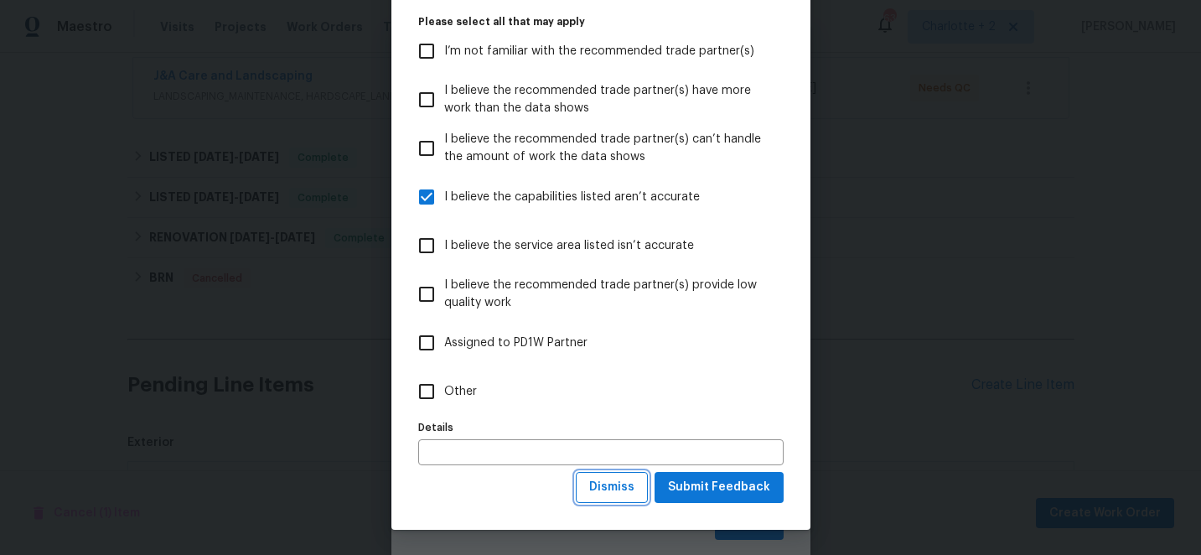
click at [623, 474] on button "Dismiss" at bounding box center [612, 487] width 72 height 31
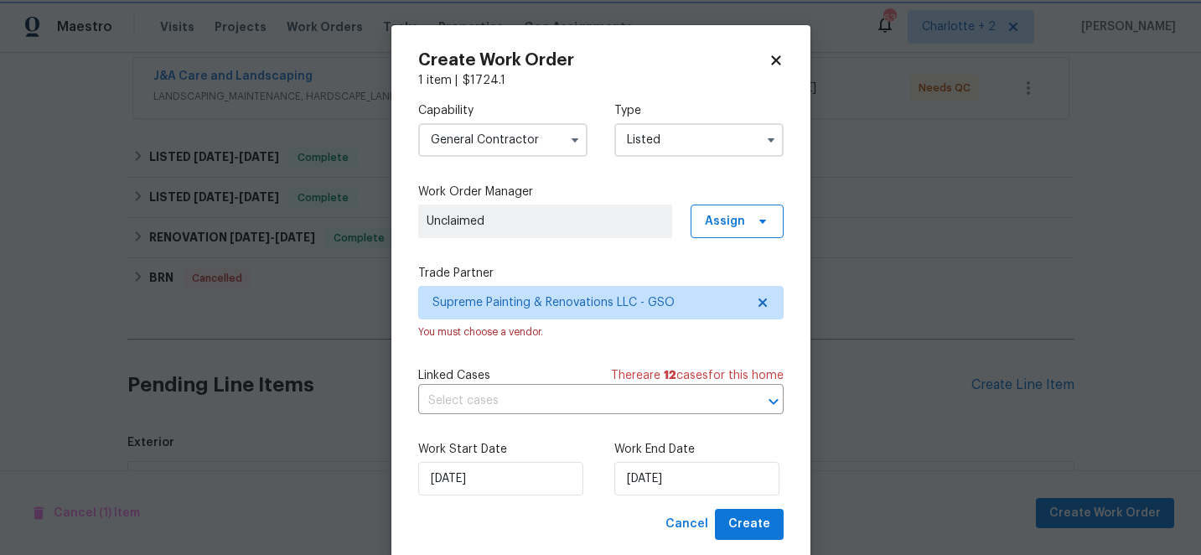
scroll to position [0, 0]
click at [617, 218] on span "Unclaimed" at bounding box center [545, 221] width 237 height 17
click at [730, 218] on span "Assign" at bounding box center [725, 221] width 40 height 17
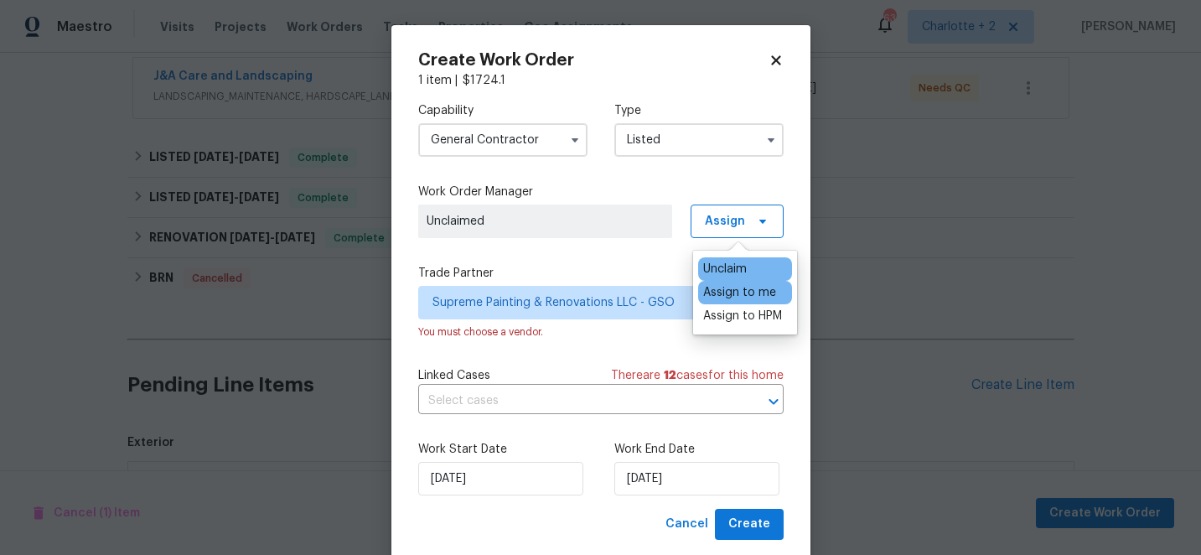
click at [743, 293] on div "Assign to me" at bounding box center [739, 292] width 73 height 17
click at [590, 249] on div "Capability General [DEMOGRAPHIC_DATA] Type Listed Work Order Manager [PERSON_NA…" at bounding box center [600, 299] width 365 height 420
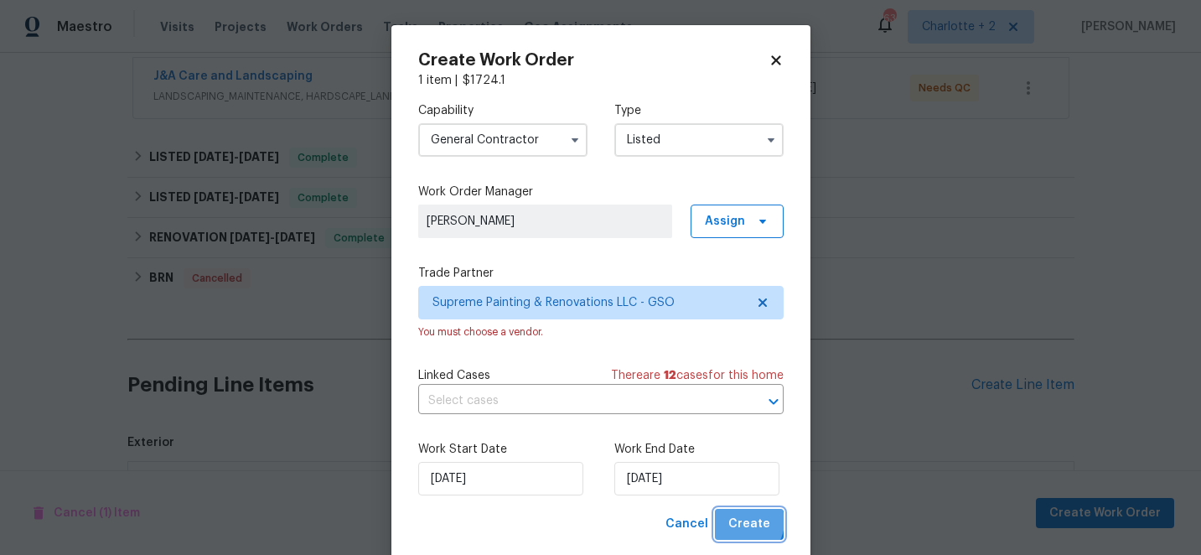
click at [744, 522] on span "Create" at bounding box center [749, 524] width 42 height 21
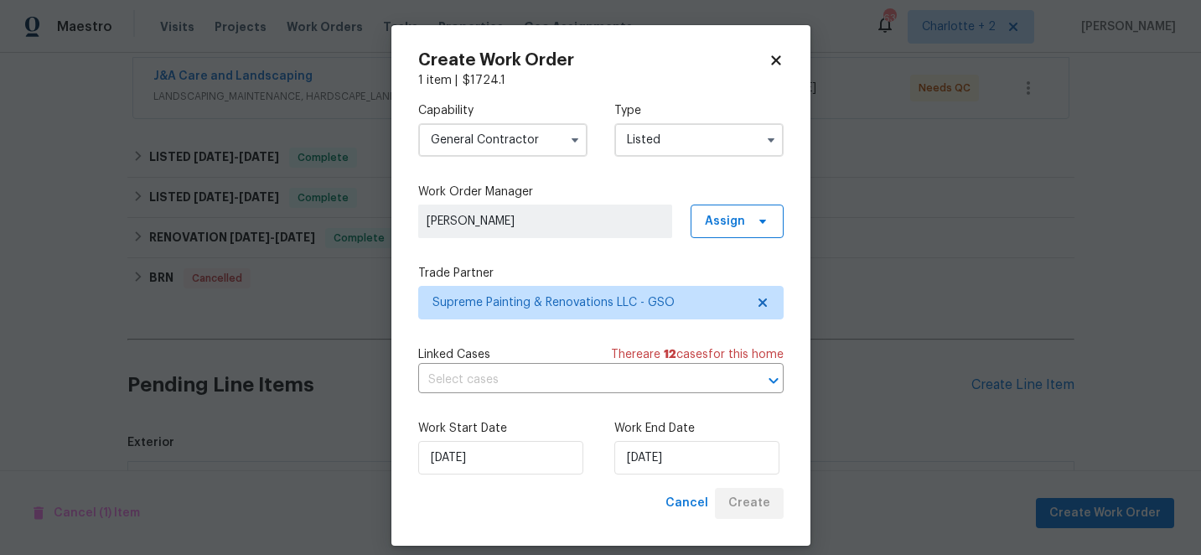
checkbox input "false"
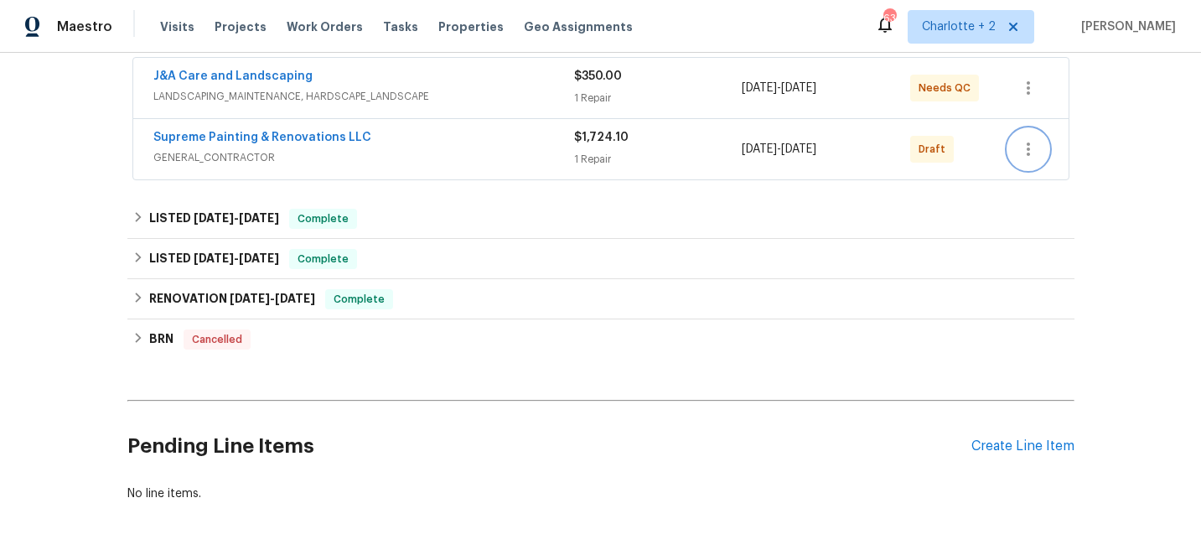
click at [1018, 146] on icon "button" at bounding box center [1028, 149] width 20 height 20
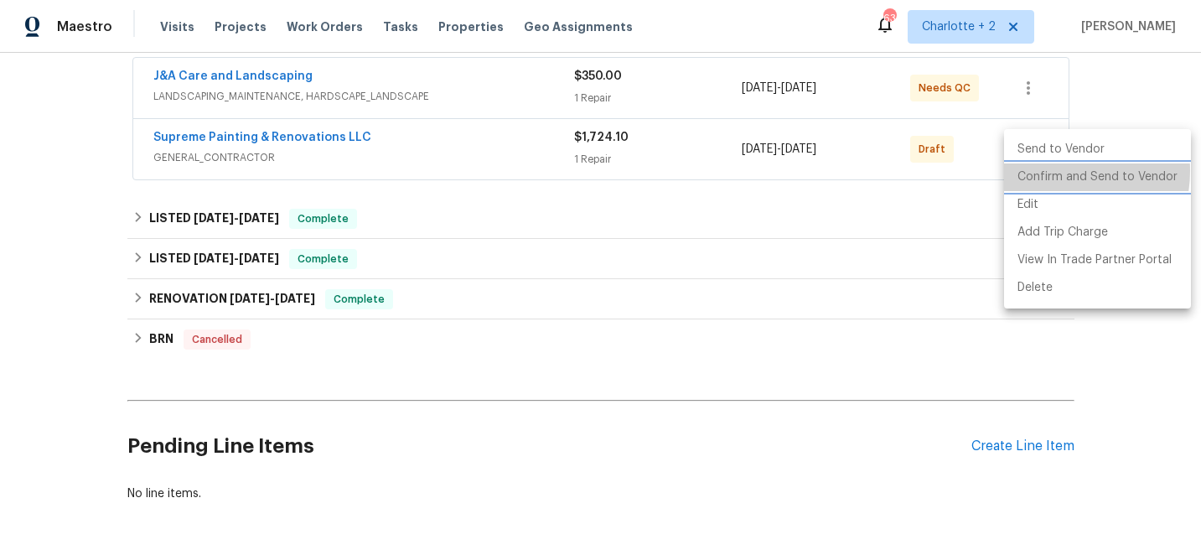
click at [1053, 171] on li "Confirm and Send to Vendor" at bounding box center [1097, 177] width 187 height 28
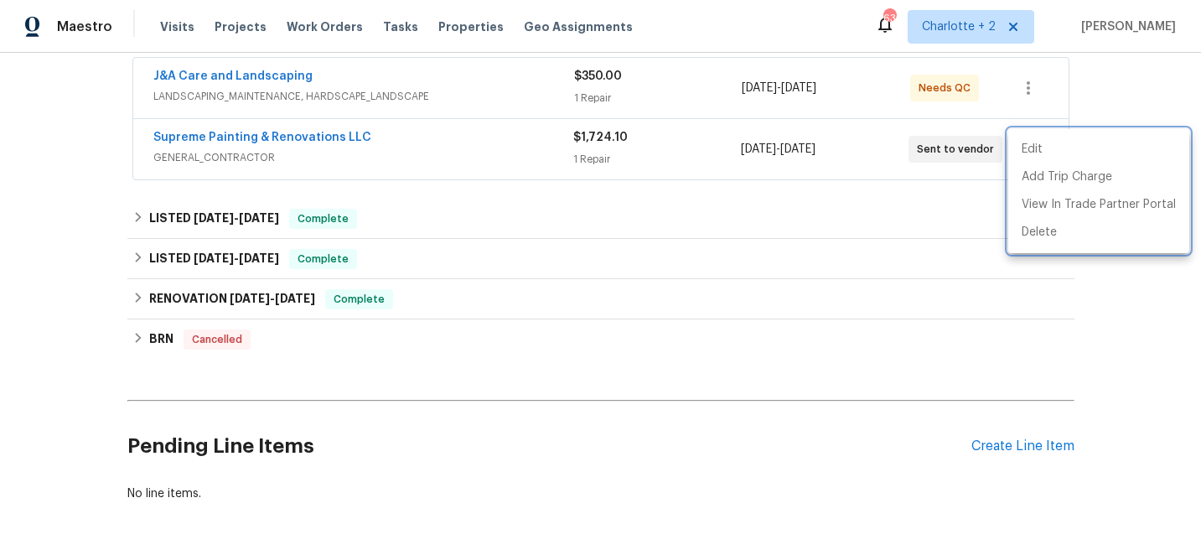
click at [1111, 95] on div at bounding box center [600, 277] width 1201 height 555
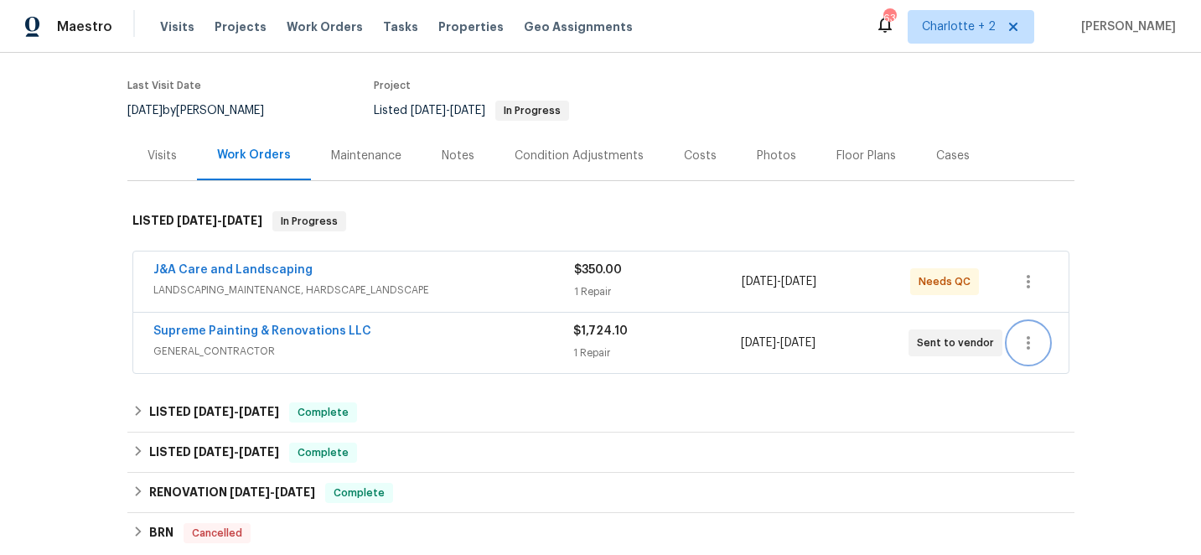
scroll to position [190, 0]
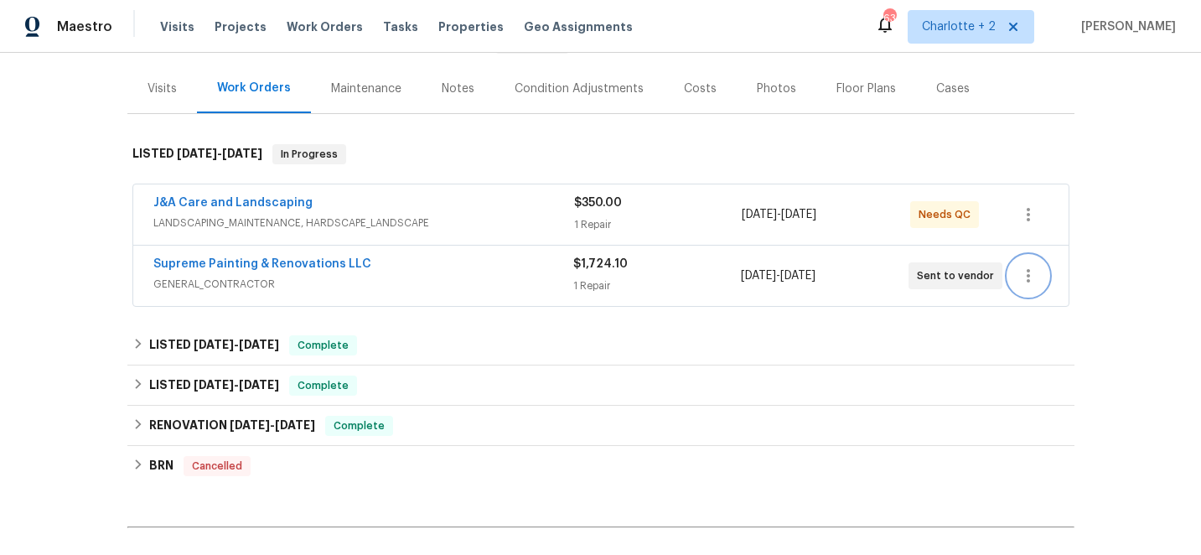
click at [1031, 274] on icon "button" at bounding box center [1028, 276] width 20 height 20
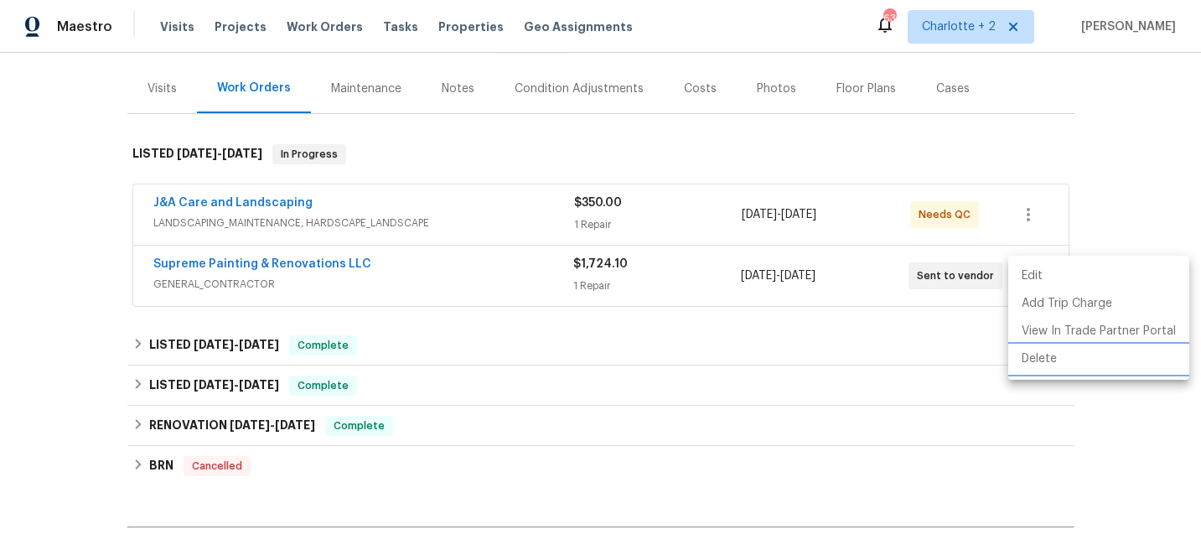
click at [1048, 363] on li "Delete" at bounding box center [1098, 359] width 181 height 28
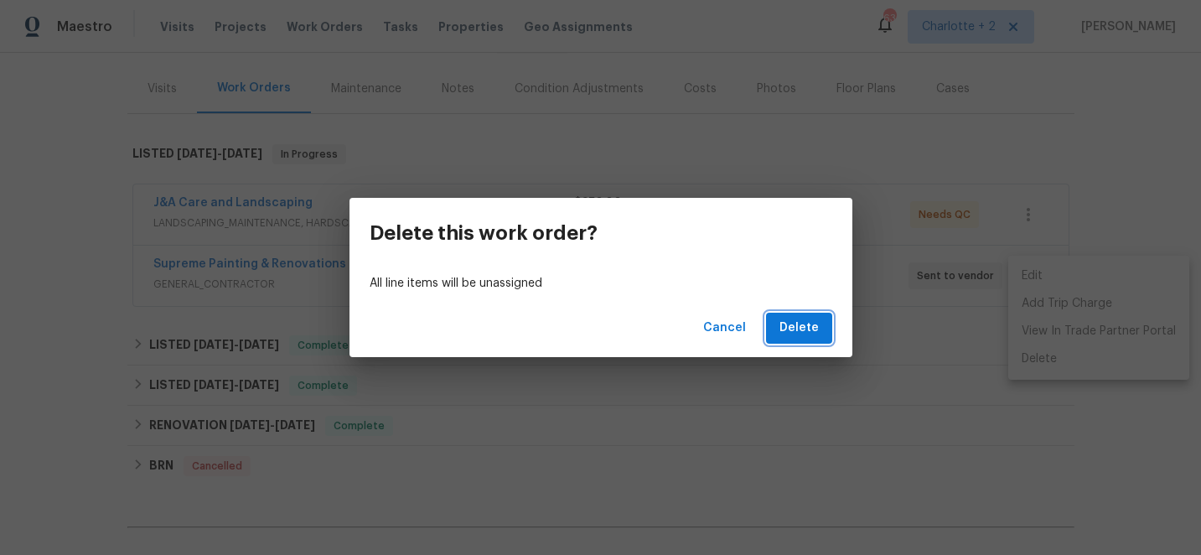
click at [800, 331] on span "Delete" at bounding box center [799, 328] width 39 height 21
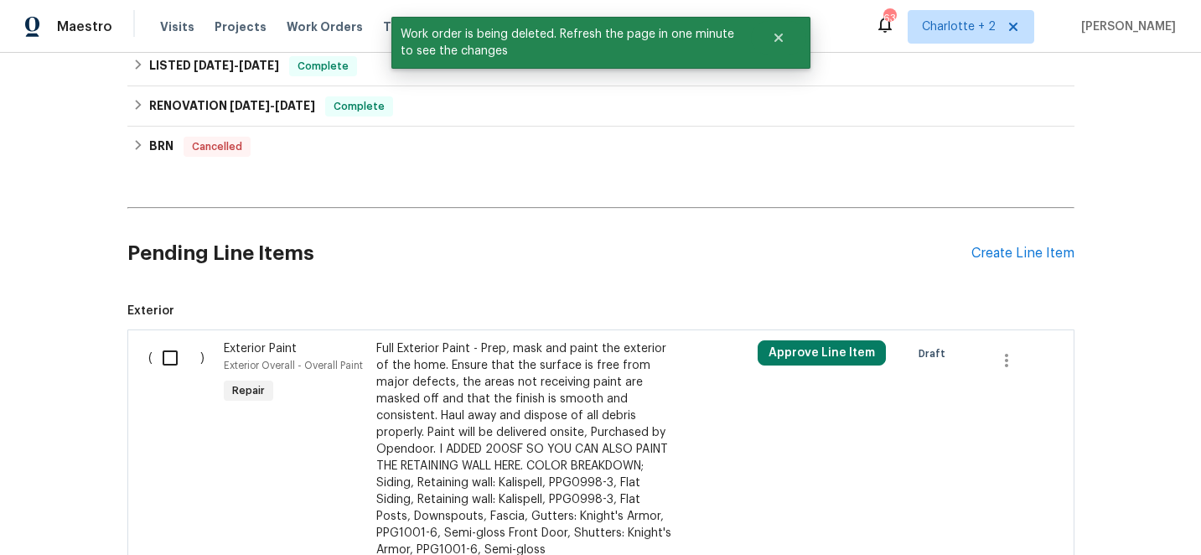
scroll to position [452, 0]
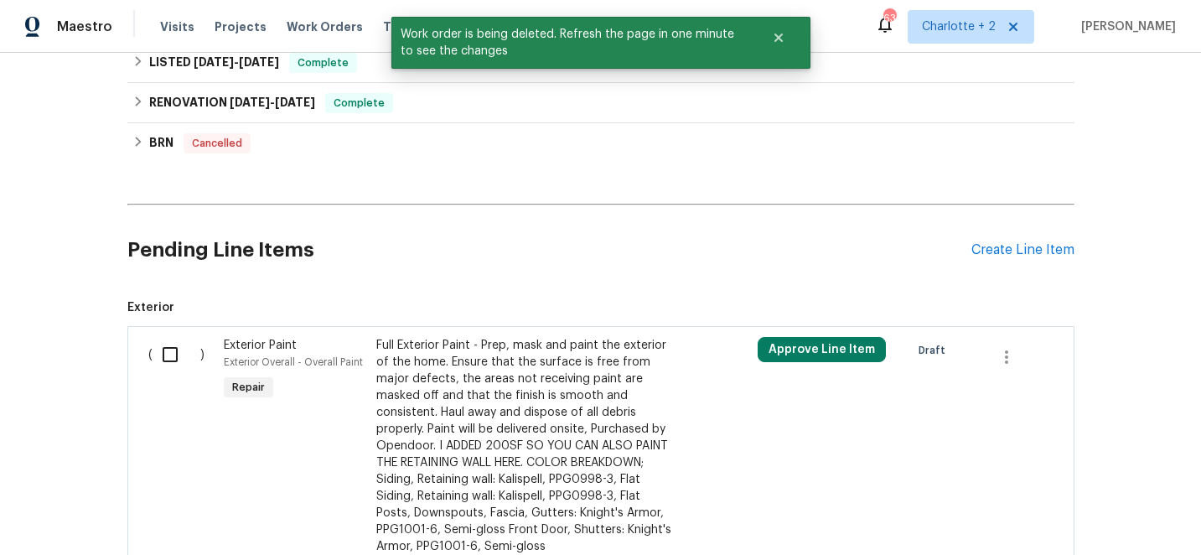
click at [173, 356] on input "checkbox" at bounding box center [177, 354] width 48 height 35
checkbox input "true"
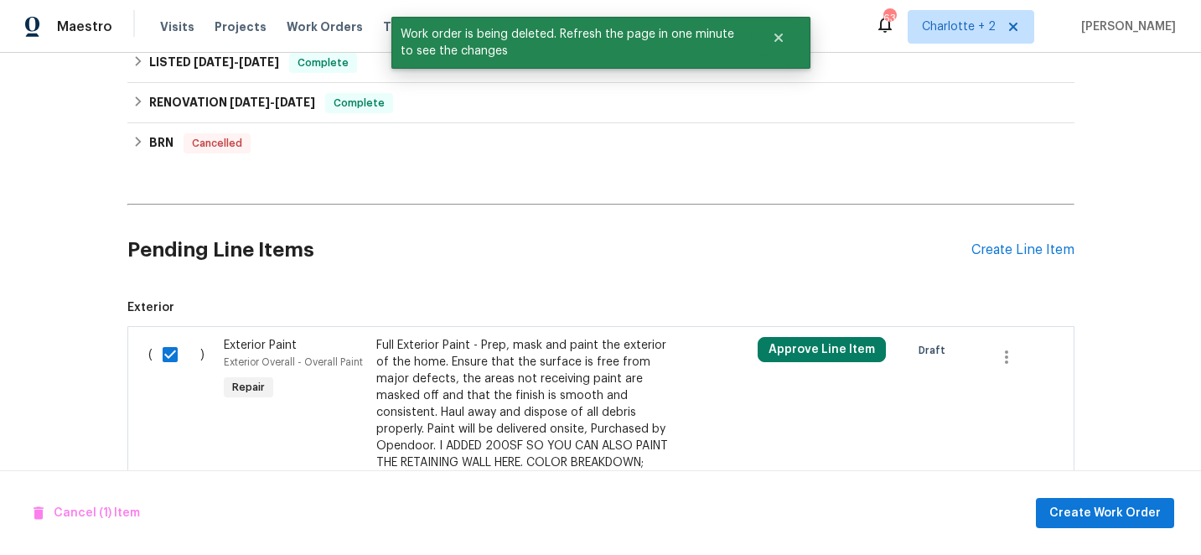
click at [1131, 528] on div "Cancel (1) Item Create Work Order" at bounding box center [600, 512] width 1201 height 85
click at [1138, 491] on div "Cancel (1) Item Create Work Order" at bounding box center [600, 512] width 1201 height 85
click at [1137, 503] on span "Create Work Order" at bounding box center [1104, 513] width 111 height 21
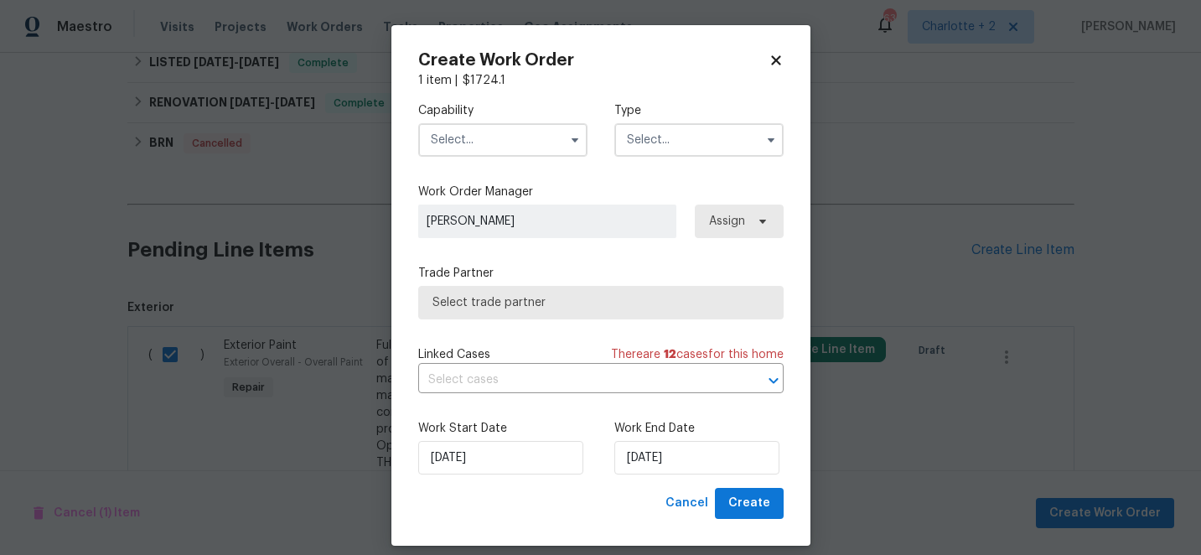
click at [476, 138] on input "text" at bounding box center [502, 140] width 169 height 34
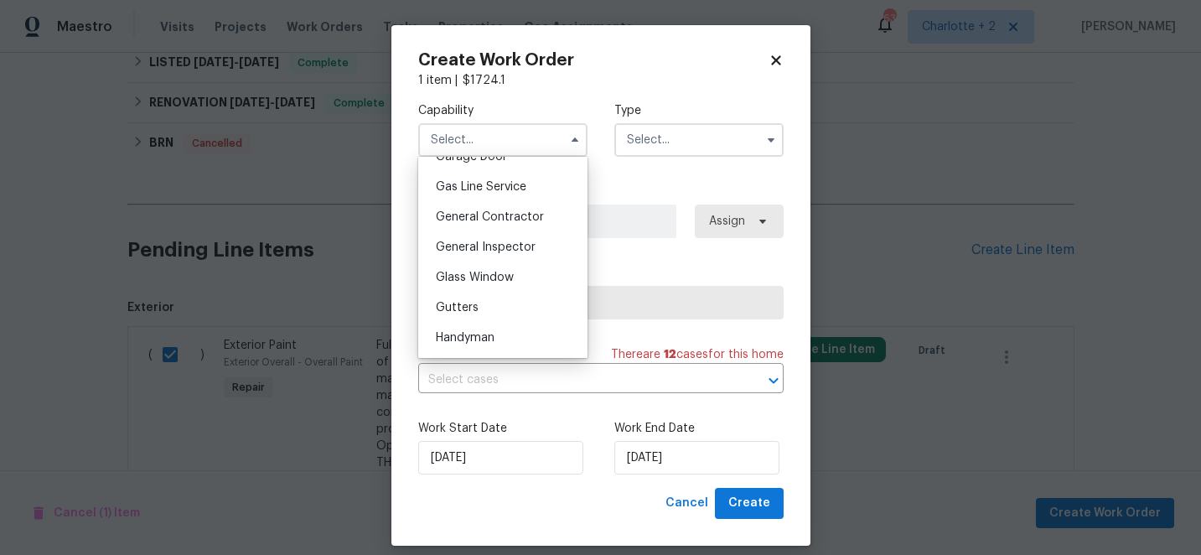
scroll to position [767, 0]
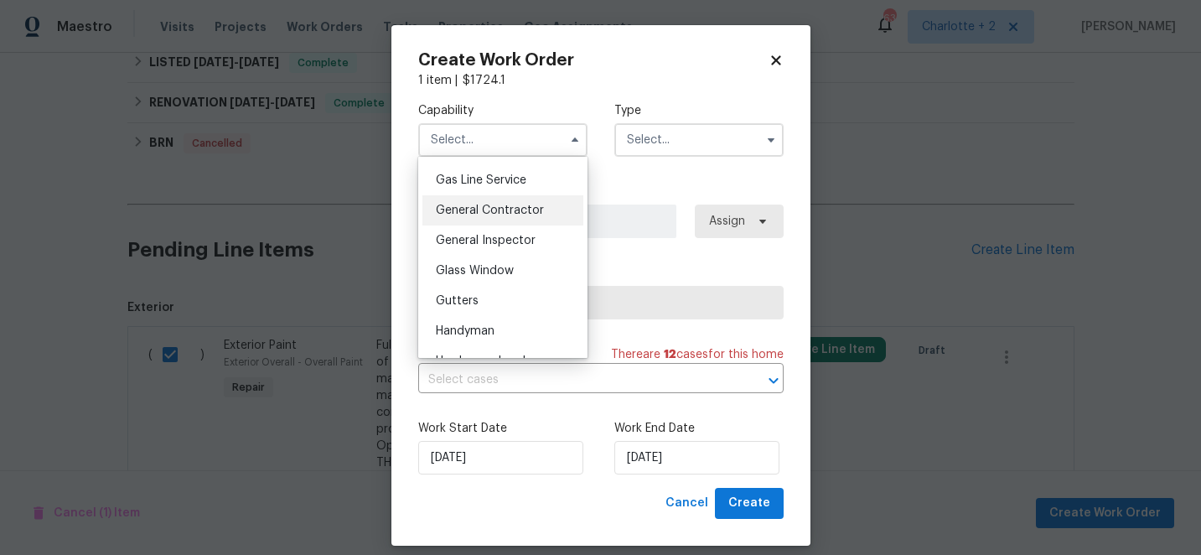
click at [517, 208] on span "General Contractor" at bounding box center [490, 211] width 108 height 12
type input "General Contractor"
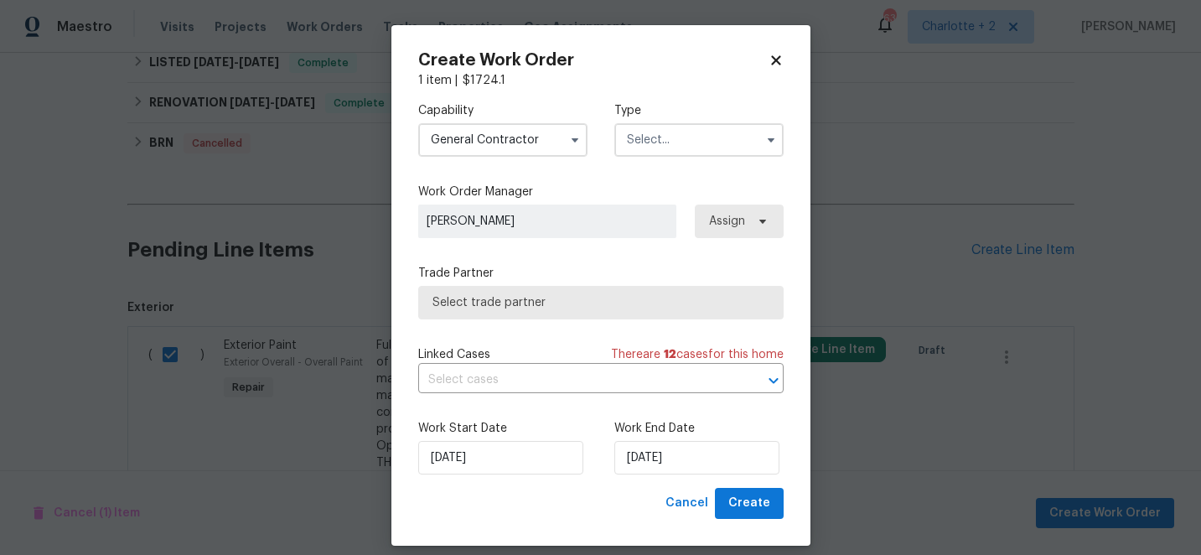
click at [659, 135] on input "text" at bounding box center [698, 140] width 169 height 34
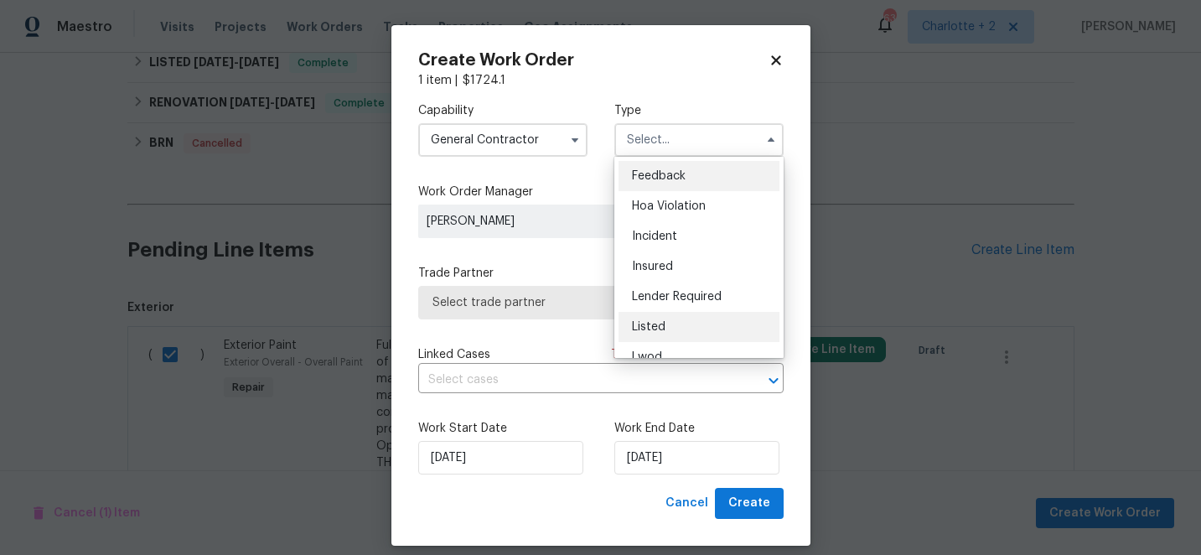
click at [650, 329] on span "Listed" at bounding box center [649, 327] width 34 height 12
type input "Listed"
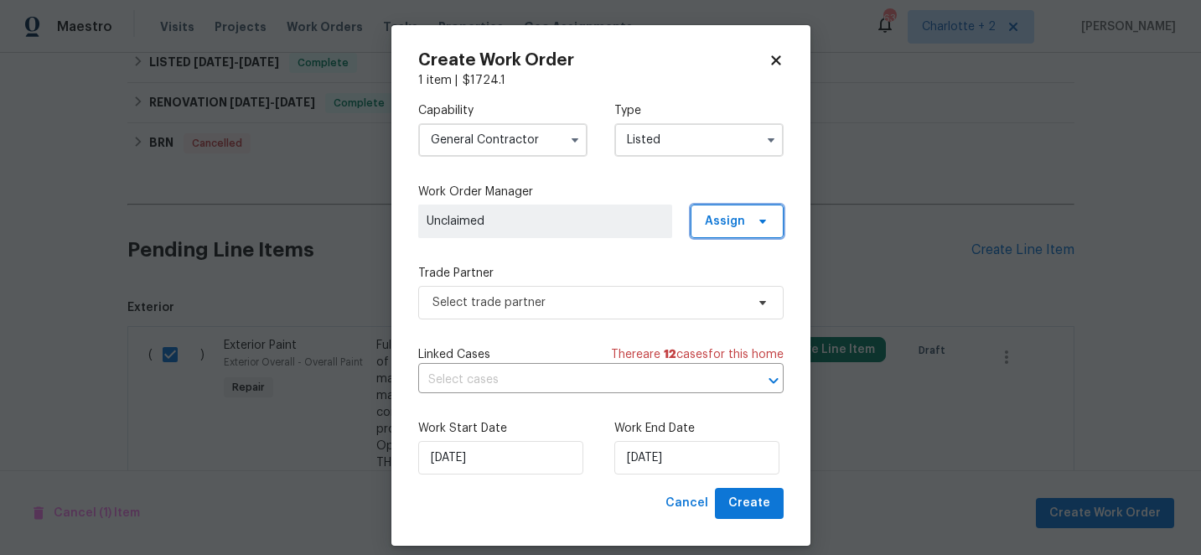
click at [744, 217] on span "Assign" at bounding box center [737, 222] width 93 height 34
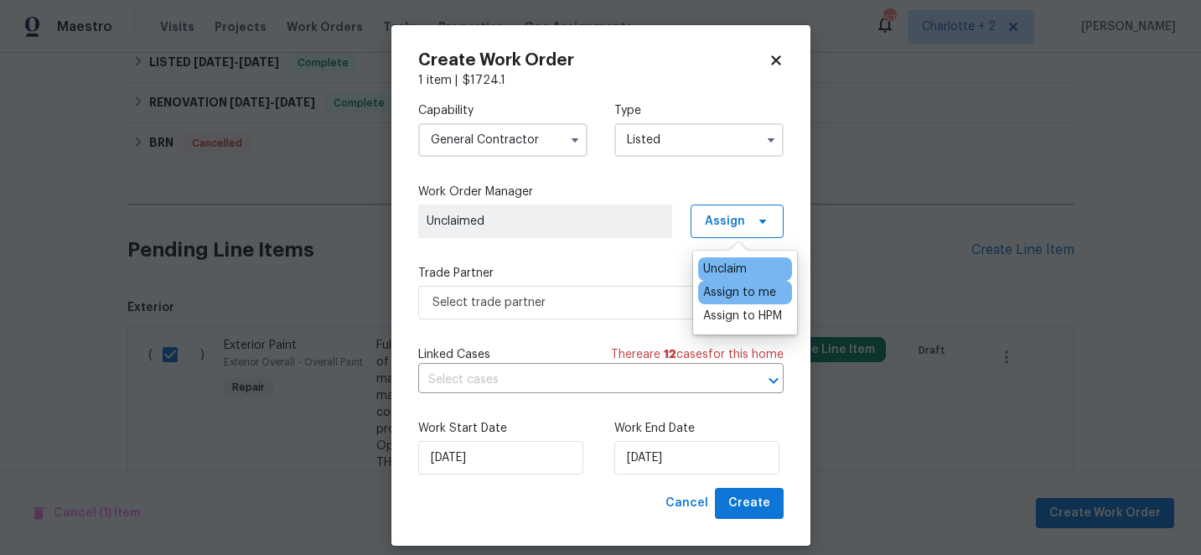
click at [737, 293] on div "Assign to me" at bounding box center [739, 292] width 73 height 17
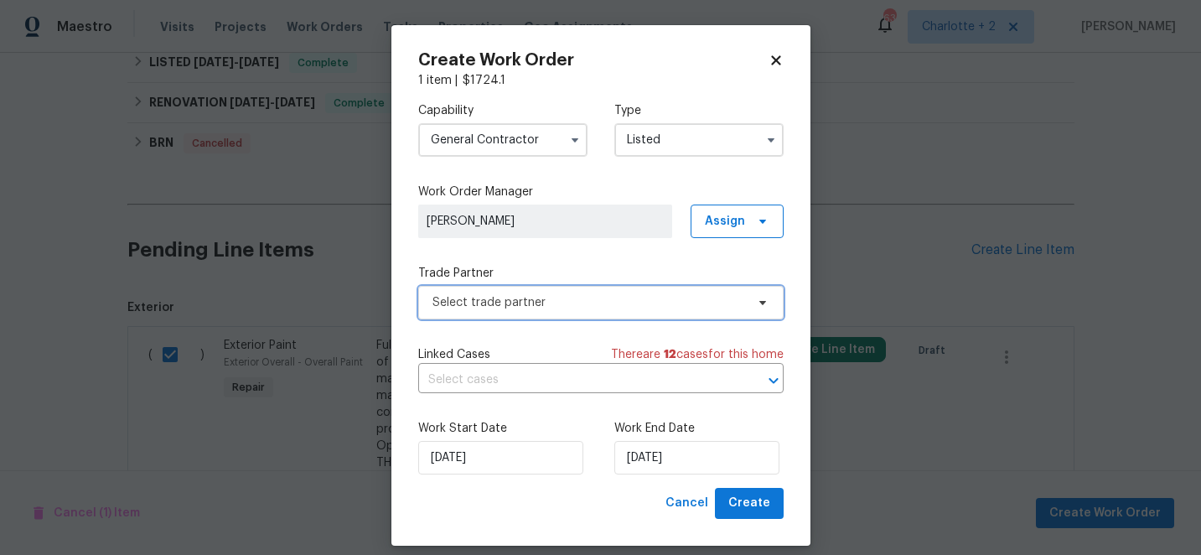
click at [660, 311] on span "Select trade partner" at bounding box center [600, 303] width 365 height 34
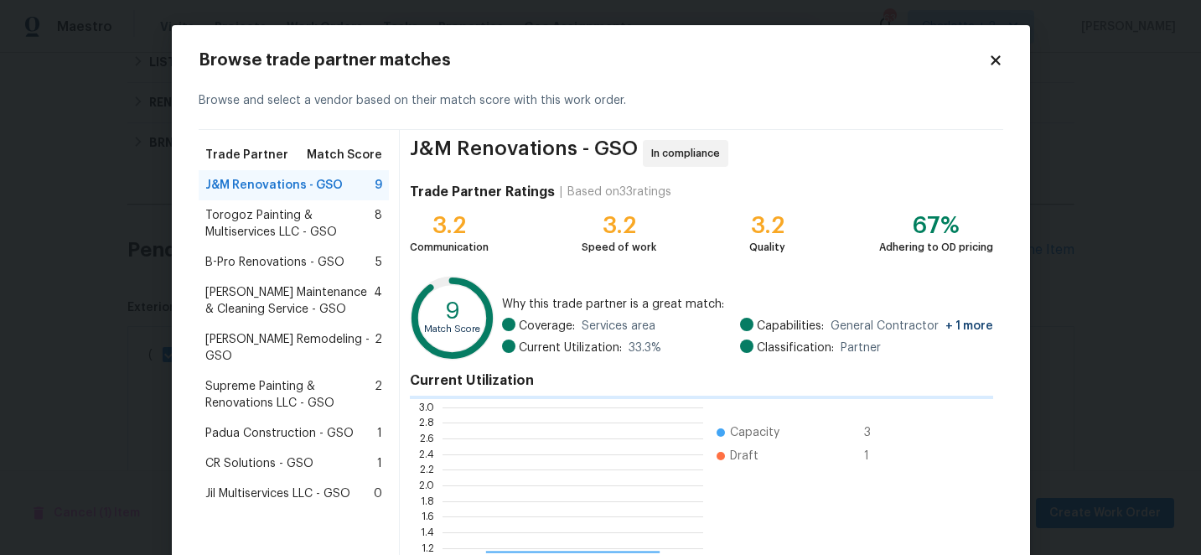
scroll to position [235, 261]
click at [269, 455] on span "CR Solutions - GSO" at bounding box center [259, 463] width 108 height 17
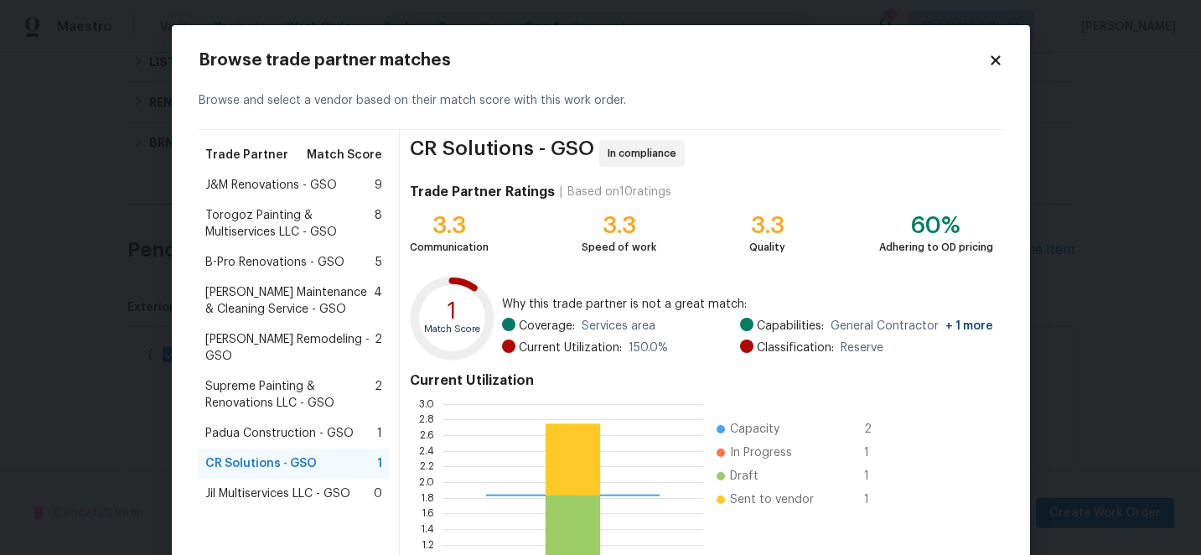
scroll to position [184, 0]
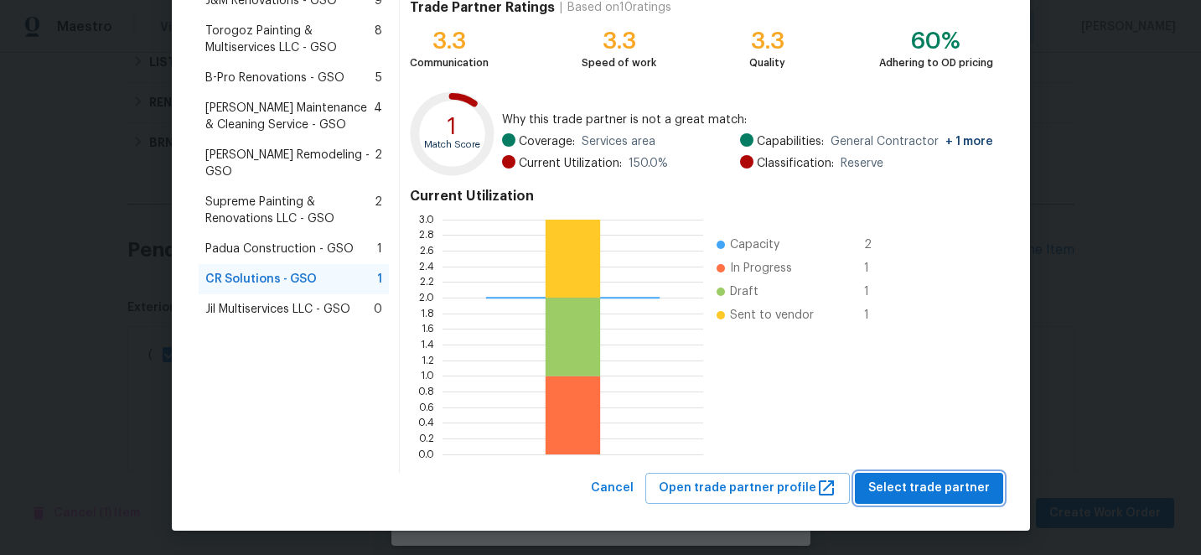
click at [965, 480] on span "Select trade partner" at bounding box center [929, 488] width 122 height 21
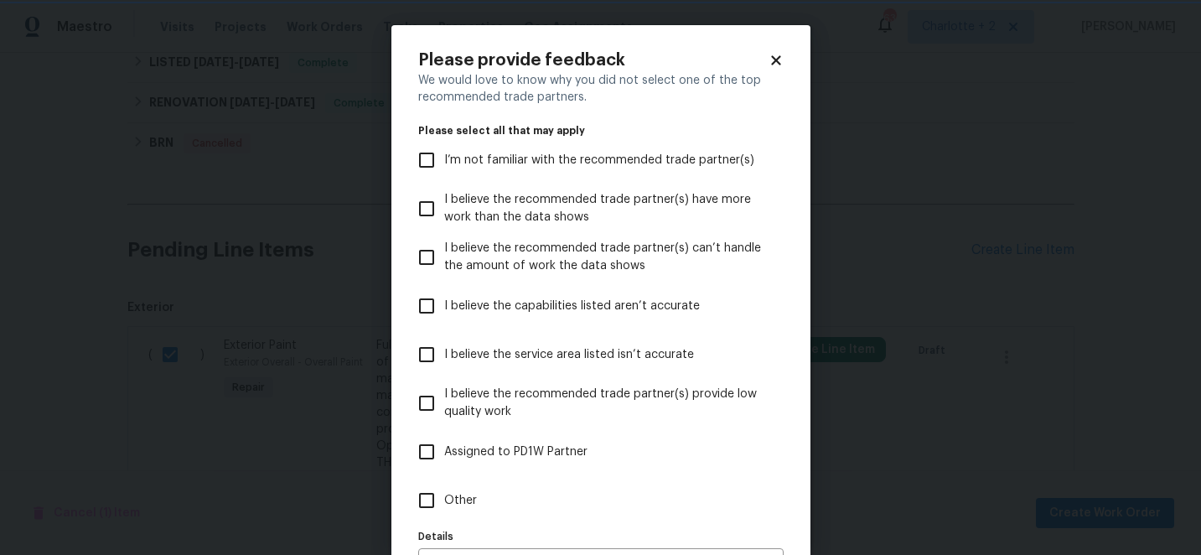
scroll to position [0, 0]
click at [428, 349] on input "I believe the service area listed isn’t accurate" at bounding box center [426, 354] width 35 height 35
checkbox input "true"
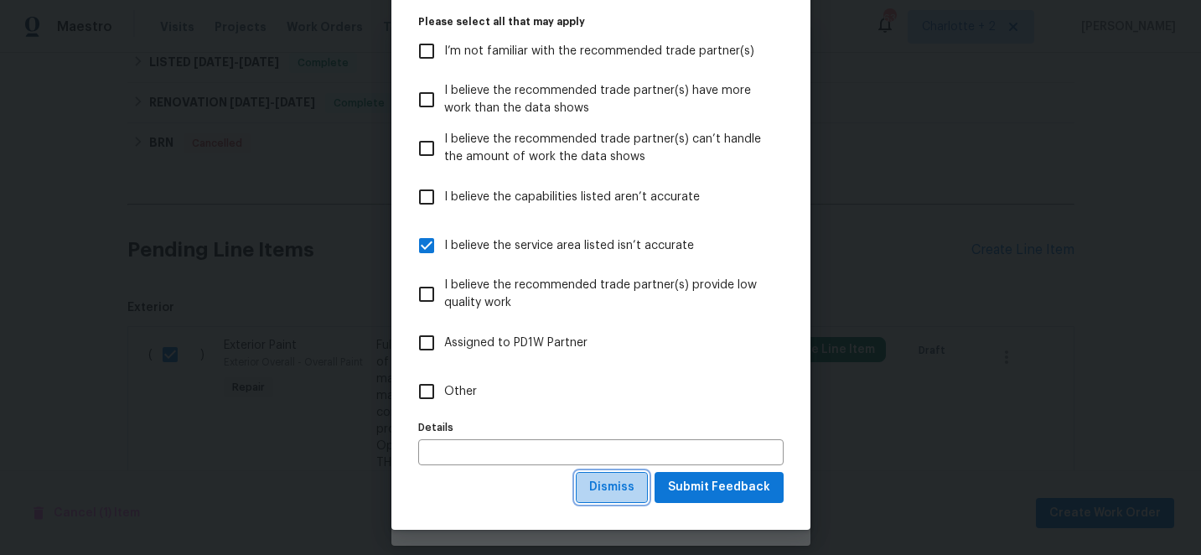
click at [628, 492] on span "Dismiss" at bounding box center [611, 487] width 45 height 21
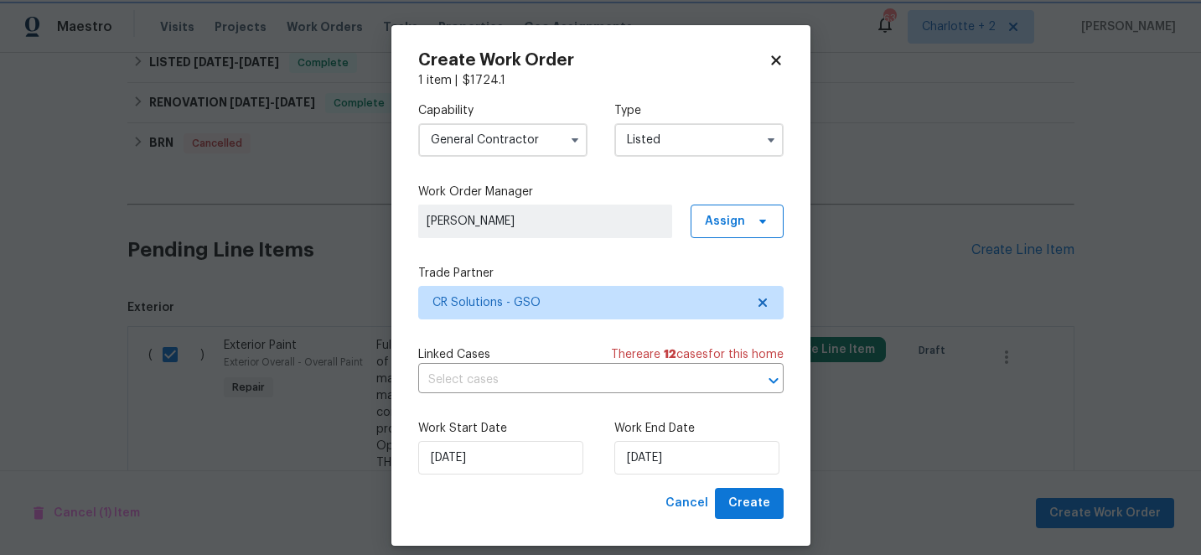
scroll to position [0, 0]
click at [698, 458] on input "[DATE]" at bounding box center [696, 458] width 165 height 34
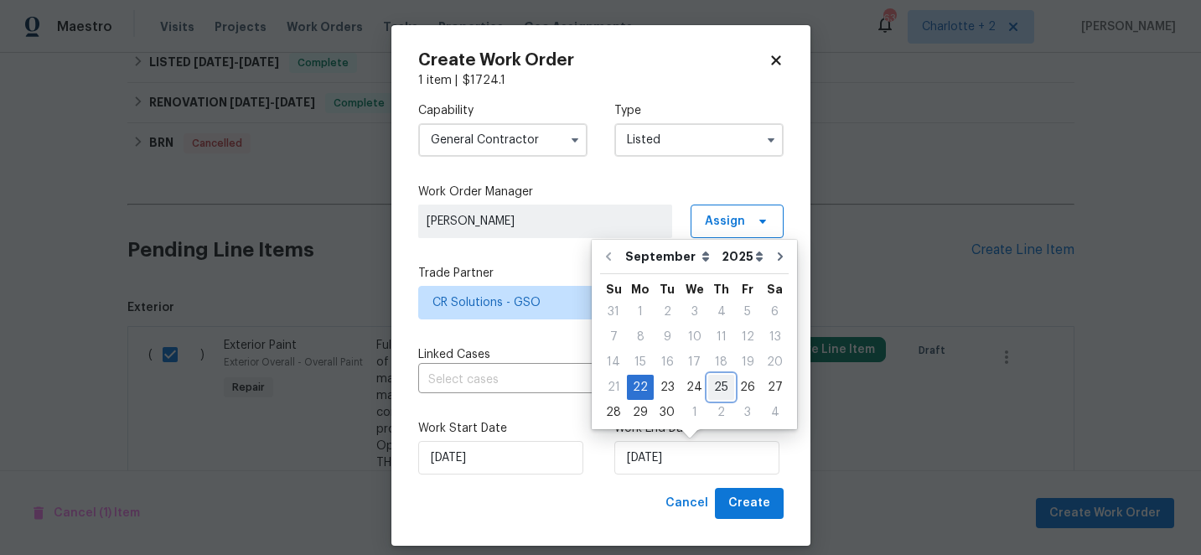
click at [718, 387] on div "25" at bounding box center [721, 387] width 26 height 23
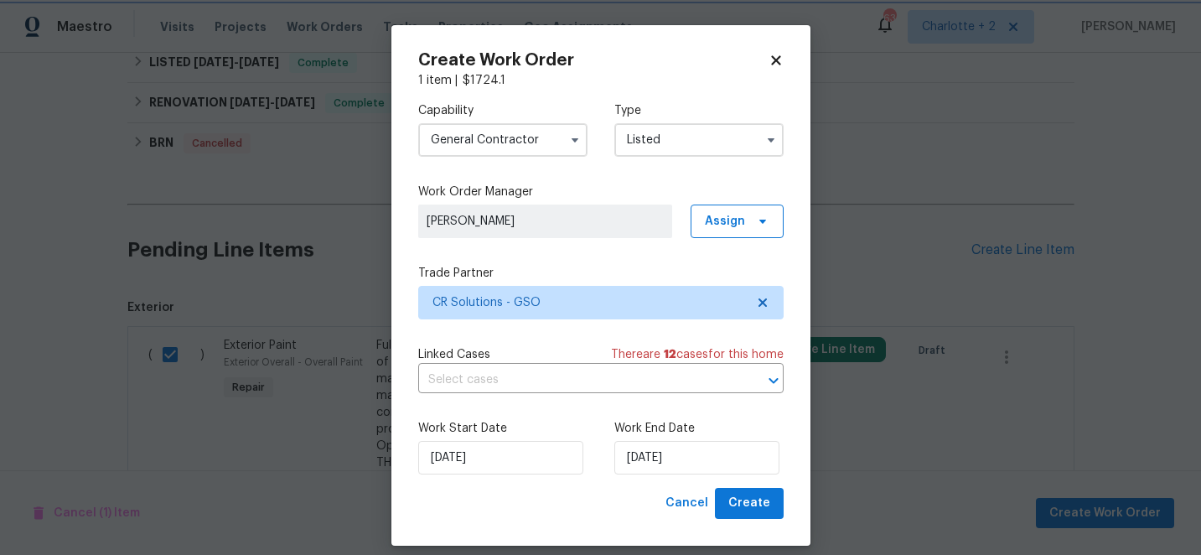
type input "[DATE]"
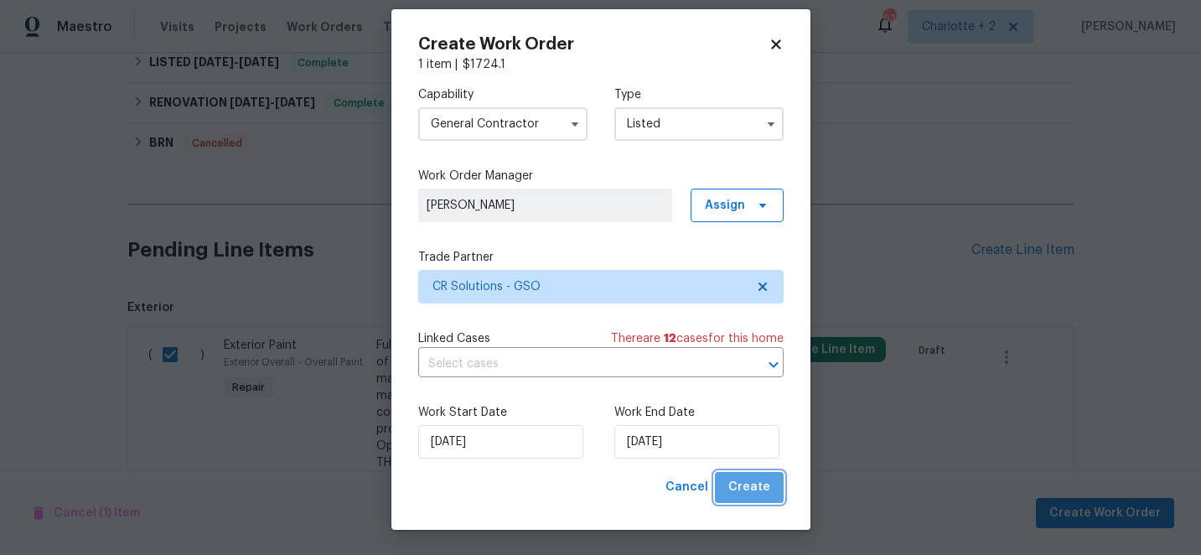
click at [764, 489] on span "Create" at bounding box center [749, 487] width 42 height 21
checkbox input "false"
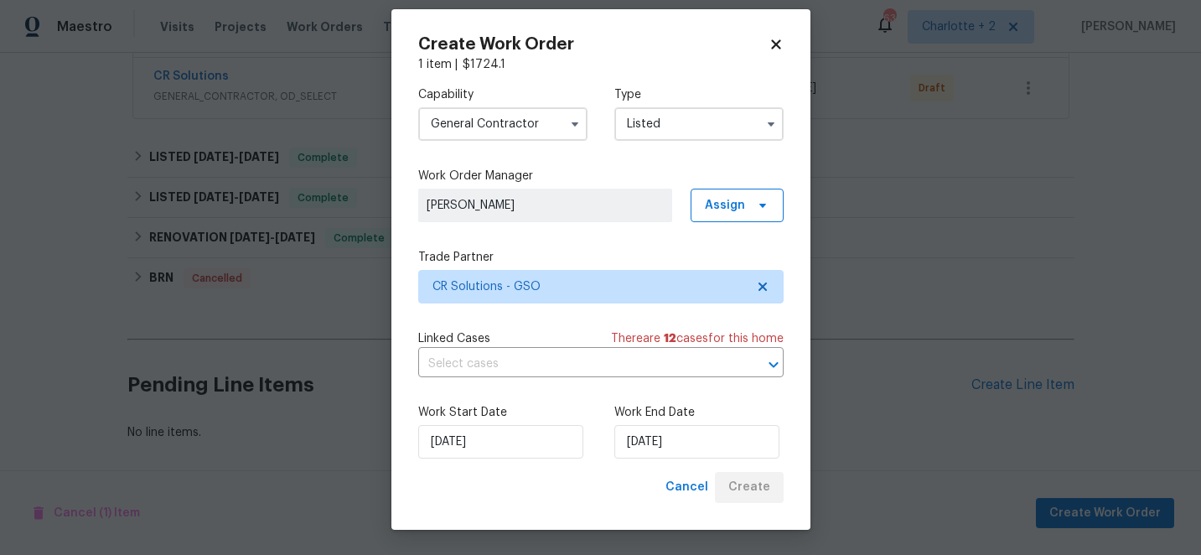
scroll to position [378, 0]
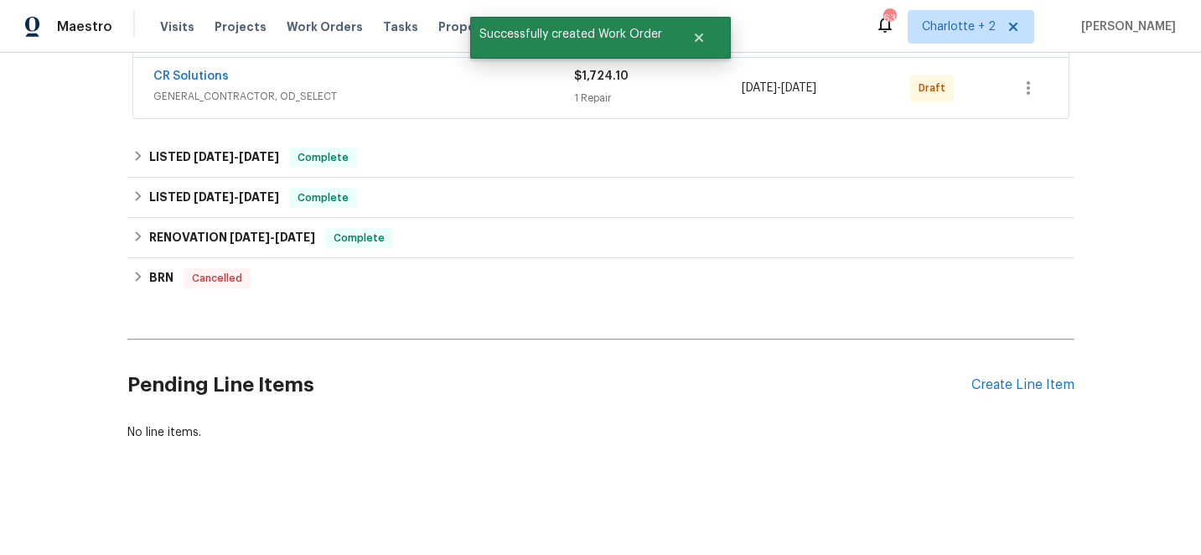
click at [1153, 153] on div "Back to all projects [STREET_ADDRESS] 3 Beds | 2 Baths | Total: 1442 ft² | Abov…" at bounding box center [600, 304] width 1201 height 502
click at [1028, 80] on icon "button" at bounding box center [1028, 88] width 20 height 20
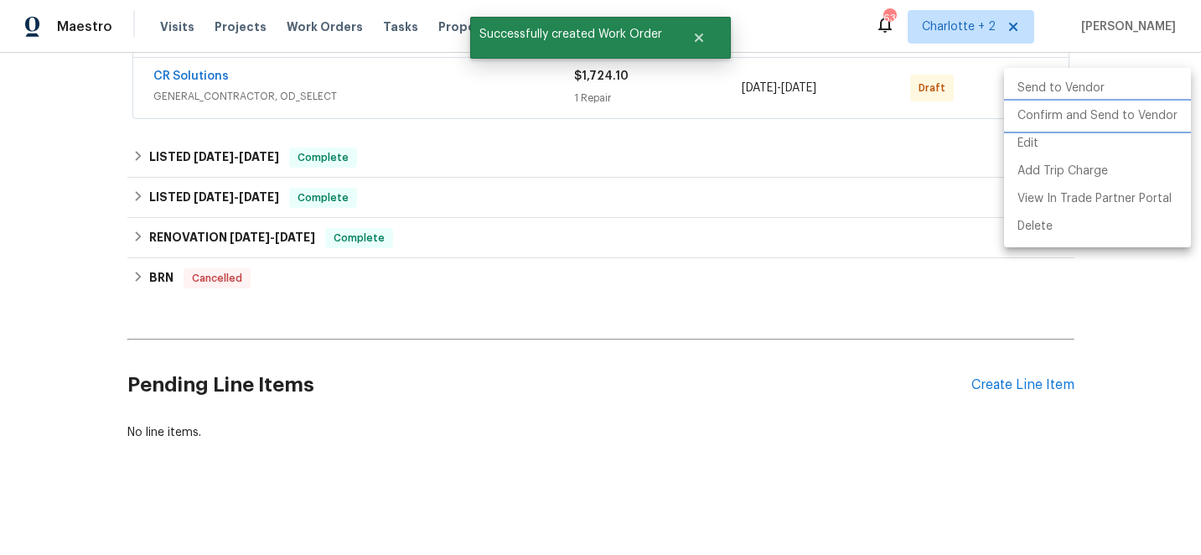
click at [1048, 120] on li "Confirm and Send to Vendor" at bounding box center [1097, 116] width 187 height 28
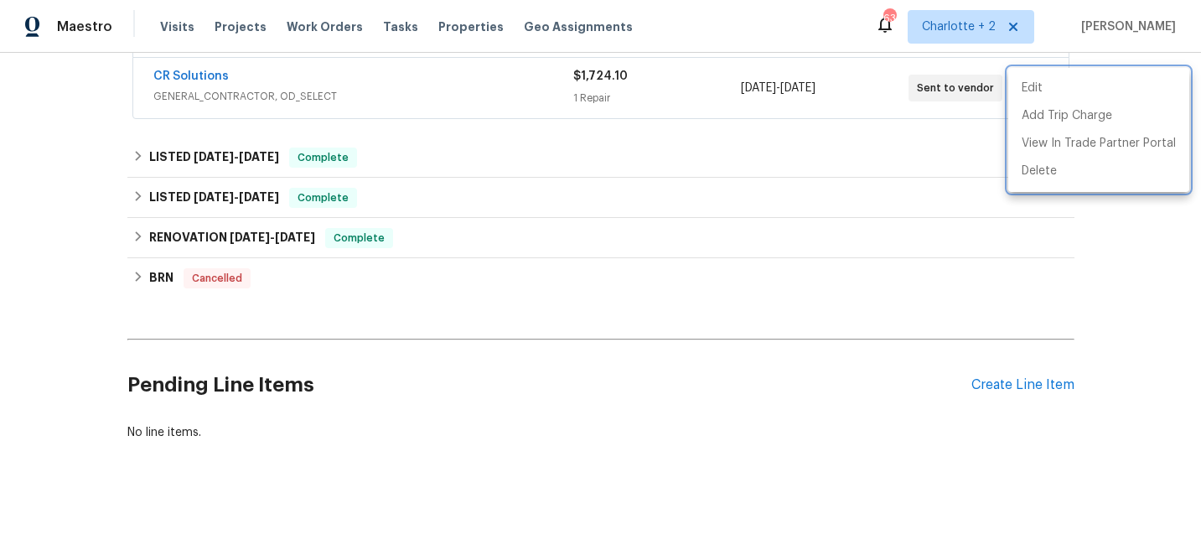
click at [467, 143] on div at bounding box center [600, 277] width 1201 height 555
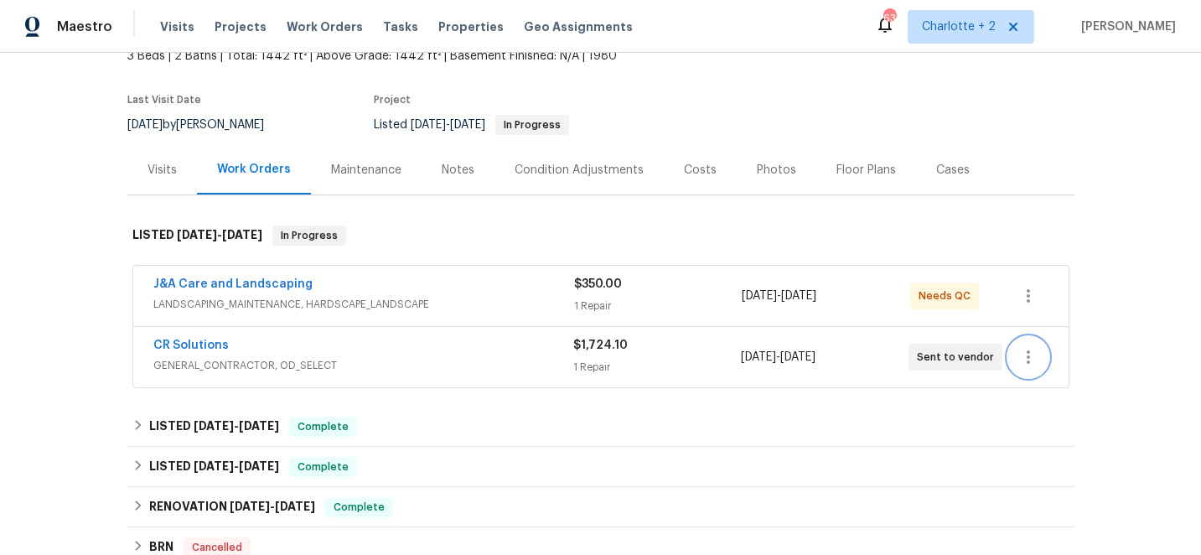
scroll to position [0, 0]
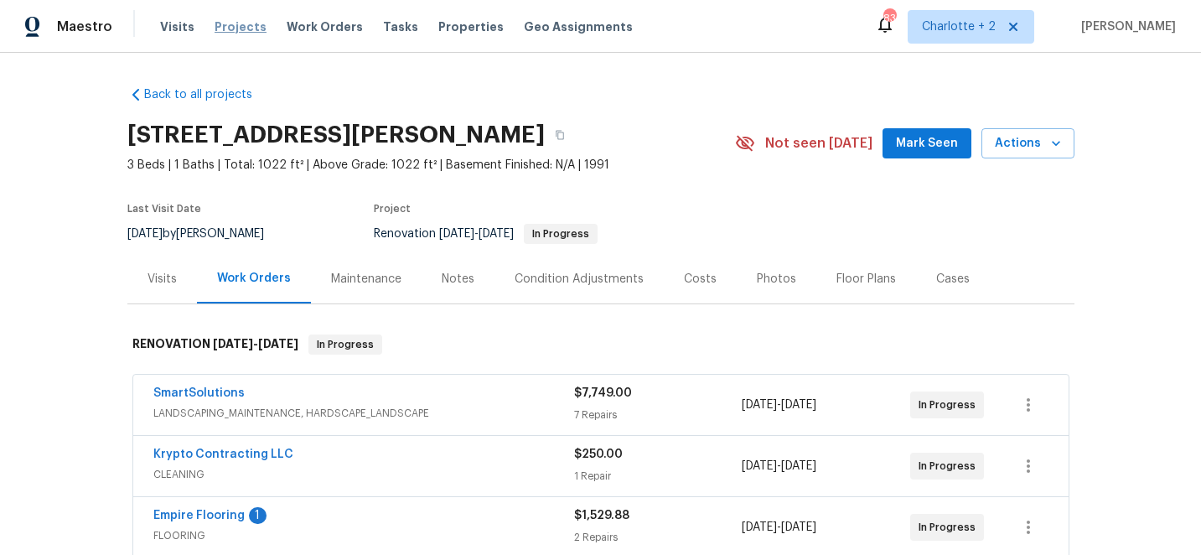
click at [230, 24] on span "Projects" at bounding box center [241, 26] width 52 height 17
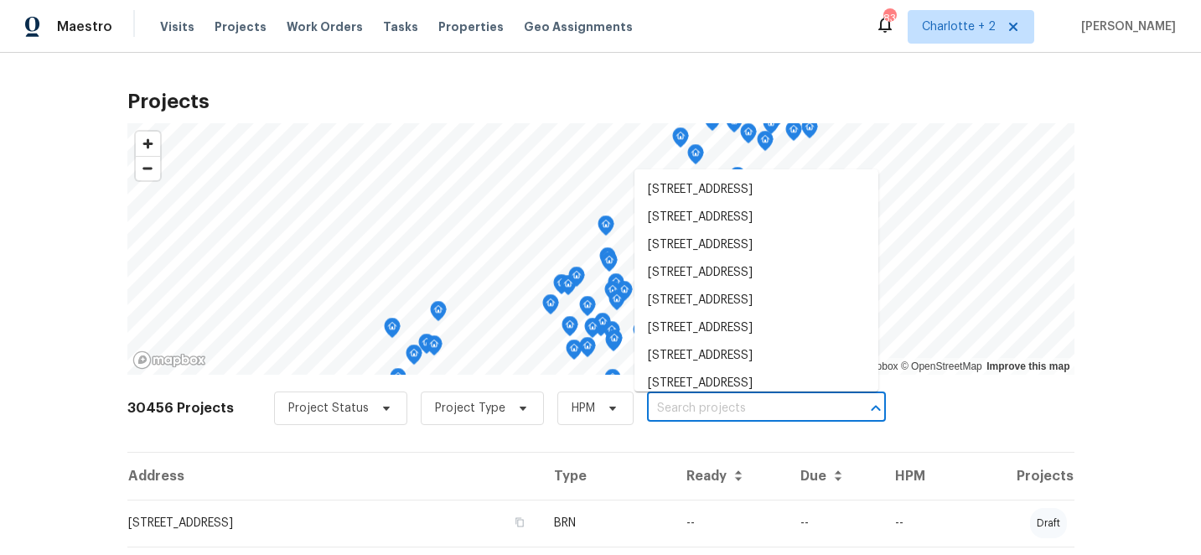
click at [695, 411] on input "text" at bounding box center [743, 409] width 192 height 26
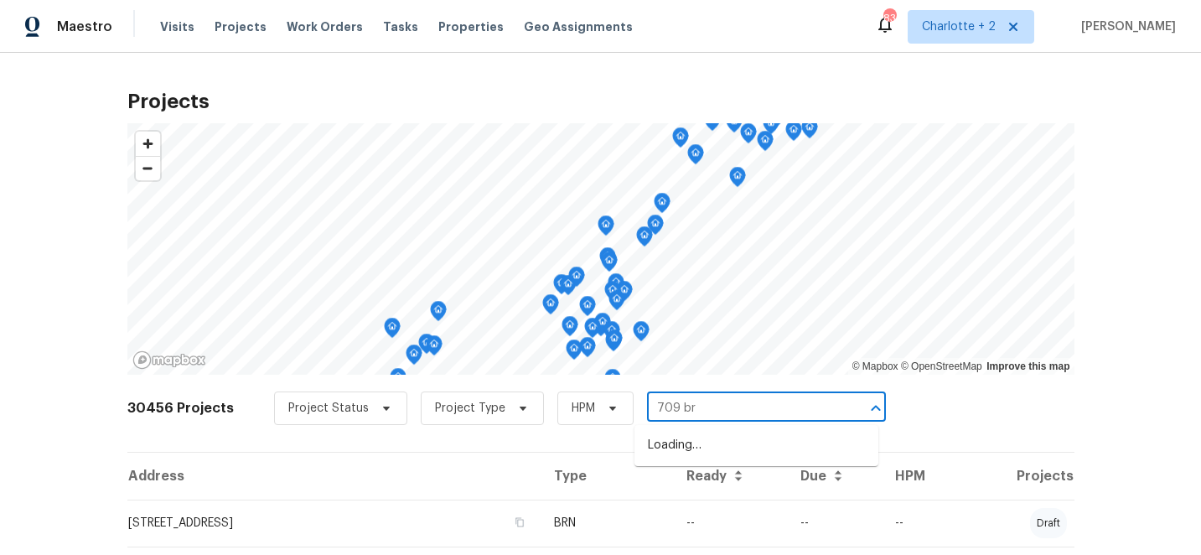
type input "709 bro"
click at [704, 453] on li "709 Broad St, Gibsonville, NC 27249" at bounding box center [757, 446] width 244 height 28
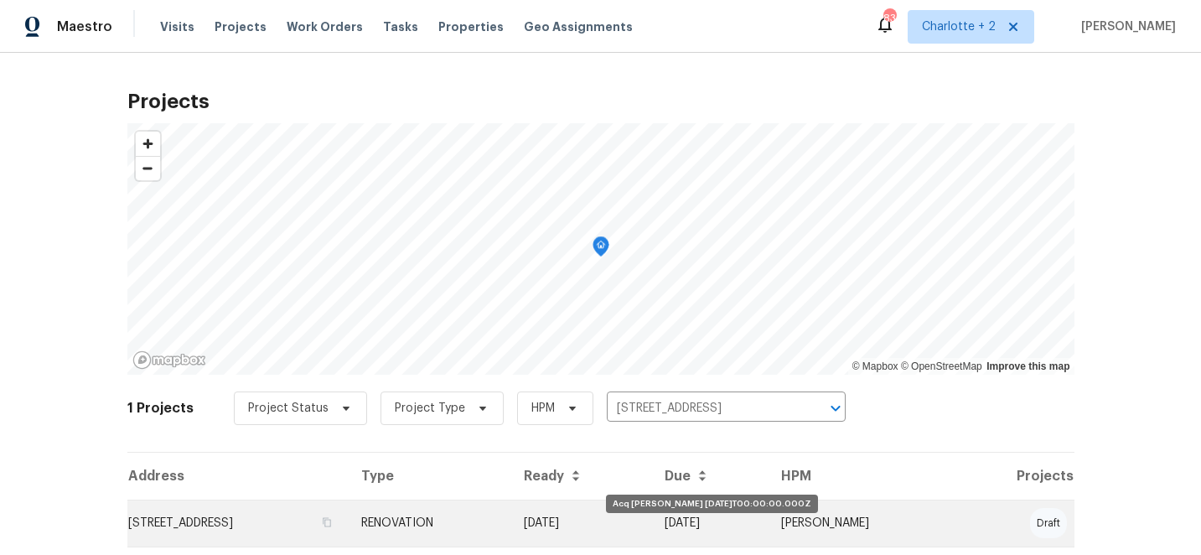
click at [651, 516] on td "[DATE]" at bounding box center [580, 523] width 141 height 47
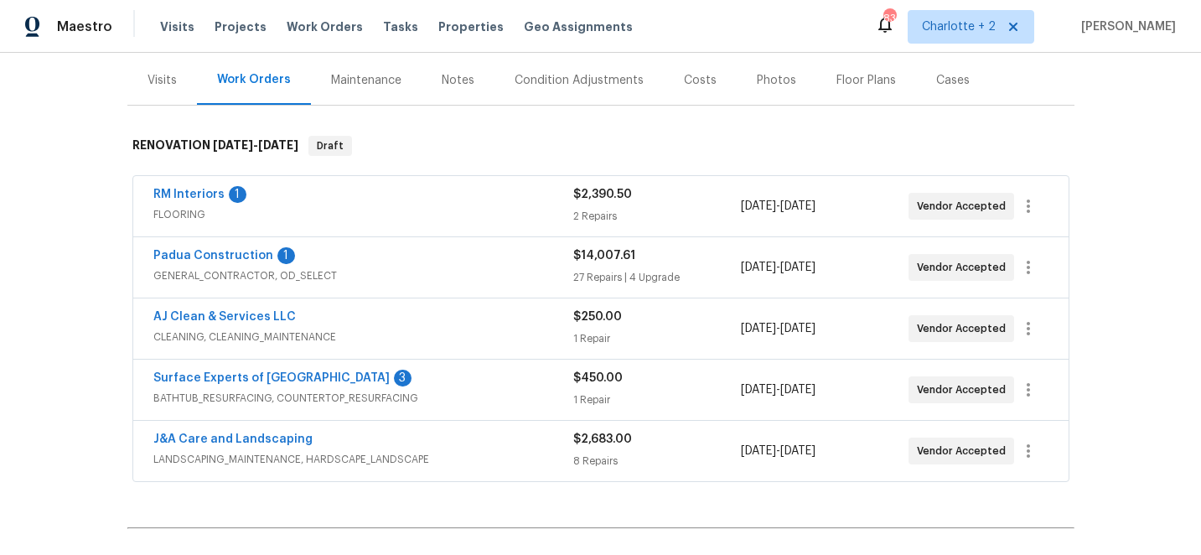
scroll to position [226, 0]
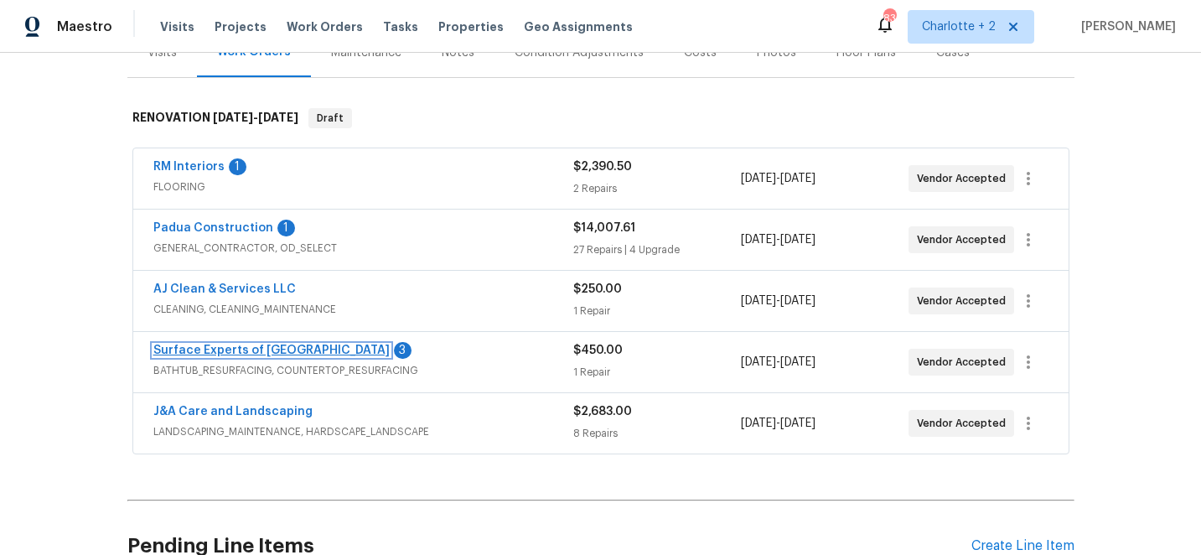
click at [264, 350] on link "Surface Experts of Winston-Salem" at bounding box center [271, 350] width 236 height 12
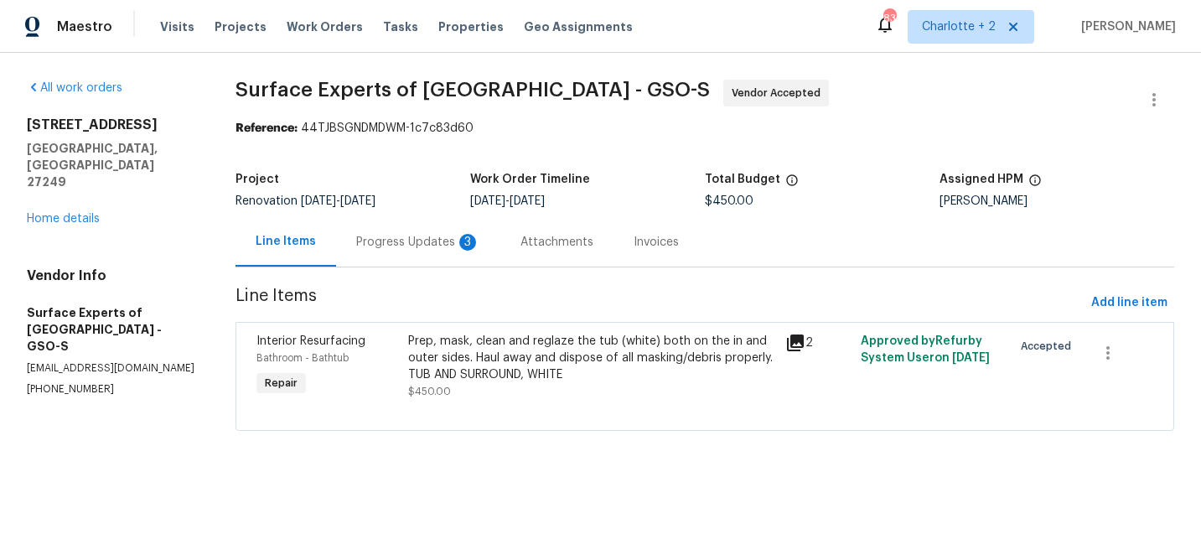
click at [507, 350] on div "Prep, mask, clean and reglaze the tub (white) both on the in and outer sides. H…" at bounding box center [592, 358] width 368 height 50
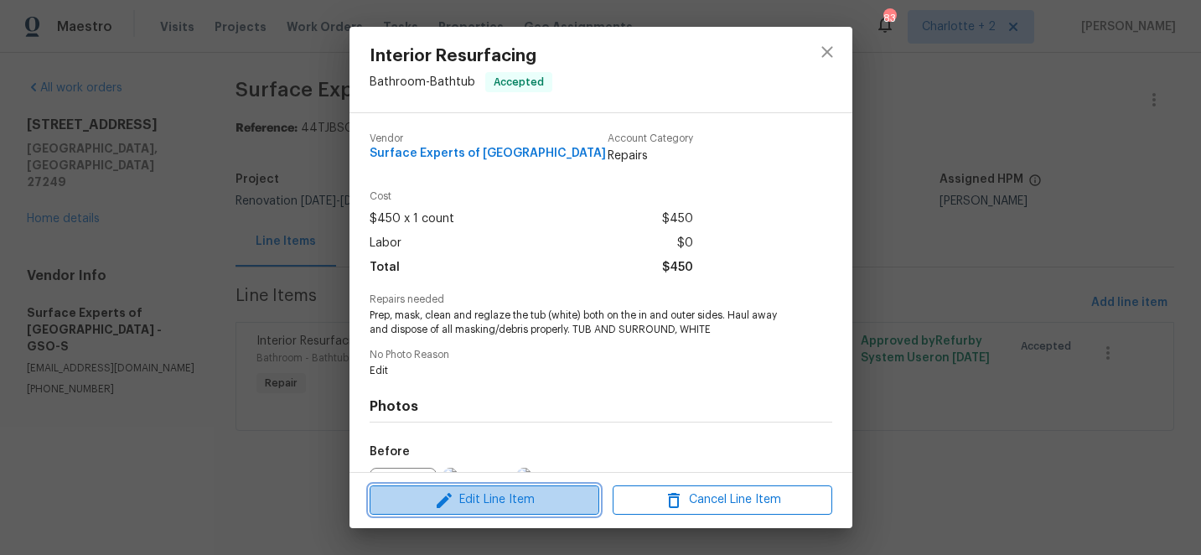
click at [474, 500] on span "Edit Line Item" at bounding box center [485, 499] width 220 height 21
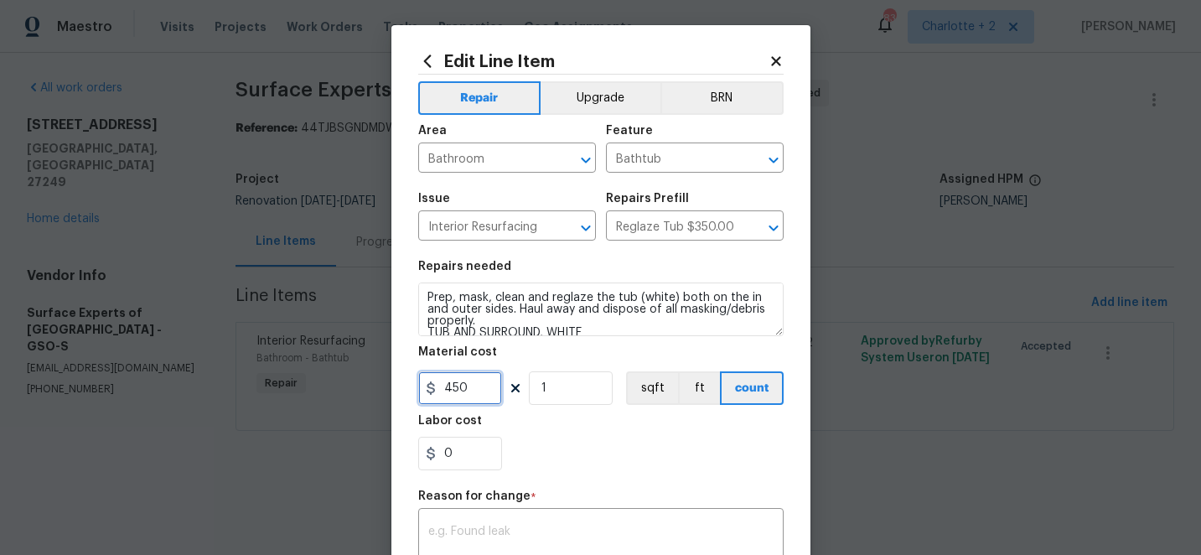
click at [474, 390] on input "450" at bounding box center [460, 388] width 84 height 34
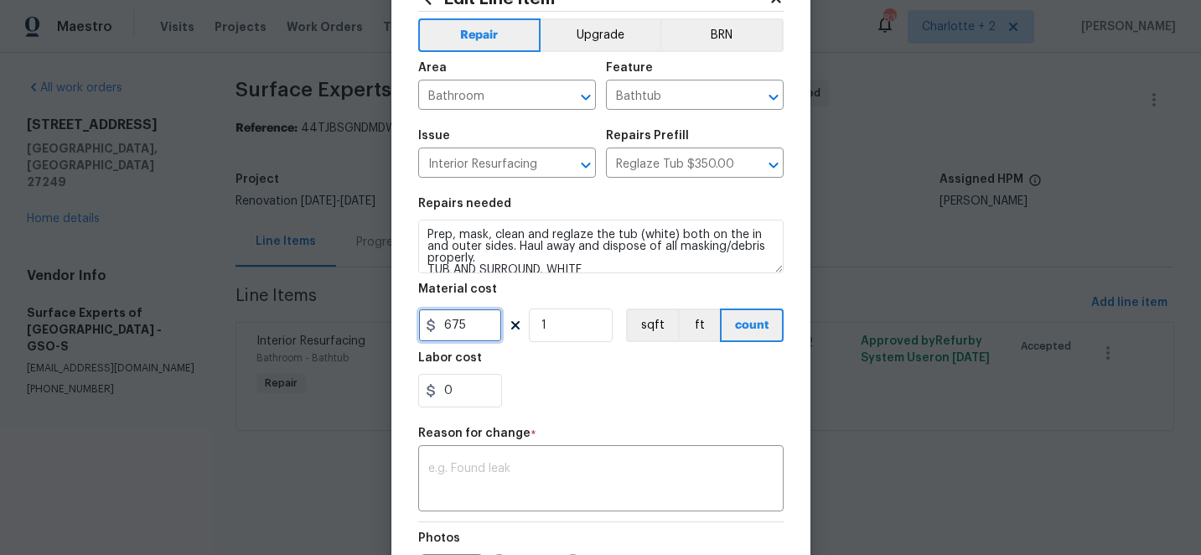
scroll to position [132, 0]
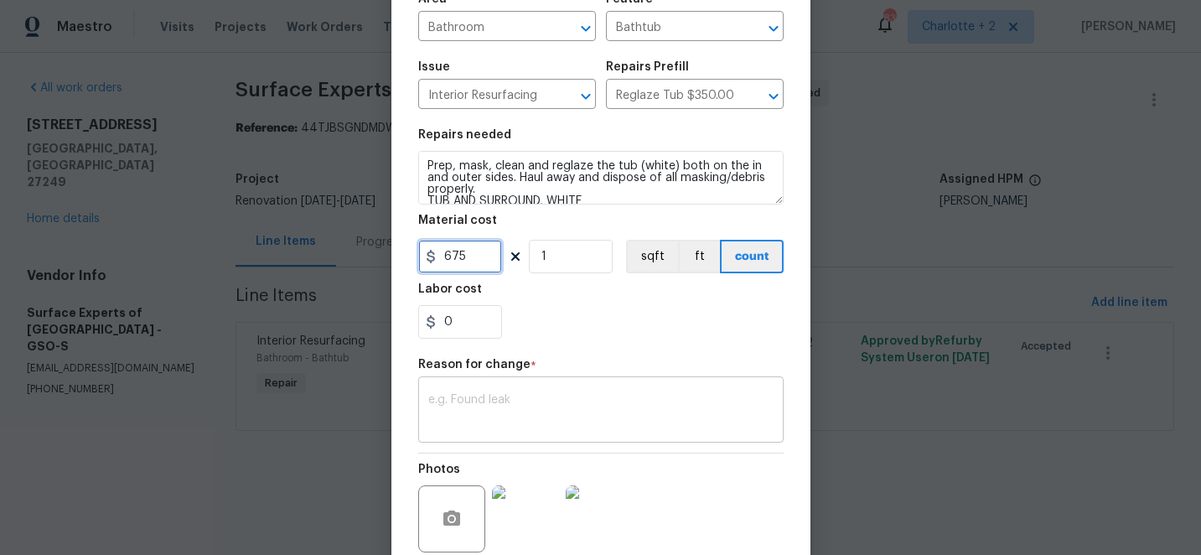
type input "675"
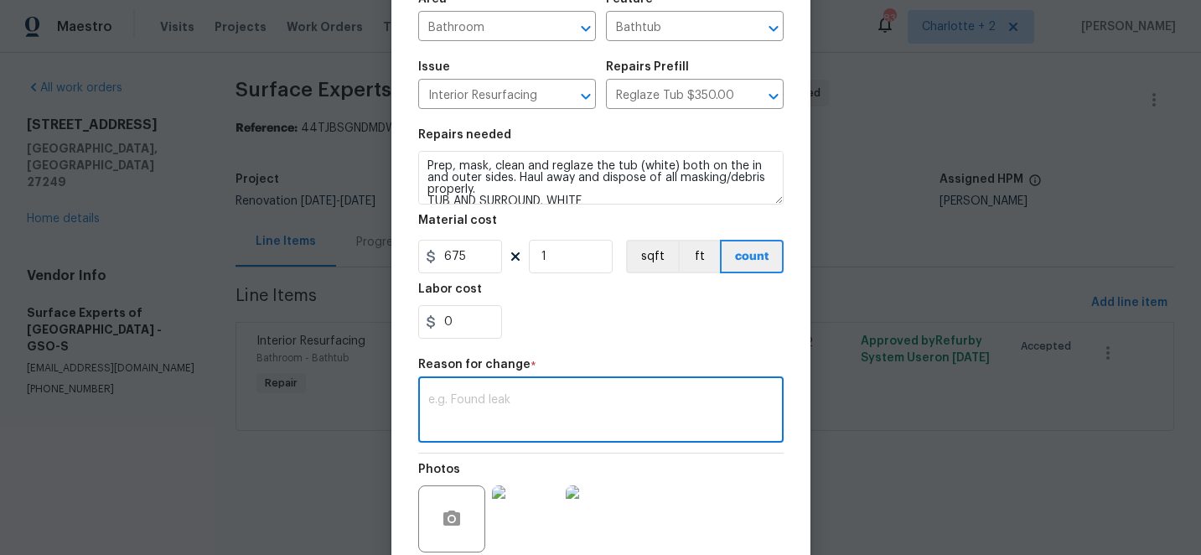
click at [477, 406] on textarea at bounding box center [600, 411] width 345 height 35
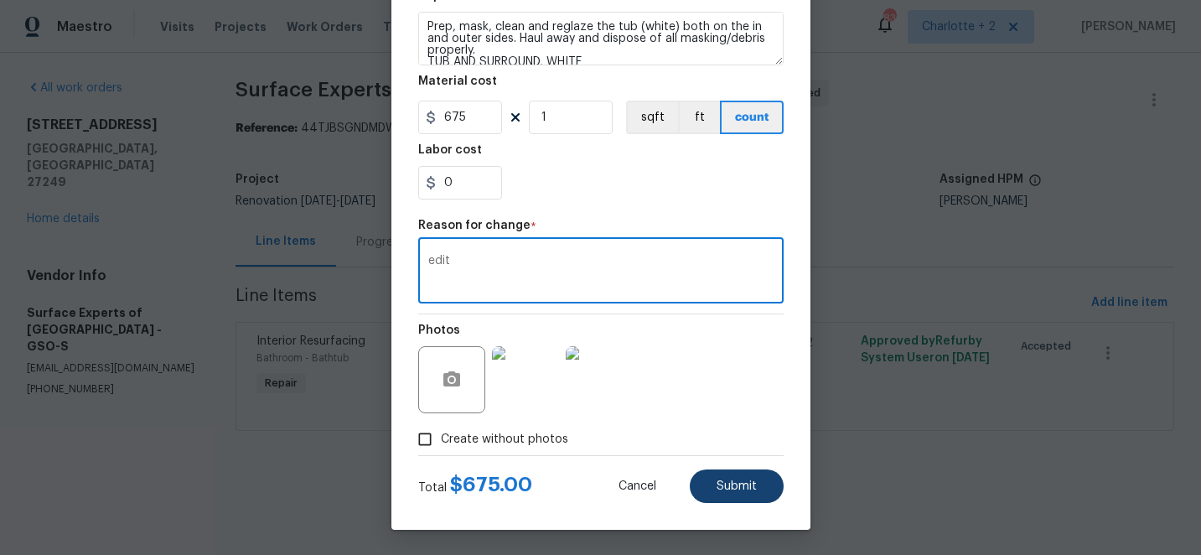
type textarea "edit"
click at [733, 487] on span "Submit" at bounding box center [737, 486] width 40 height 13
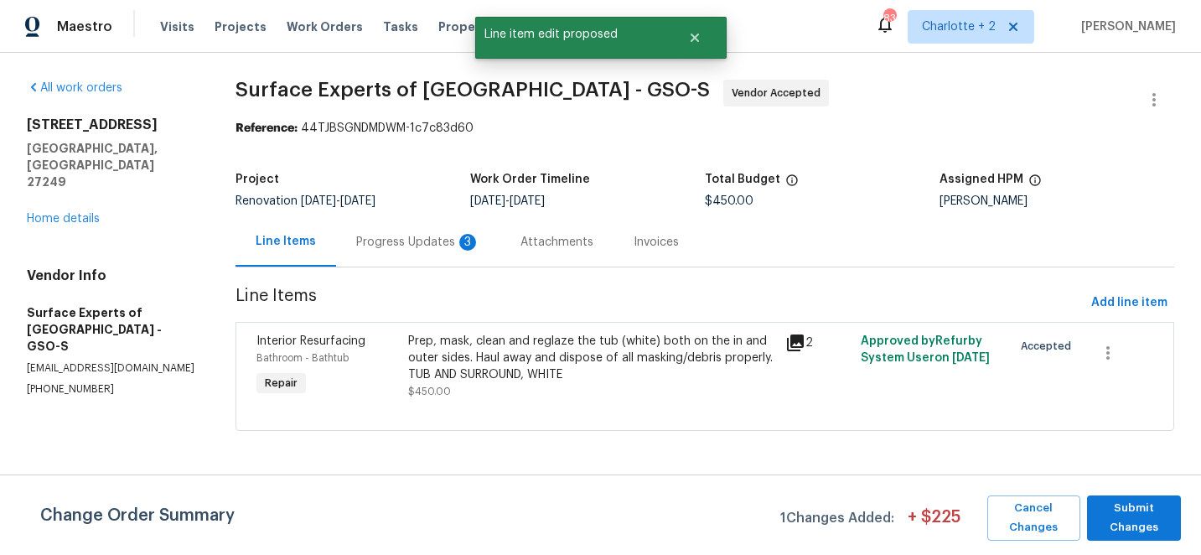
scroll to position [0, 0]
click at [1150, 515] on span "Submit Changes" at bounding box center [1134, 518] width 77 height 39
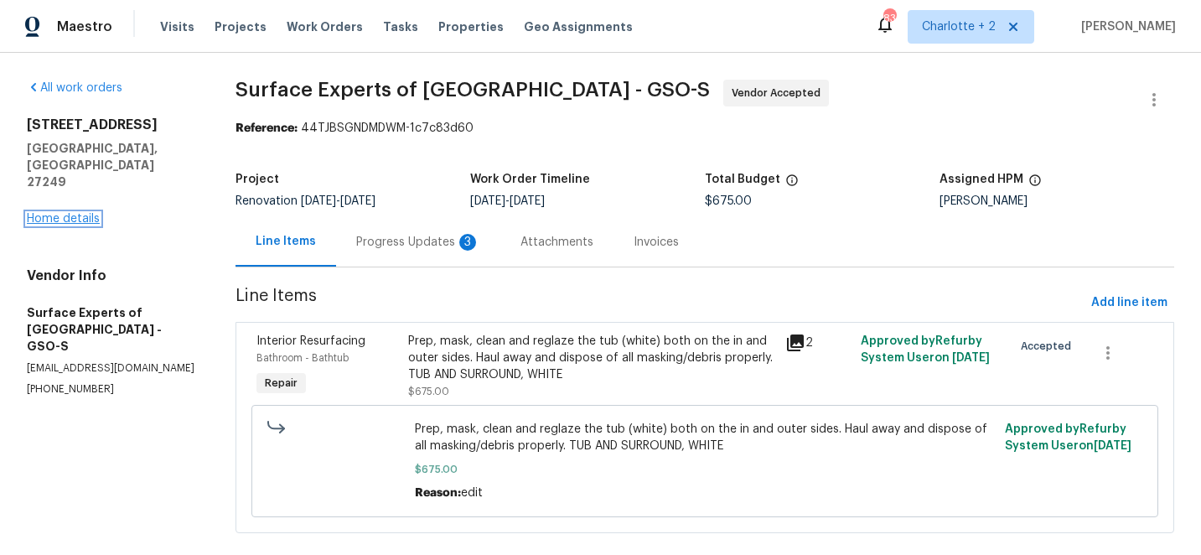
click at [71, 213] on link "Home details" at bounding box center [63, 219] width 73 height 12
